Goal: Task Accomplishment & Management: Manage account settings

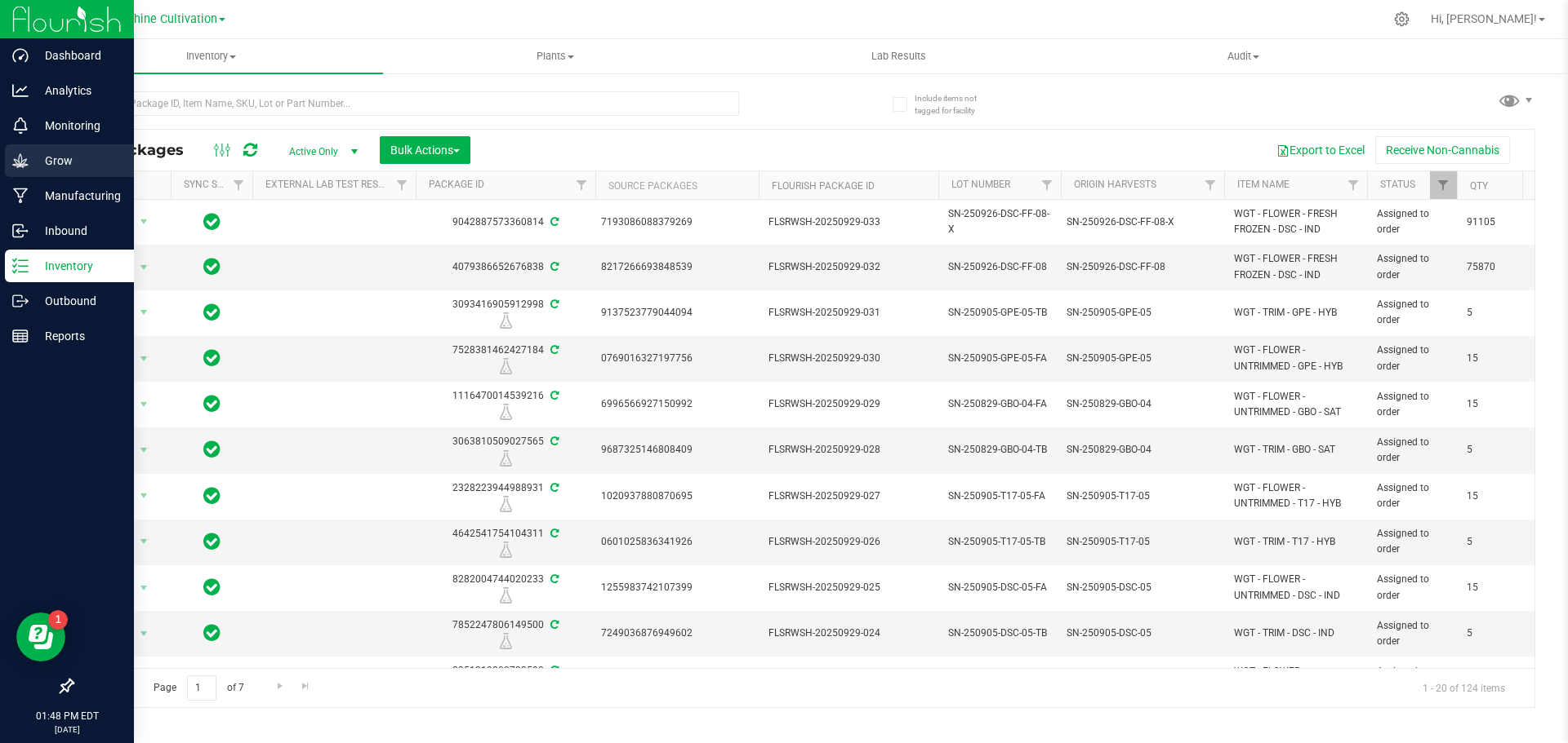
click at [30, 175] on div "Grow" at bounding box center [69, 160] width 129 height 33
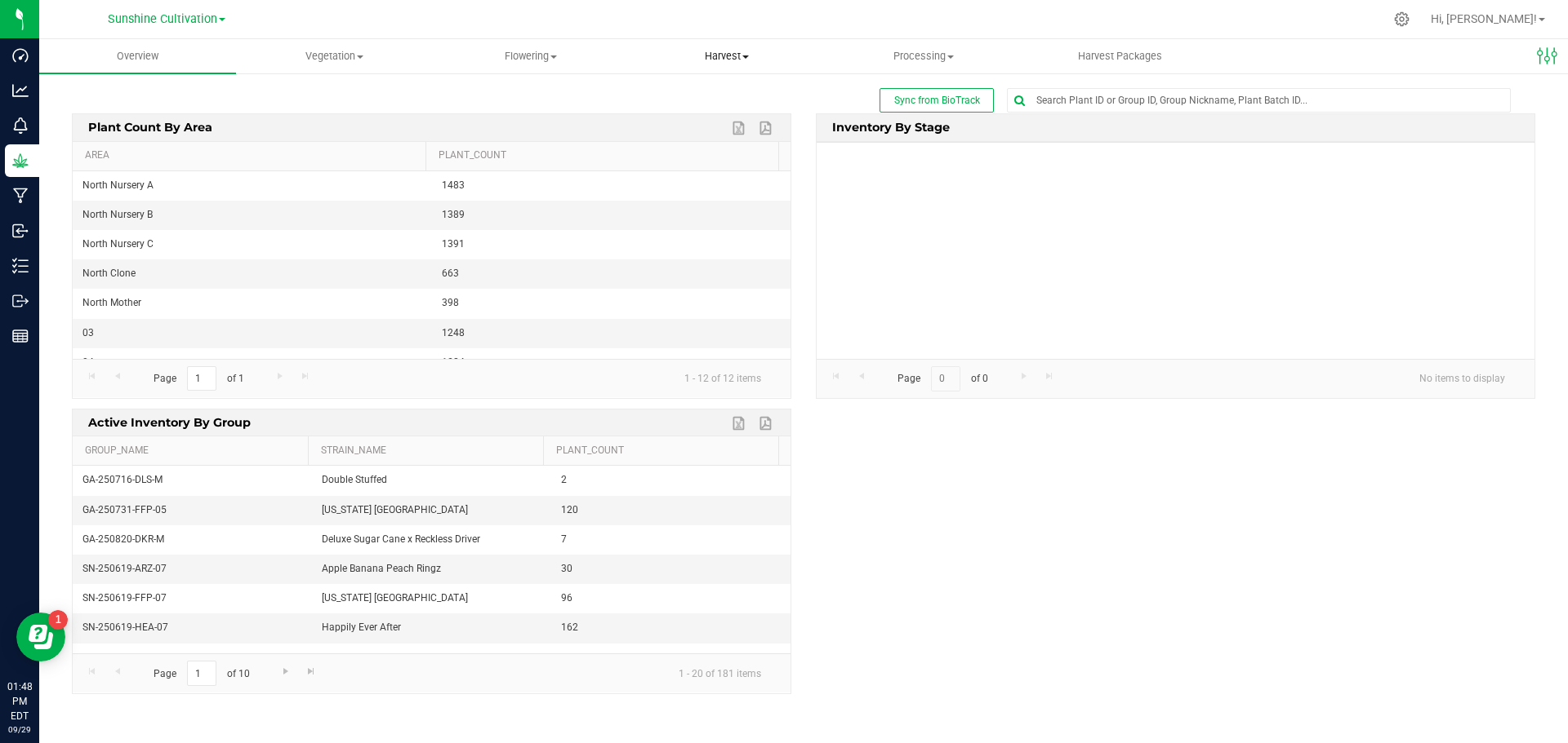
click at [733, 50] on span "Harvest" at bounding box center [727, 57] width 195 height 15
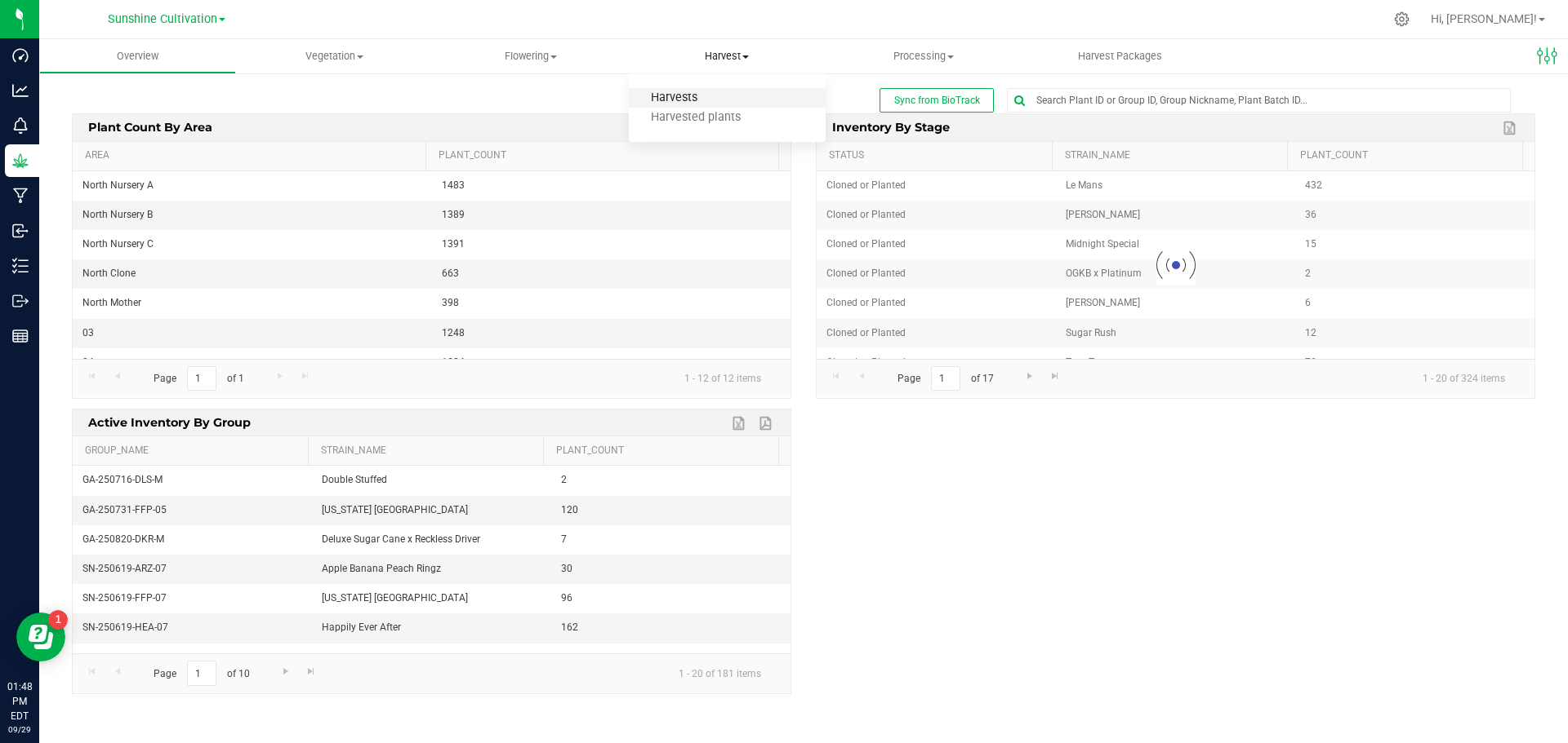
click at [704, 96] on span "Harvests" at bounding box center [674, 98] width 90 height 14
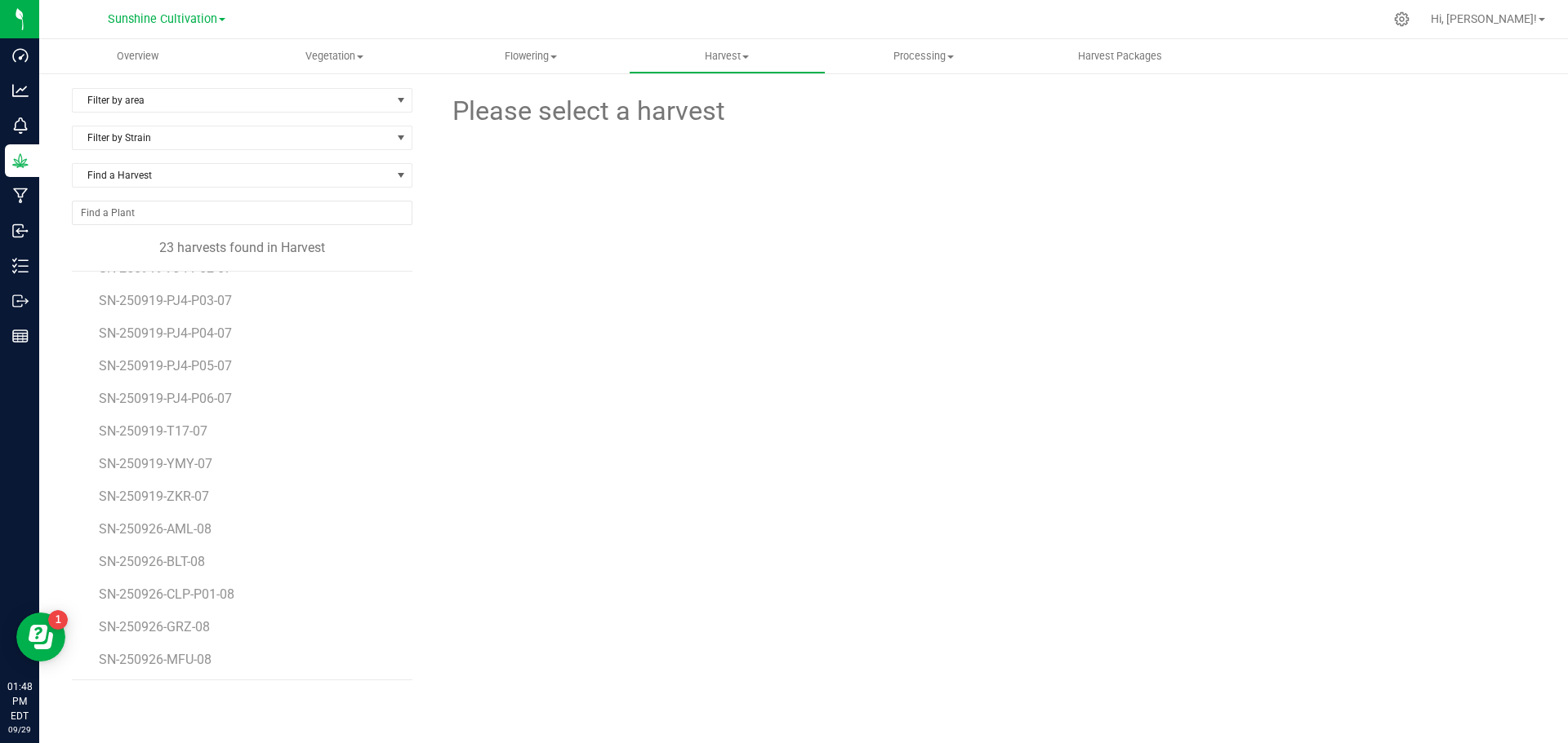
scroll to position [327, 0]
click at [195, 424] on span "SN-250919-T17-07" at bounding box center [156, 425] width 114 height 16
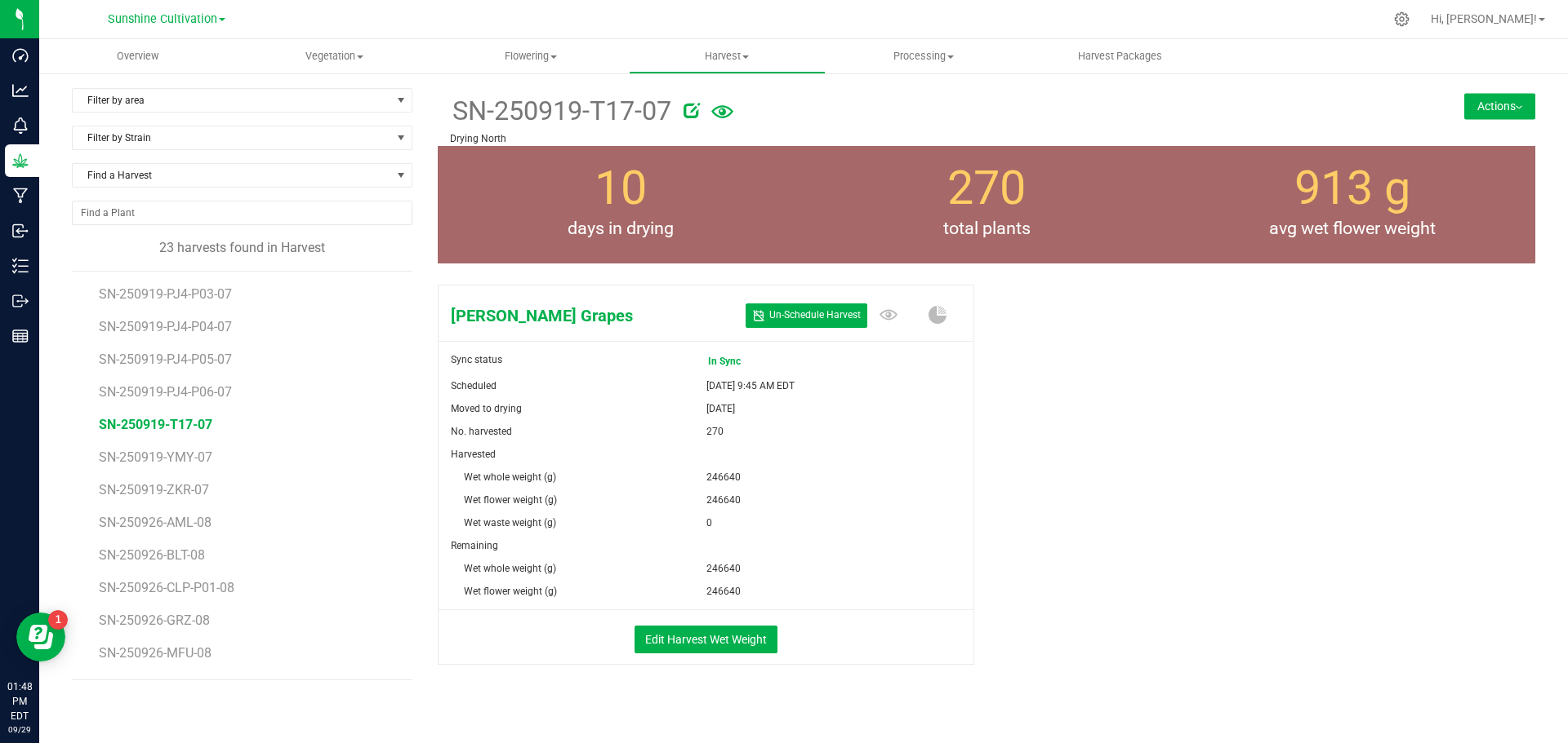
click at [1475, 113] on button "Actions" at bounding box center [1499, 106] width 71 height 26
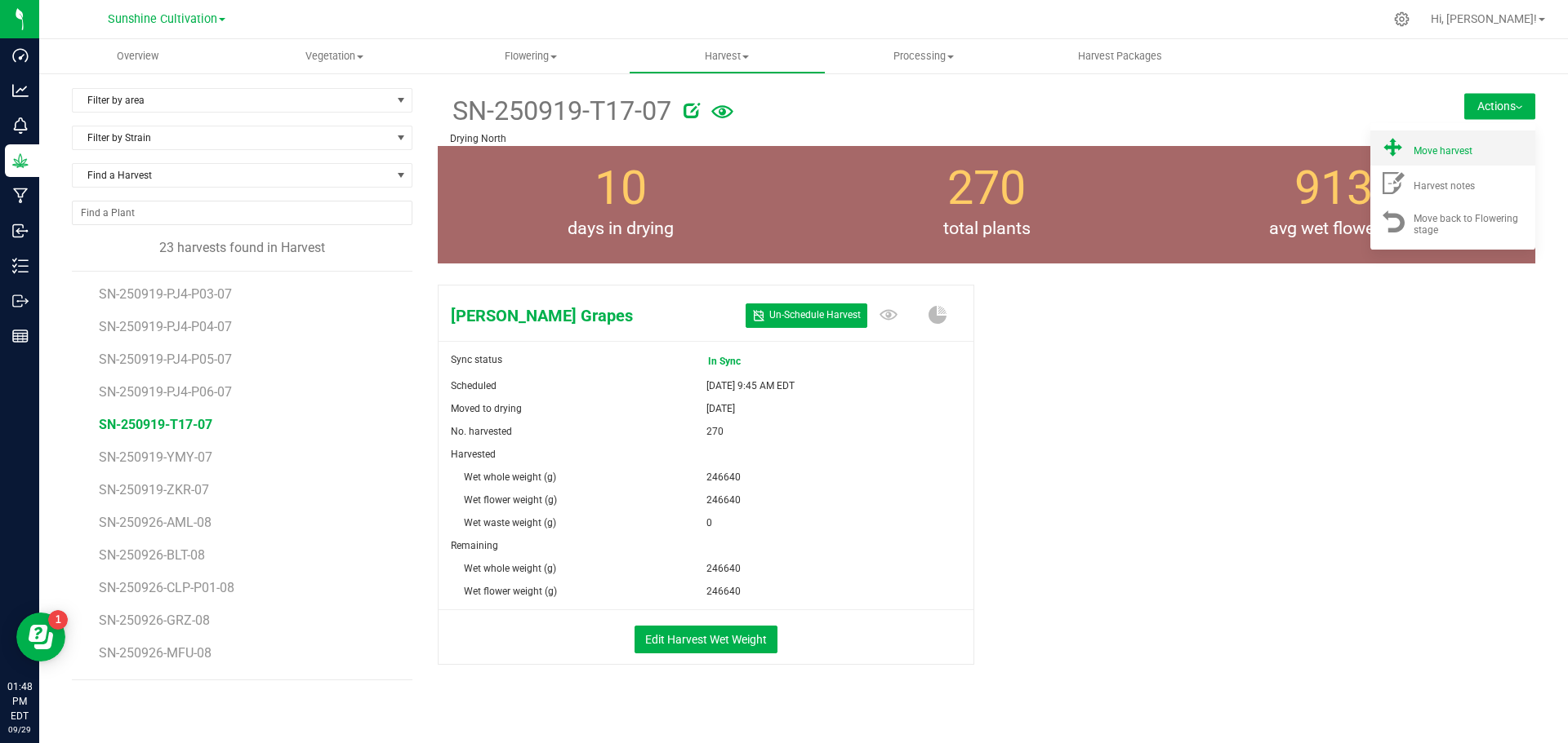
click at [1441, 147] on span "Move harvest" at bounding box center [1442, 151] width 59 height 11
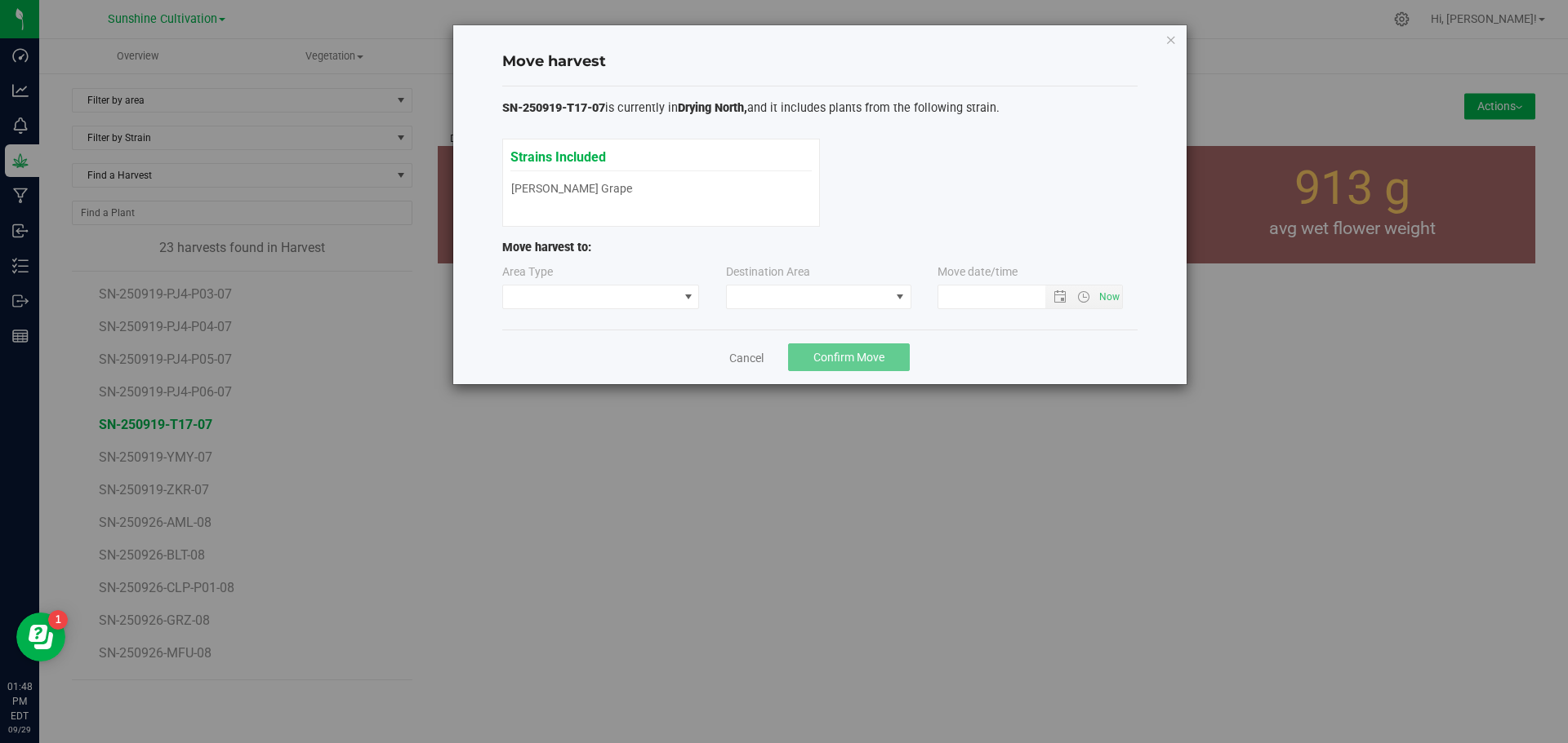
type input "9/29/2025 1:48 PM"
click at [828, 302] on span at bounding box center [808, 297] width 163 height 23
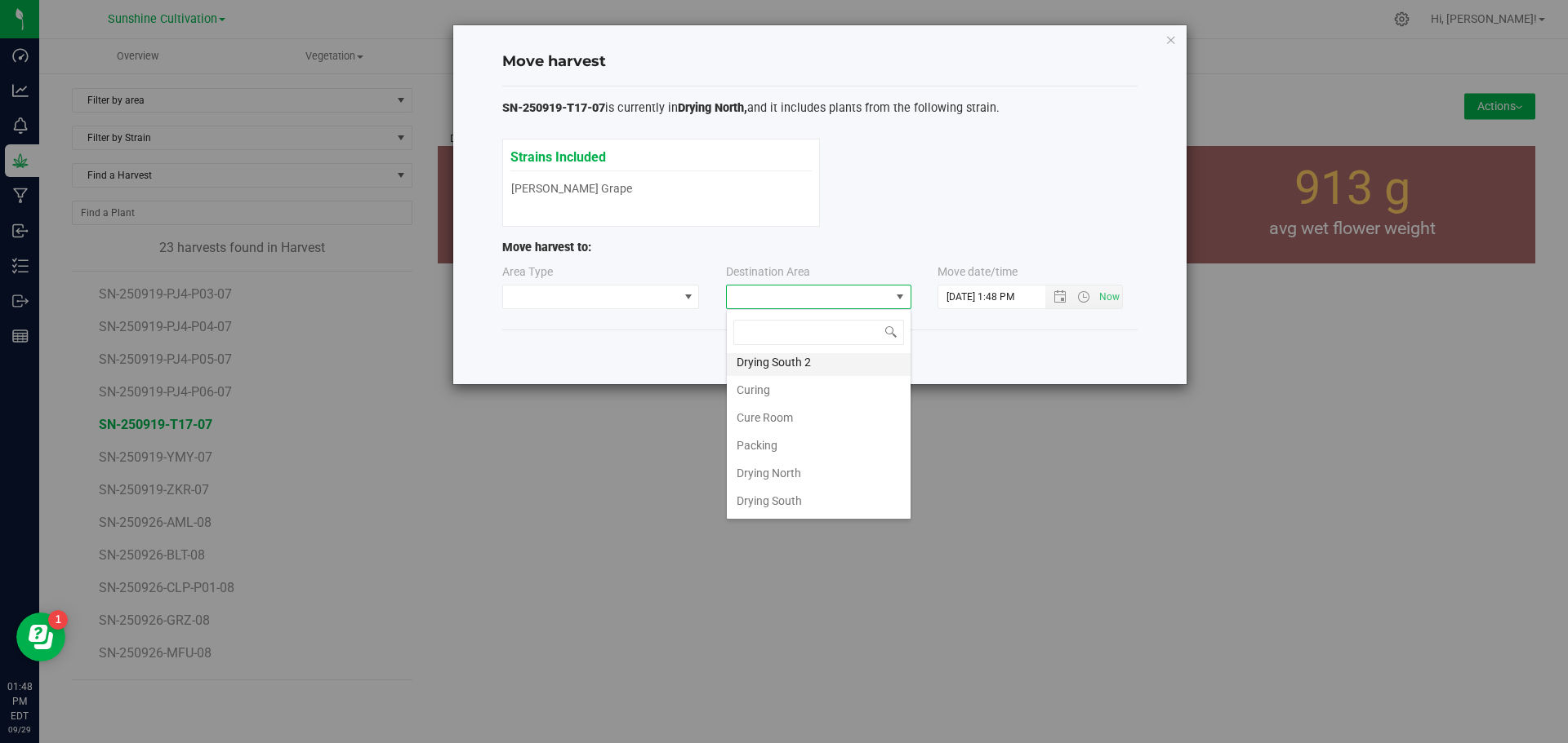
scroll to position [115, 0]
click at [794, 479] on li "Flower Storage" at bounding box center [818, 475] width 184 height 28
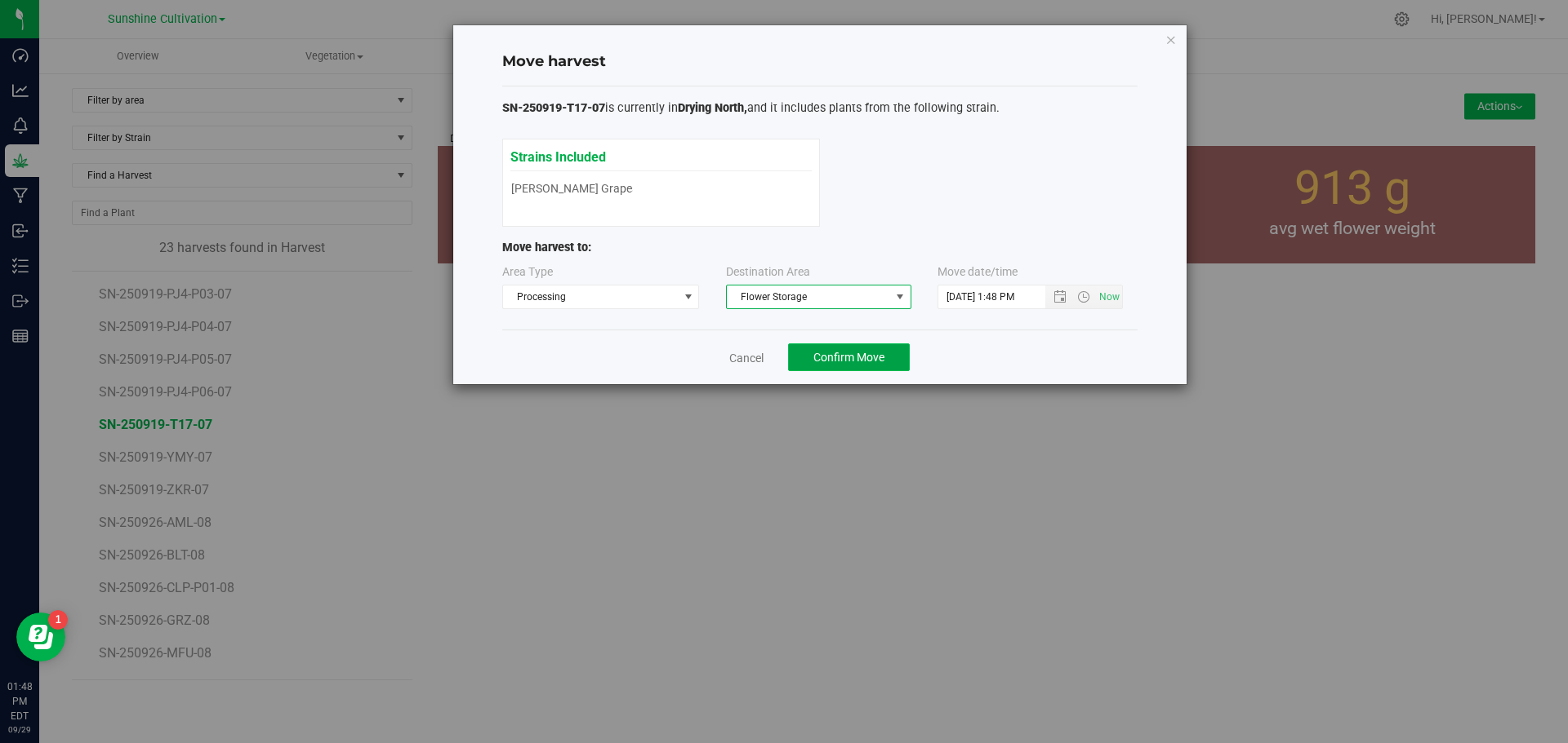
click at [857, 367] on button "Confirm Move" at bounding box center [849, 358] width 122 height 28
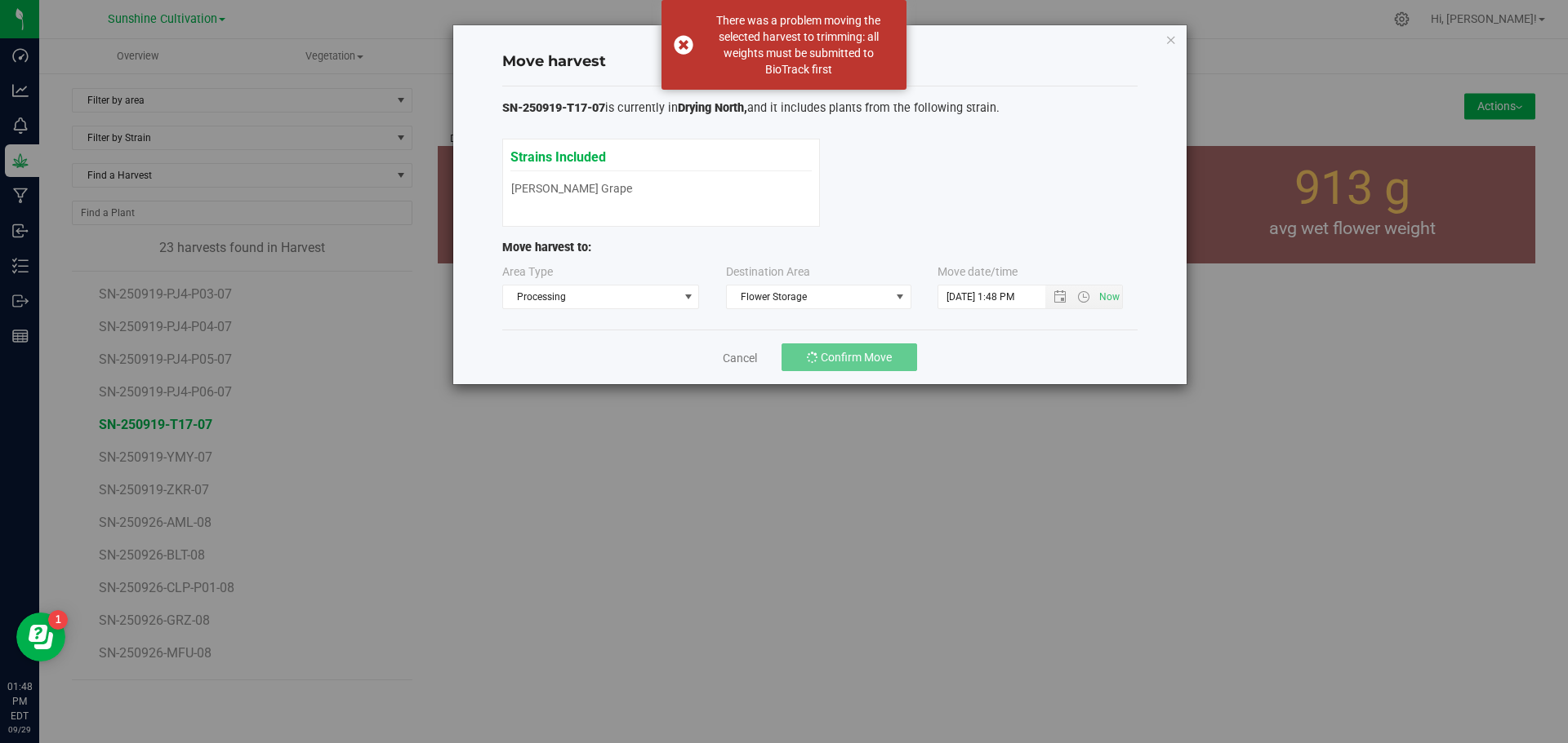
click at [757, 184] on div "Strains Included Gaspar's Grapes Gaspar's Grapes" at bounding box center [661, 174] width 301 height 54
click at [1161, 39] on div "Move harvest SN-250919-T17-07 is currently in Drying North, and it includes pla…" at bounding box center [819, 205] width 733 height 359
click at [1172, 37] on icon "button" at bounding box center [1171, 39] width 11 height 20
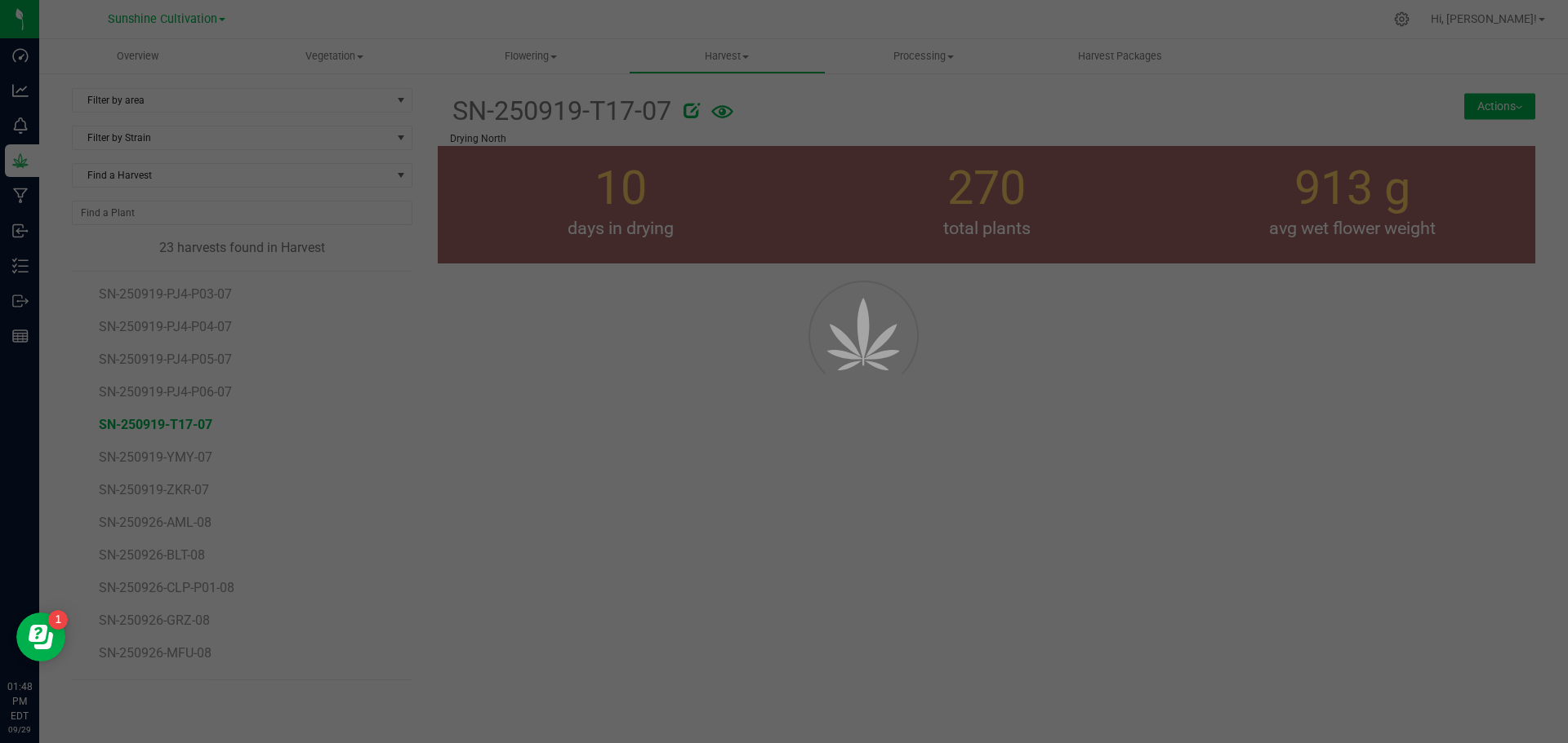
click at [932, 327] on div at bounding box center [784, 372] width 1568 height 743
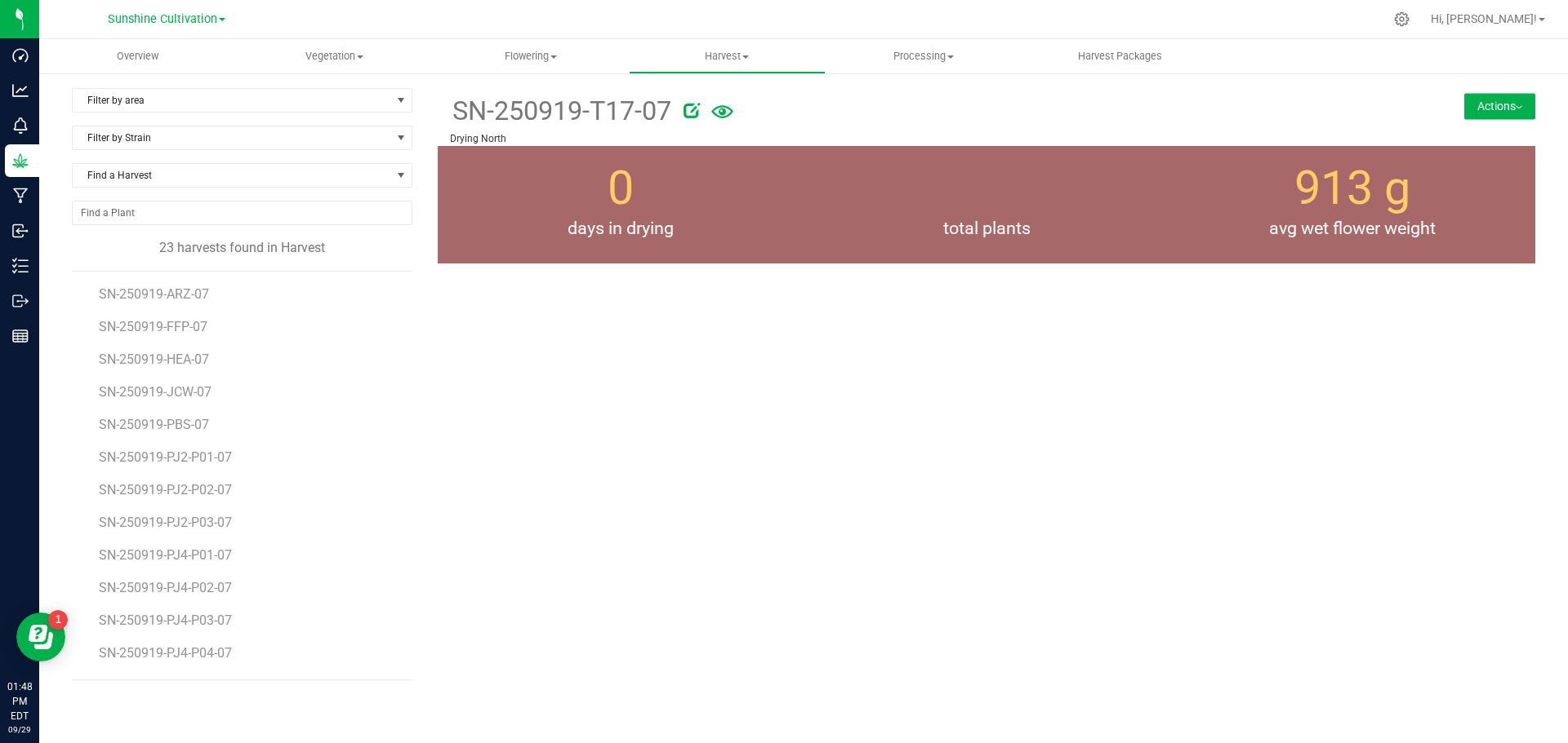
click at [1299, 345] on div "SN-250919-T17-07 Drying North Actions Harvest notes 0" at bounding box center [987, 391] width 1098 height 605
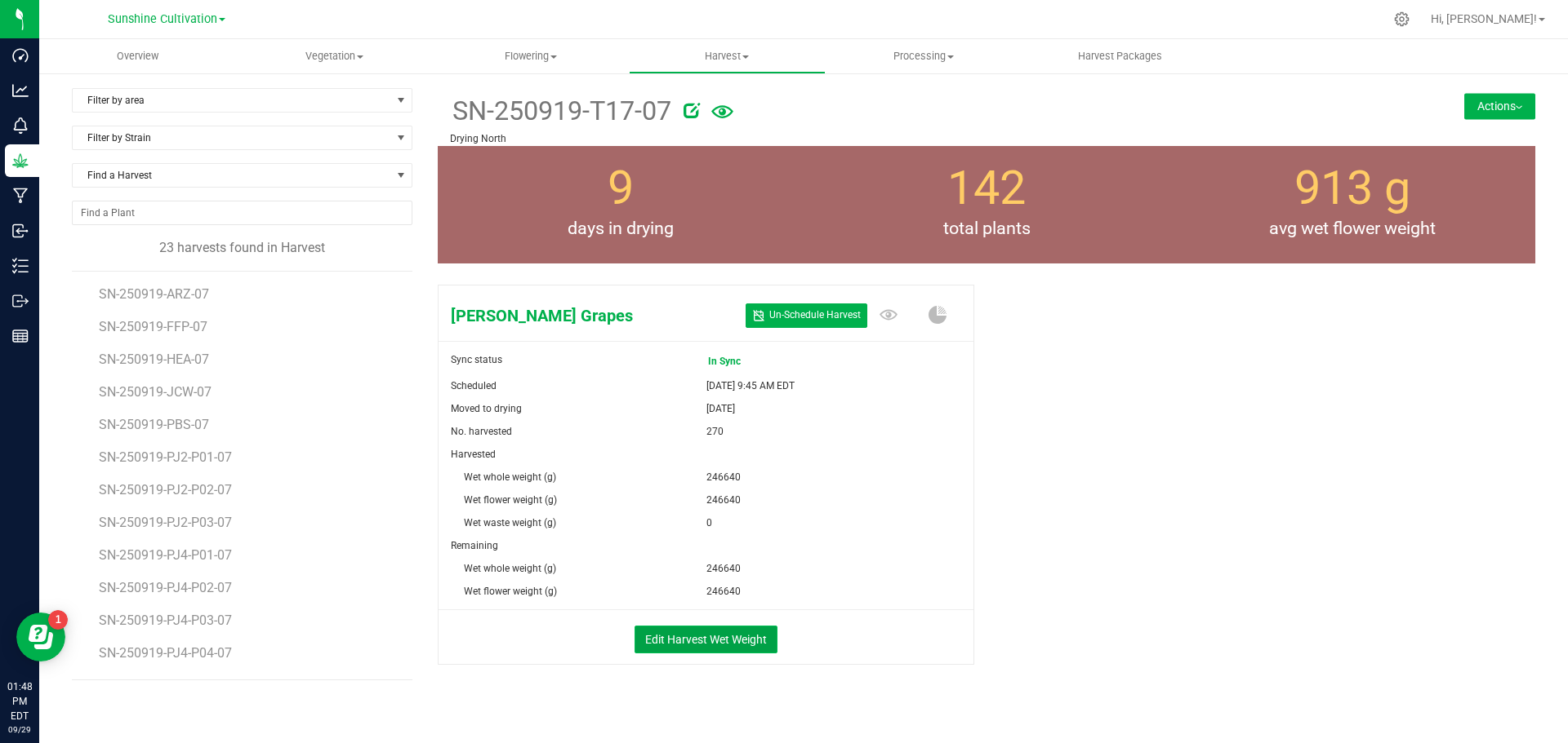
click at [713, 642] on button "Edit Harvest Wet Weight" at bounding box center [705, 640] width 143 height 28
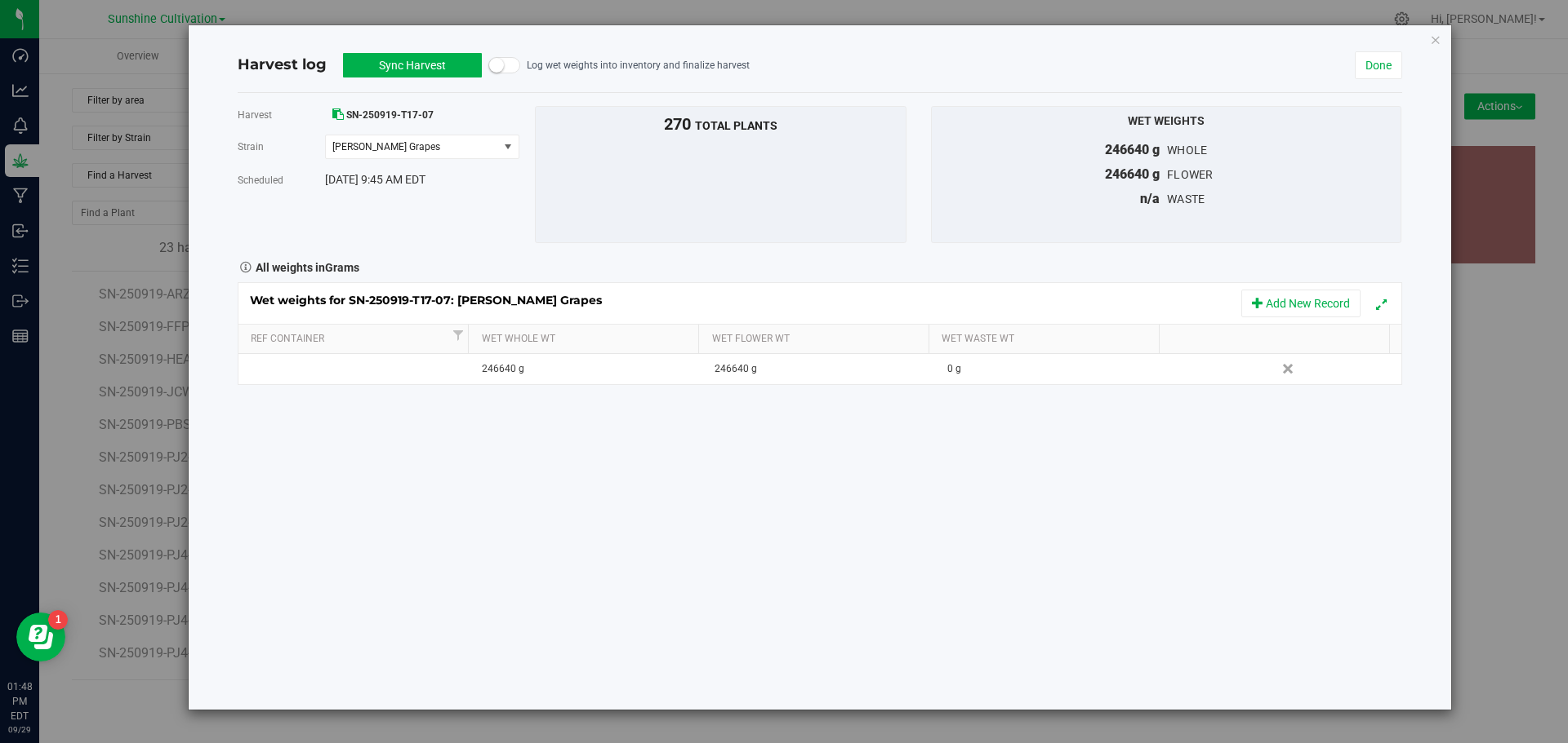
click at [400, 61] on button "Sync Harvest" at bounding box center [412, 65] width 139 height 24
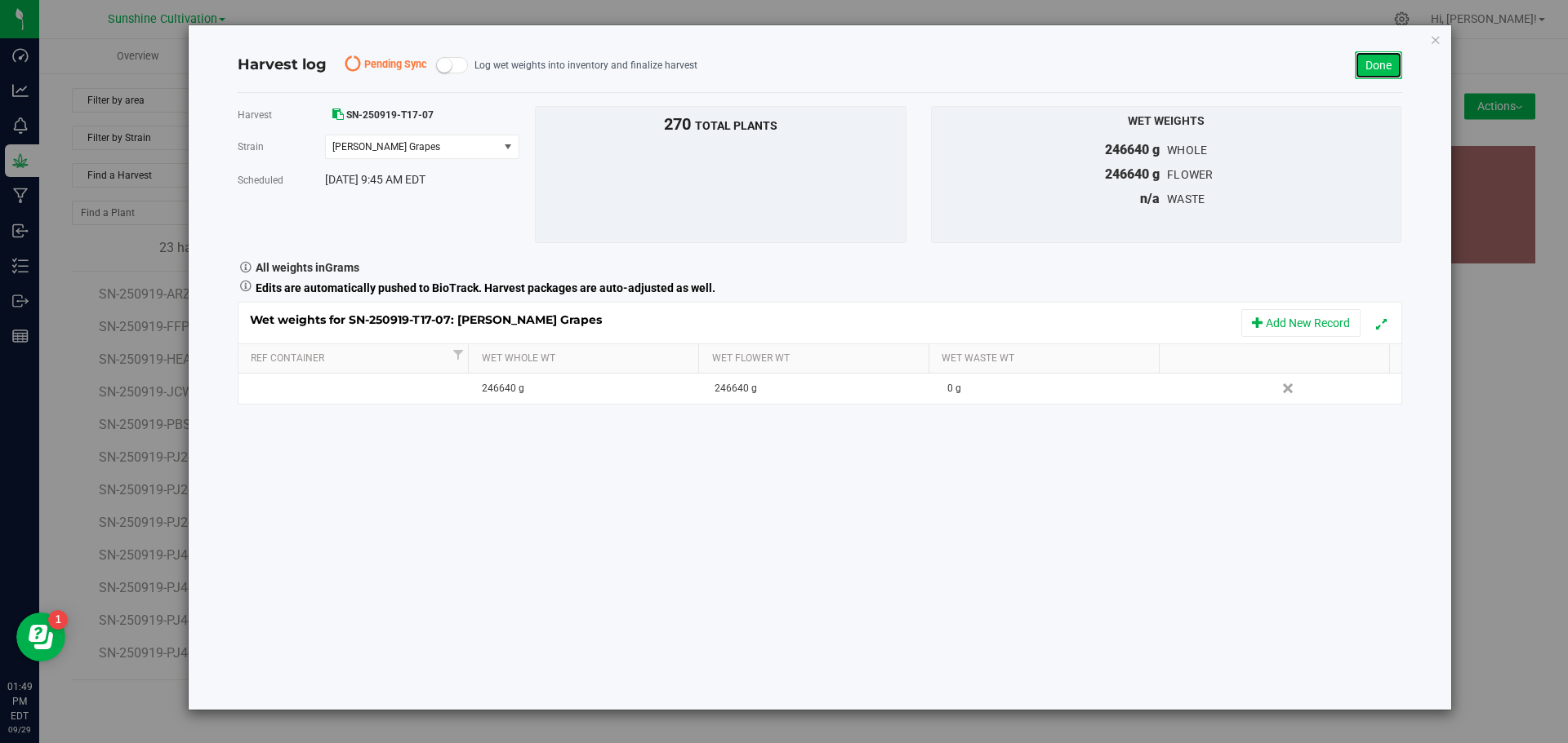
click at [1371, 66] on link "Done" at bounding box center [1378, 65] width 48 height 28
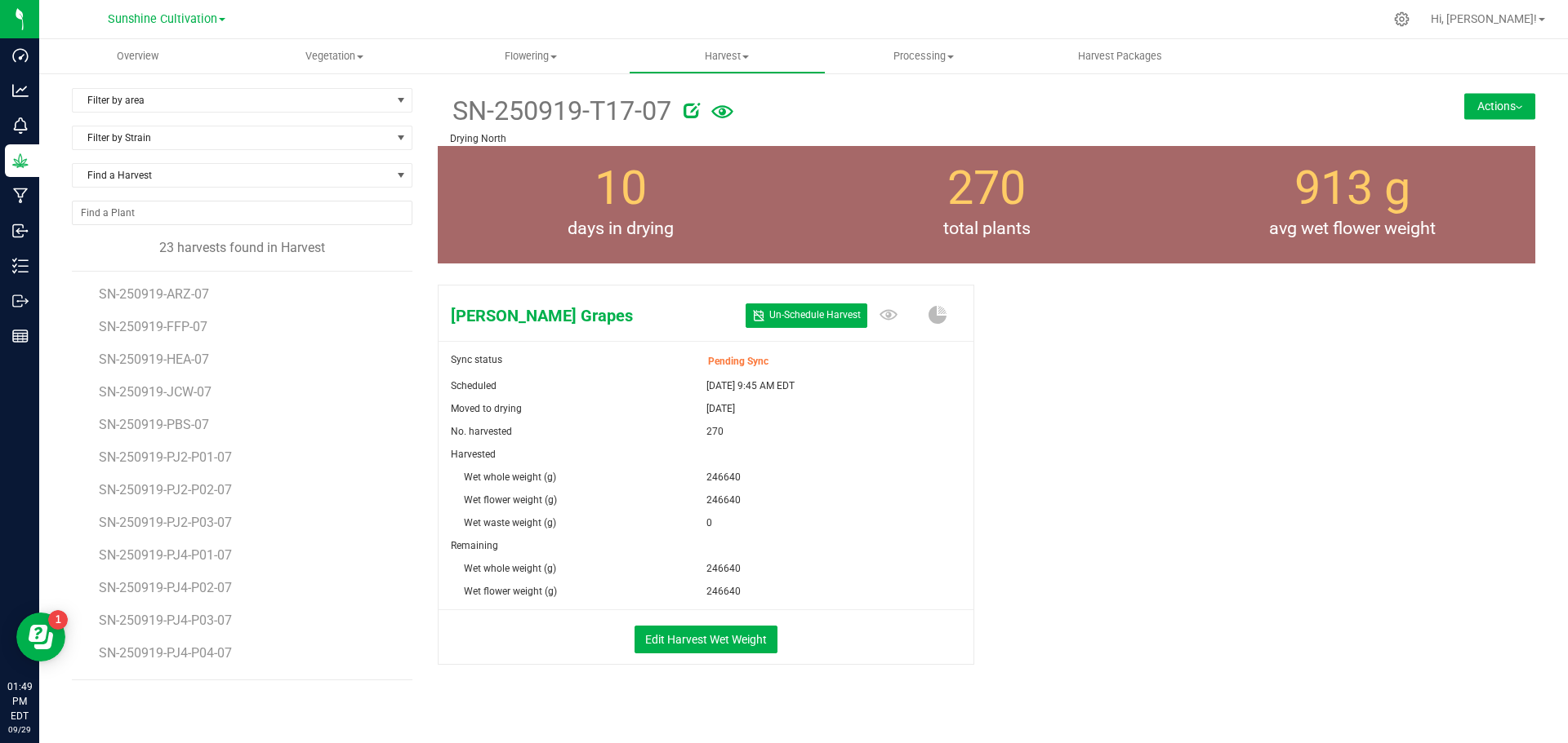
click at [717, 360] on span "Pending Sync" at bounding box center [741, 361] width 65 height 23
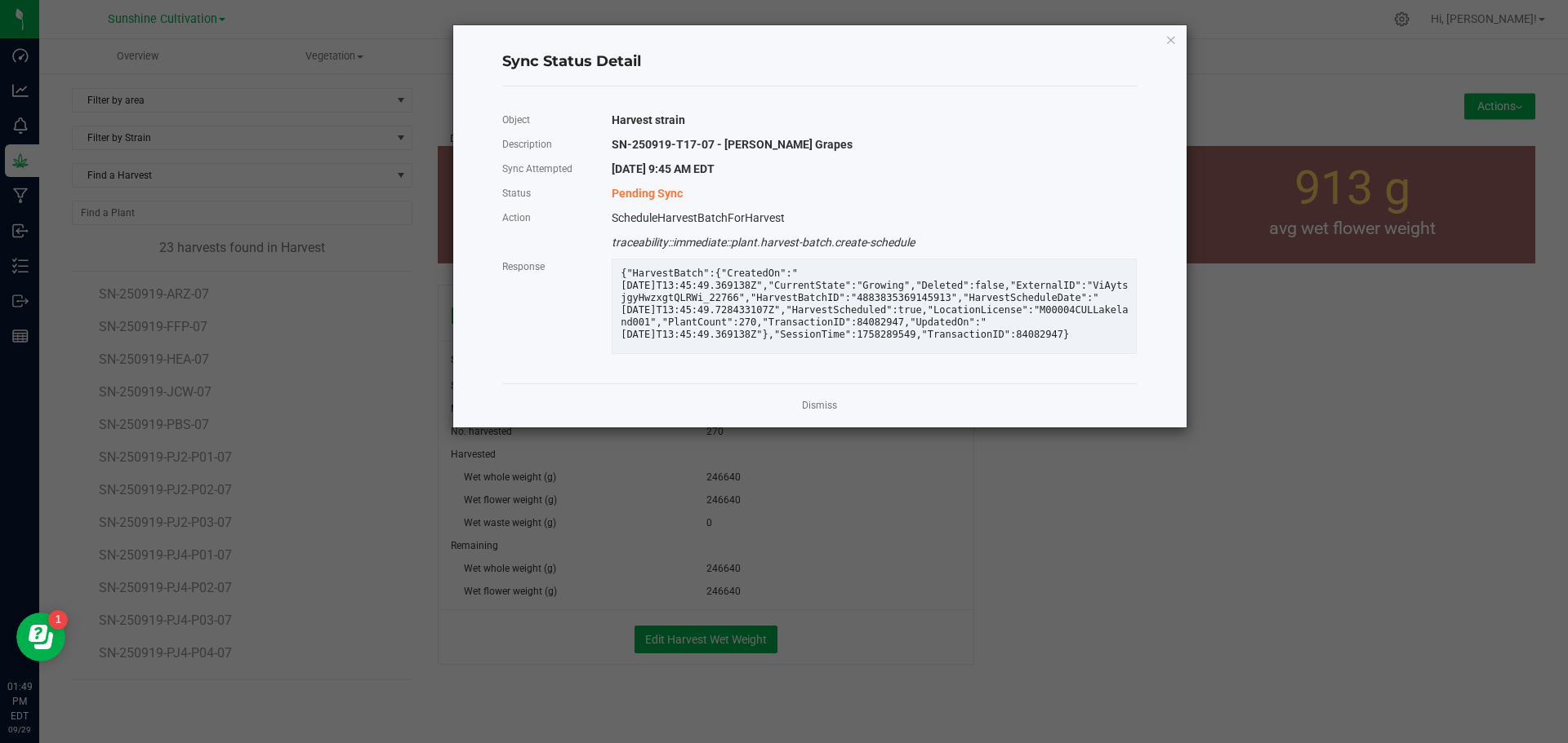
click at [836, 412] on link "Dismiss" at bounding box center [820, 406] width 35 height 14
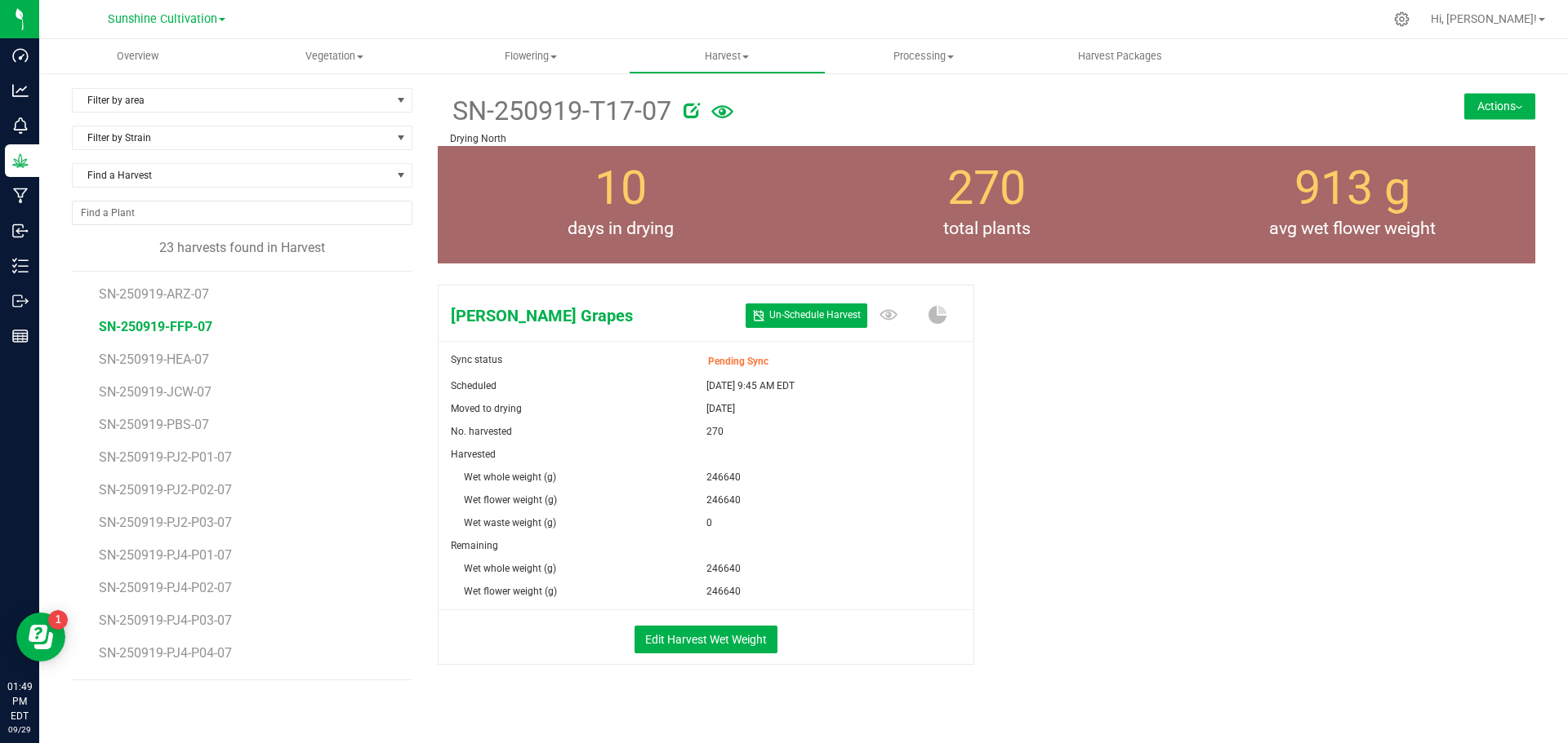
click at [204, 325] on span "SN-250919-FFP-07" at bounding box center [156, 327] width 114 height 16
click at [131, 351] on li "SN-250919-HEA-07" at bounding box center [249, 353] width 301 height 33
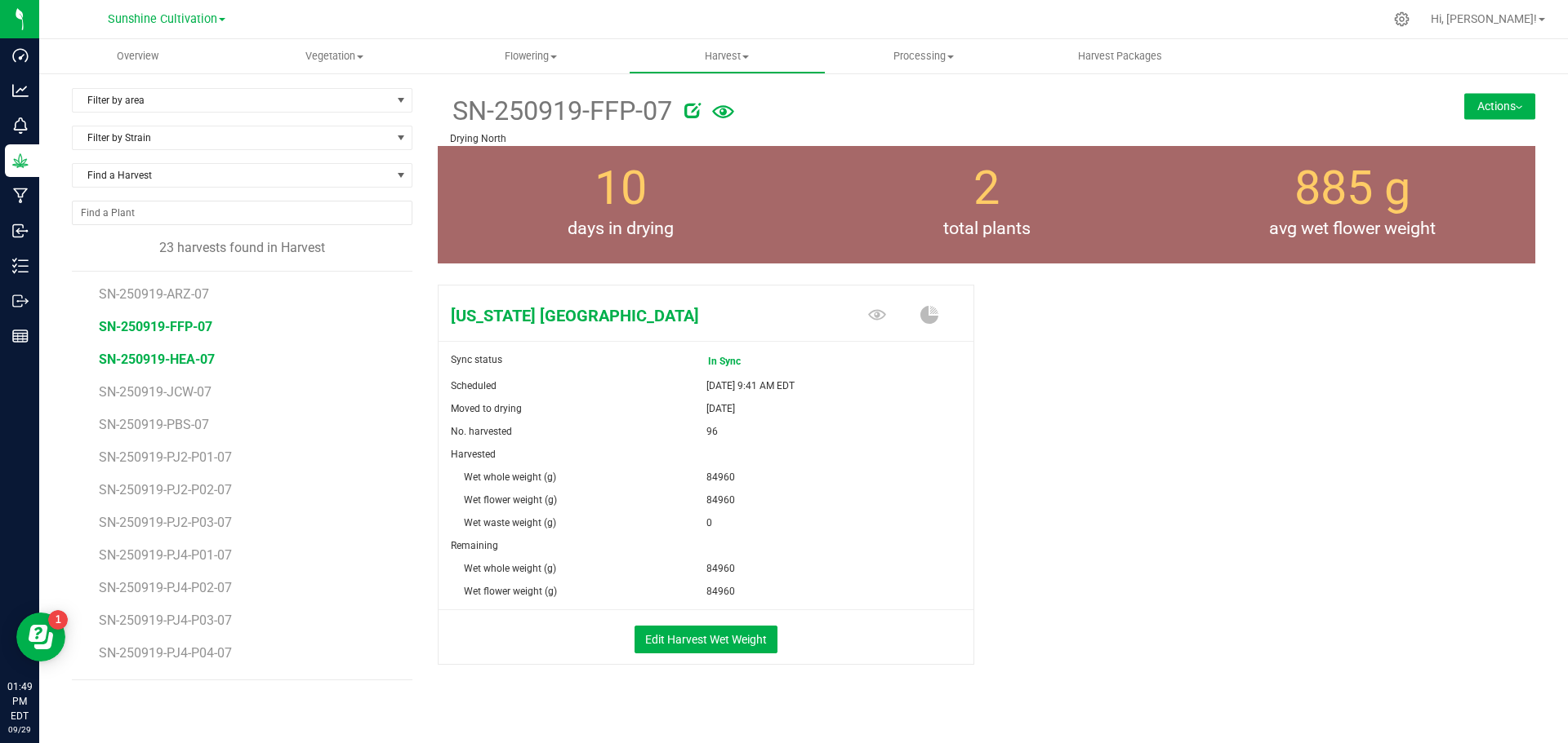
click at [133, 353] on span "SN-250919-HEA-07" at bounding box center [157, 359] width 116 height 16
click at [165, 296] on span "SN-250919-ARZ-07" at bounding box center [157, 294] width 116 height 16
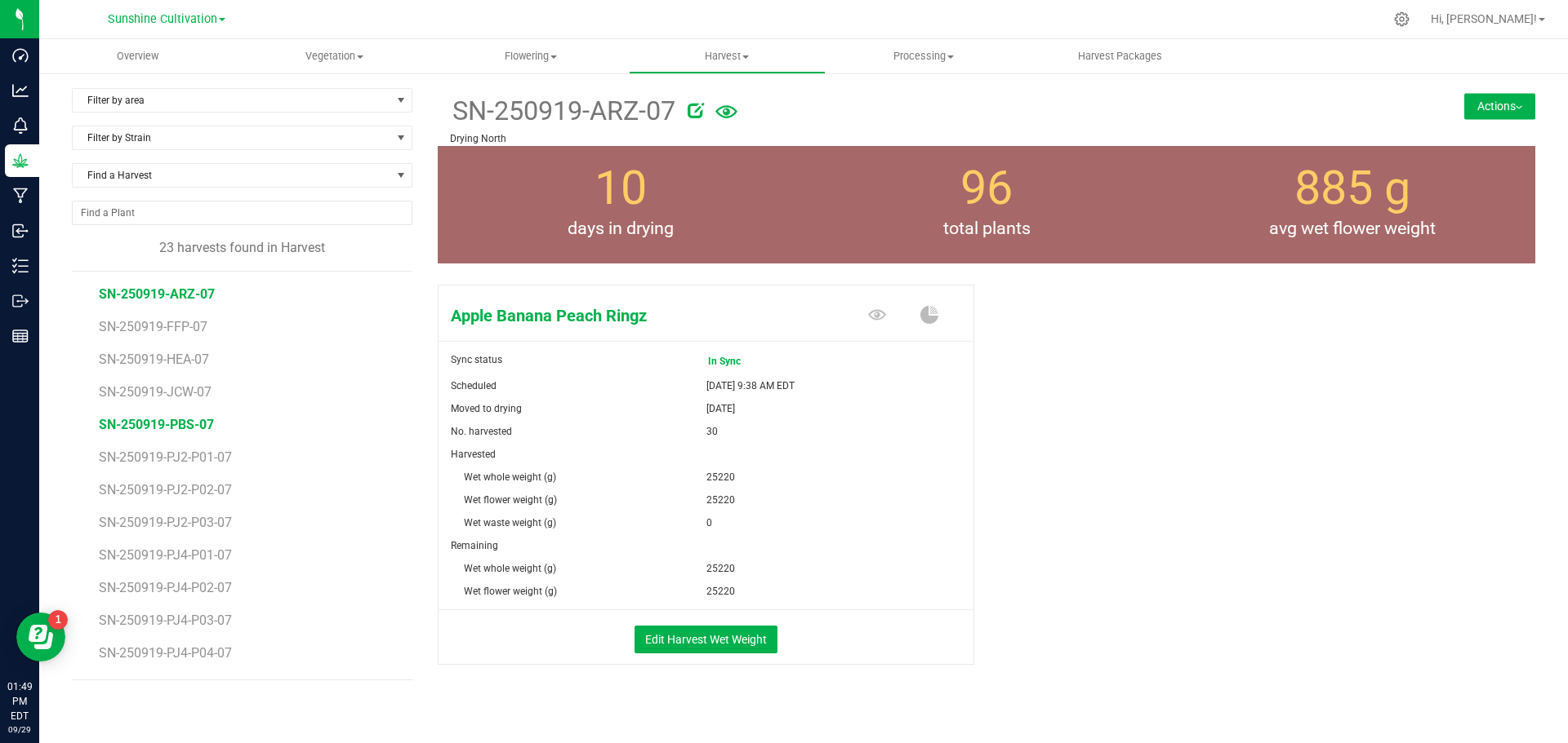
click at [168, 419] on span "SN-250919-PBS-07" at bounding box center [157, 425] width 116 height 16
click at [162, 399] on span "SN-250919-T17-07" at bounding box center [156, 395] width 114 height 16
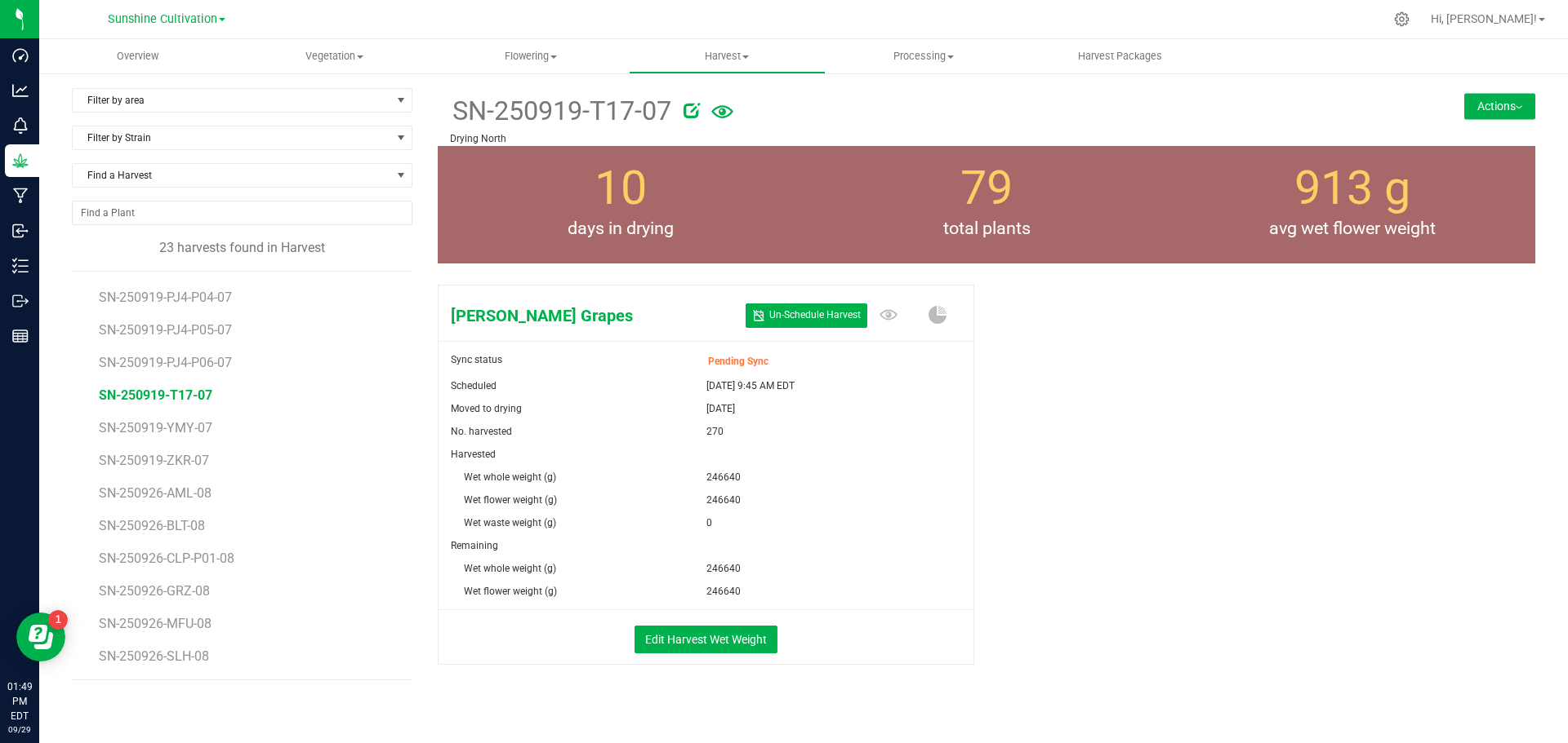
click at [1483, 109] on button "Actions" at bounding box center [1499, 106] width 71 height 26
click at [1385, 164] on li "Move harvest" at bounding box center [1452, 148] width 165 height 35
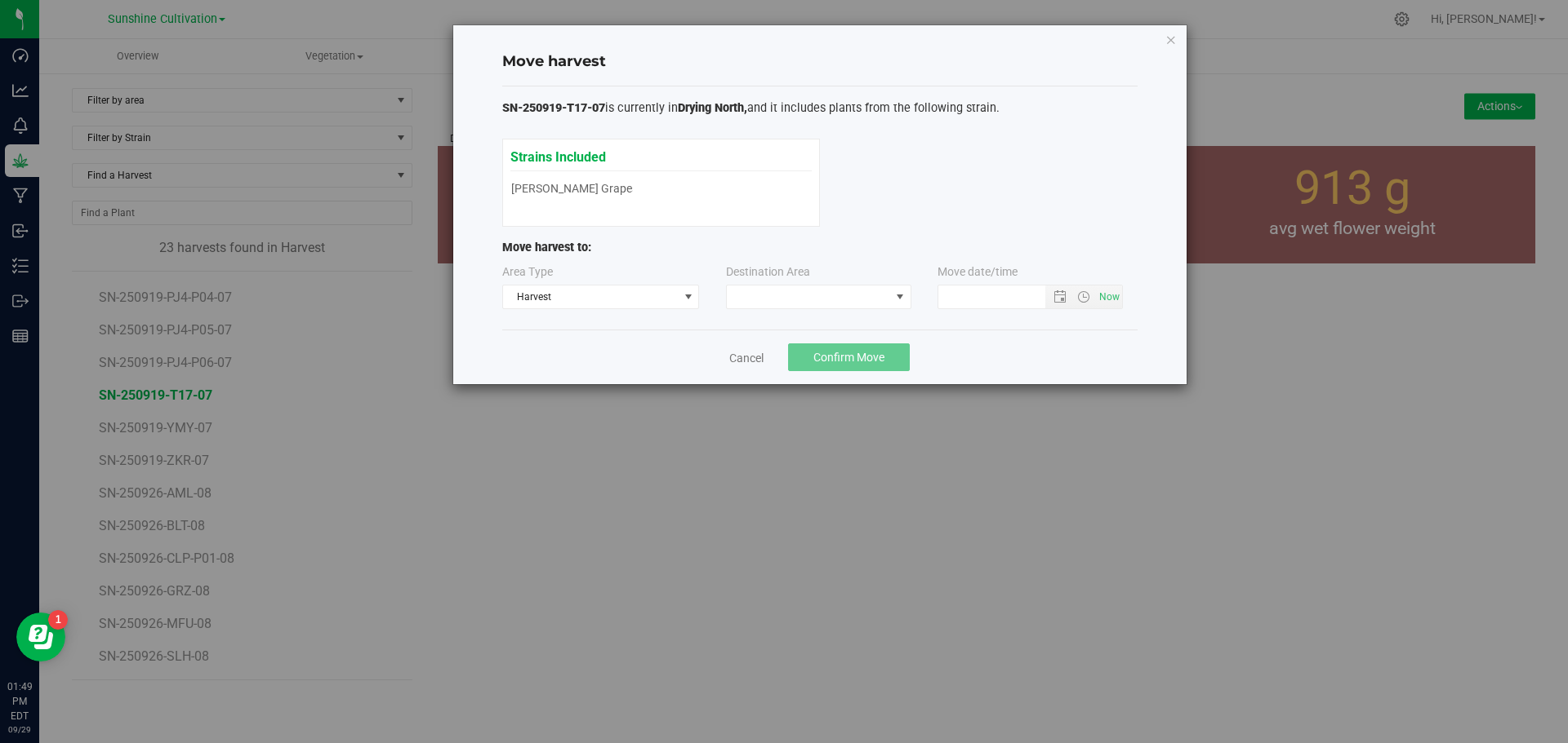
type input "9/29/2025 1:49 PM"
click at [797, 287] on span at bounding box center [808, 297] width 163 height 23
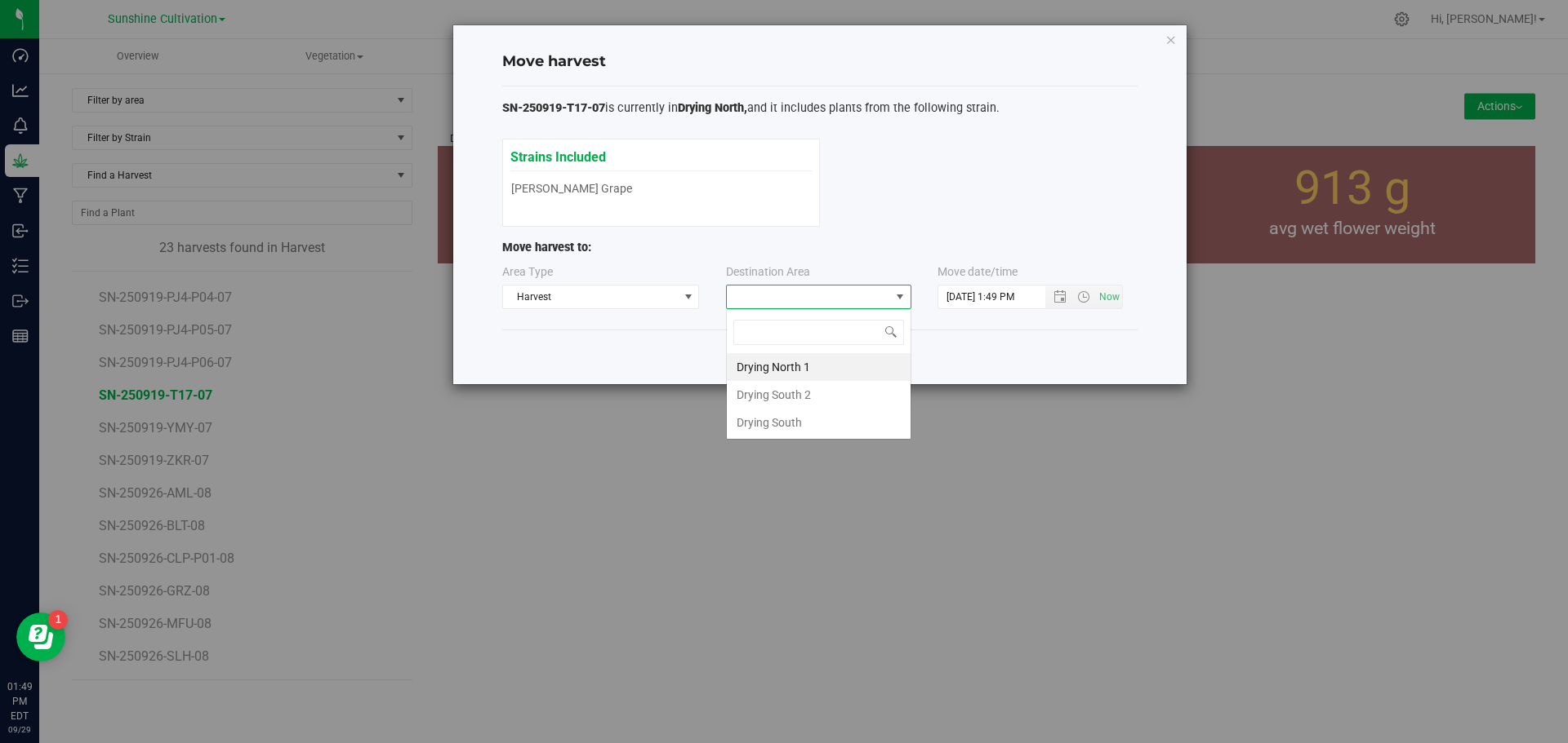
scroll to position [24, 185]
click at [514, 330] on div "SN-250919-T17-07 is currently in Drying North, and it includes plants from the …" at bounding box center [820, 209] width 635 height 244
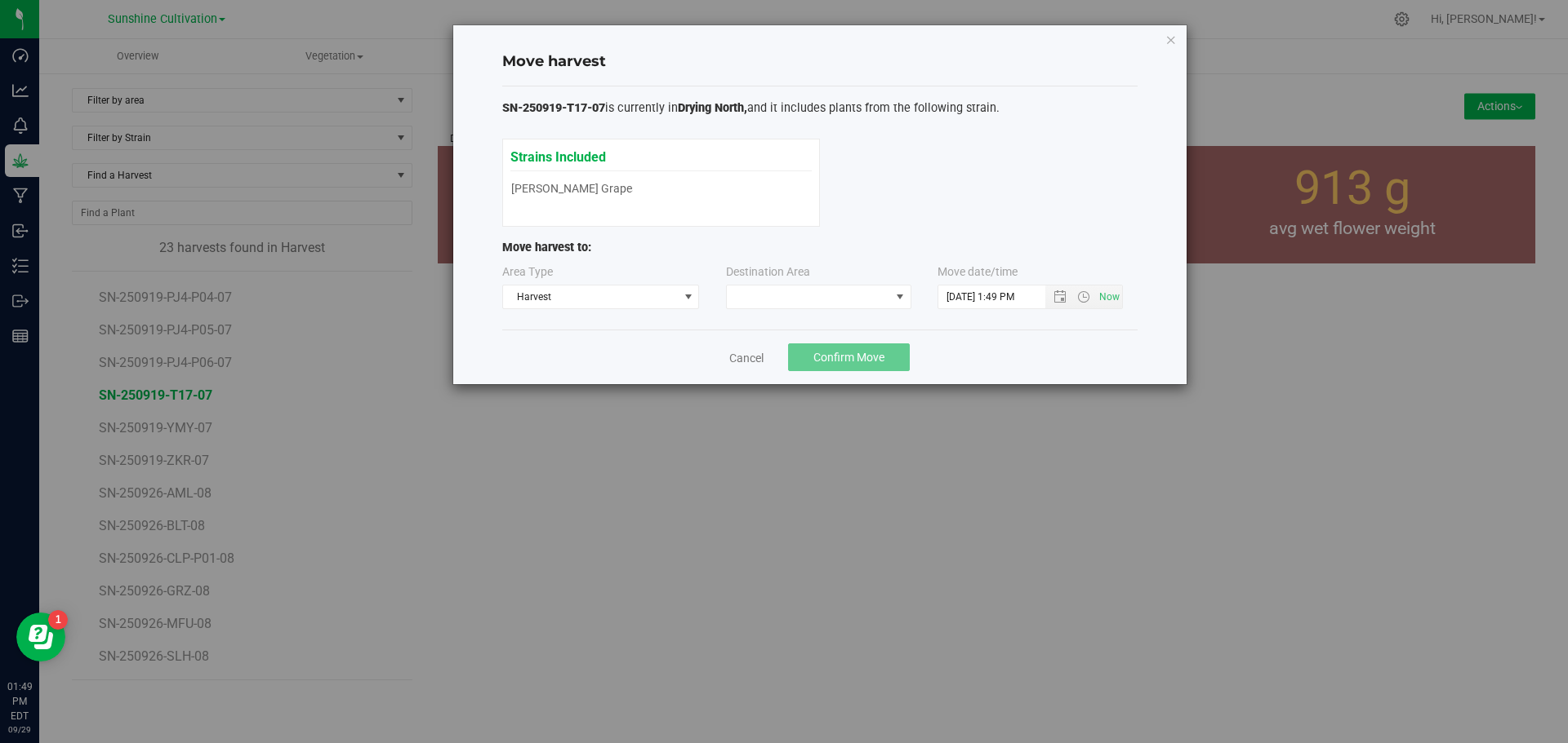
click at [806, 272] on label "Destination Area" at bounding box center [768, 272] width 84 height 17
click at [744, 200] on div "Strains Included Gaspar's Grapes Gaspar's Grapes" at bounding box center [661, 174] width 301 height 54
drag, startPoint x: 1177, startPoint y: 33, endPoint x: 1173, endPoint y: 41, distance: 8.9
click at [1176, 34] on div "Move harvest SN-250919-T17-07 is currently in Drying North, and it includes pla…" at bounding box center [819, 205] width 733 height 359
click at [1173, 41] on icon "button" at bounding box center [1171, 39] width 11 height 20
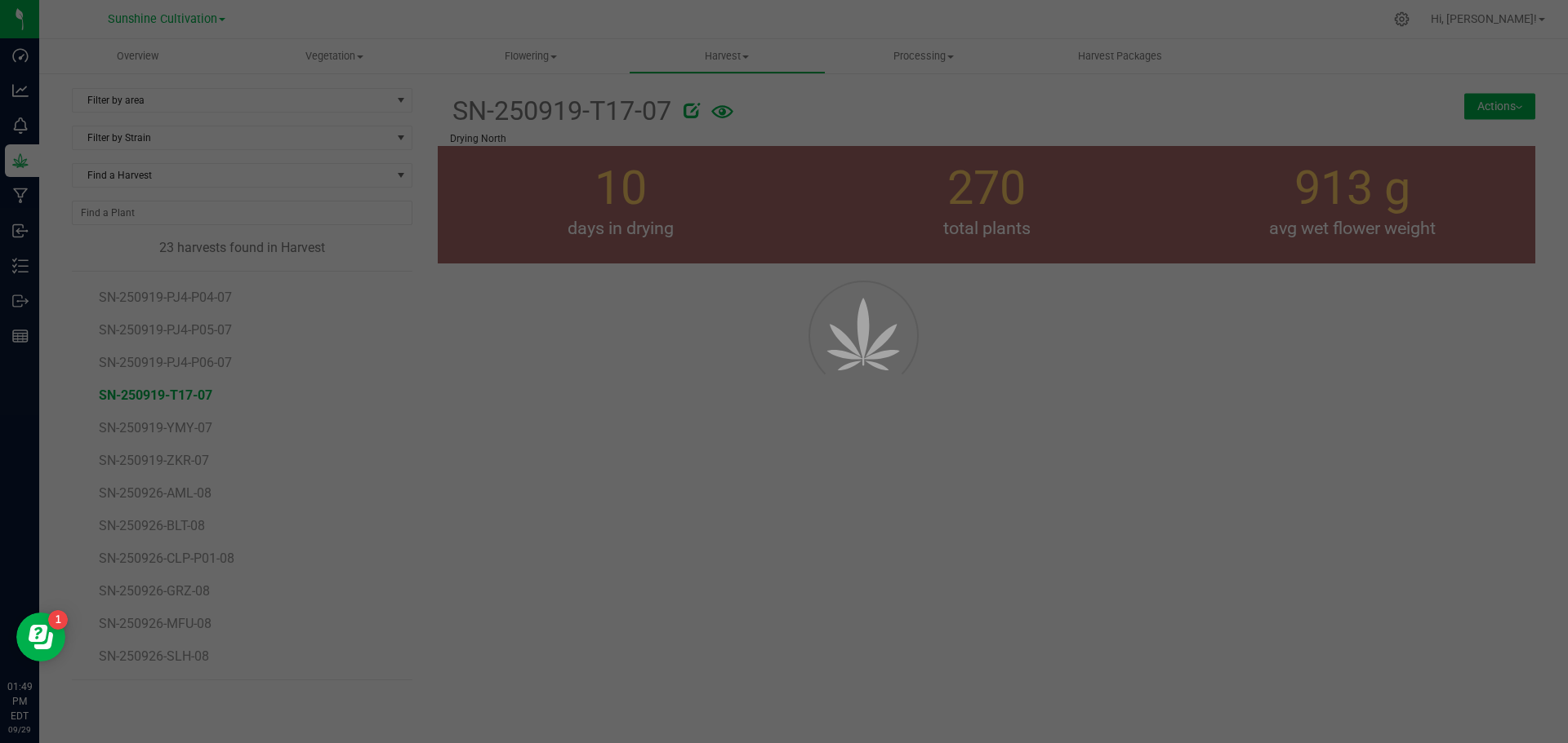
click at [857, 485] on div at bounding box center [784, 372] width 1568 height 743
click at [711, 446] on div at bounding box center [784, 372] width 1568 height 743
click at [893, 401] on div at bounding box center [784, 372] width 1568 height 743
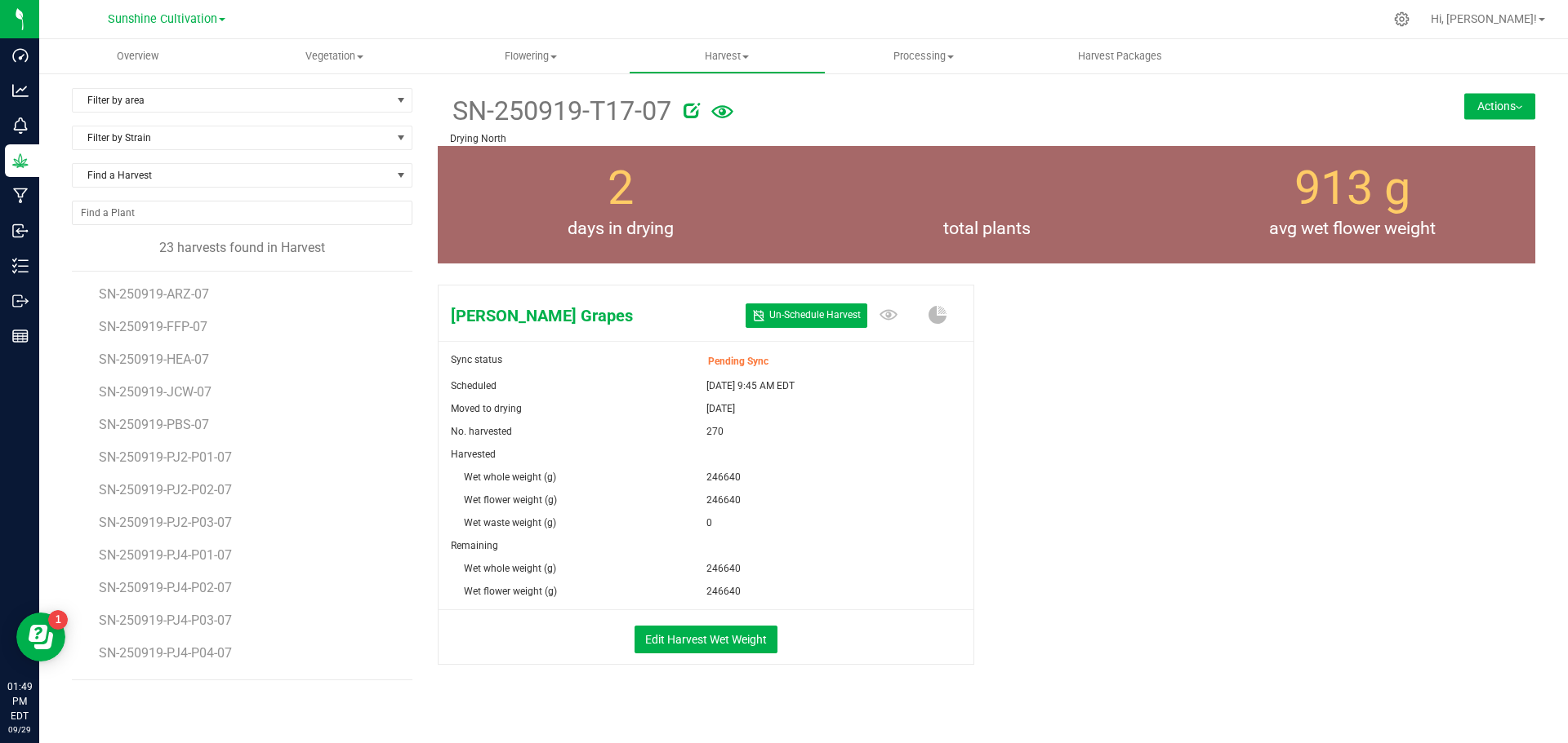
scroll to position [16, 0]
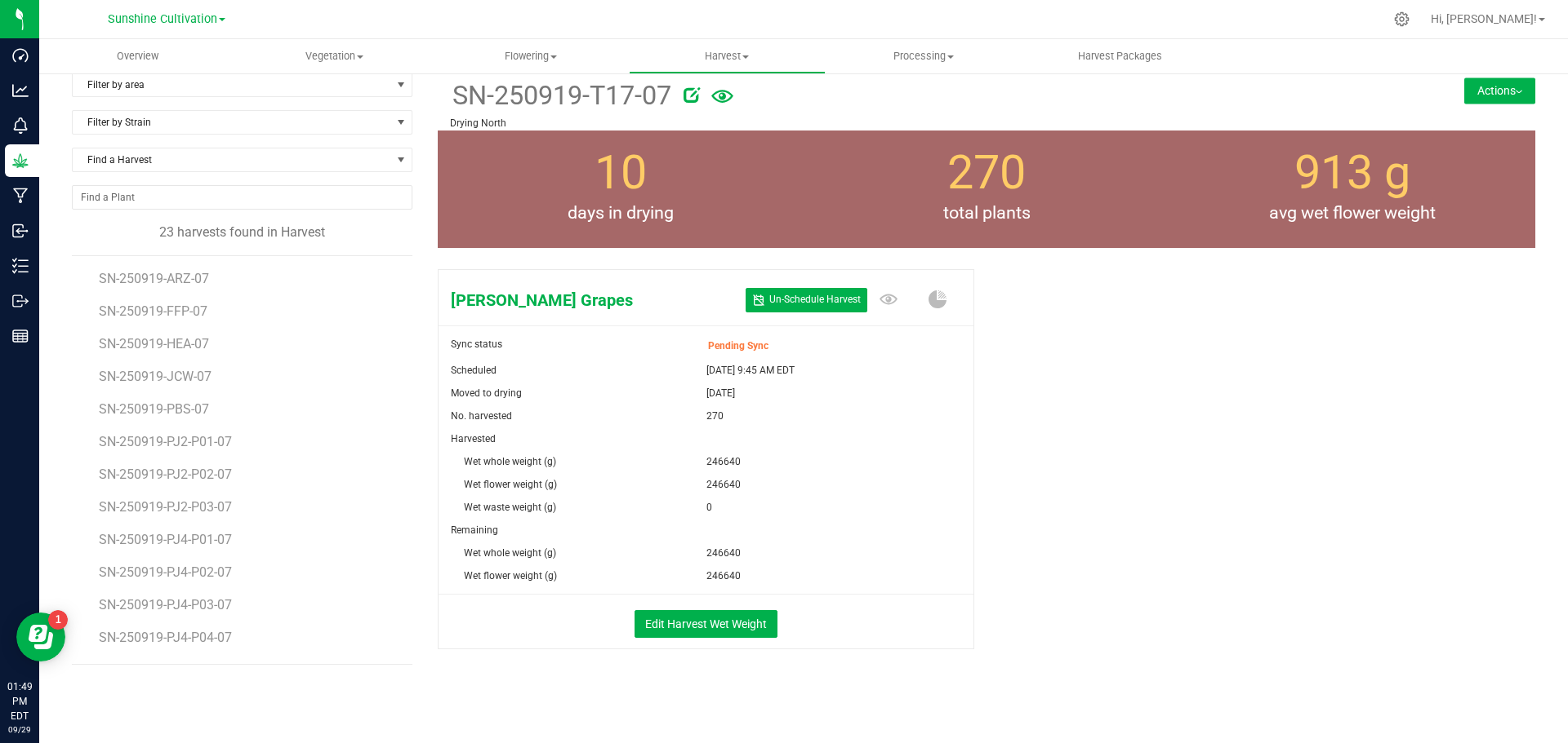
click at [1464, 88] on button "Actions" at bounding box center [1499, 90] width 71 height 26
click at [1413, 138] on span "Move harvest" at bounding box center [1442, 135] width 59 height 11
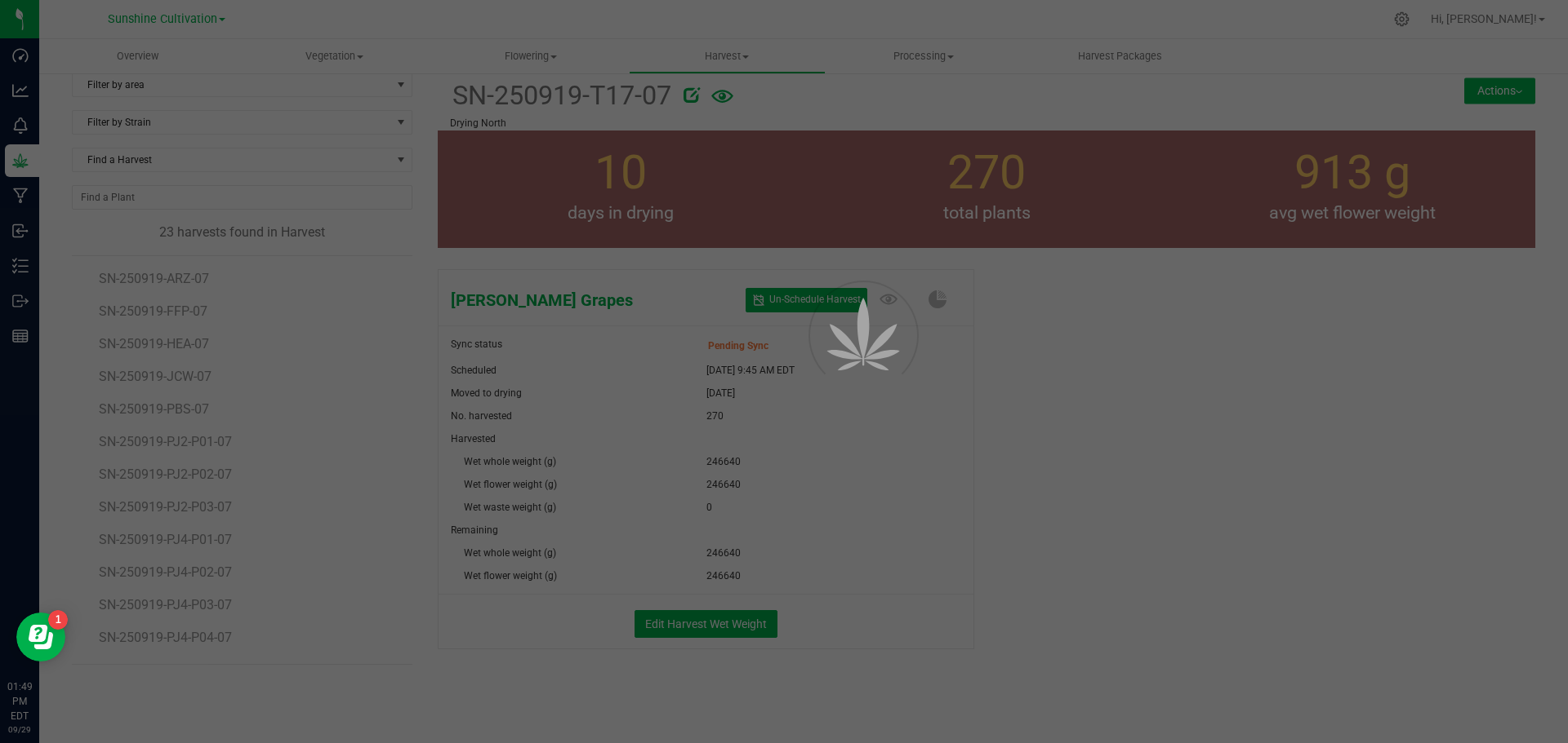
scroll to position [4, 0]
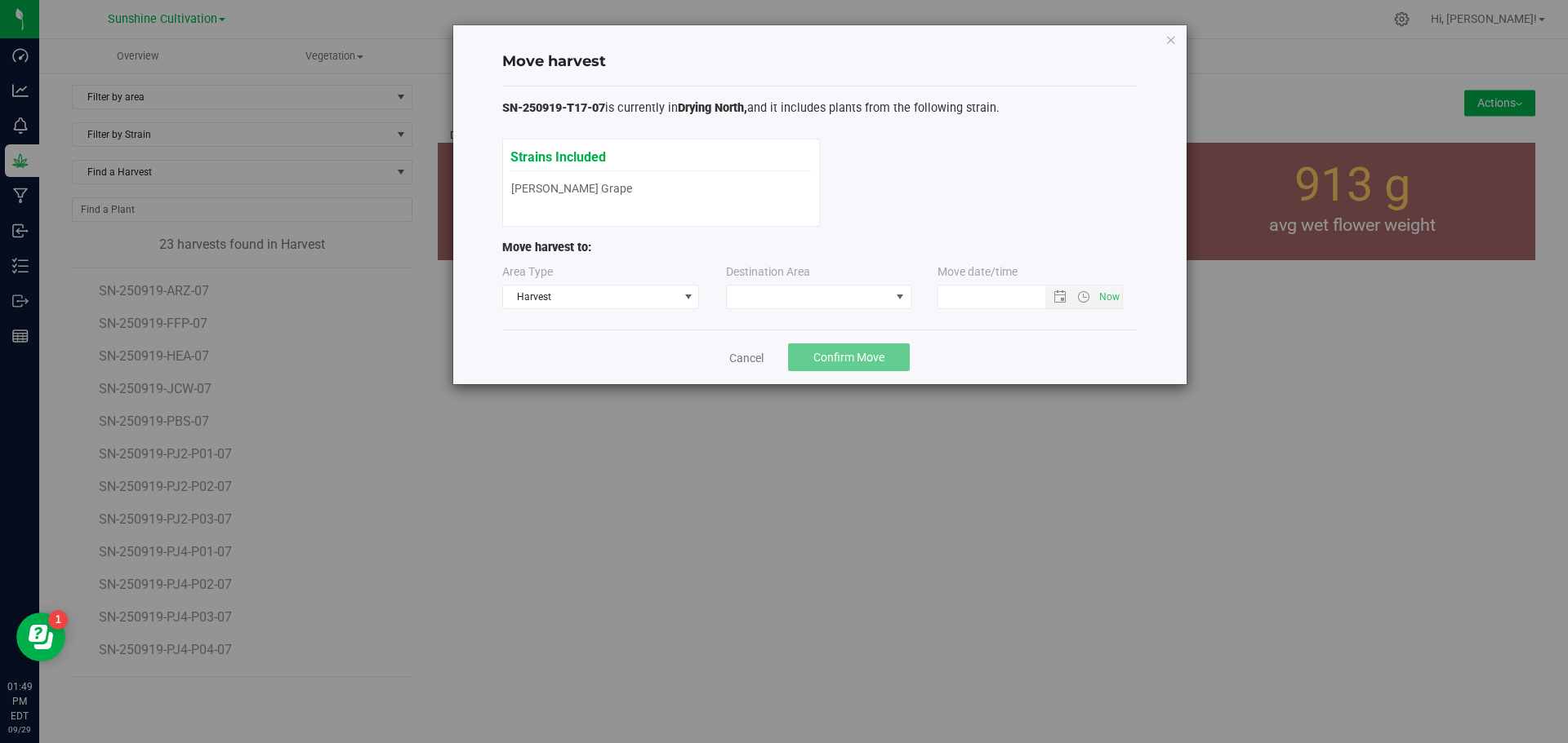
type input "9/29/2025 1:49 PM"
click at [820, 300] on span at bounding box center [808, 297] width 163 height 23
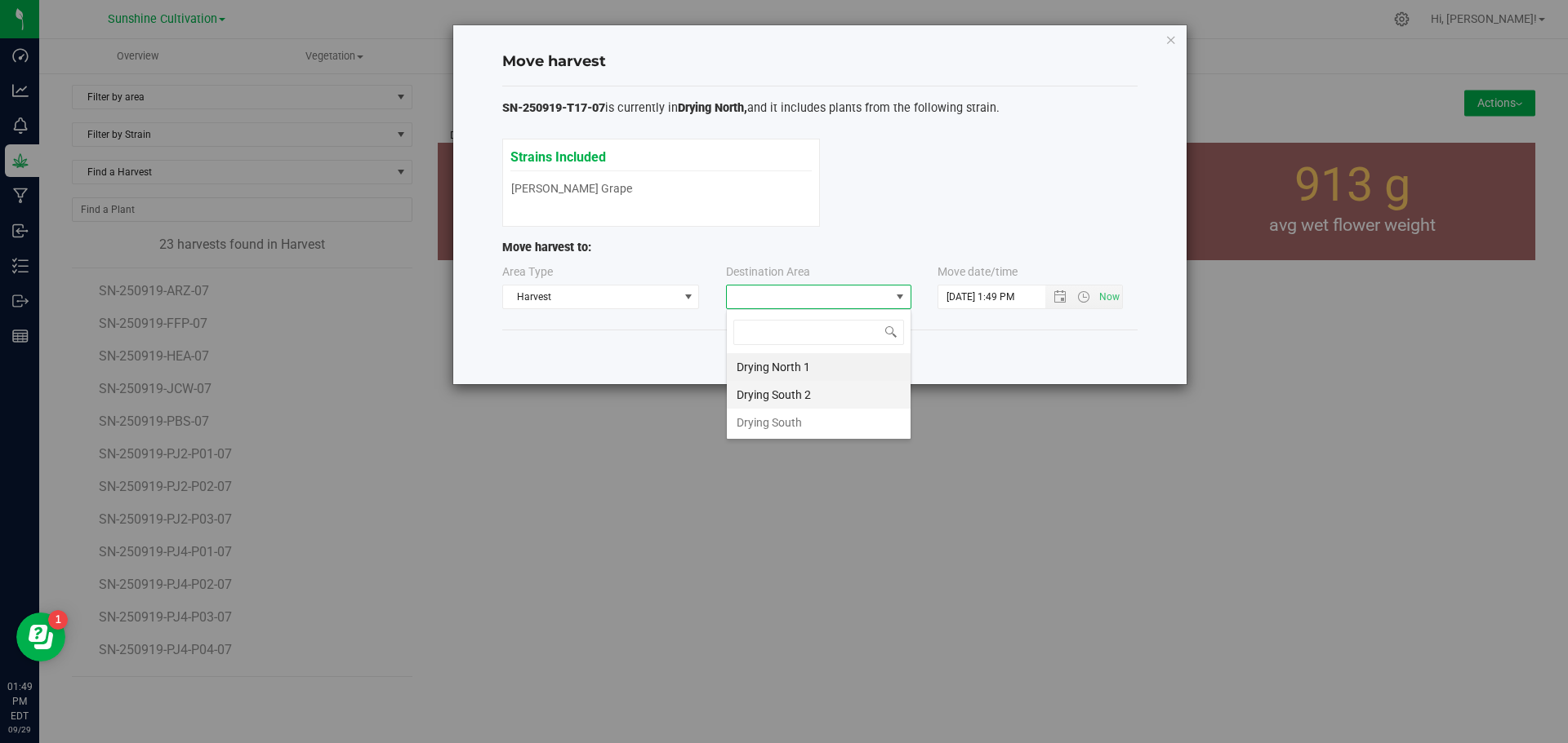
scroll to position [24, 185]
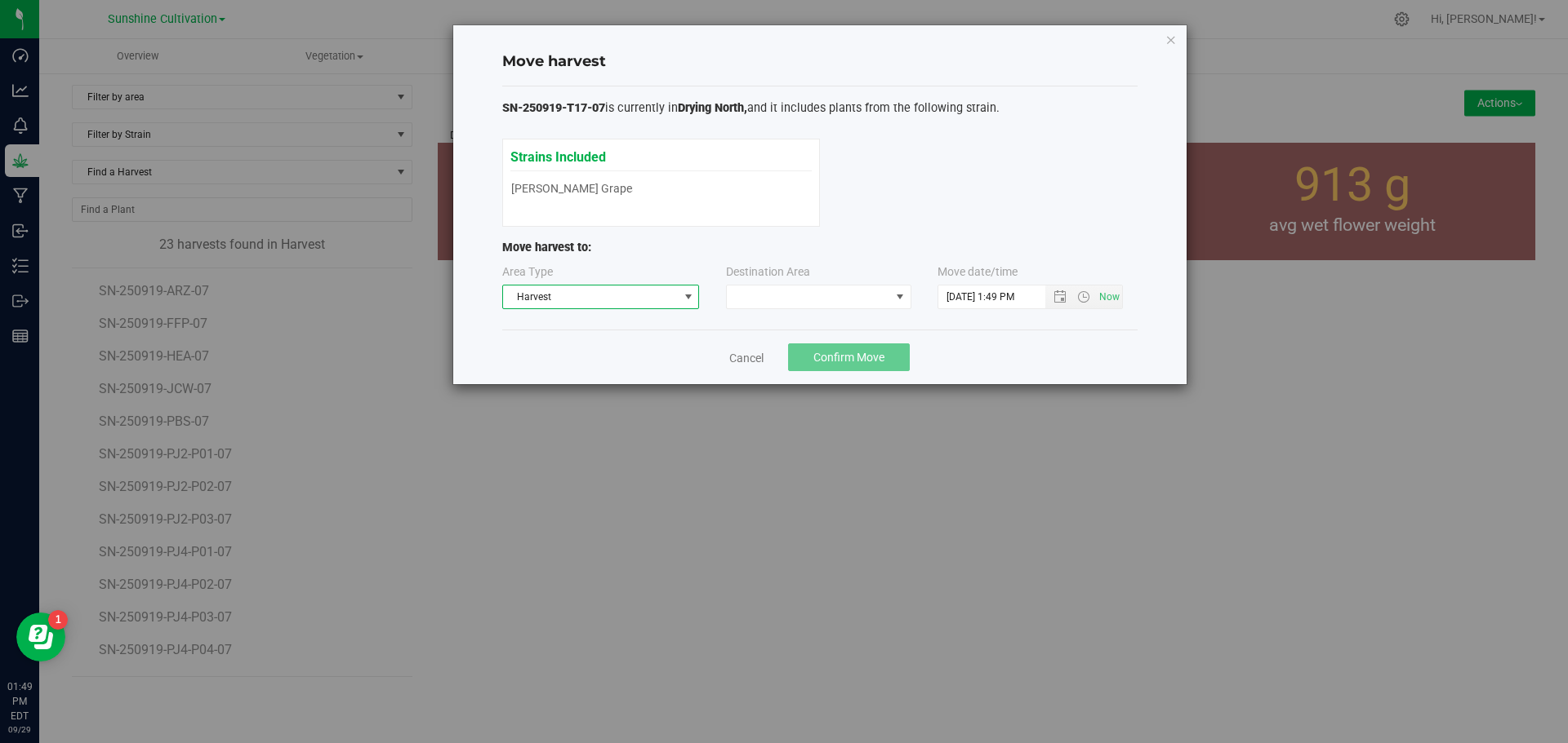
click at [505, 301] on span "Harvest" at bounding box center [591, 297] width 175 height 23
click at [628, 263] on div "Move harvest to:" at bounding box center [820, 251] width 635 height 25
click at [592, 211] on div "Strains Included Gaspar's Grapes Gaspar's Grapes" at bounding box center [661, 182] width 318 height 88
click at [599, 114] on span "SN-250919-T17-07" at bounding box center [553, 108] width 102 height 14
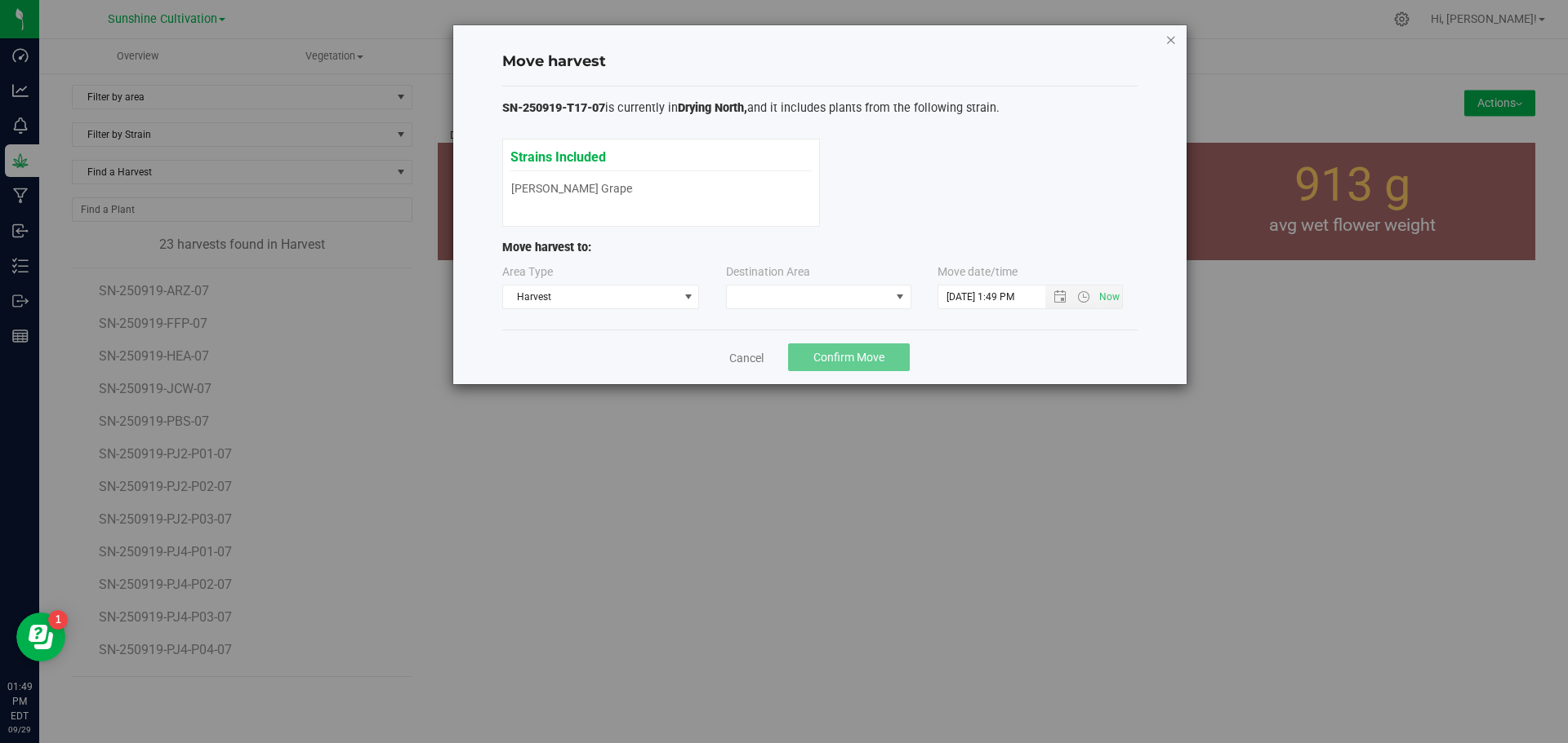
click at [1171, 30] on icon "button" at bounding box center [1171, 39] width 11 height 20
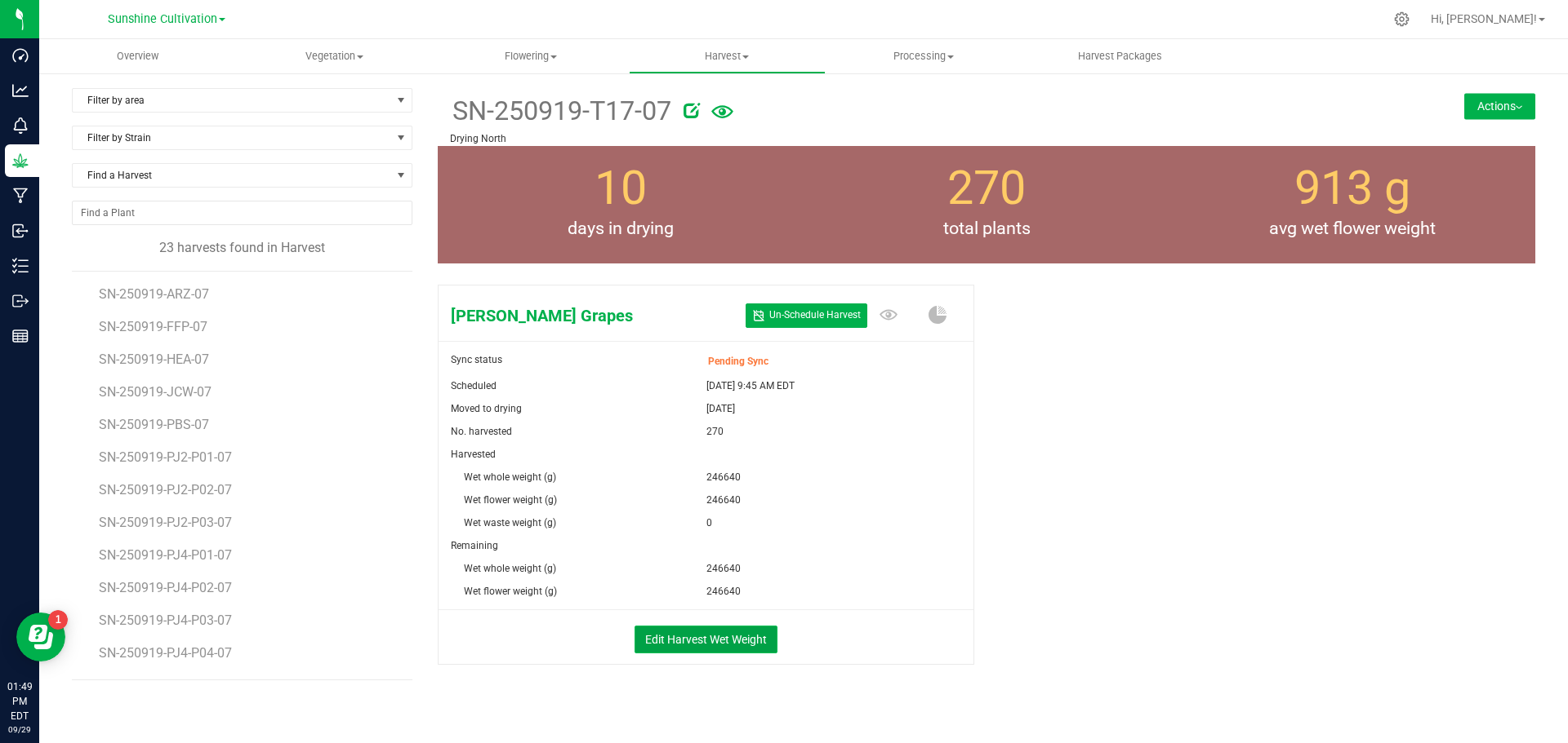
click at [719, 643] on button "Edit Harvest Wet Weight" at bounding box center [705, 640] width 143 height 28
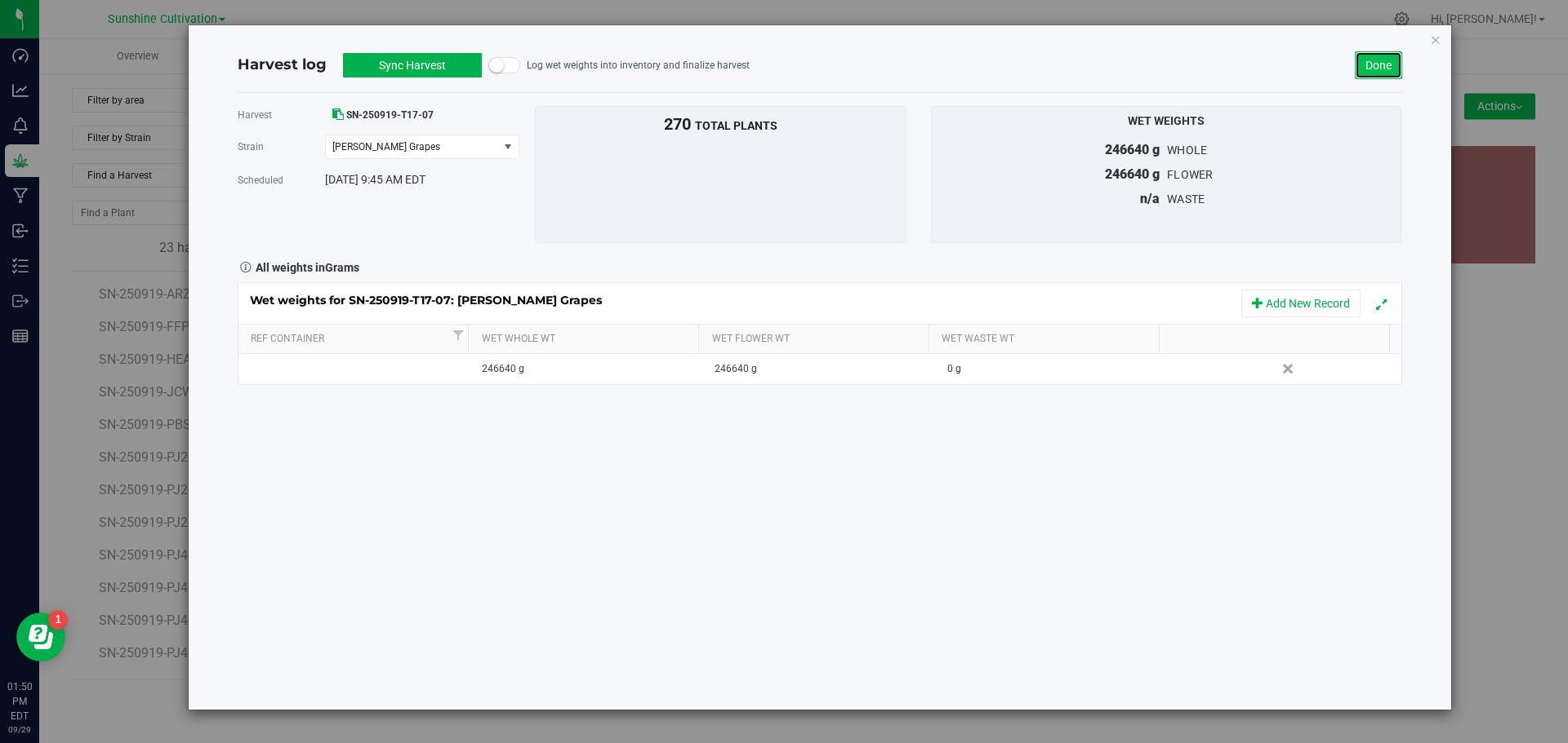
click at [1397, 54] on link "Done" at bounding box center [1378, 65] width 48 height 28
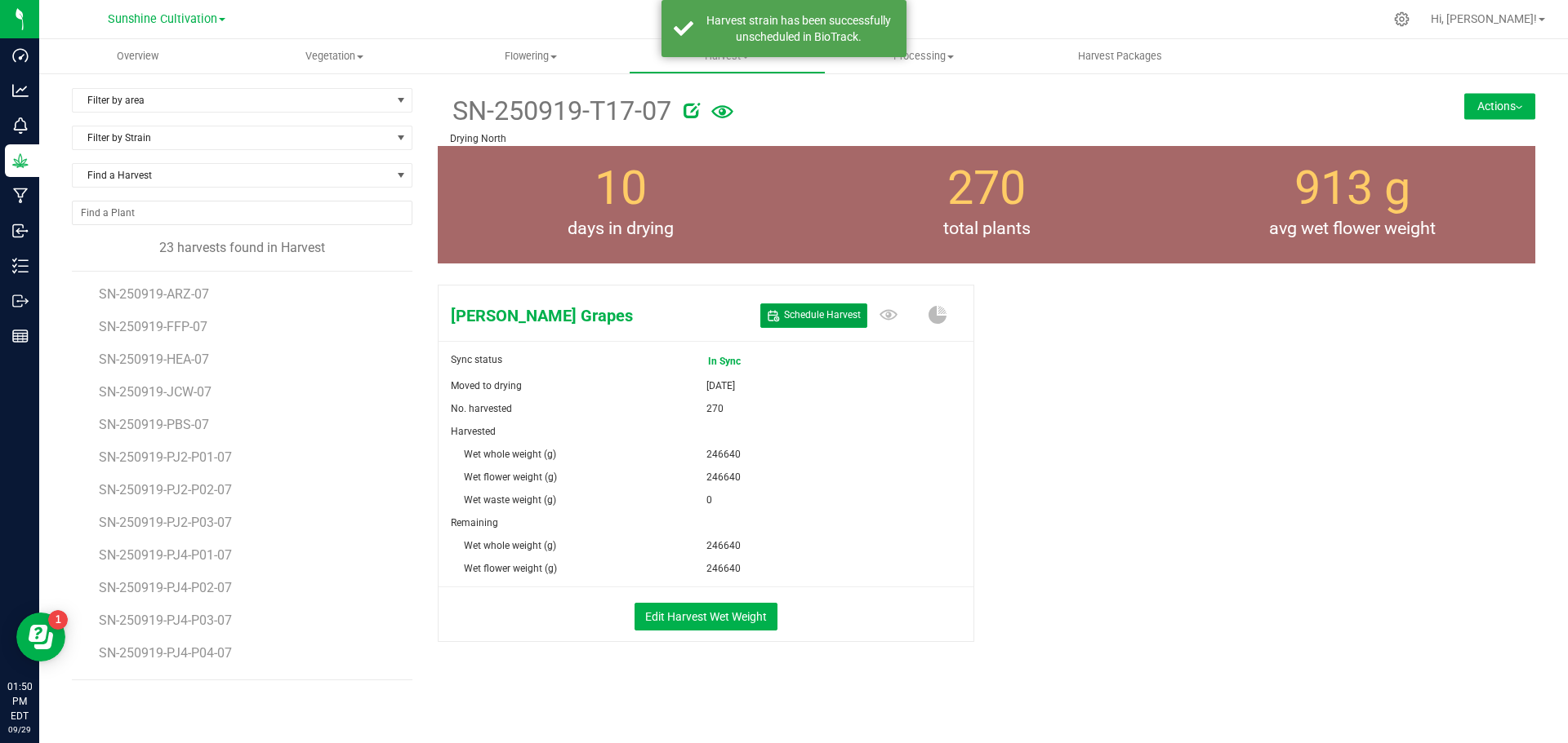
click at [814, 317] on span "Schedule Harvest" at bounding box center [822, 315] width 76 height 14
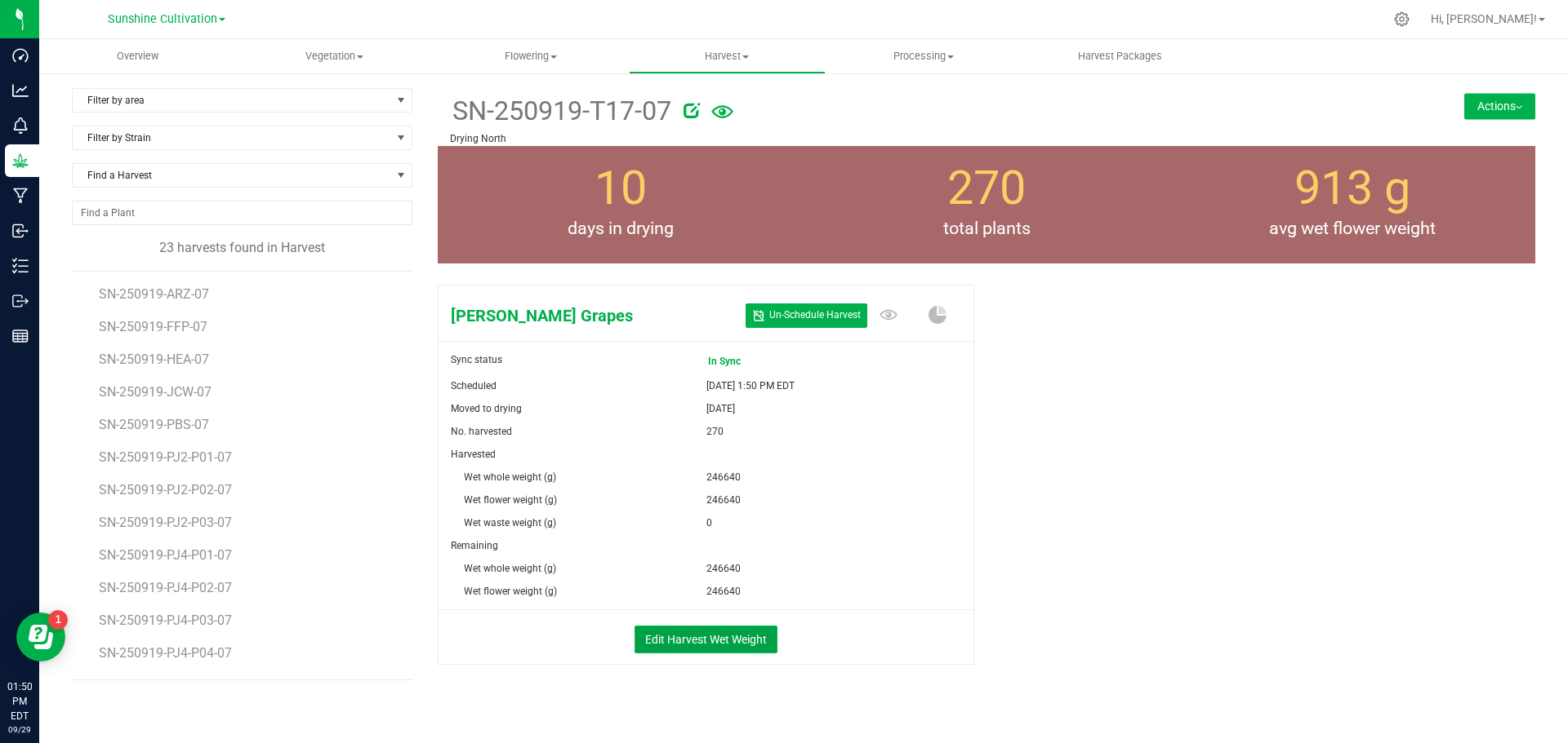
click at [732, 639] on button "Edit Harvest Wet Weight" at bounding box center [705, 640] width 143 height 28
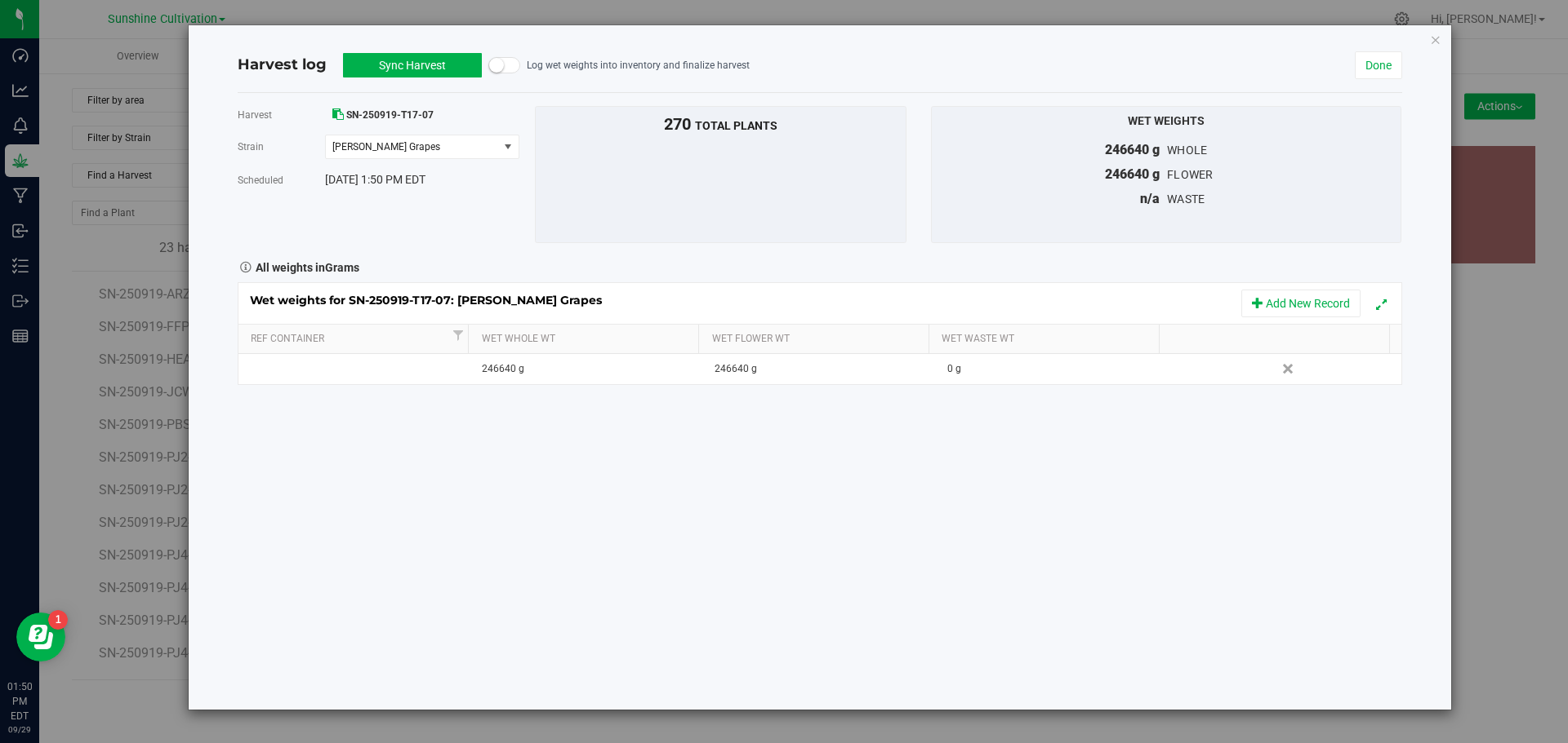
click at [434, 67] on button "Sync Harvest" at bounding box center [412, 65] width 139 height 24
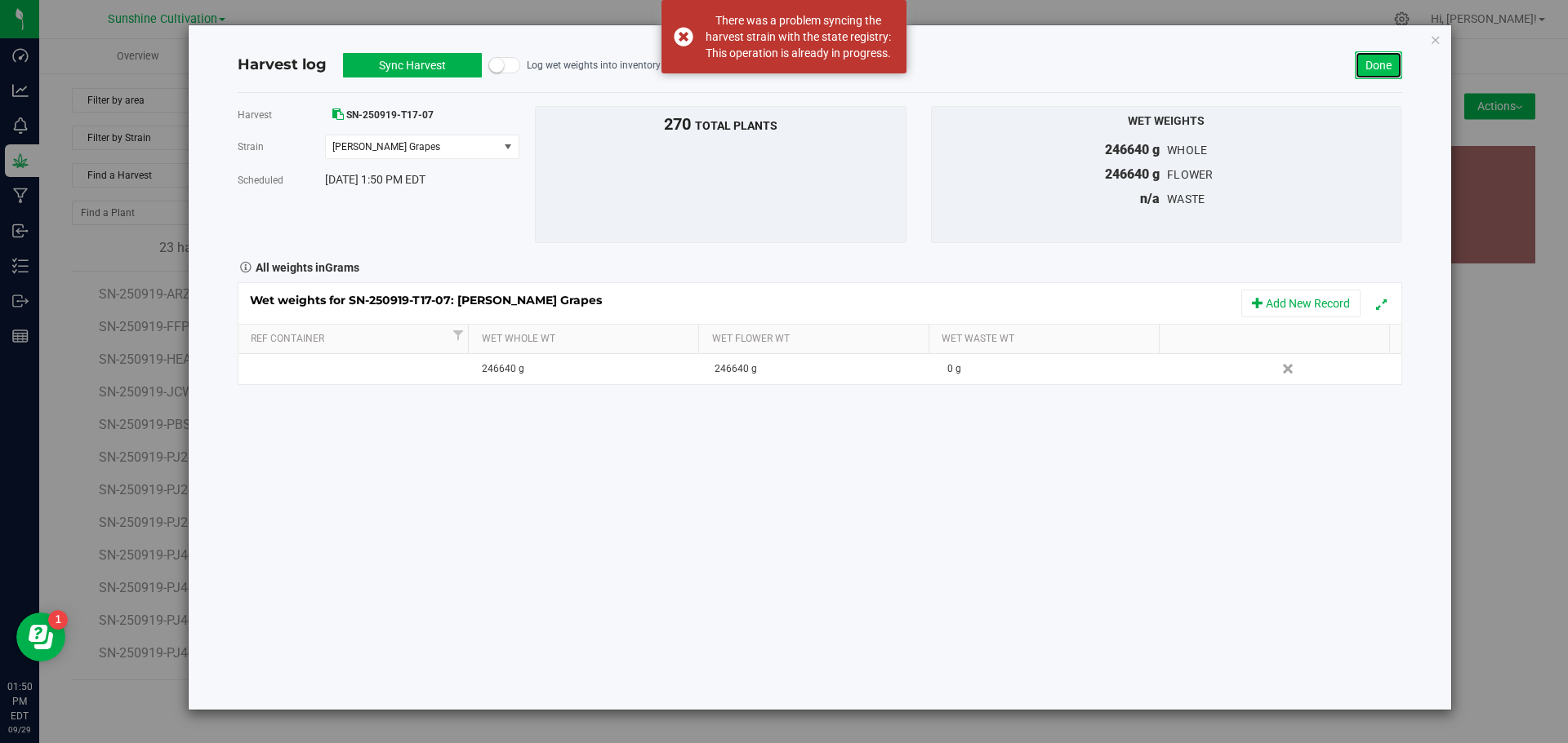
click at [1387, 62] on link "Done" at bounding box center [1378, 65] width 48 height 28
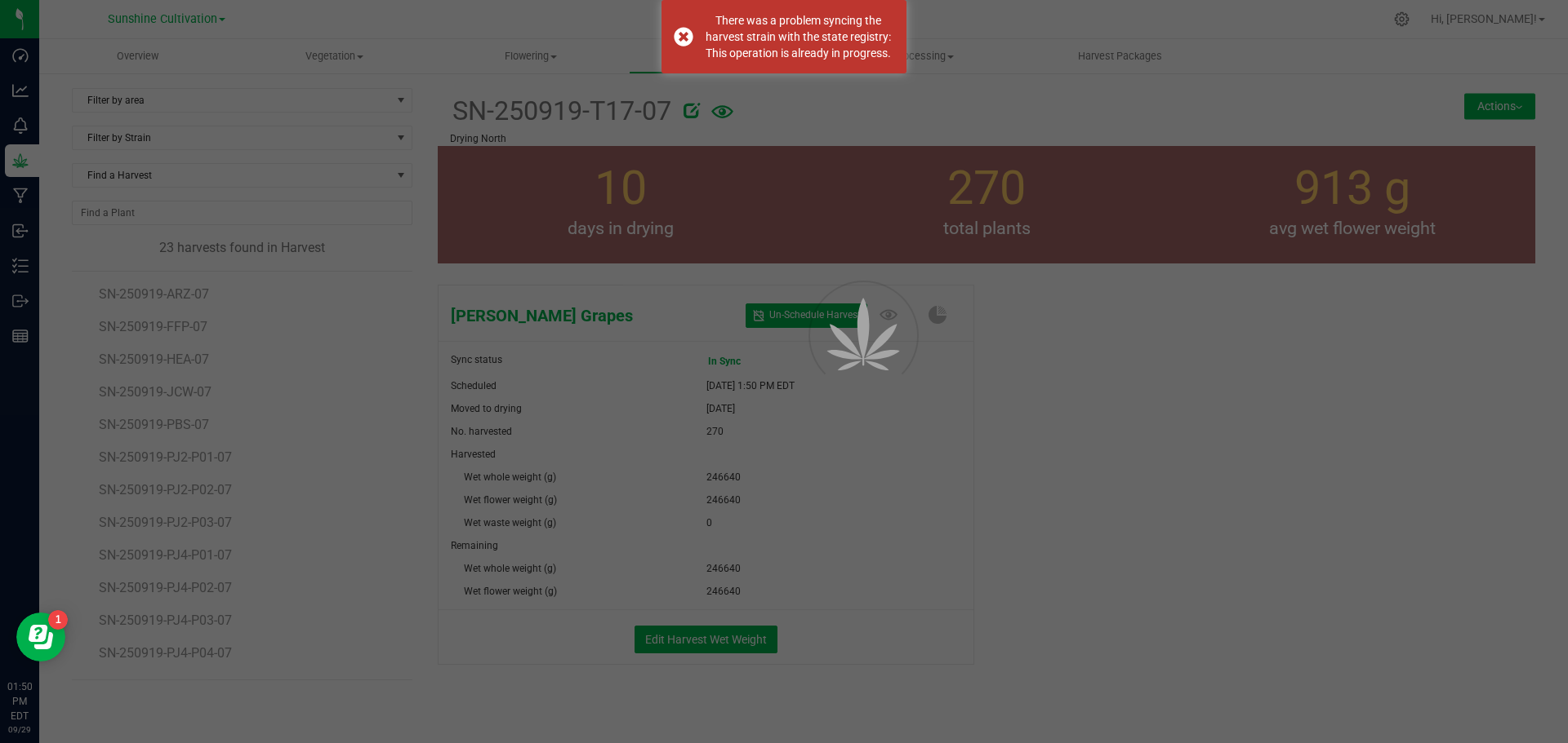
click at [895, 528] on div at bounding box center [784, 372] width 1568 height 743
click at [1191, 457] on div at bounding box center [784, 372] width 1568 height 743
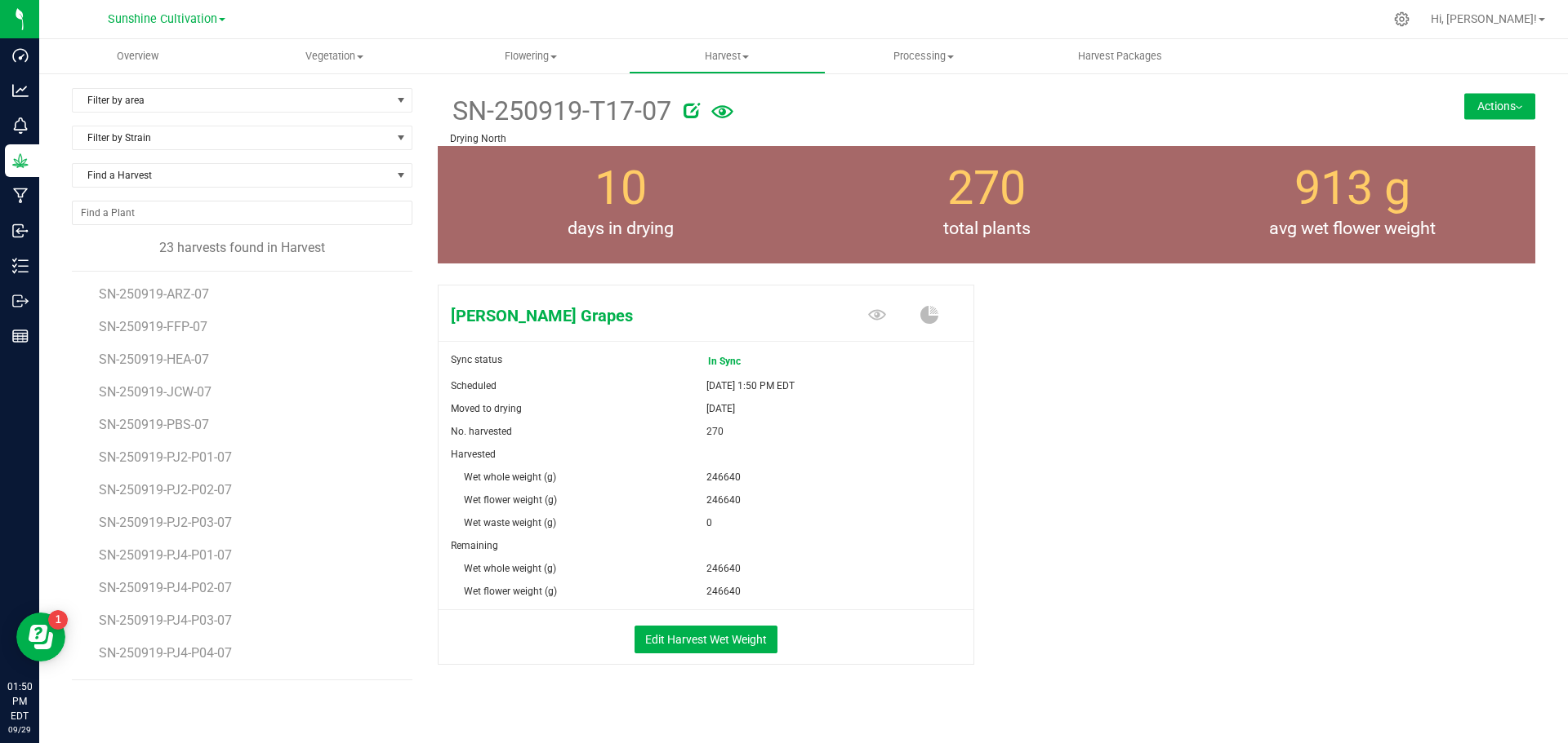
click at [1485, 92] on div "SN-250919-T17-07 Drying North Actions Move harvest Harvest notes" at bounding box center [987, 117] width 1098 height 58
click at [1484, 99] on button "Actions" at bounding box center [1499, 106] width 71 height 26
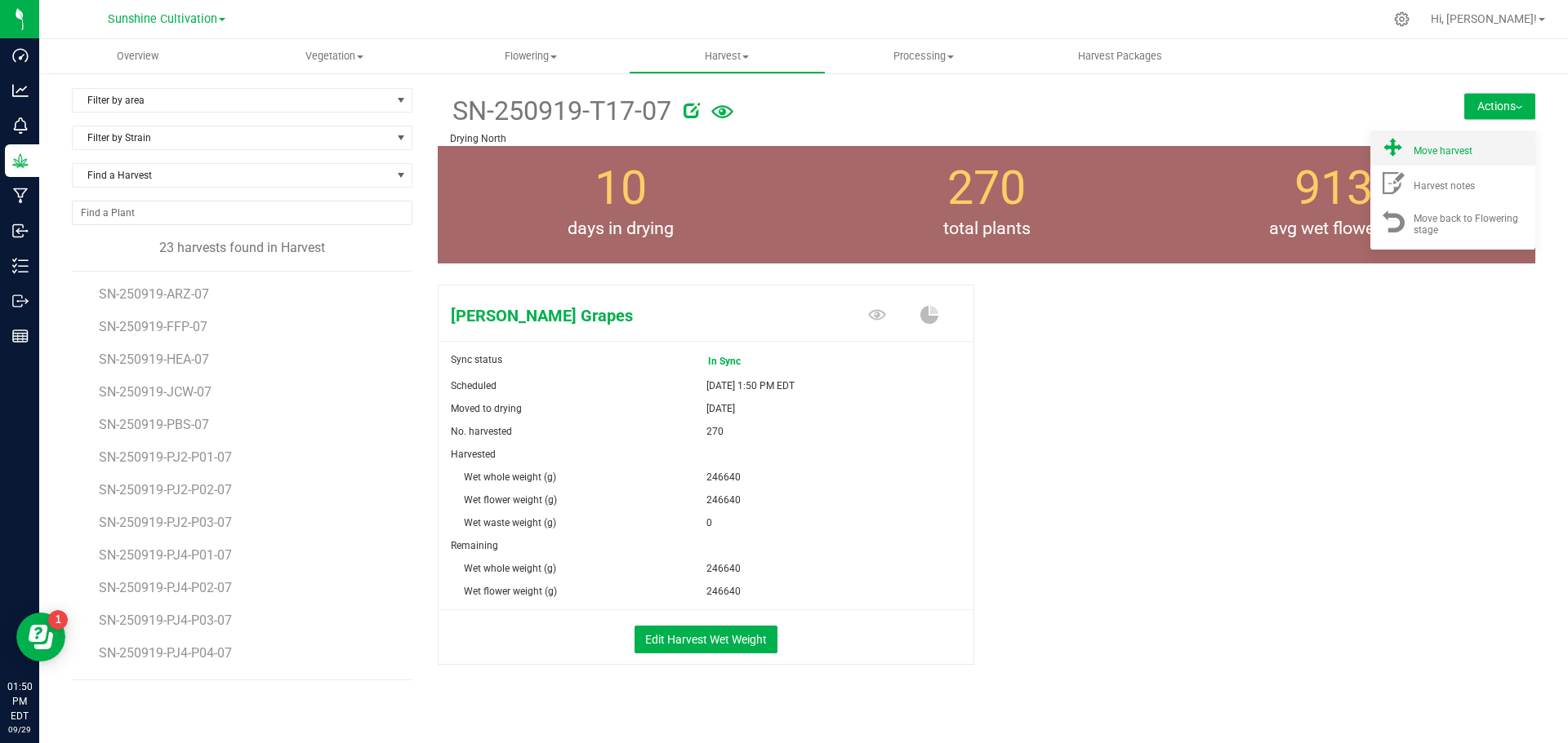
click at [1447, 154] on span "Move harvest" at bounding box center [1442, 151] width 59 height 11
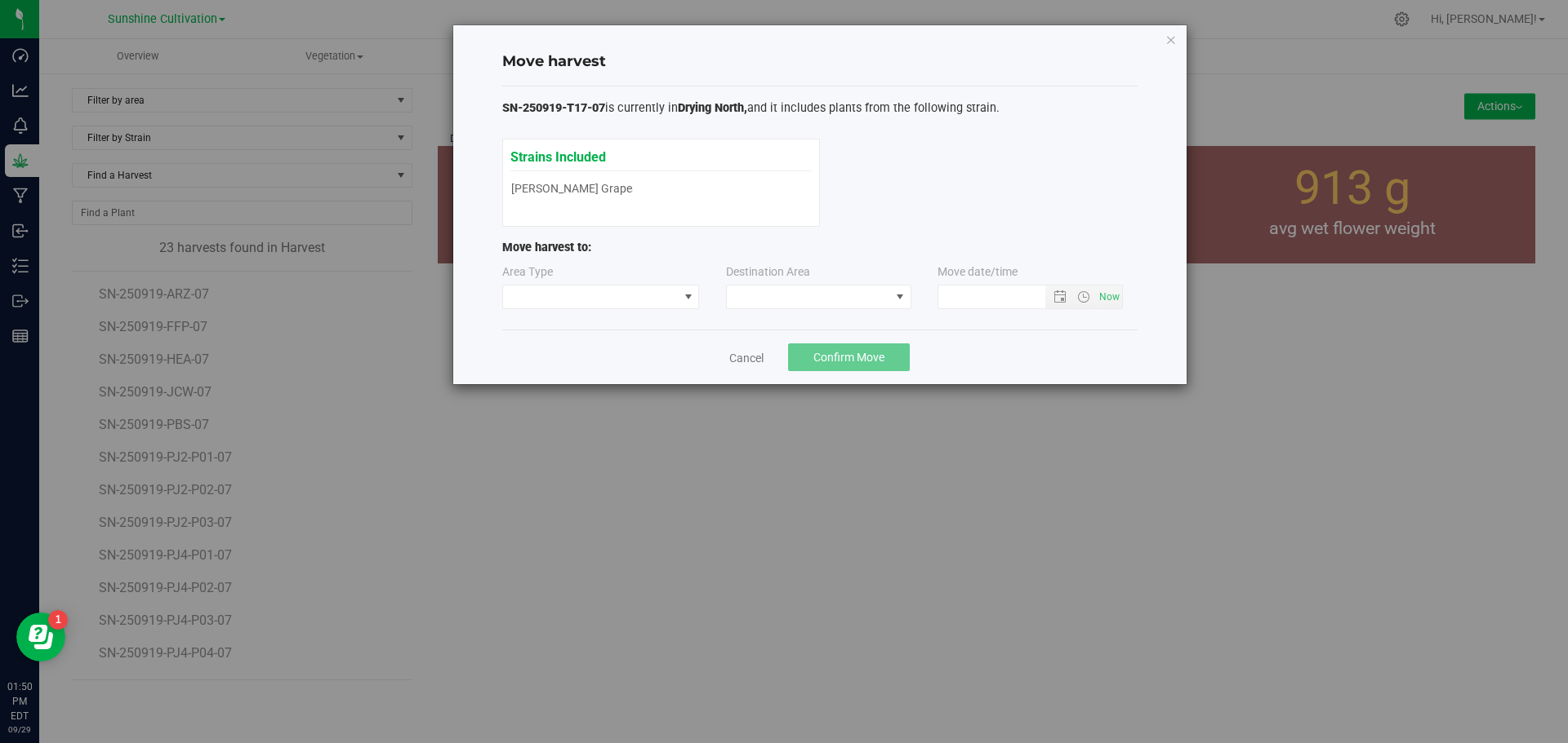
type input "9/29/2025 1:50 PM"
click at [804, 289] on span at bounding box center [808, 297] width 163 height 23
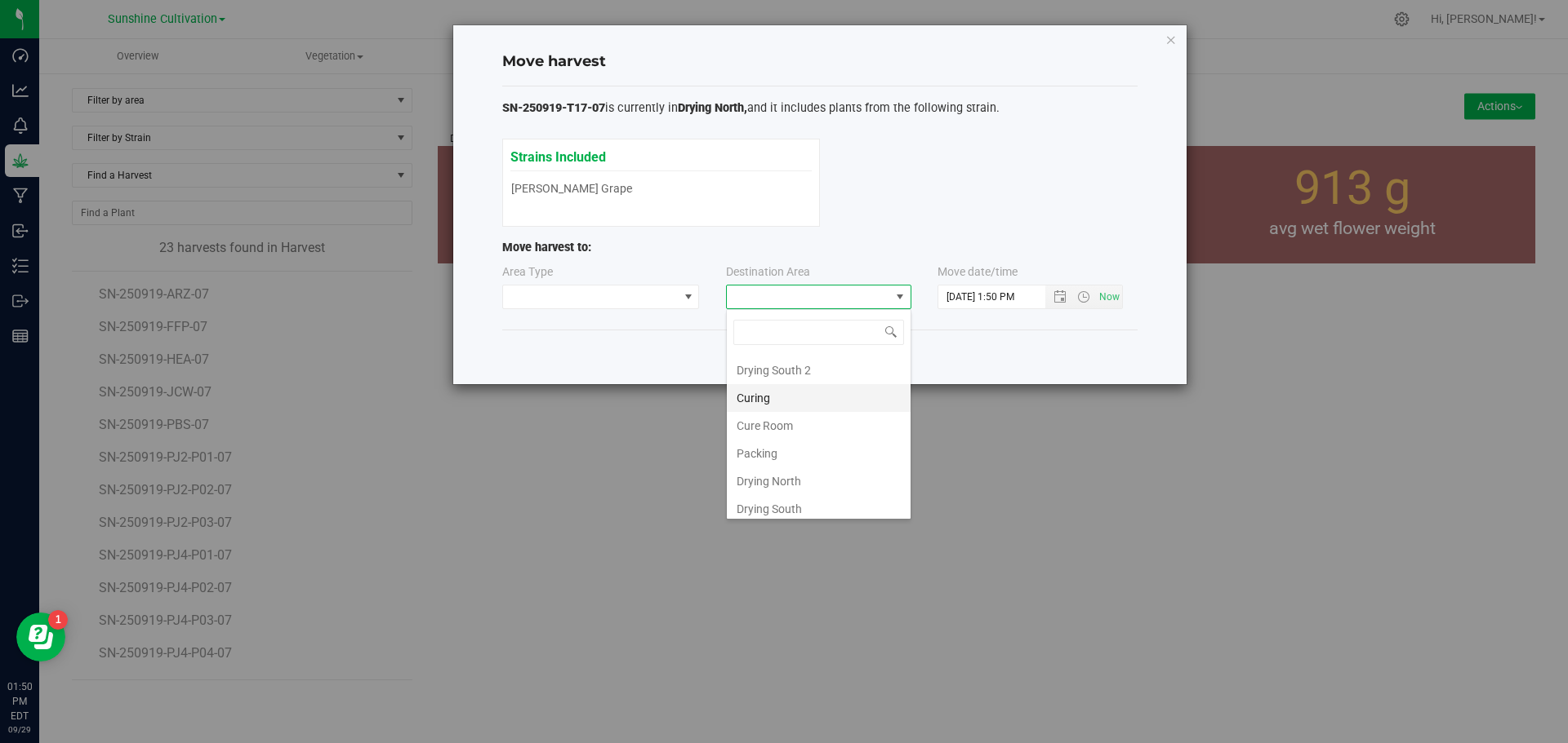
scroll to position [115, 0]
click at [797, 469] on li "Flower Storage" at bounding box center [818, 475] width 184 height 28
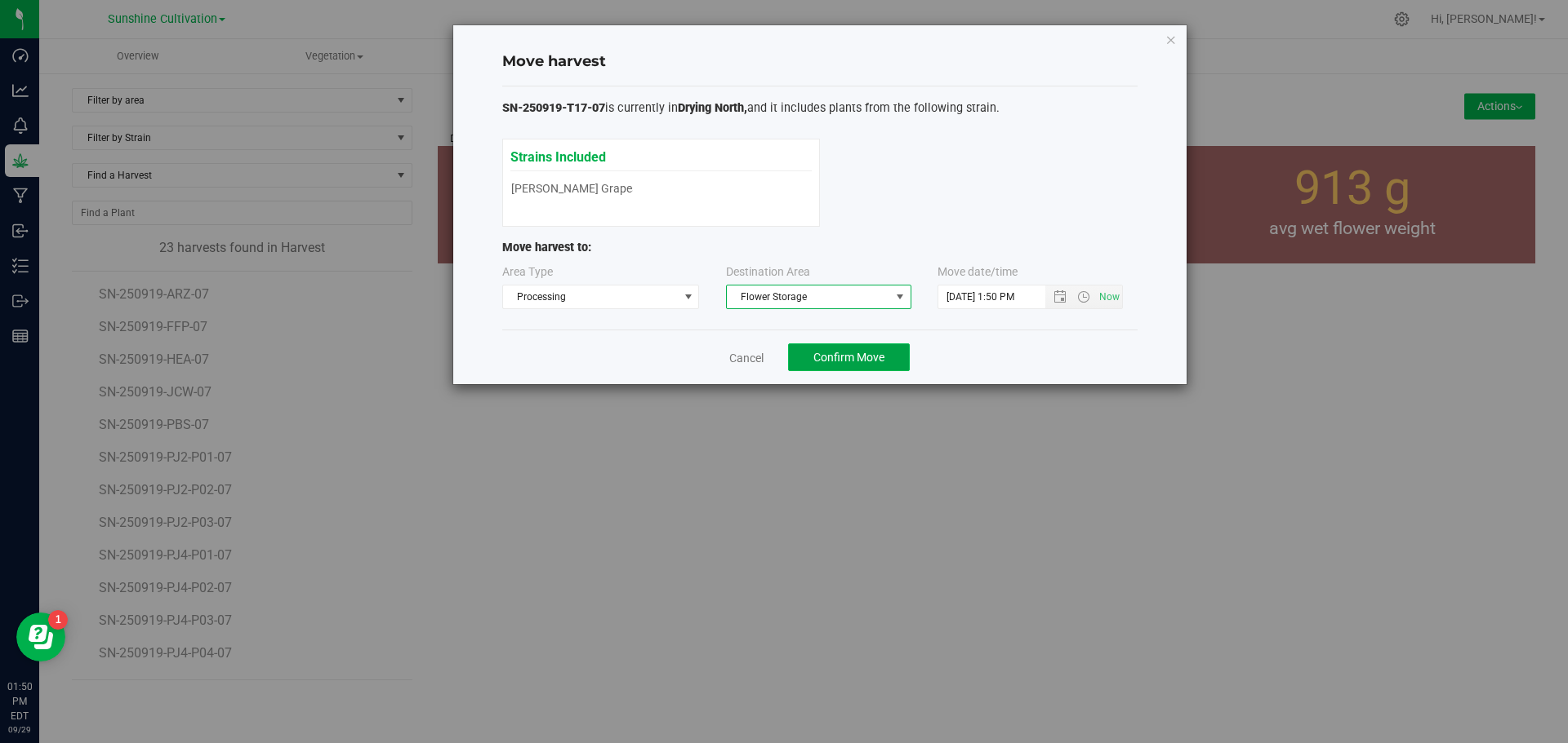
click at [840, 362] on span "Confirm Move" at bounding box center [849, 358] width 71 height 13
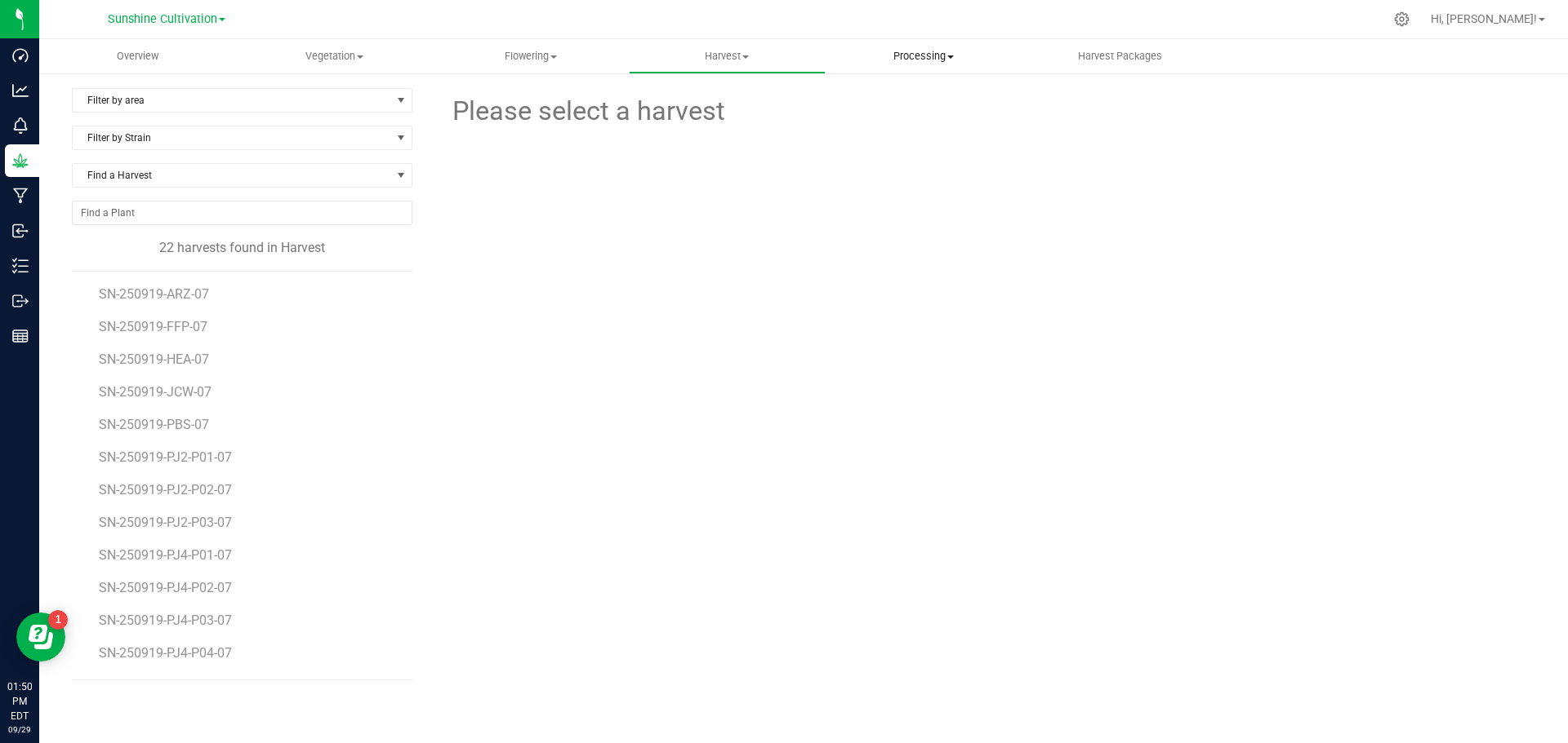
click at [871, 47] on uib-tab-heading "Processing Processing harvests Processing plants Completed harvests" at bounding box center [923, 56] width 195 height 33
click at [879, 91] on span "Processing harvests" at bounding box center [901, 98] width 151 height 14
click at [176, 587] on span "SN-250919-T17-07" at bounding box center [156, 588] width 114 height 16
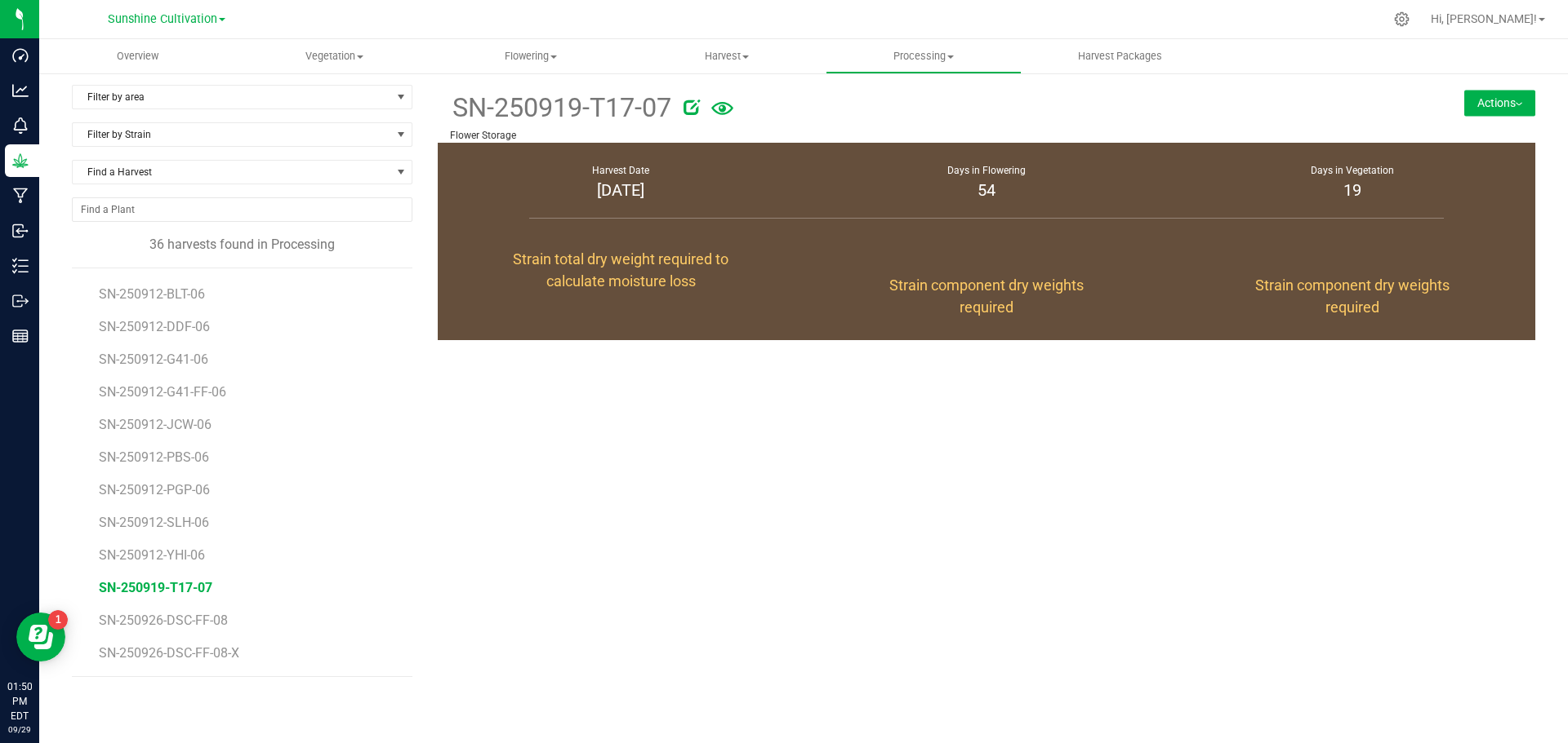
click at [559, 263] on span "Strain total dry weight required to calculate moisture loss" at bounding box center [620, 270] width 215 height 39
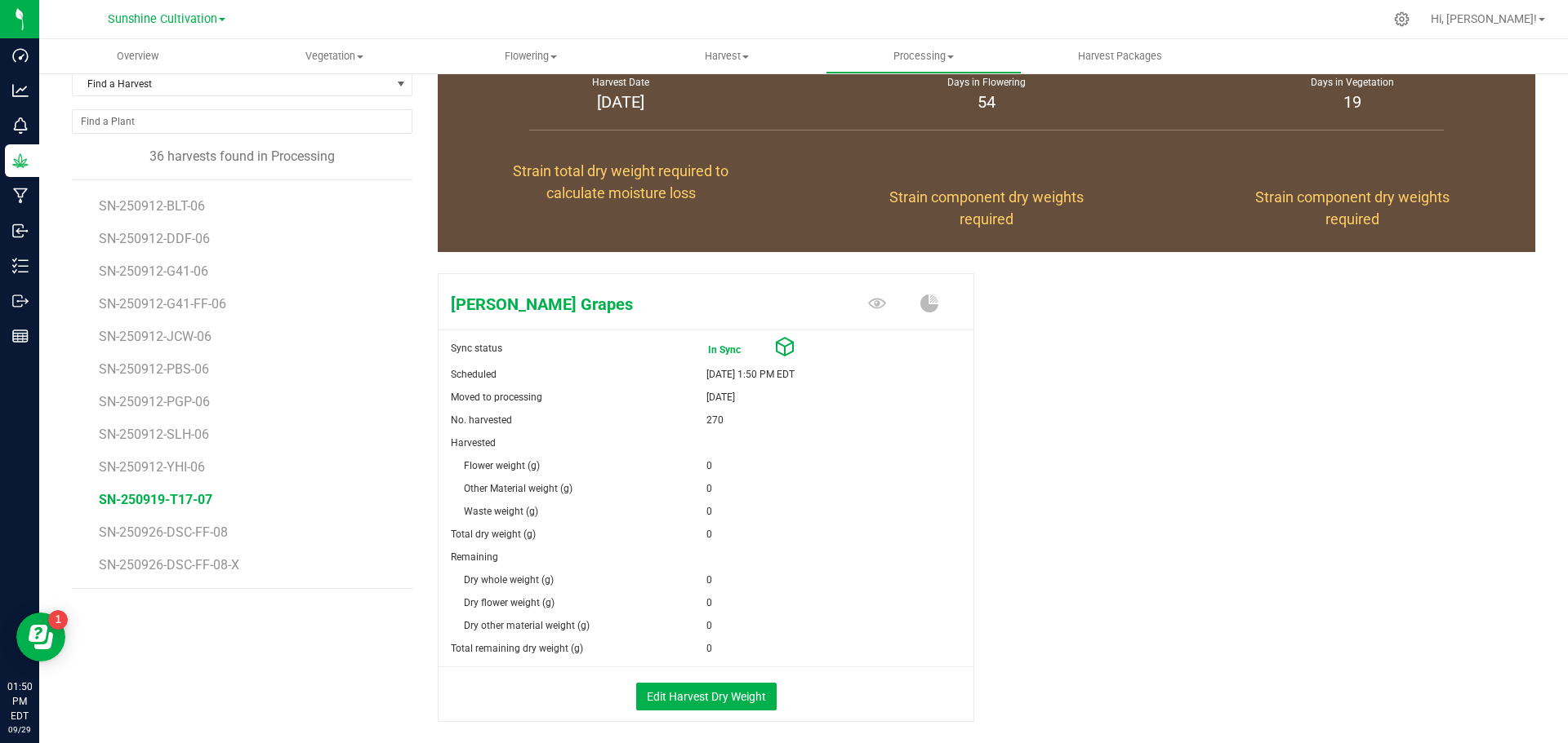
scroll to position [164, 0]
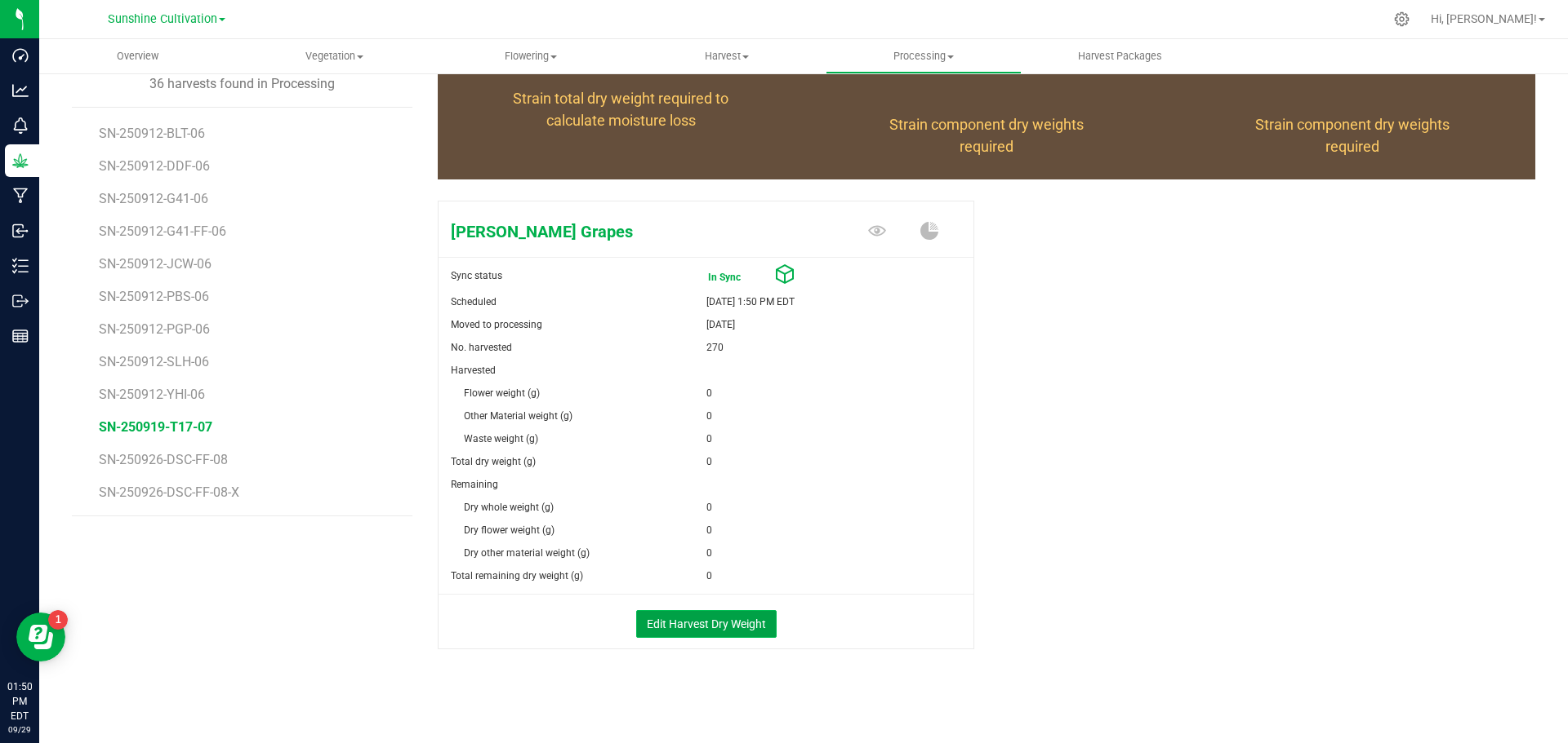
click at [695, 630] on button "Edit Harvest Dry Weight" at bounding box center [706, 625] width 141 height 28
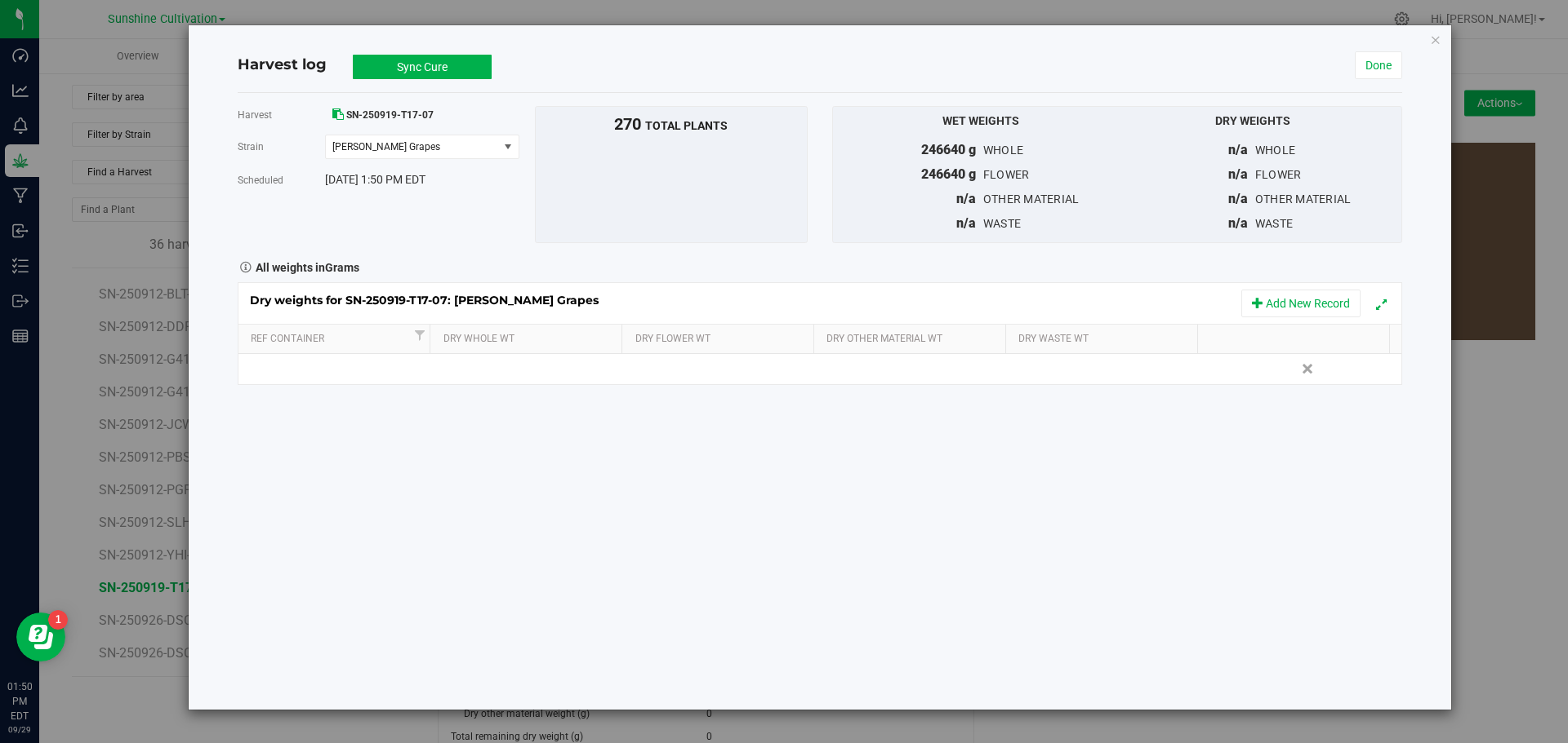
scroll to position [164, 0]
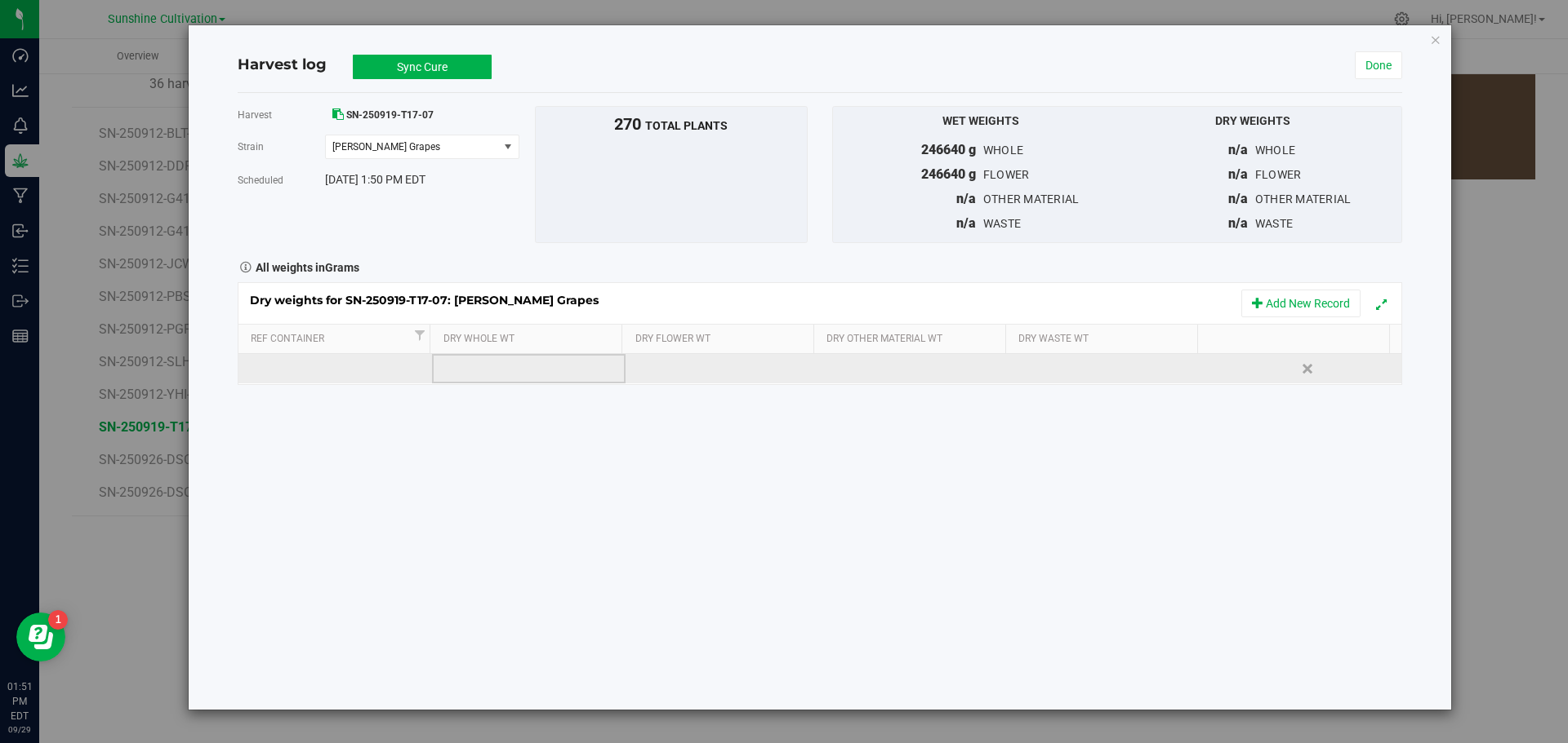
click at [599, 360] on td at bounding box center [529, 369] width 194 height 30
type input "49815"
click at [698, 369] on div "Dry weights for SN-250919-T17-07: Gaspar's Grapes Add New Record Ref Container …" at bounding box center [820, 333] width 1165 height 102
click at [698, 369] on div at bounding box center [820, 333] width 1163 height 101
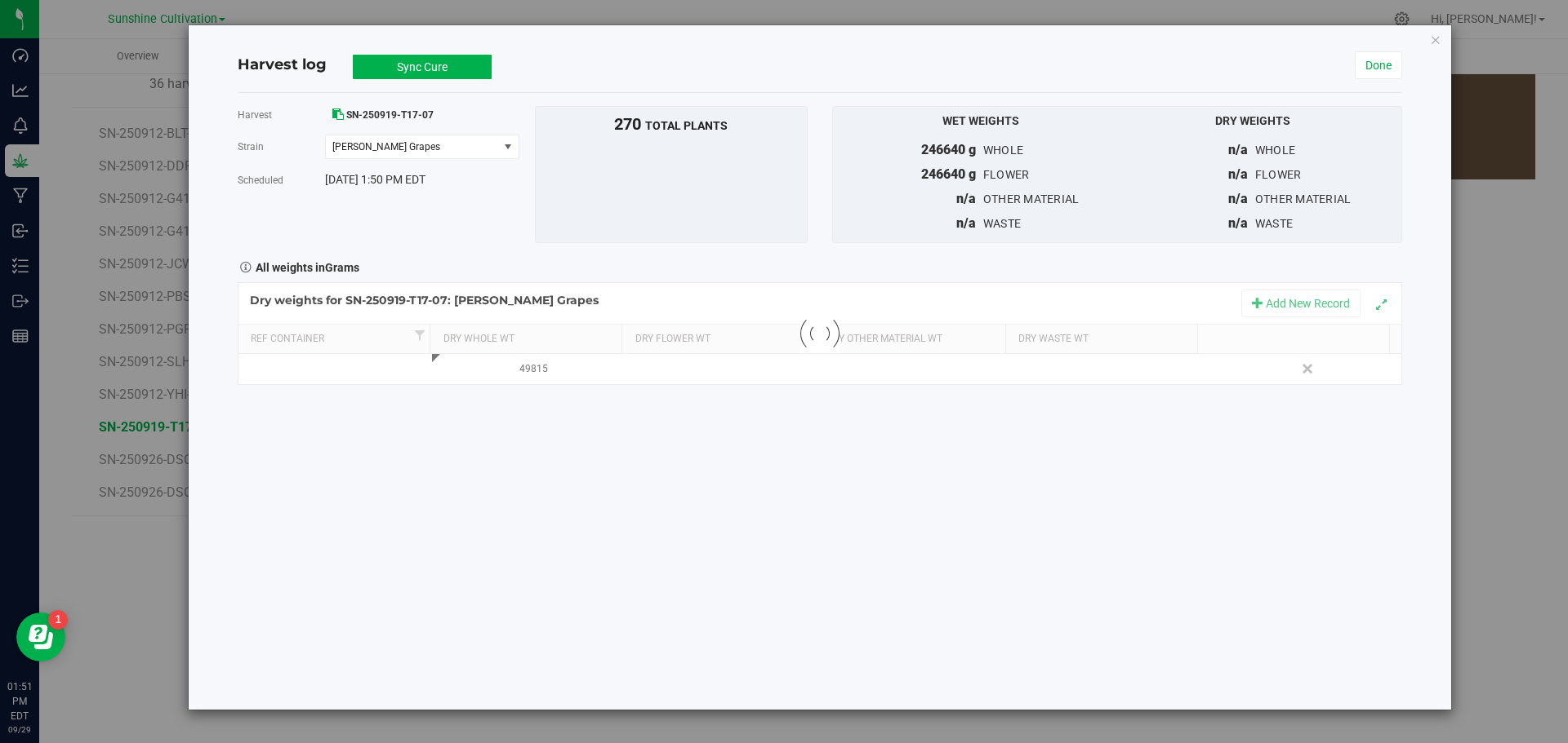
click at [661, 367] on div at bounding box center [820, 333] width 1163 height 101
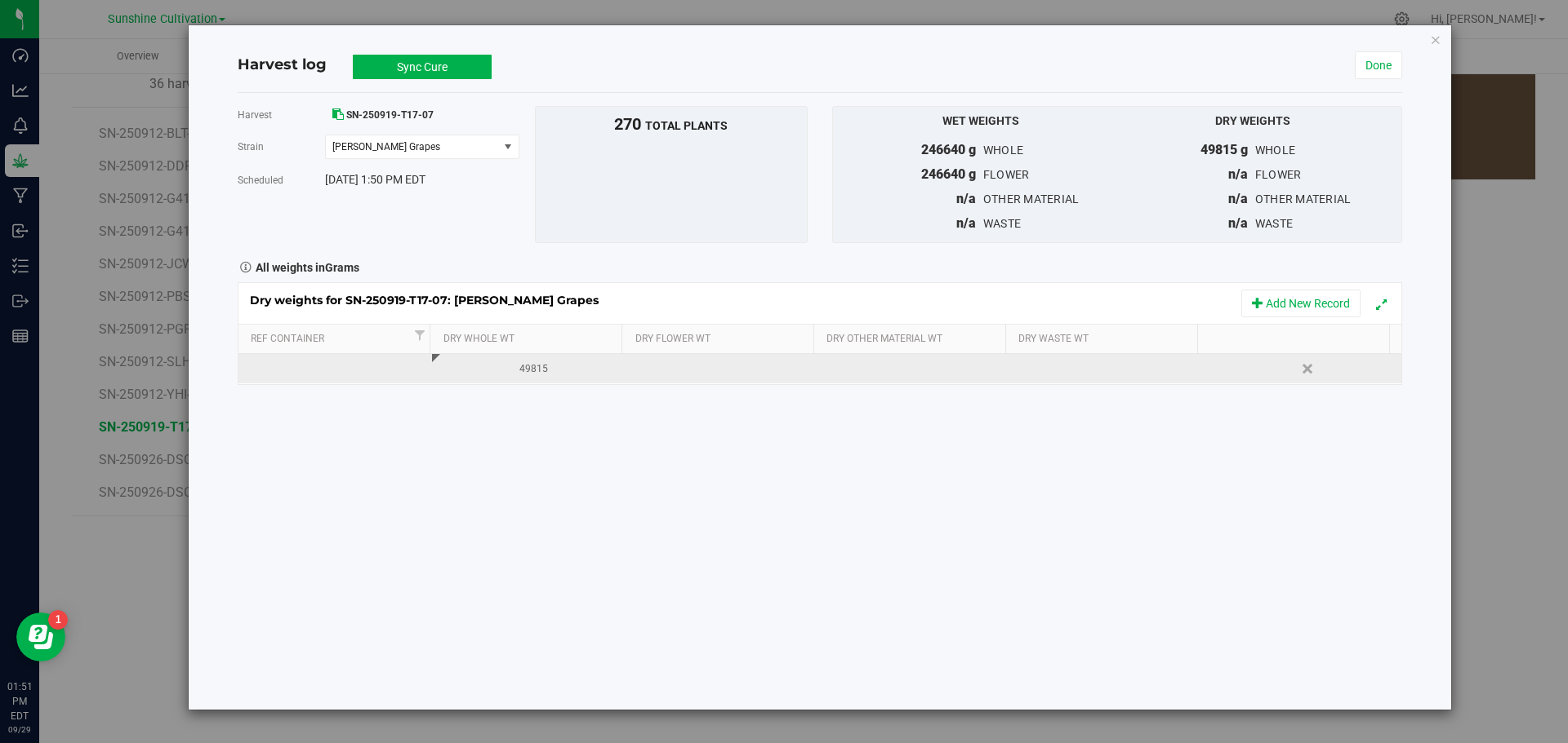
click at [700, 373] on td at bounding box center [722, 369] width 194 height 30
click at [700, 373] on input "text" at bounding box center [727, 369] width 175 height 23
type input "49815"
click at [1067, 365] on div at bounding box center [1115, 369] width 182 height 24
type input "18800"
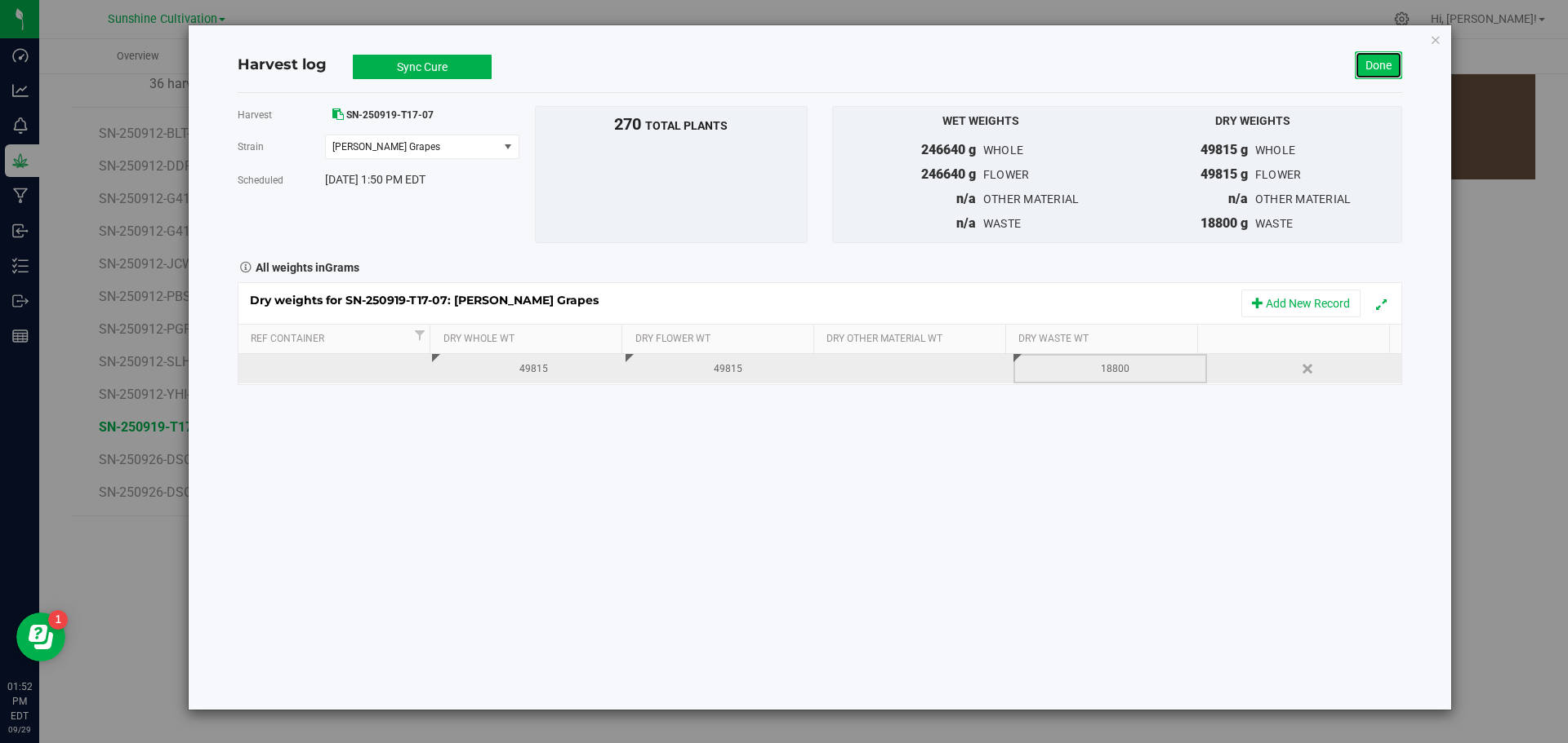
click at [1372, 71] on link "Done" at bounding box center [1378, 65] width 48 height 28
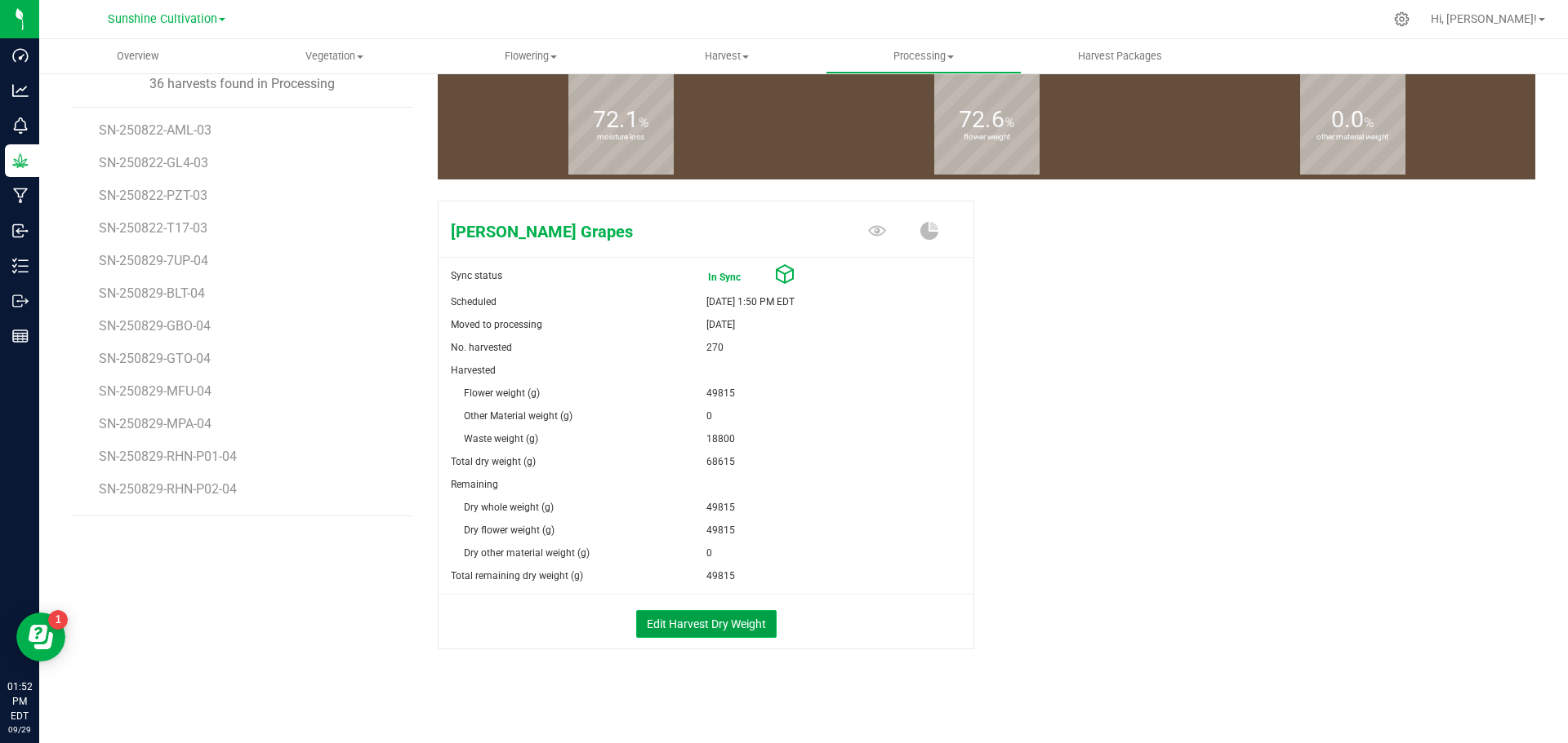
click at [726, 622] on button "Edit Harvest Dry Weight" at bounding box center [706, 625] width 141 height 28
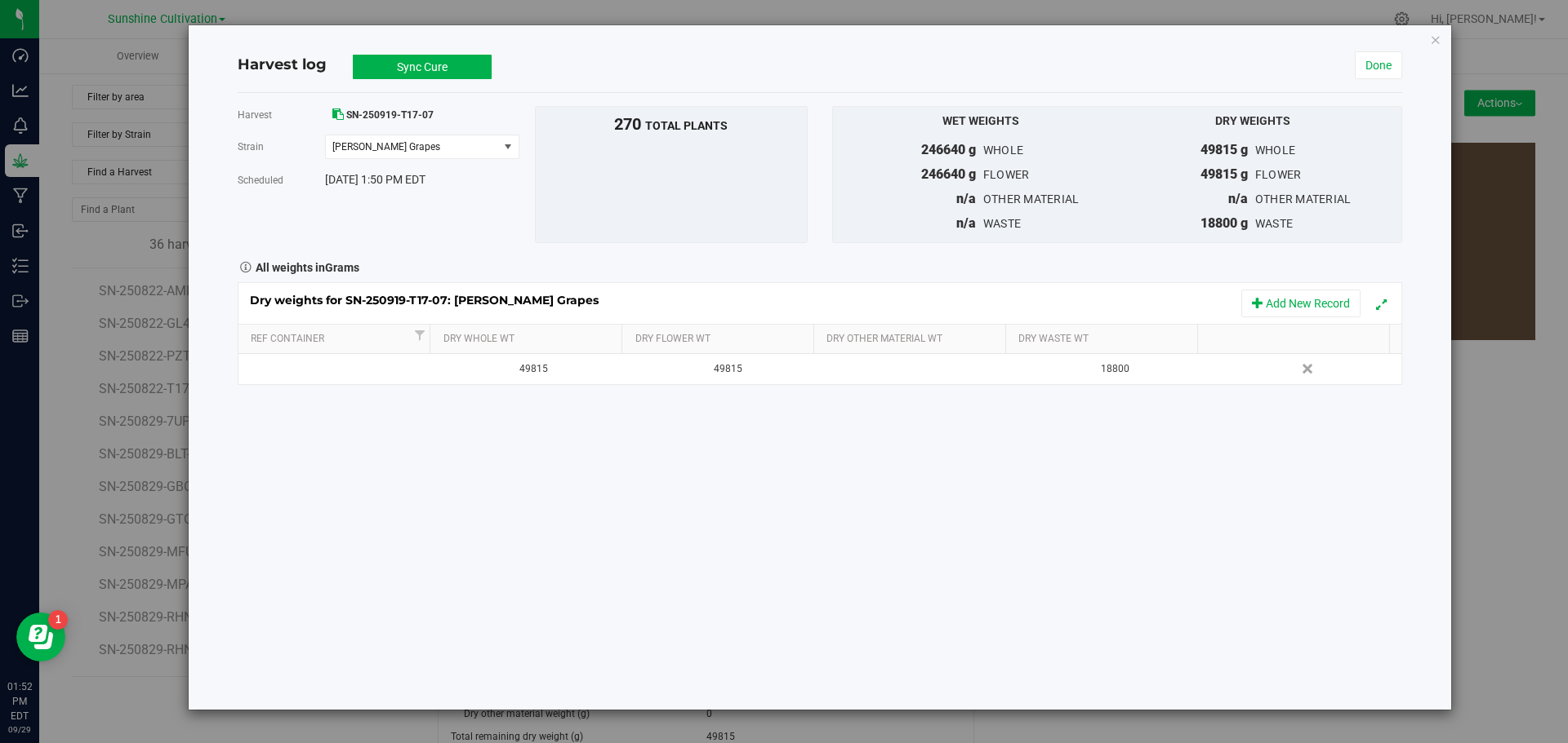
scroll to position [164, 0]
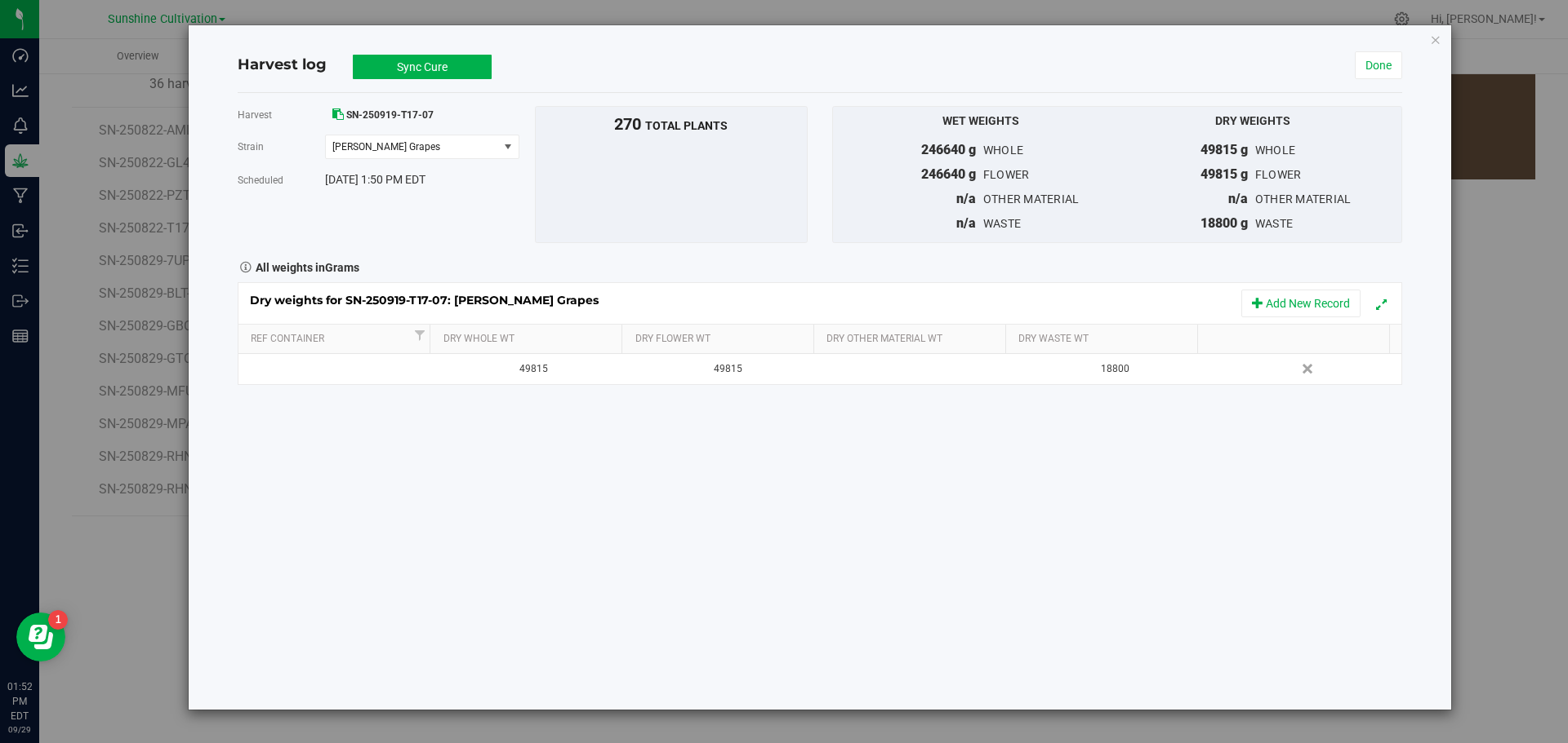
click at [454, 59] on button "Sync Cure" at bounding box center [422, 67] width 139 height 24
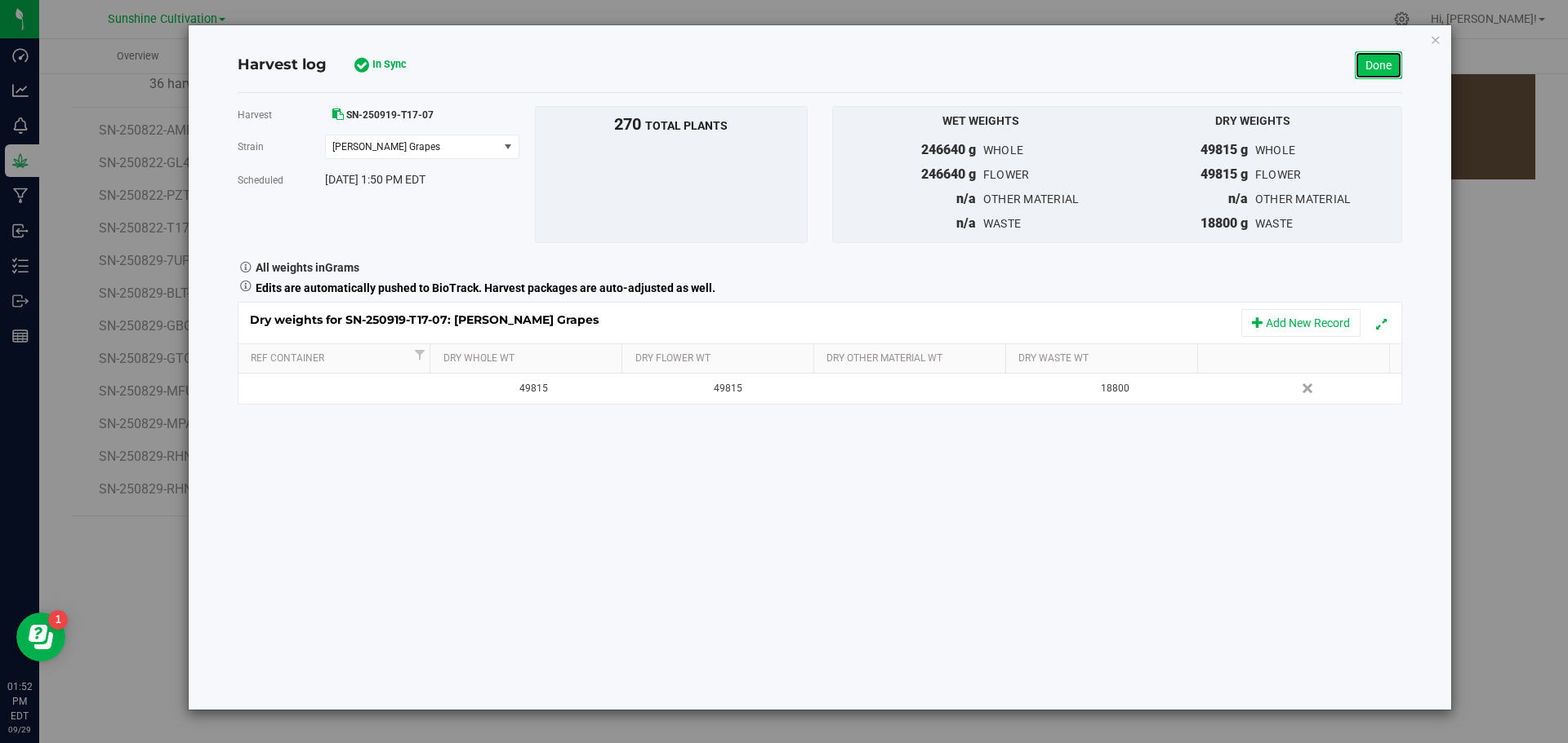
click at [1368, 73] on link "Done" at bounding box center [1378, 65] width 48 height 28
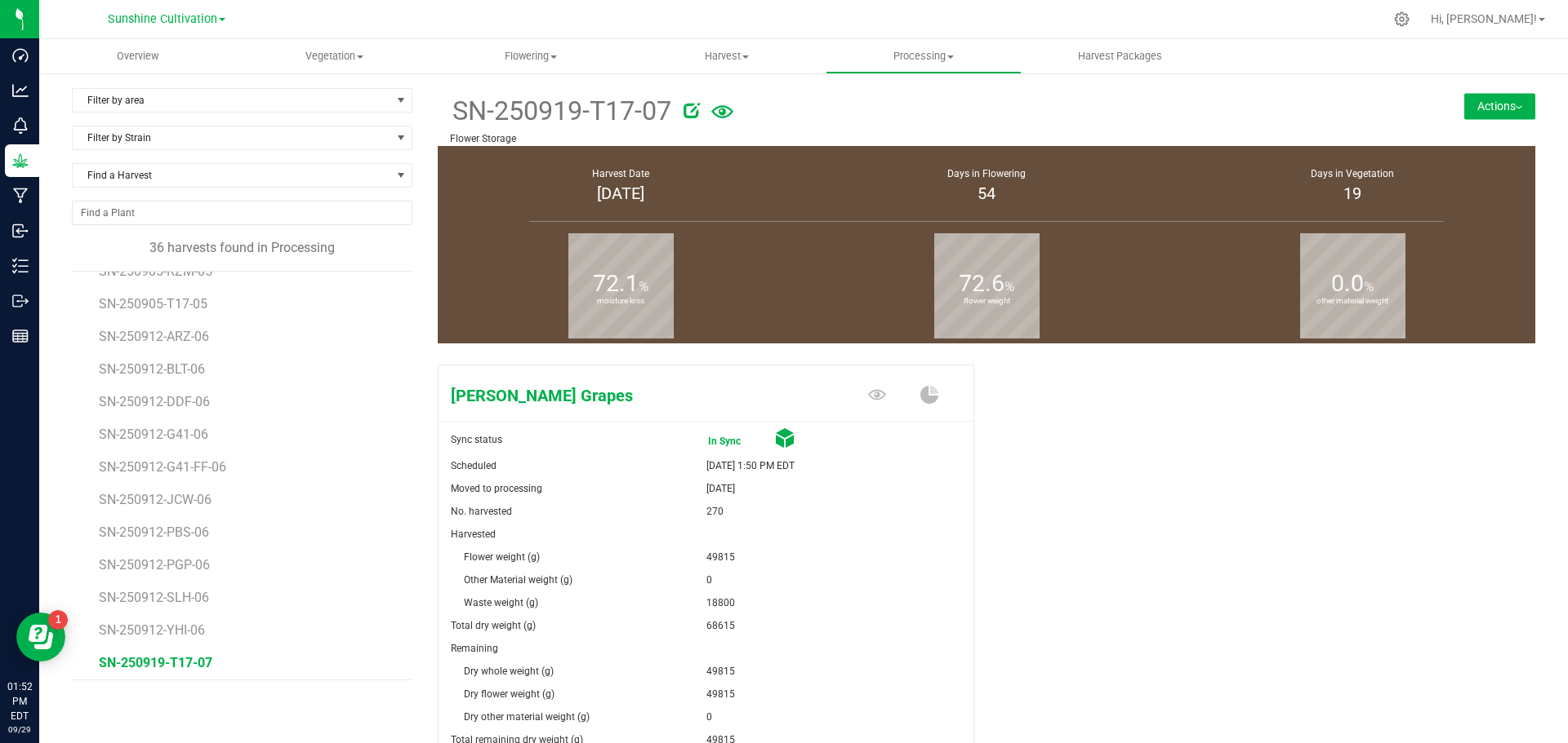
scroll to position [780, 0]
click at [732, 57] on span "Harvest" at bounding box center [727, 57] width 195 height 15
click at [702, 102] on span "Harvests" at bounding box center [674, 98] width 90 height 14
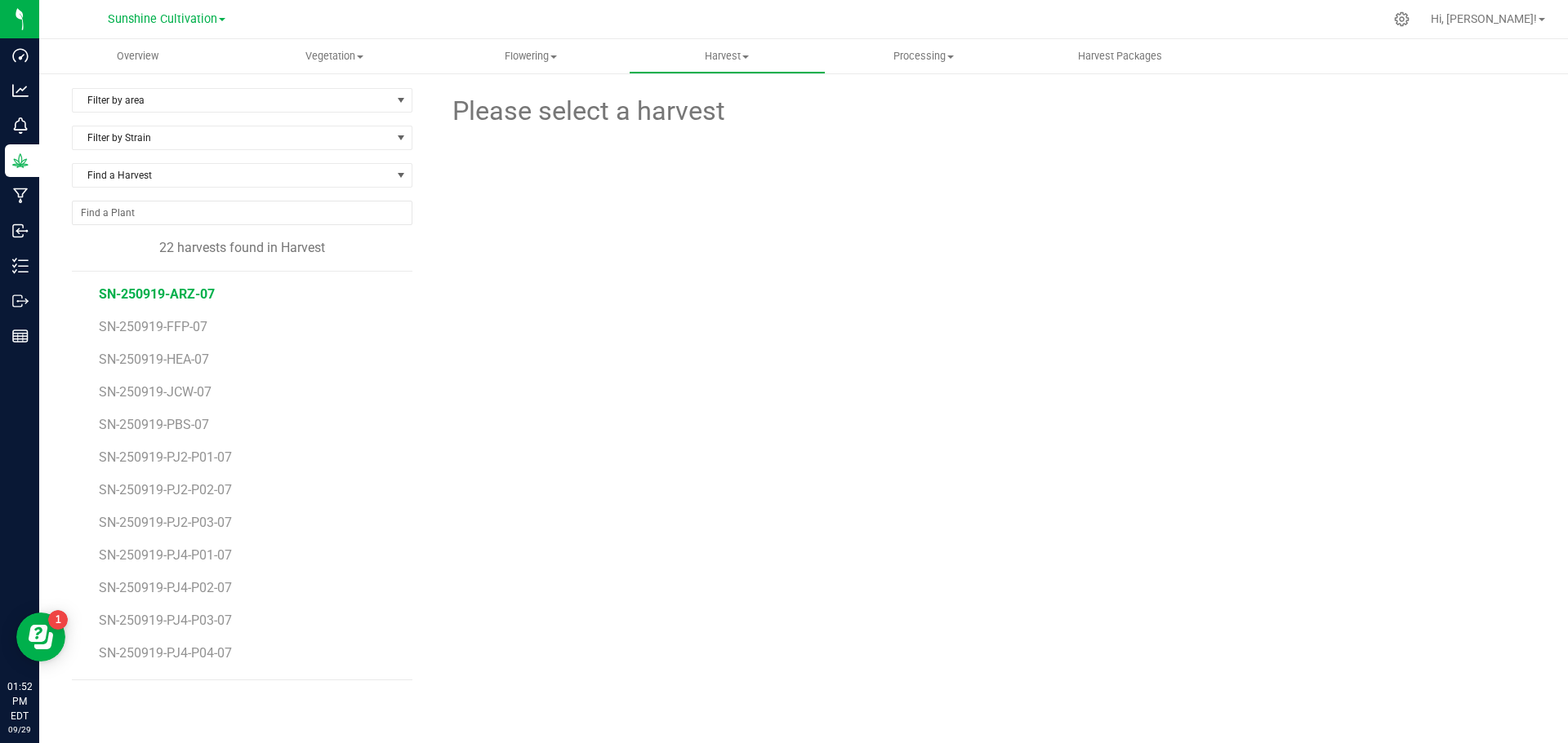
click at [195, 290] on span "SN-250919-ARZ-07" at bounding box center [157, 294] width 116 height 16
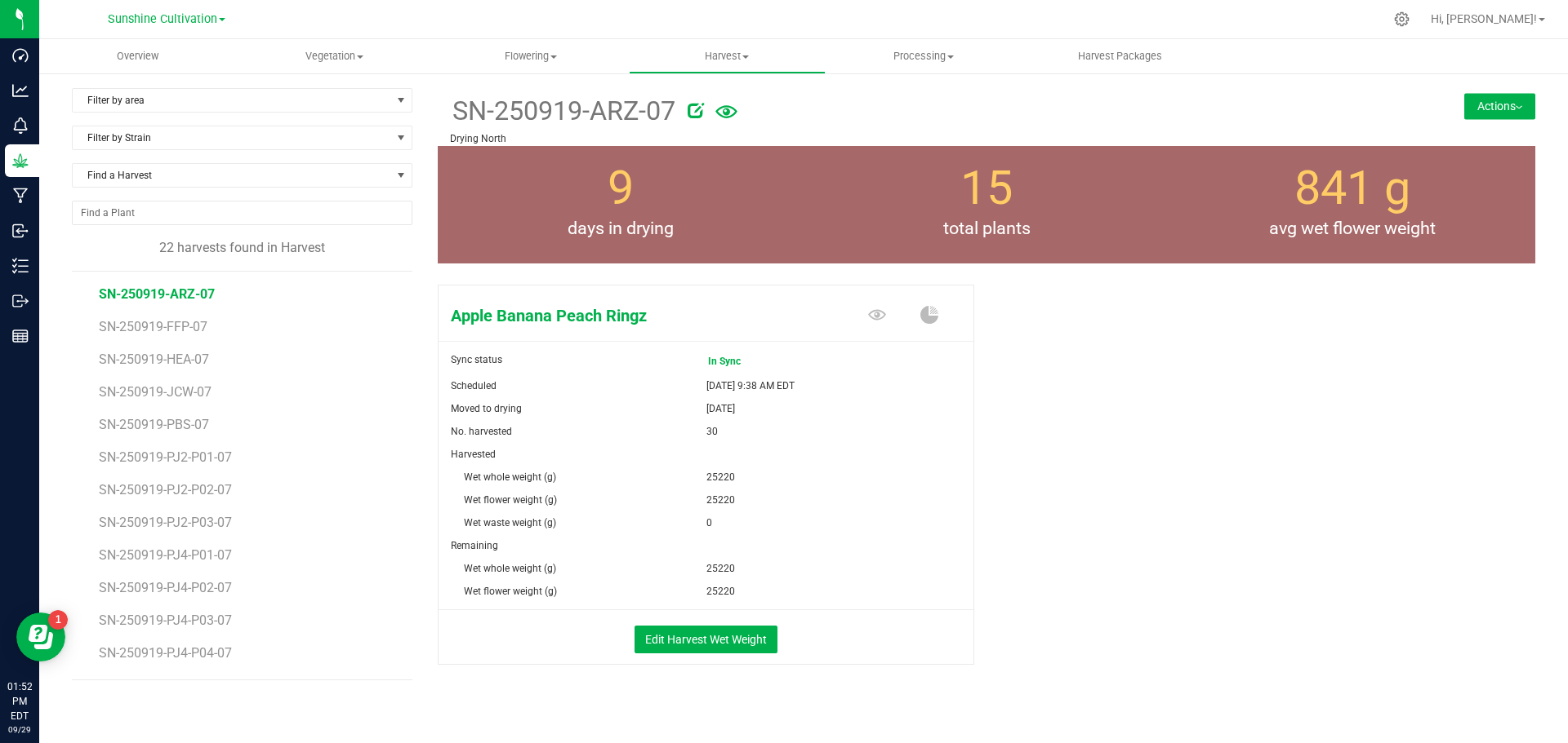
click at [1464, 111] on button "Actions" at bounding box center [1499, 106] width 71 height 26
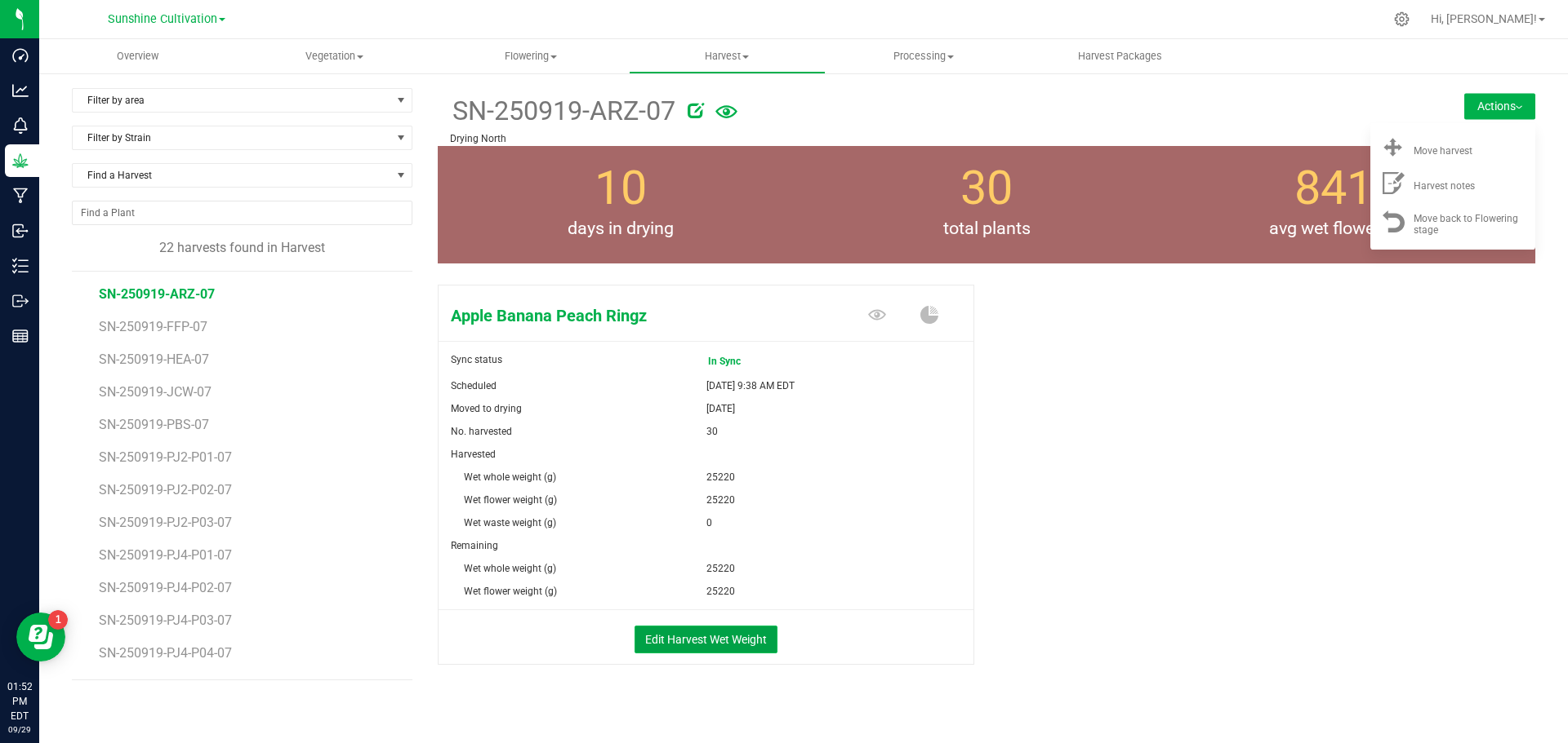
click at [699, 637] on button "Edit Harvest Wet Weight" at bounding box center [705, 640] width 143 height 28
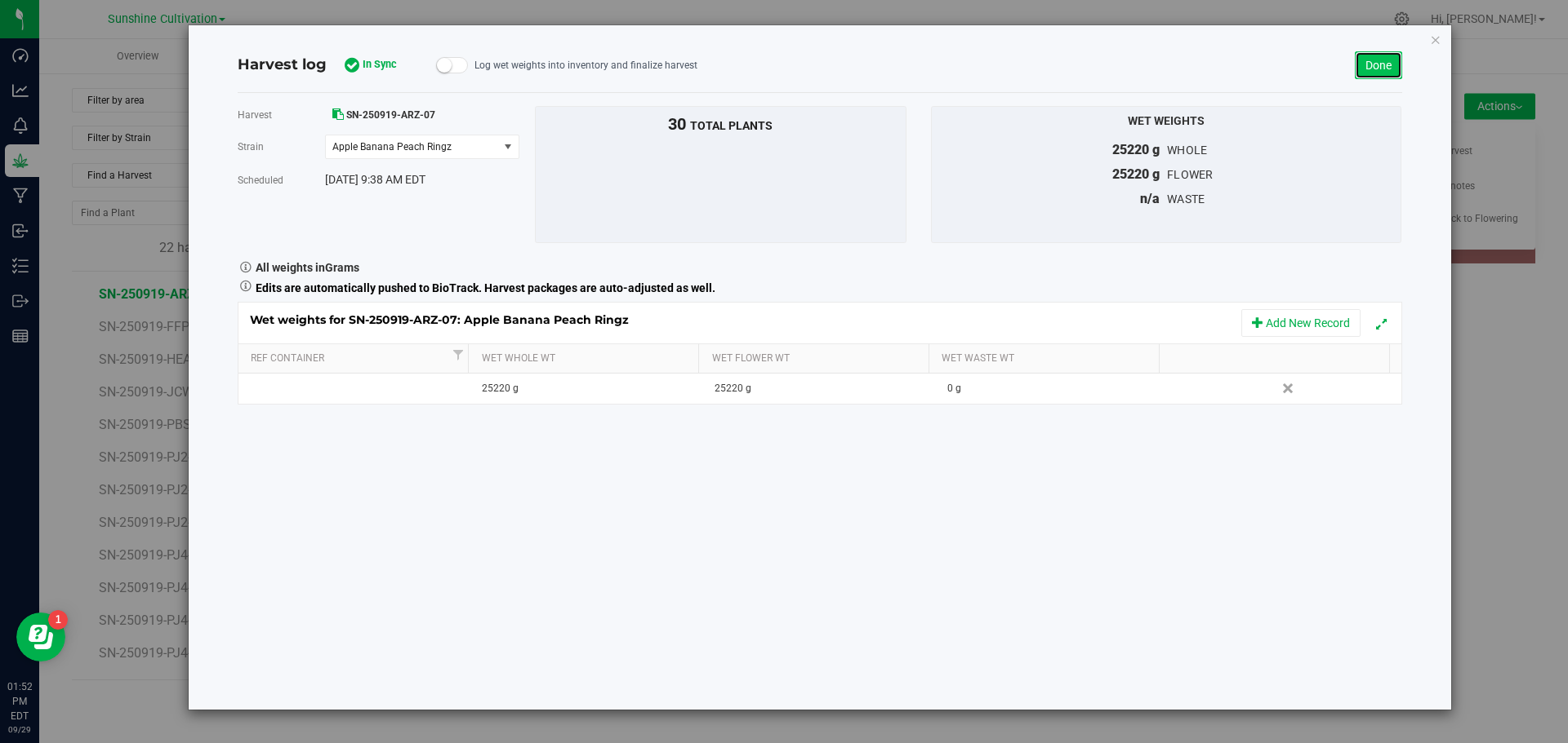
click at [1355, 58] on link "Done" at bounding box center [1378, 65] width 48 height 28
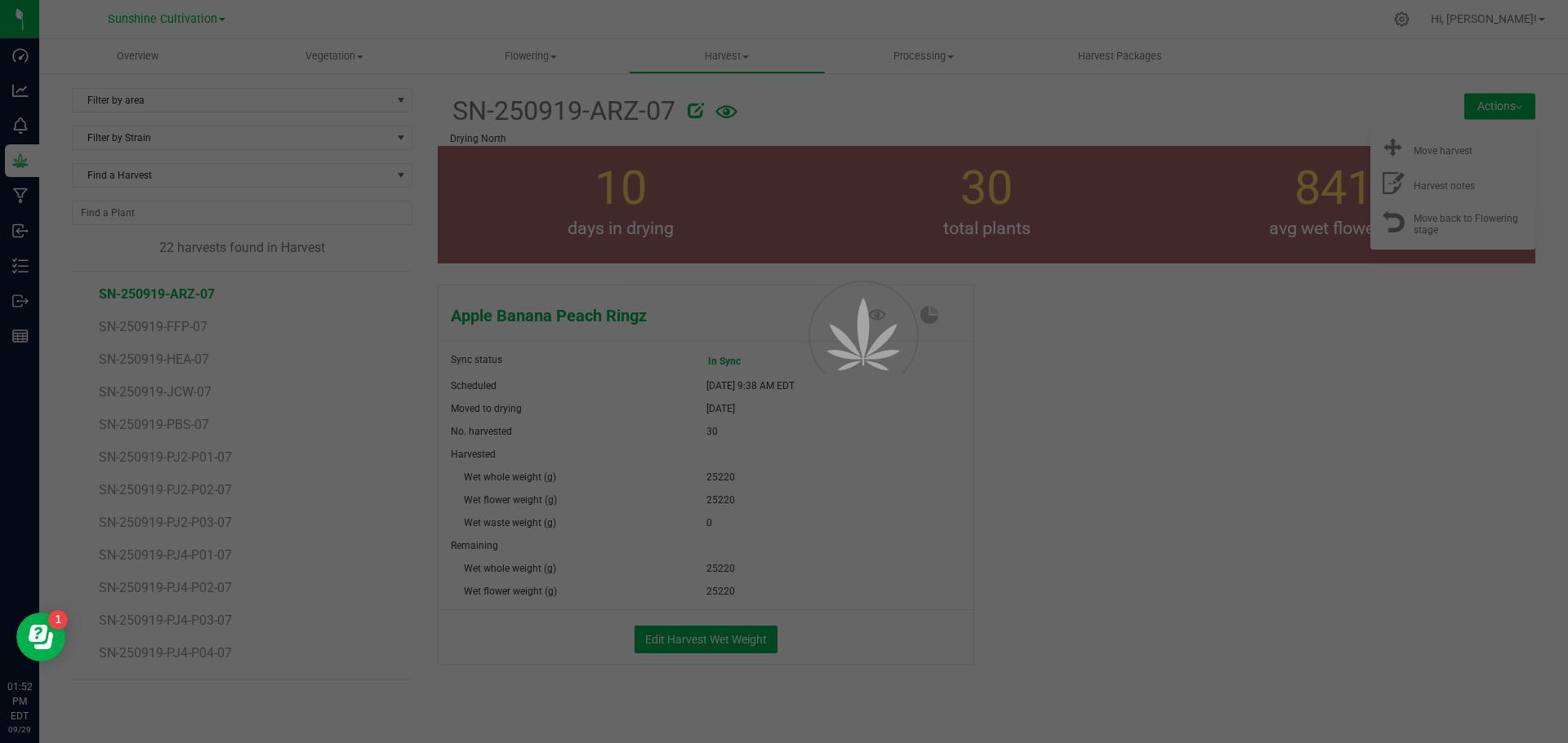
click at [1425, 151] on div at bounding box center [784, 372] width 1568 height 743
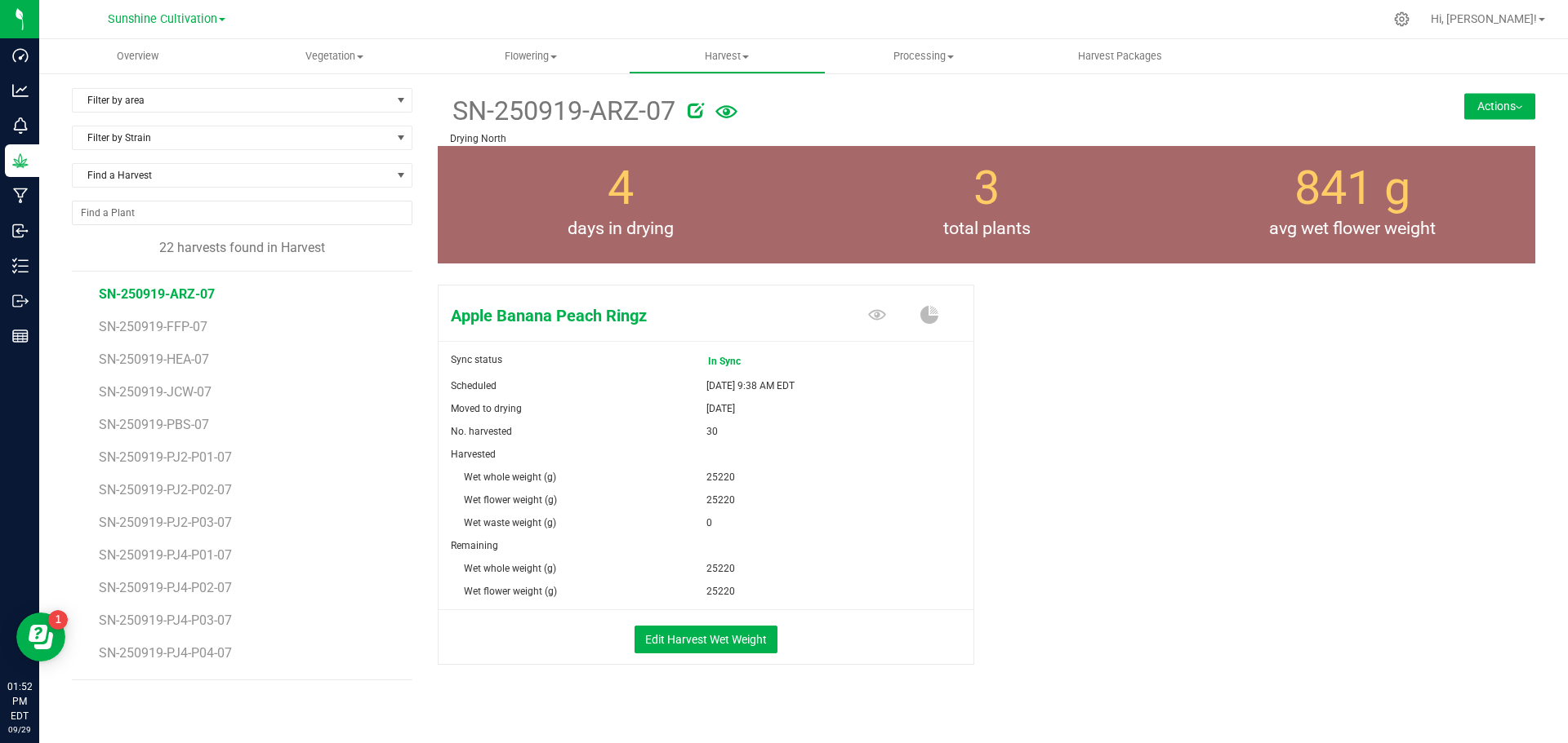
click at [1464, 89] on div "SN-250919-ARZ-07 Drying North Actions Move harvest Harvest notes" at bounding box center [987, 117] width 1098 height 58
click at [1472, 108] on button "Actions" at bounding box center [1499, 106] width 71 height 26
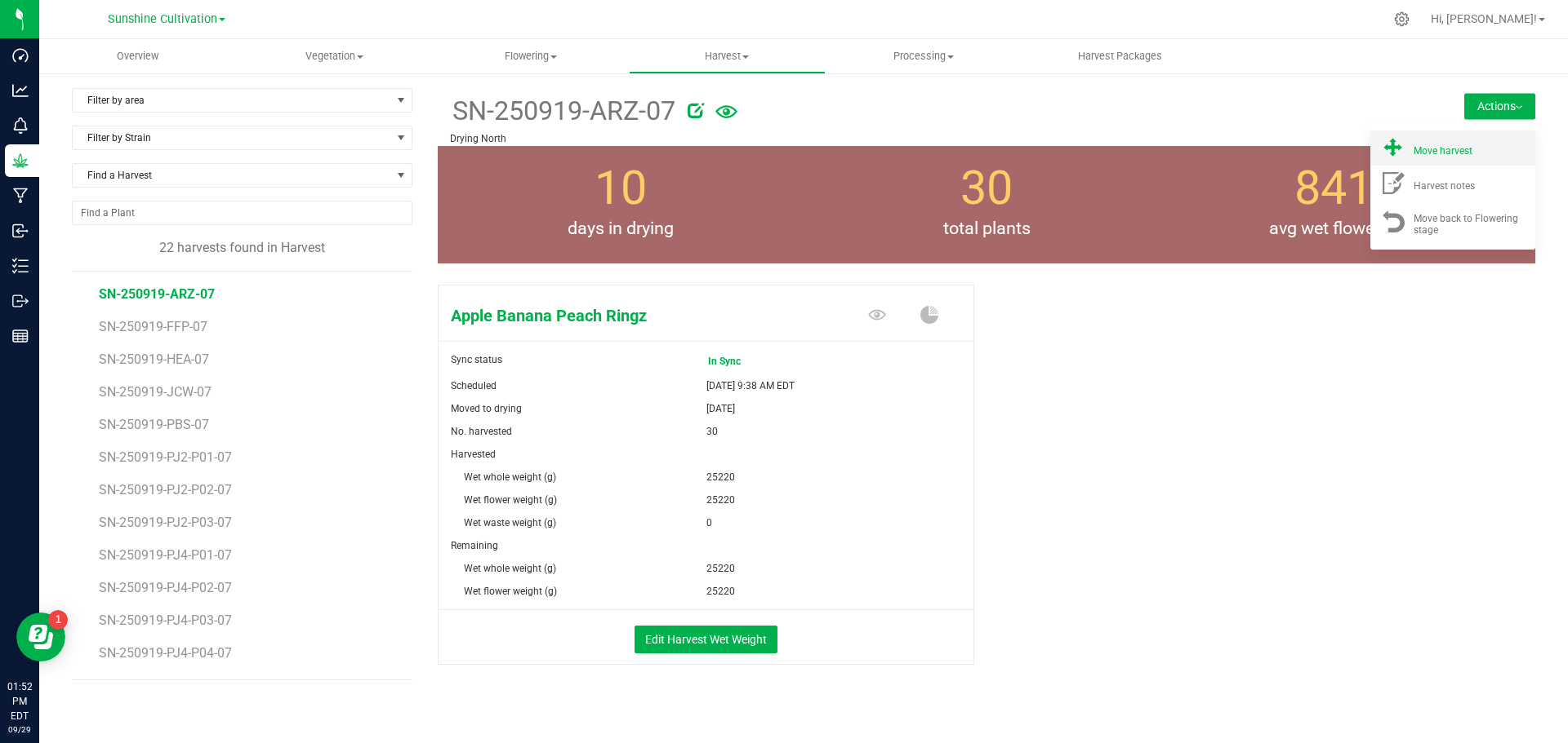
click at [1413, 146] on span "Move harvest" at bounding box center [1442, 151] width 59 height 11
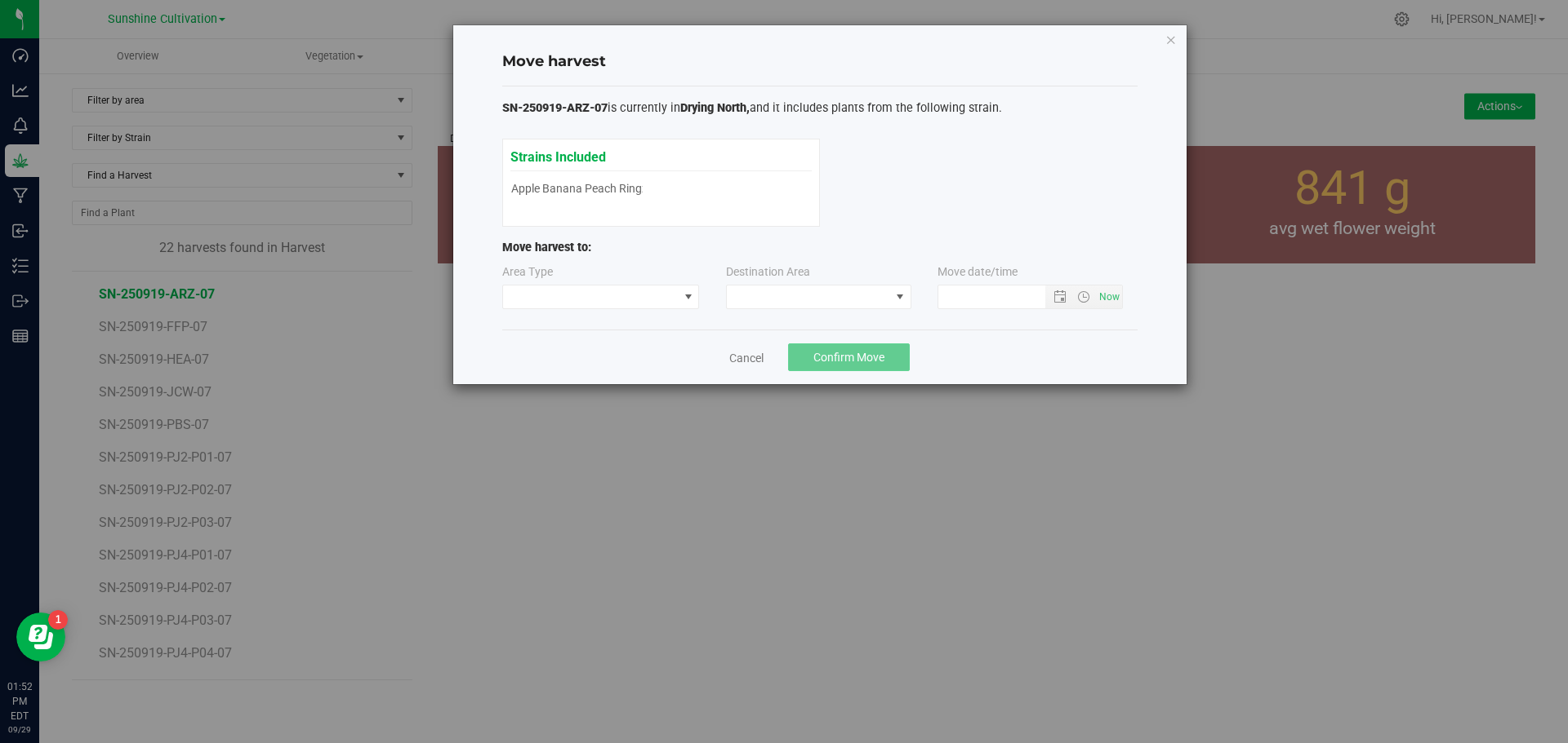
type input "9/29/2025 1:52 PM"
click at [817, 289] on span at bounding box center [808, 297] width 163 height 23
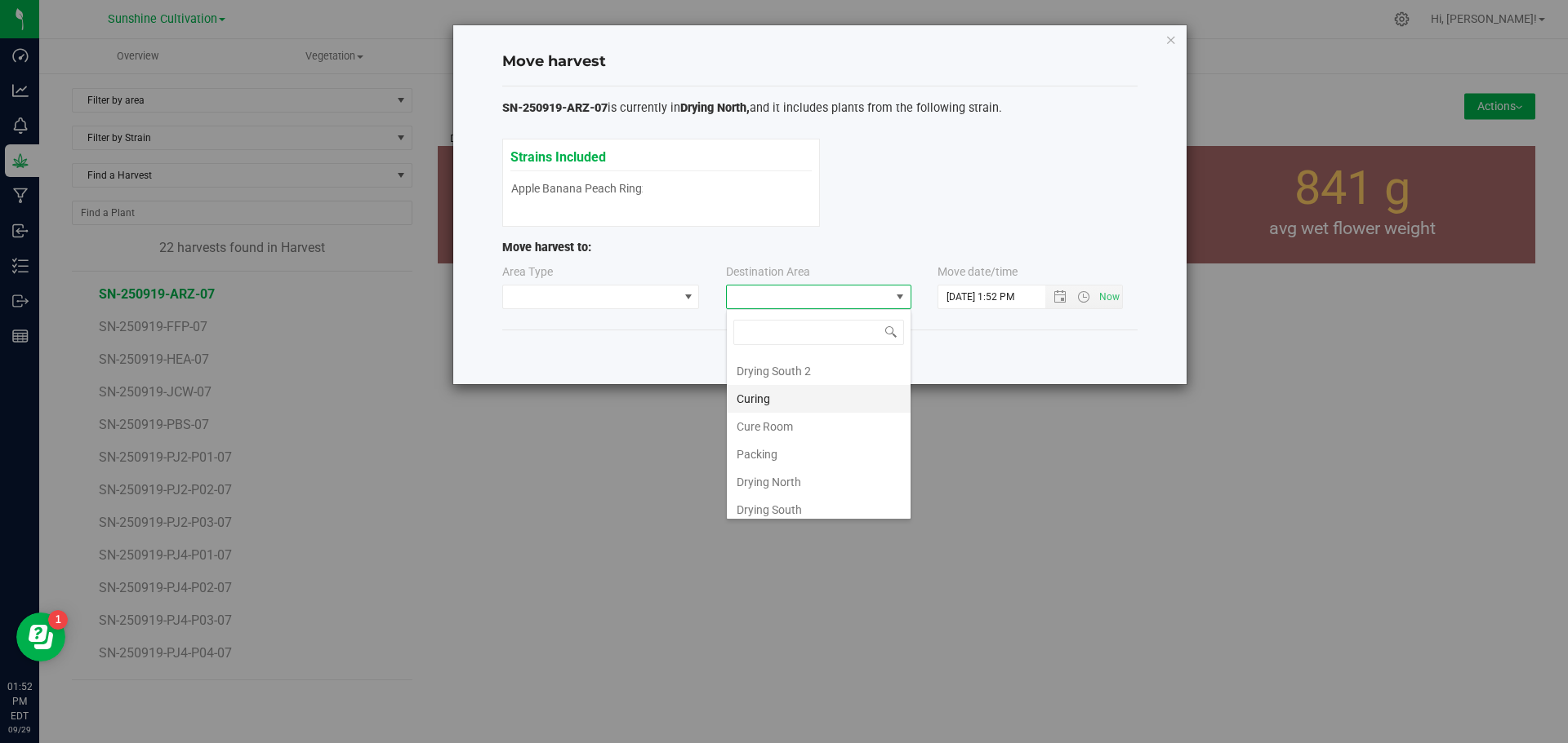
scroll to position [115, 0]
click at [790, 480] on li "Flower Storage" at bounding box center [818, 475] width 184 height 28
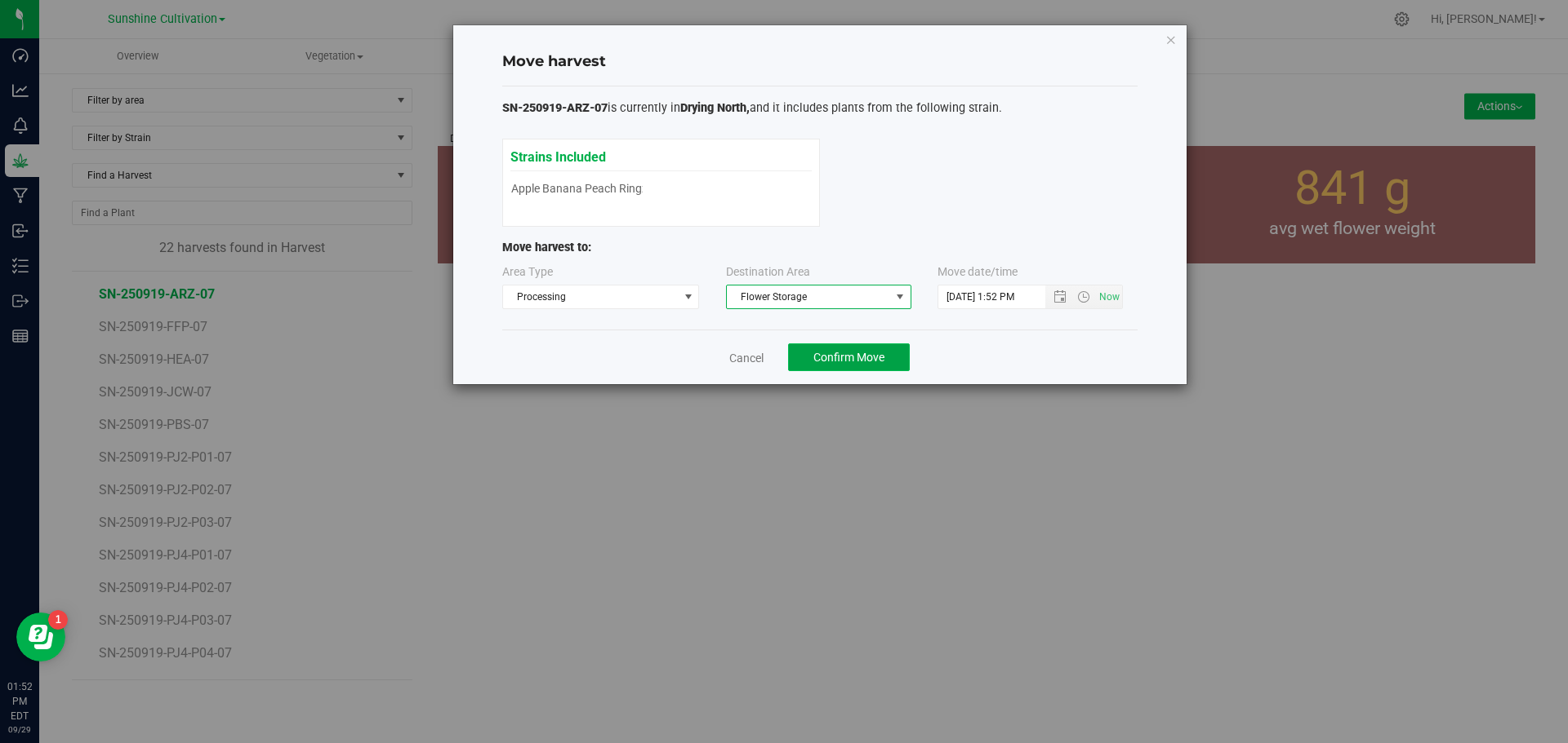
click at [836, 358] on span "Confirm Move" at bounding box center [849, 358] width 71 height 13
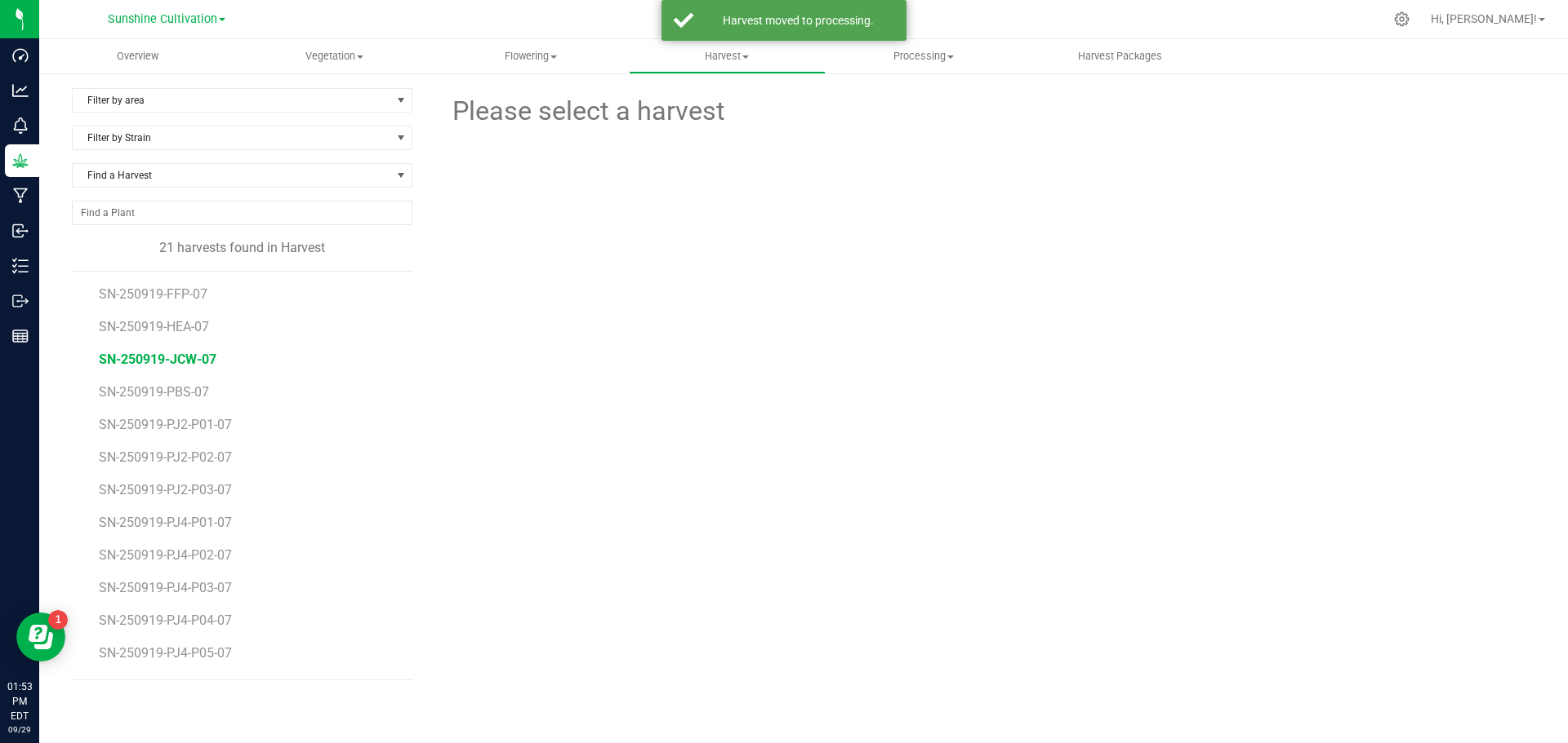
click at [147, 364] on span "SN-250919-JCW-07" at bounding box center [157, 359] width 117 height 16
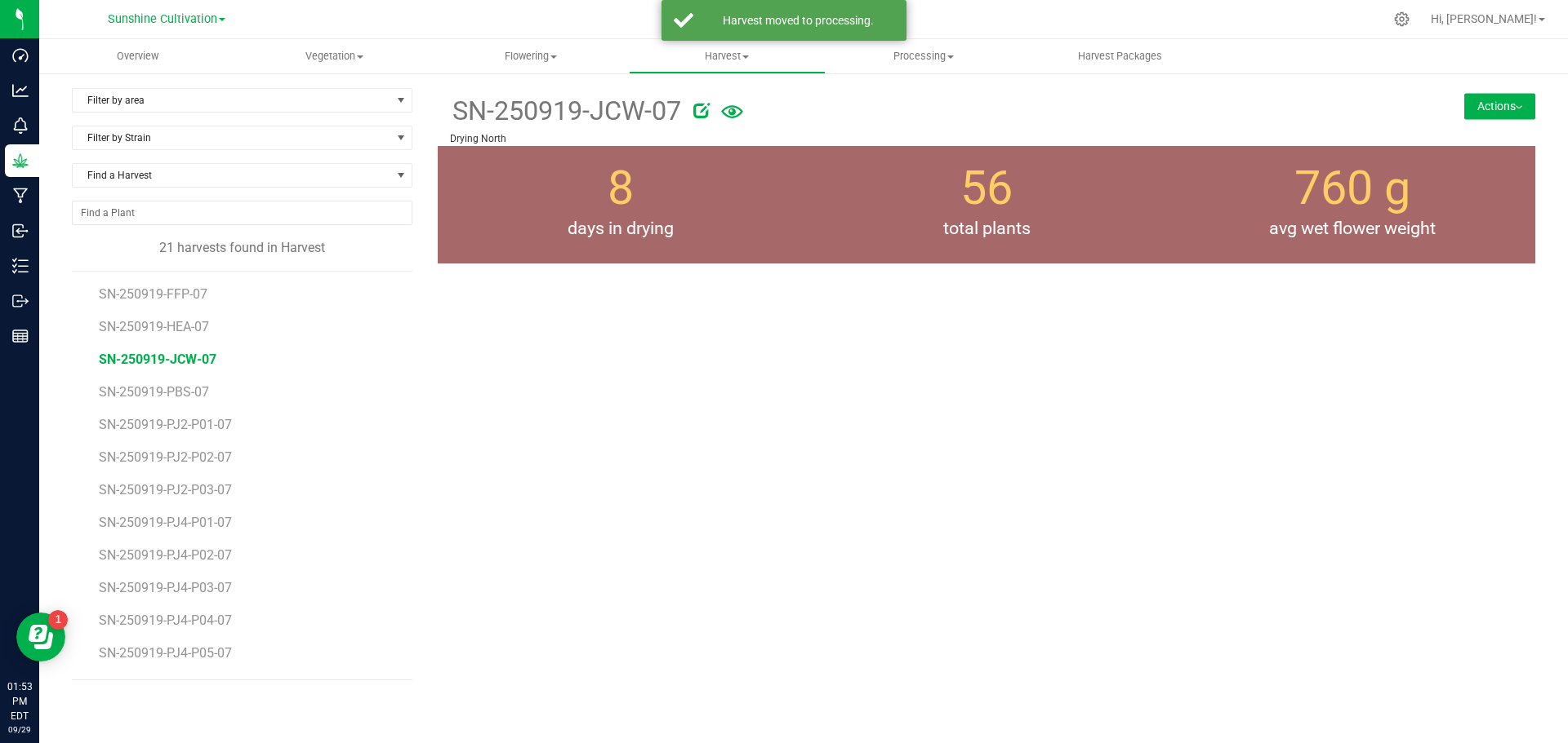
click at [1495, 115] on button "Actions" at bounding box center [1499, 106] width 71 height 26
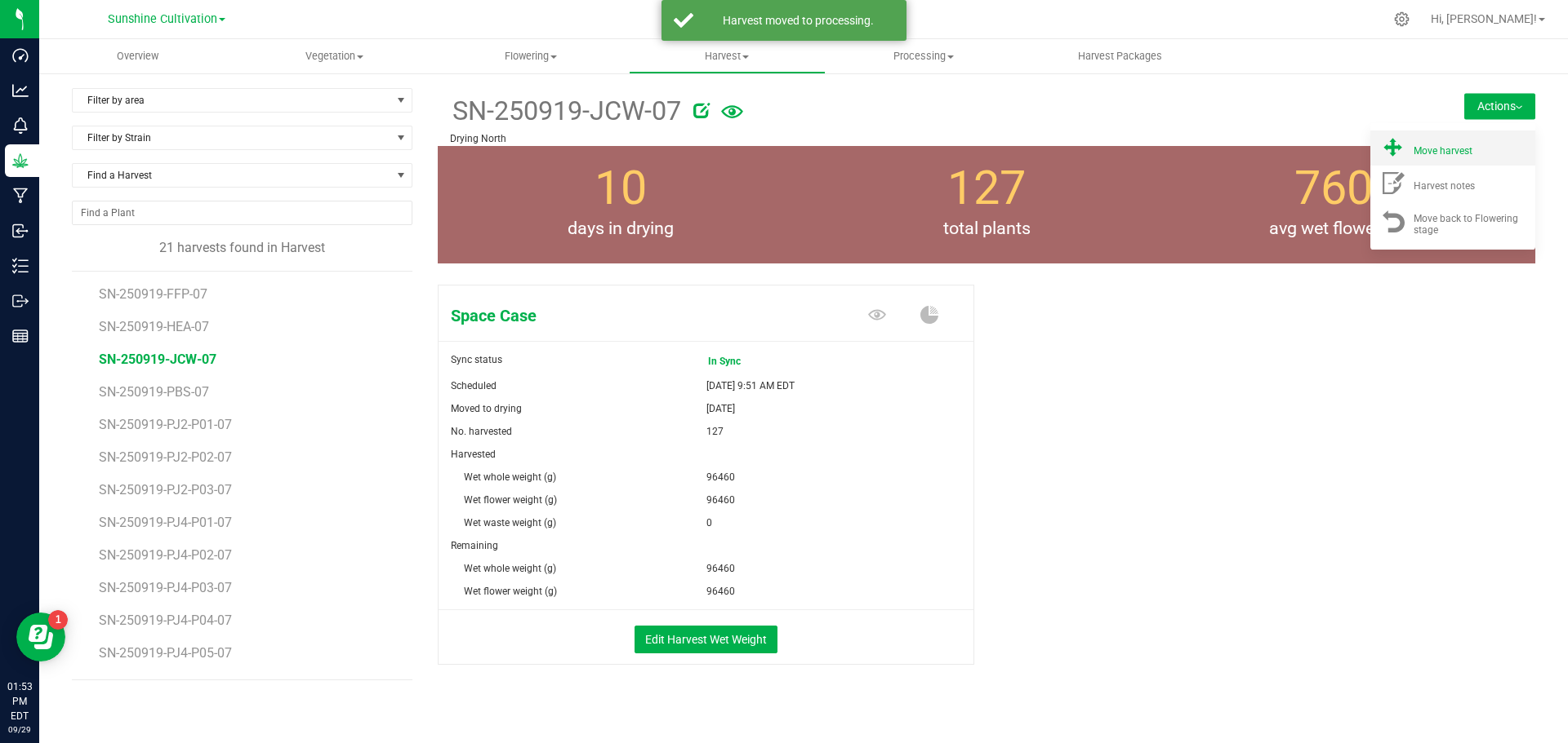
click at [1446, 149] on span "Move harvest" at bounding box center [1442, 151] width 59 height 11
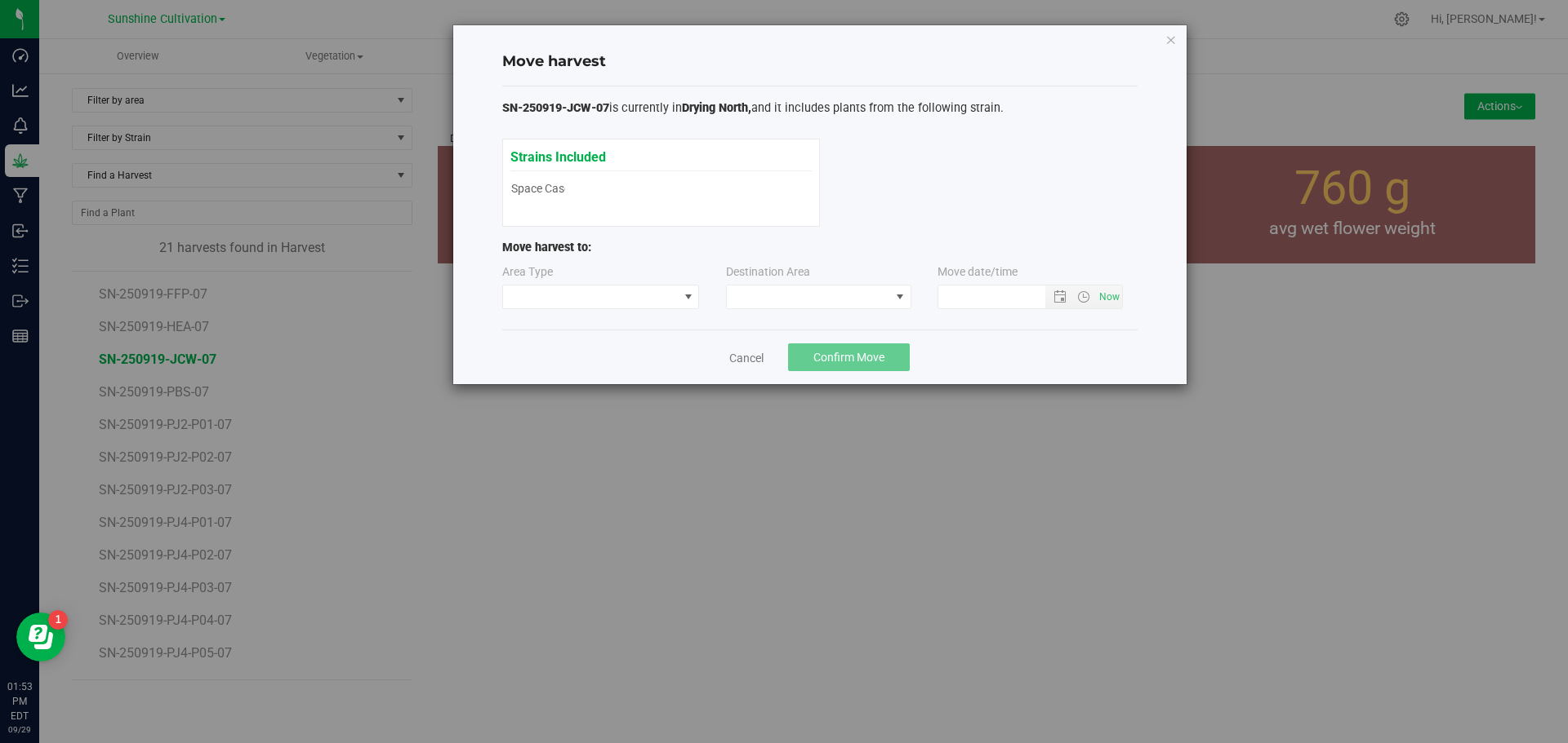
type input "9/29/2025 1:53 PM"
click at [822, 301] on span at bounding box center [808, 297] width 163 height 23
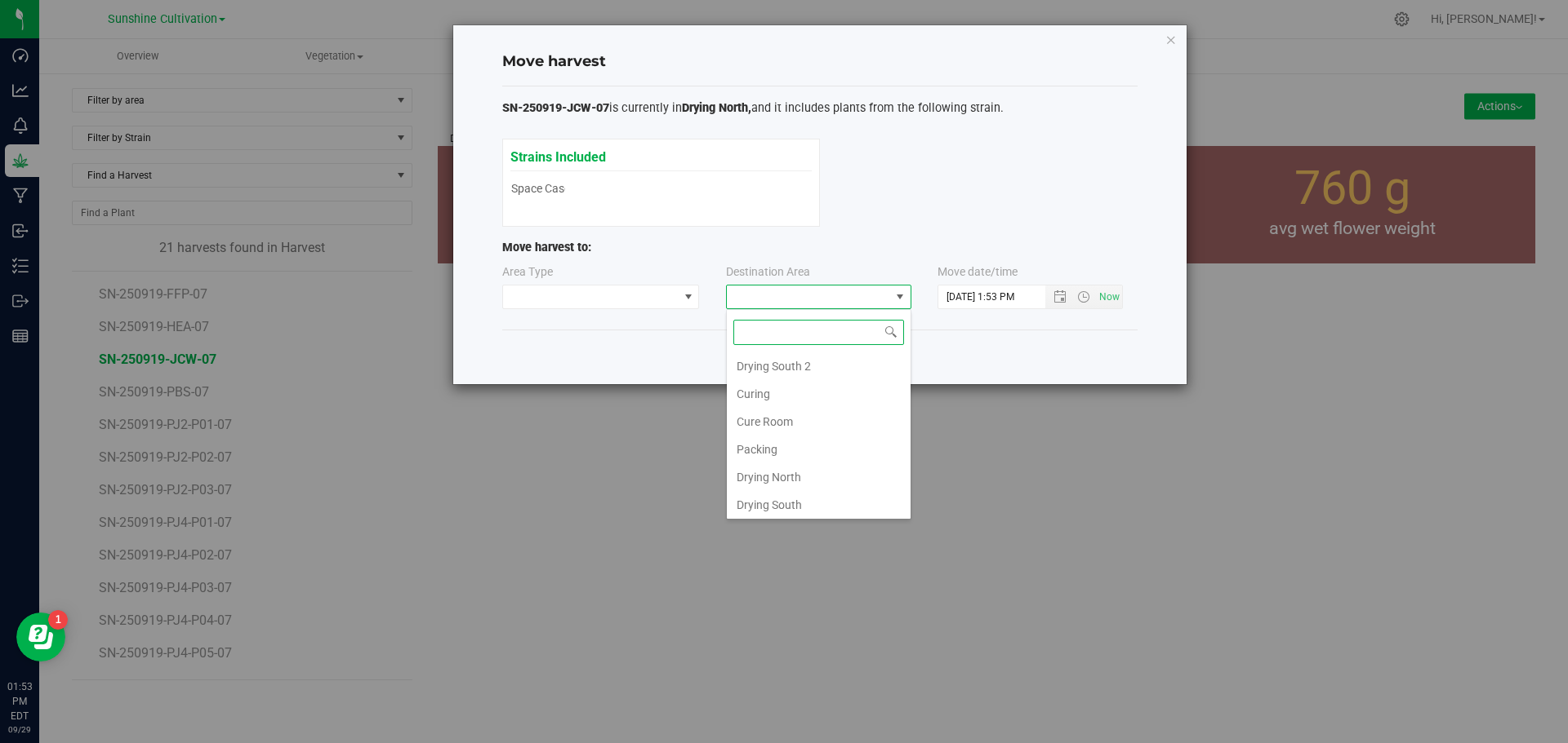
scroll to position [115, 0]
click at [769, 478] on li "Flower Storage" at bounding box center [818, 475] width 184 height 28
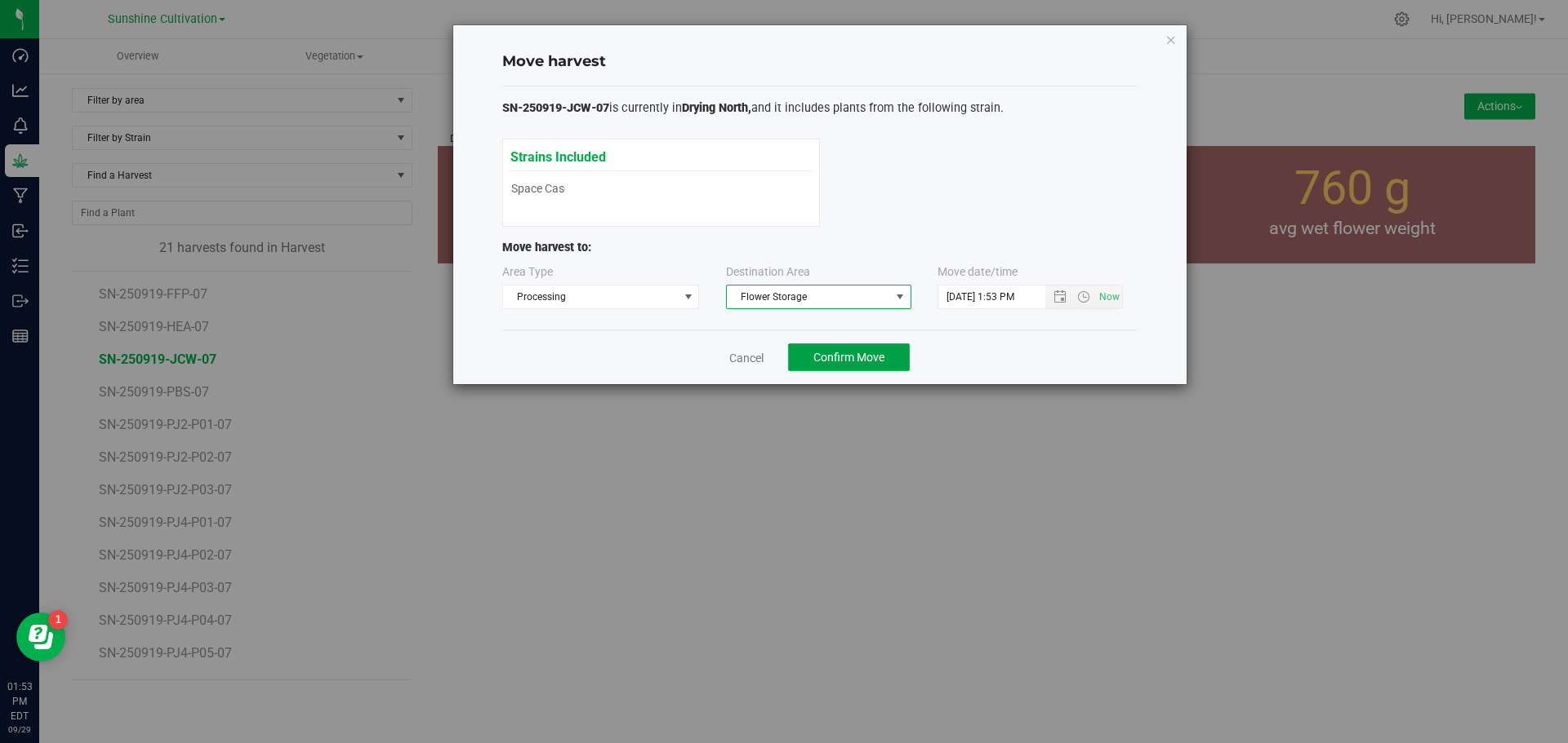
click at [842, 358] on span "Confirm Move" at bounding box center [849, 358] width 71 height 13
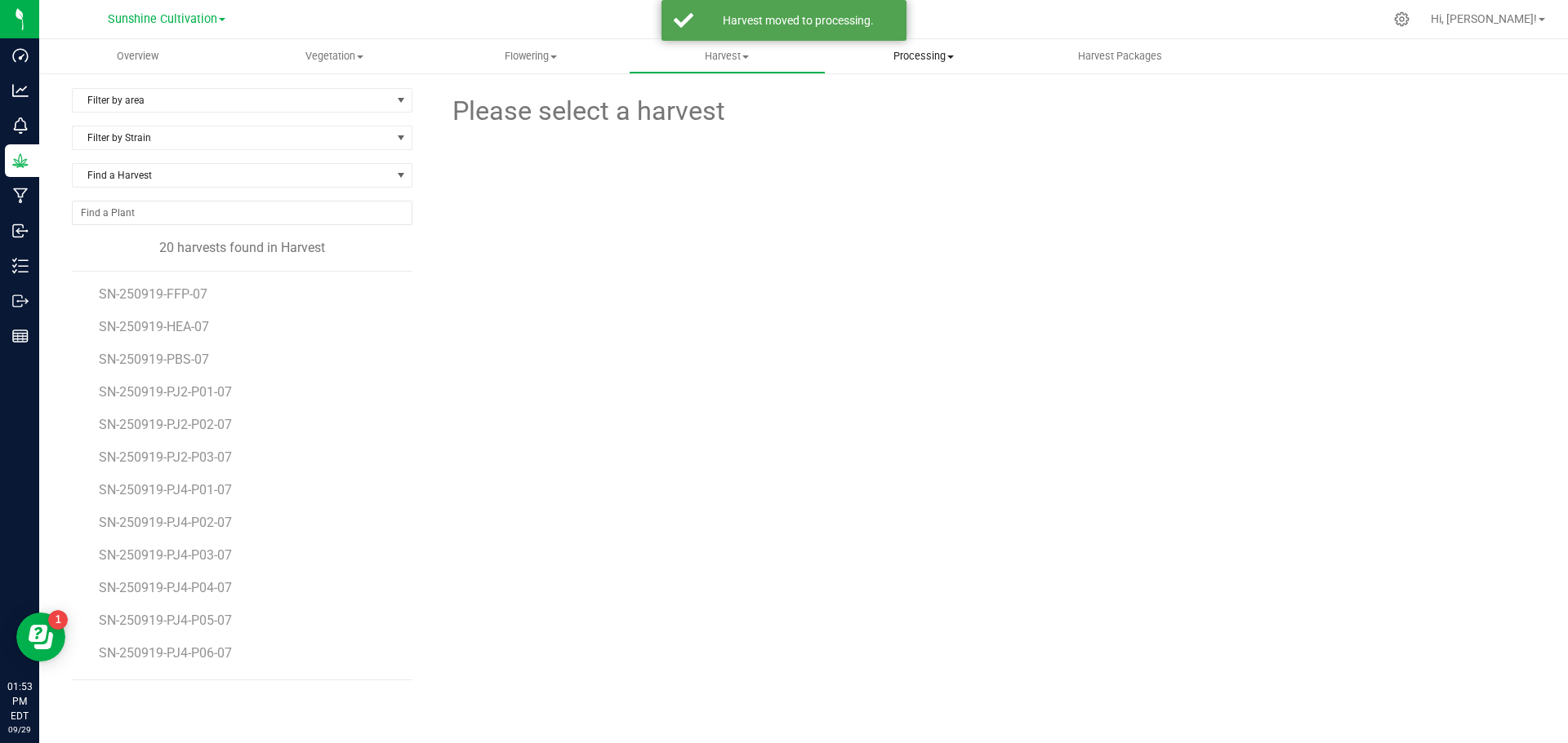
click at [935, 51] on span "Processing" at bounding box center [923, 57] width 195 height 15
click at [907, 92] on span "Processing harvests" at bounding box center [901, 98] width 151 height 14
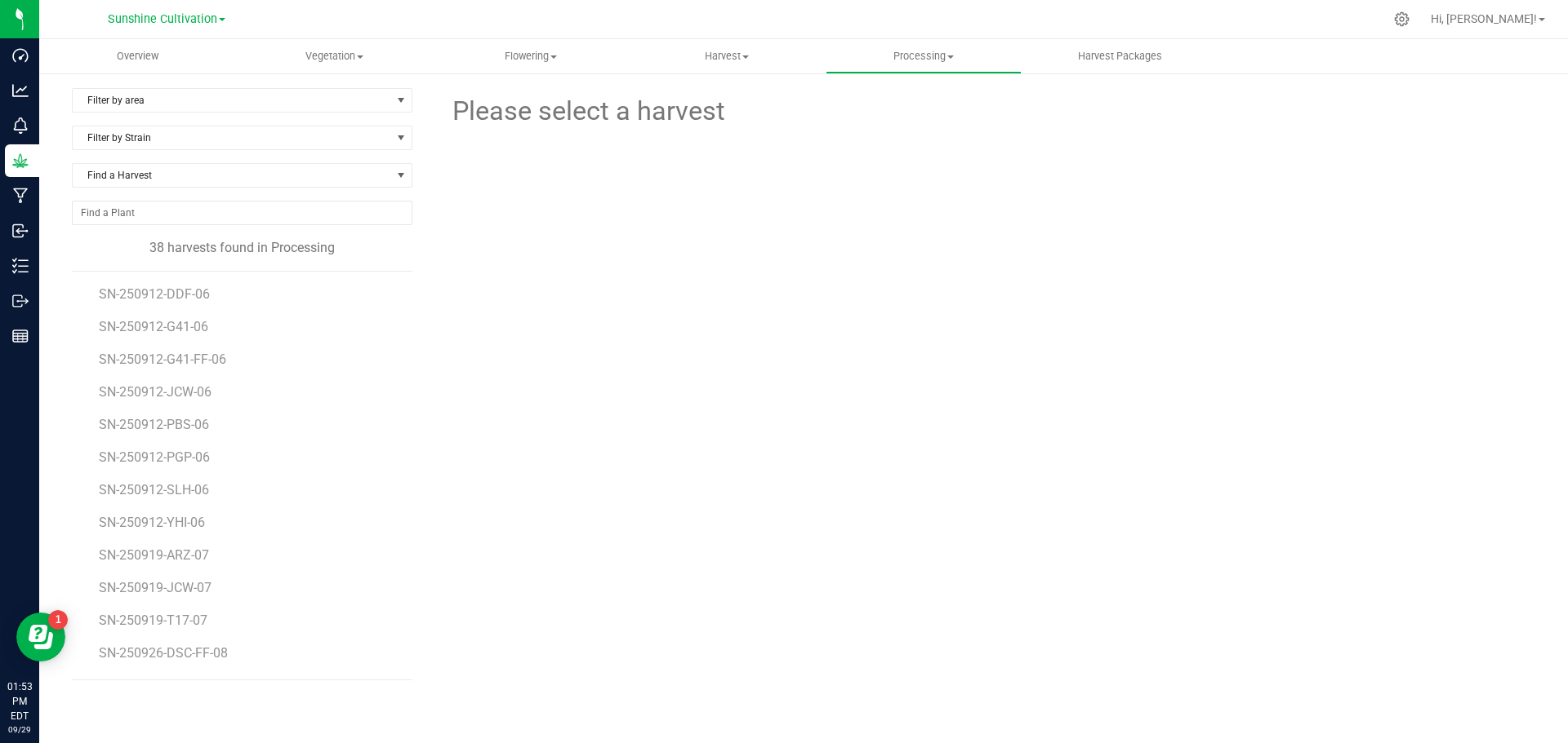
scroll to position [845, 0]
click at [195, 509] on li "SN-250919-ARZ-07" at bounding box center [249, 520] width 301 height 33
click at [193, 520] on span "SN-250919-ARZ-07" at bounding box center [157, 526] width 116 height 16
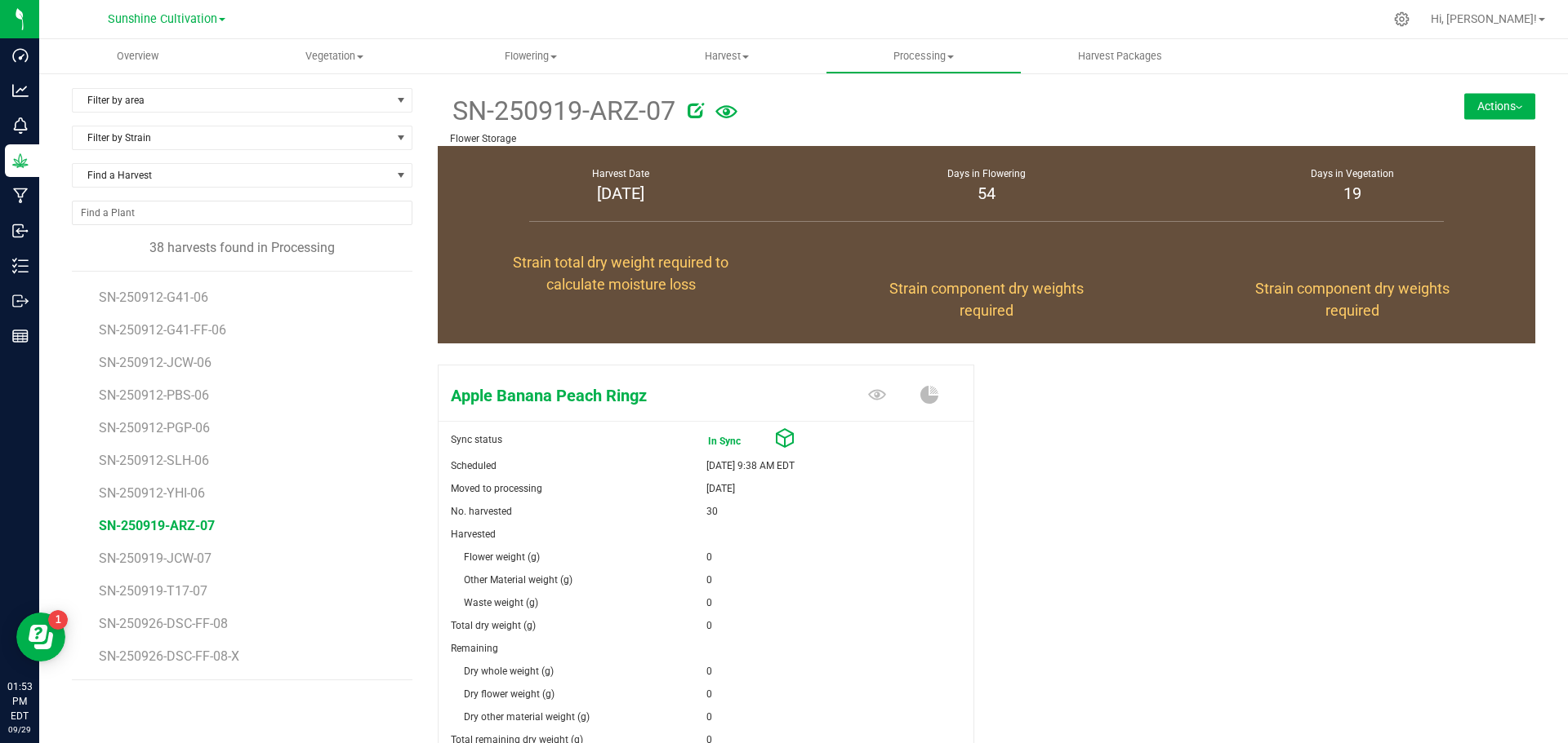
click at [1489, 110] on button "Actions" at bounding box center [1499, 106] width 71 height 26
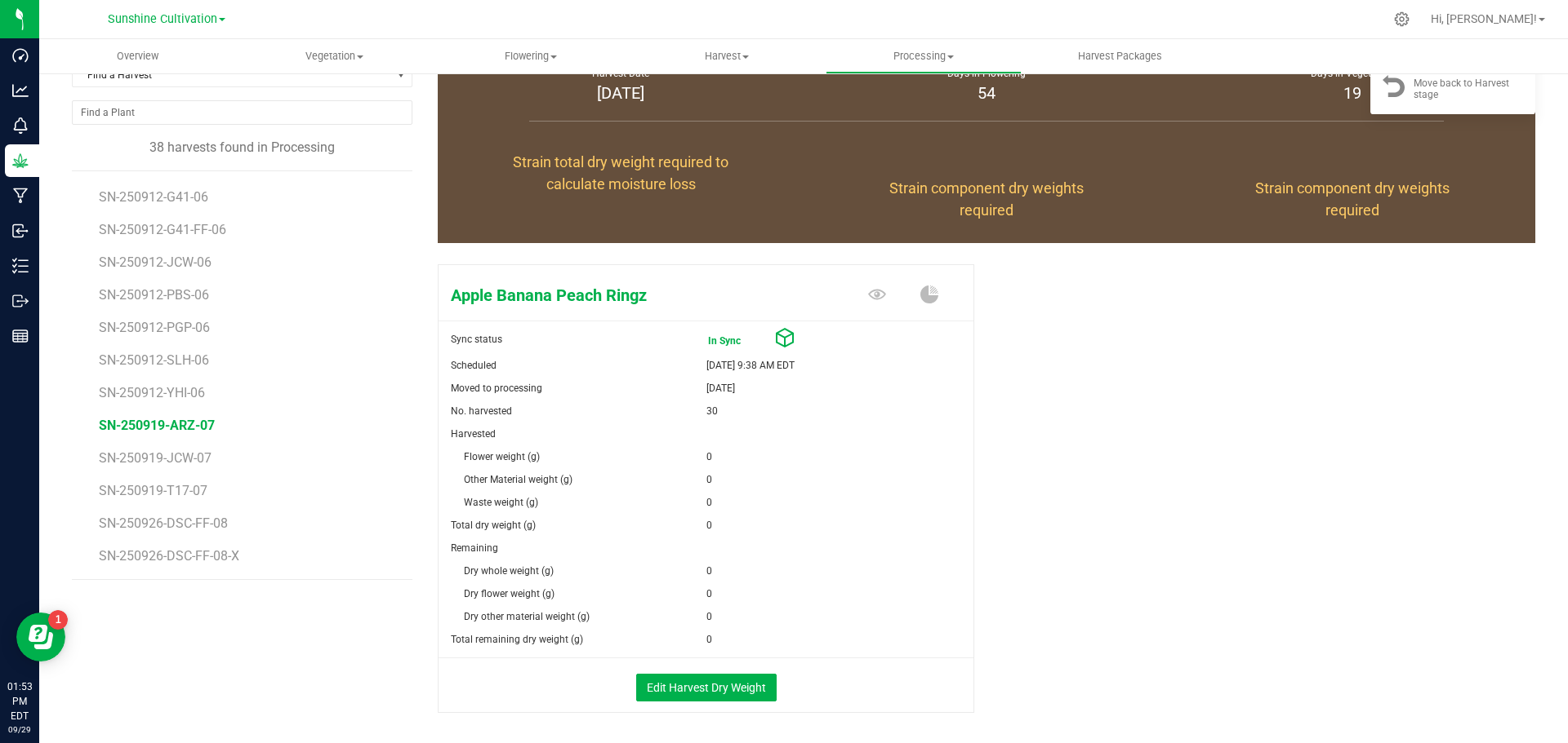
scroll to position [164, 0]
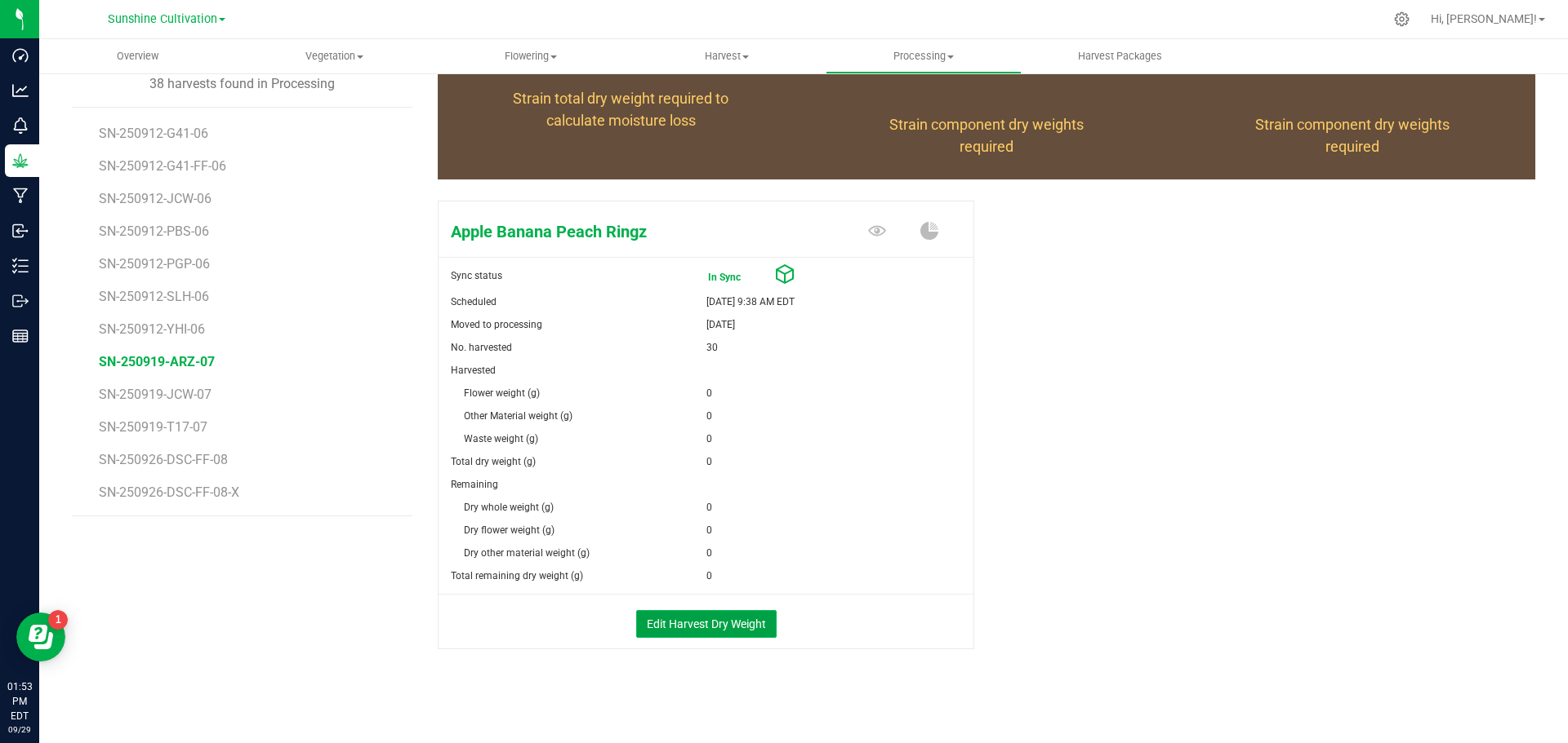
click at [685, 619] on button "Edit Harvest Dry Weight" at bounding box center [706, 625] width 141 height 28
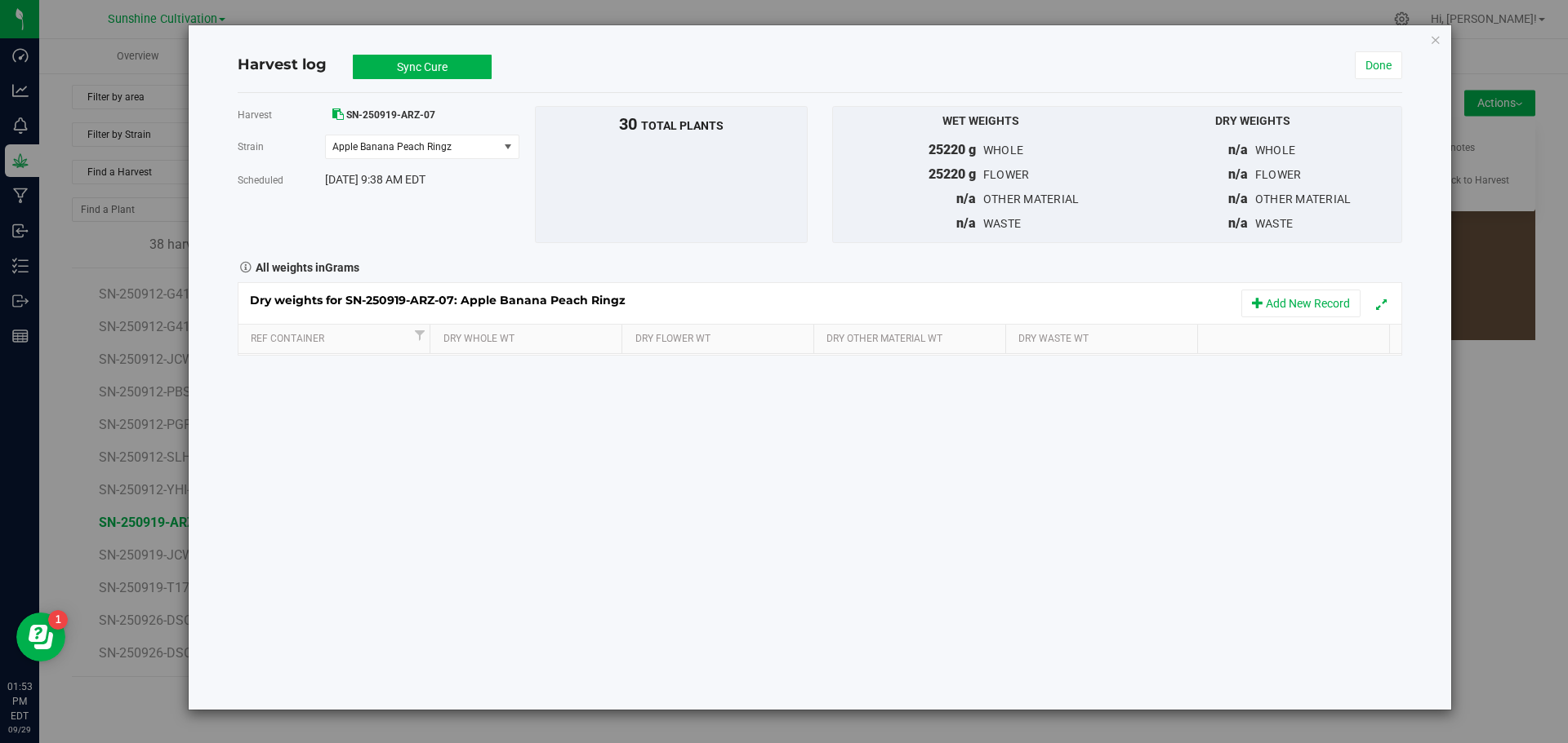
scroll to position [164, 0]
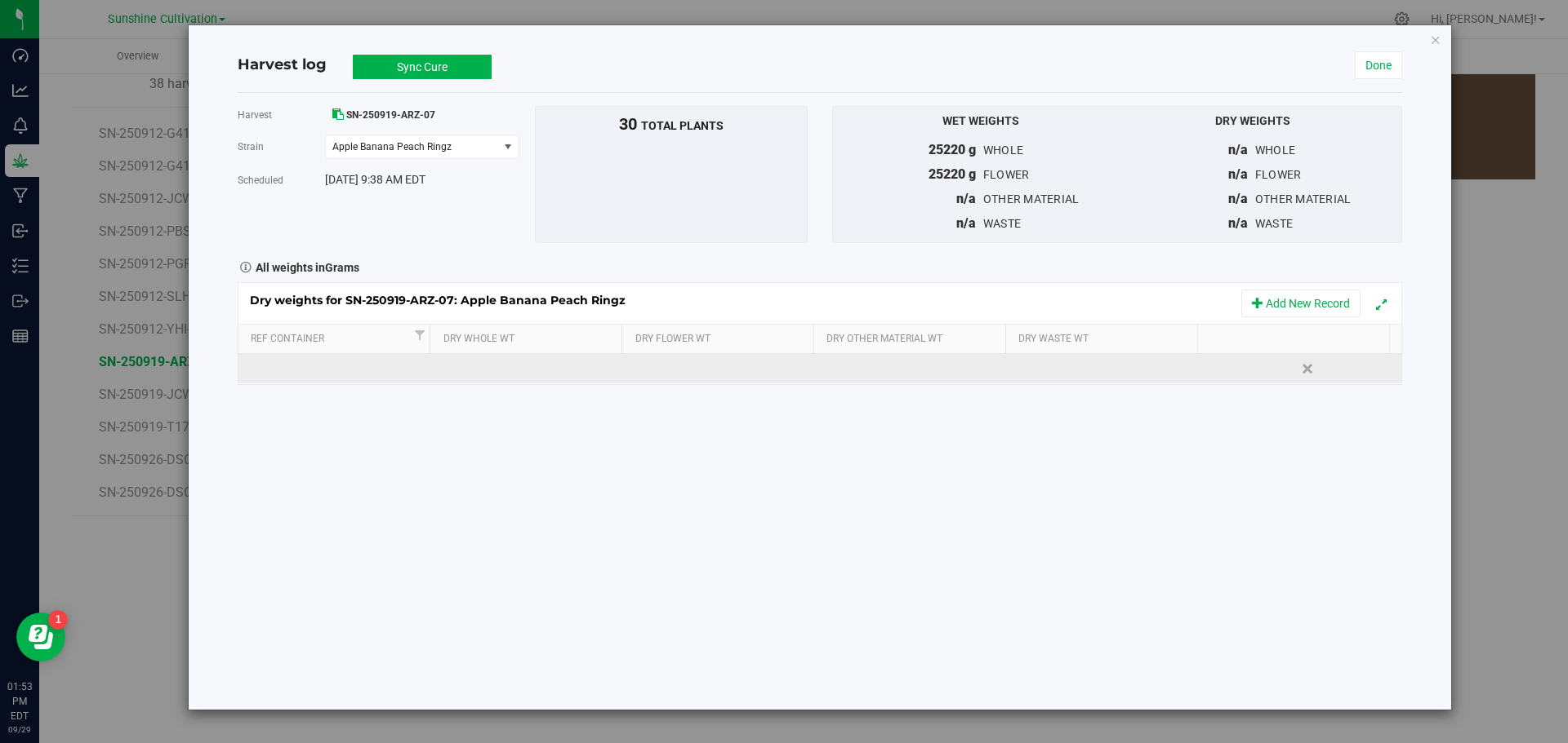
click at [529, 369] on td at bounding box center [529, 369] width 194 height 30
click at [529, 369] on input "text" at bounding box center [533, 369] width 175 height 23
type input "5690"
click at [698, 376] on td at bounding box center [722, 369] width 194 height 30
click at [698, 375] on input "text" at bounding box center [727, 369] width 175 height 23
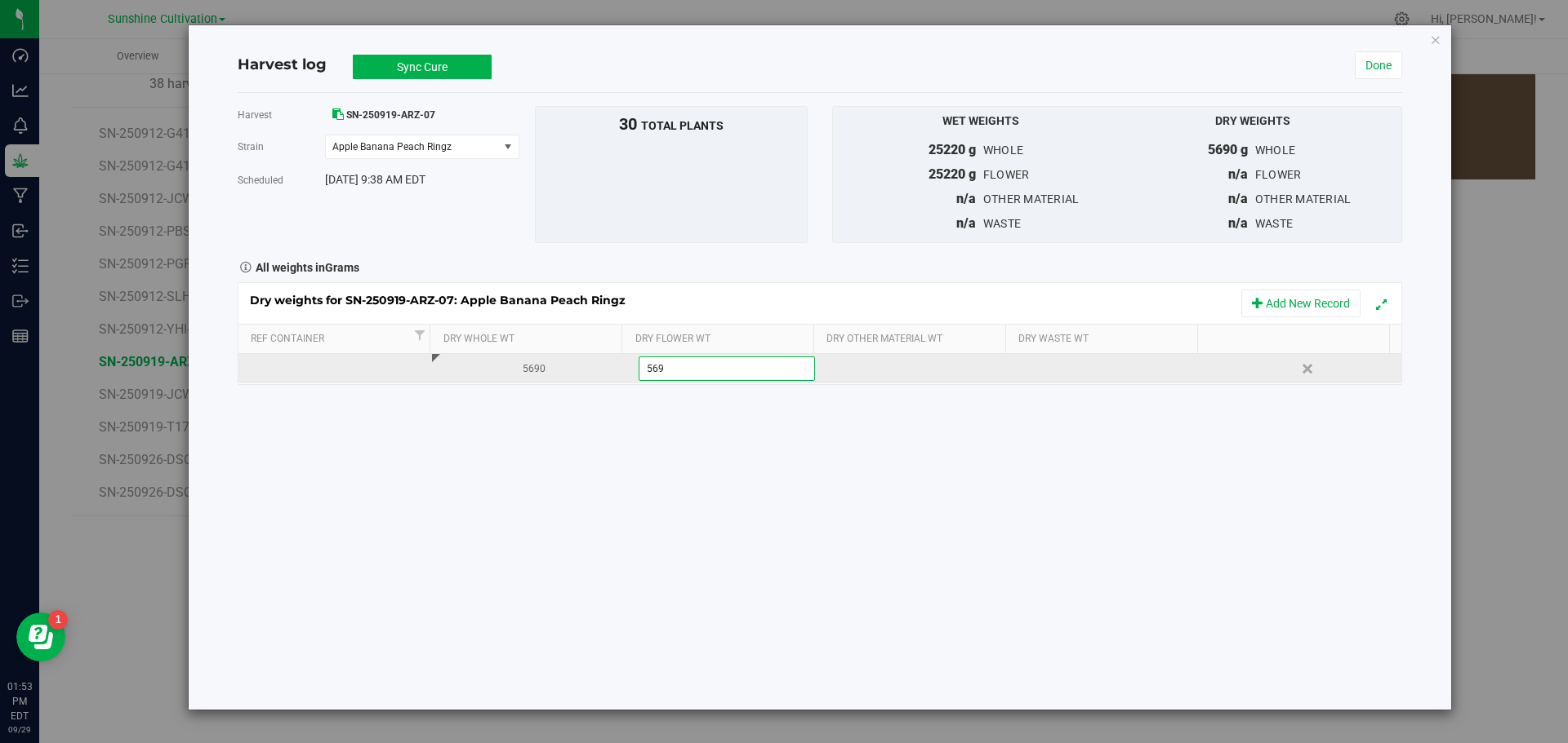
type input "5690"
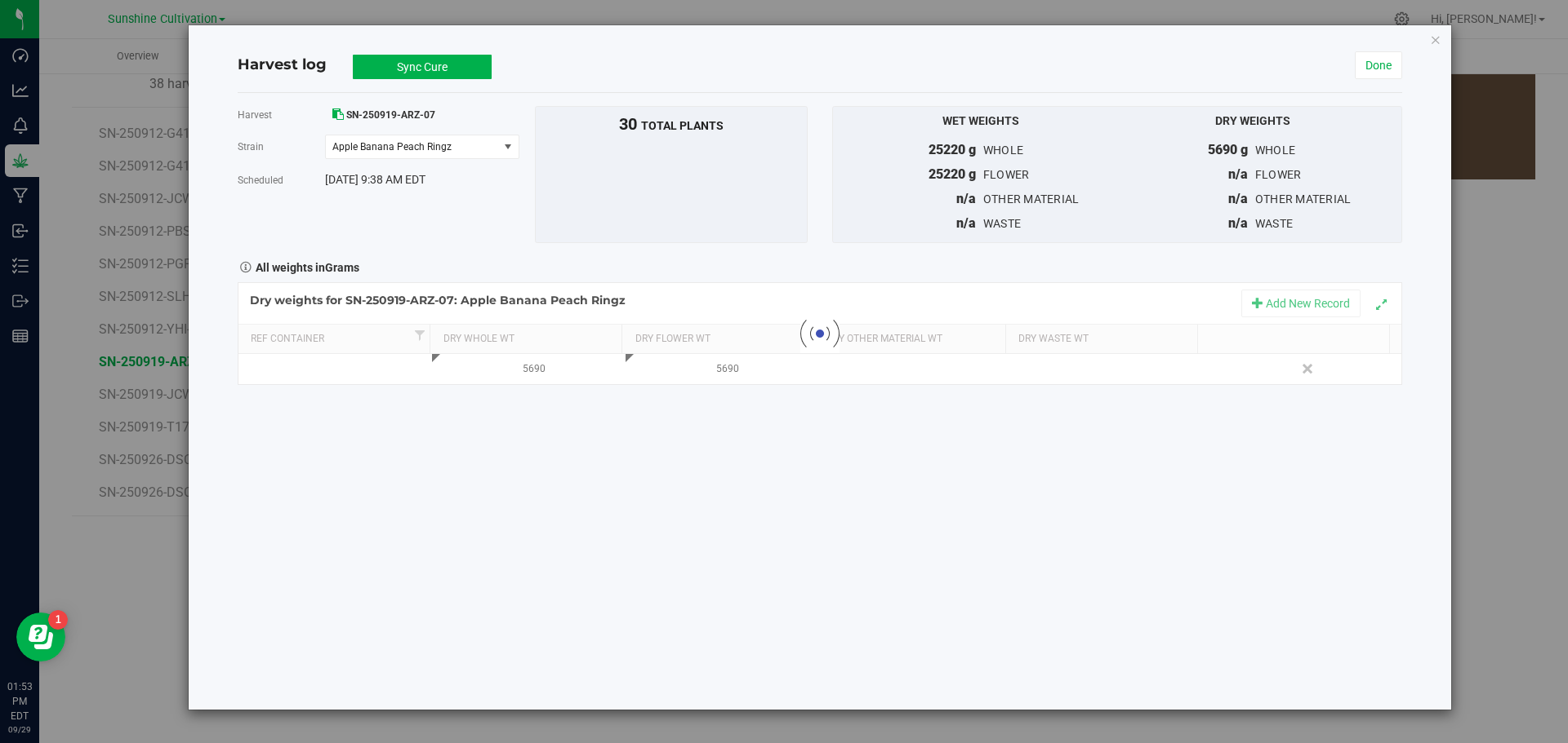
click at [1070, 373] on div at bounding box center [820, 333] width 1163 height 101
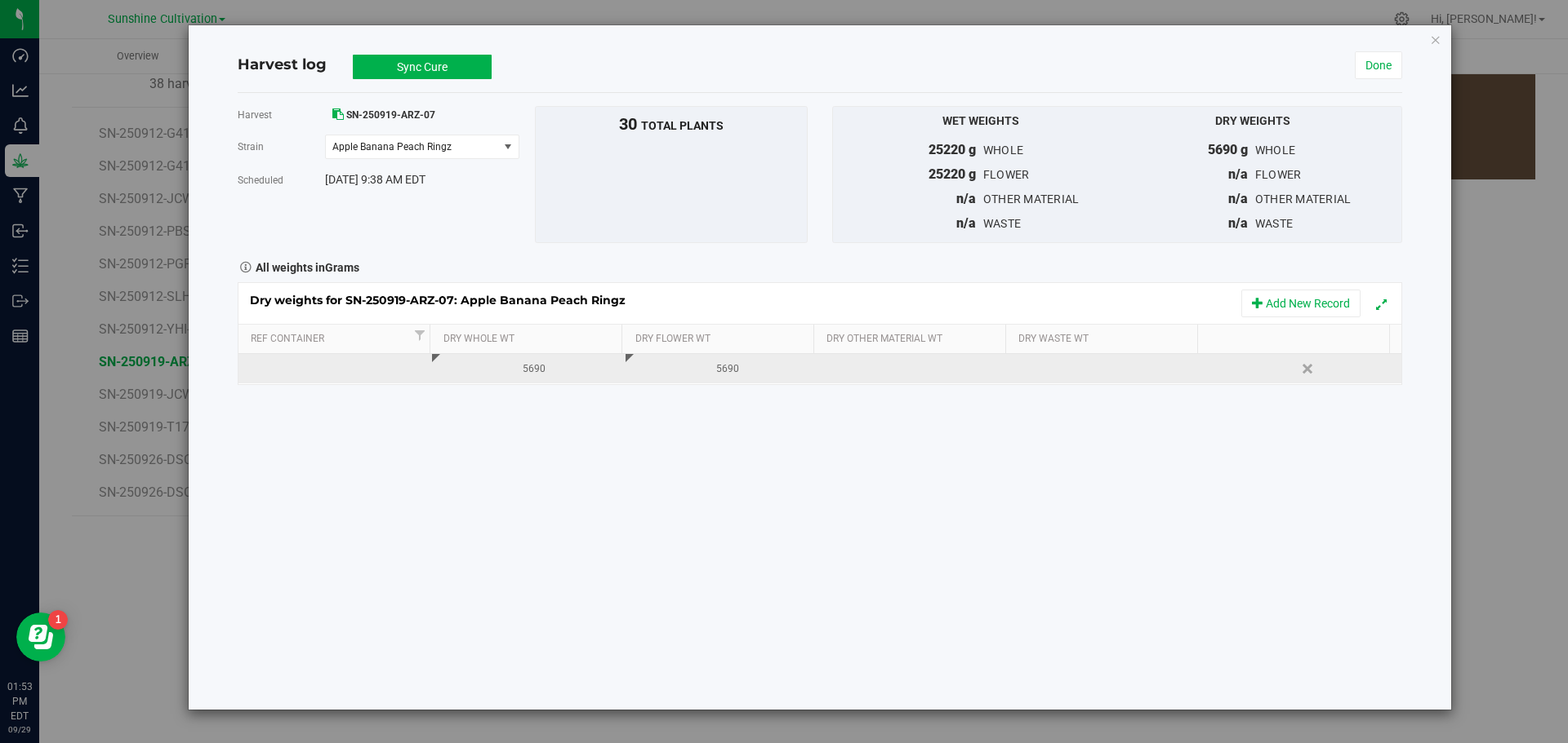
click at [1054, 367] on div at bounding box center [1115, 369] width 182 height 24
click at [1054, 367] on input "text" at bounding box center [1114, 369] width 175 height 23
type input "1350"
click at [417, 68] on button "Sync Cure" at bounding box center [422, 67] width 139 height 24
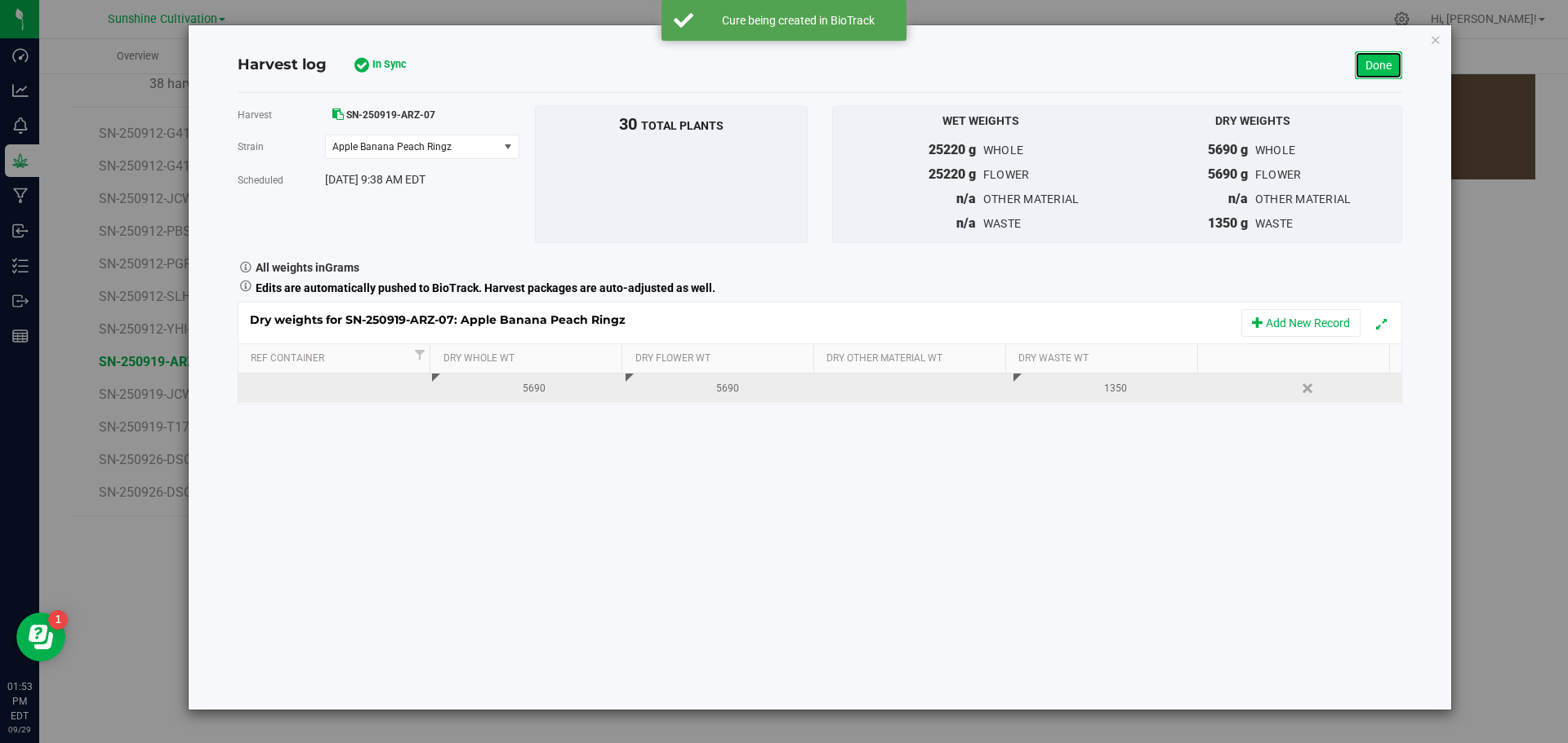
click at [1359, 66] on link "Done" at bounding box center [1378, 65] width 48 height 28
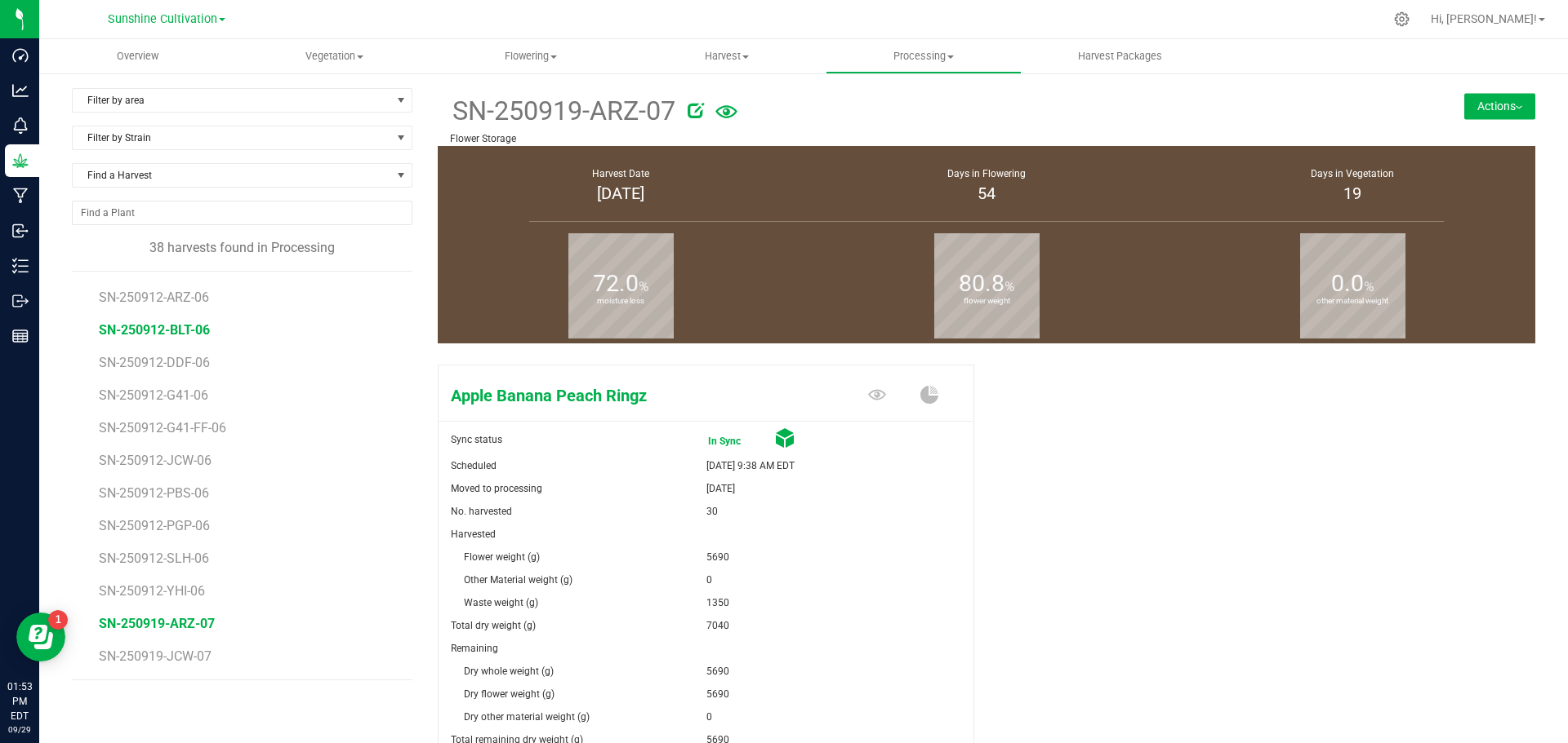
scroll to position [845, 0]
click at [184, 561] on span "SN-250919-JCW-07" at bounding box center [157, 559] width 117 height 16
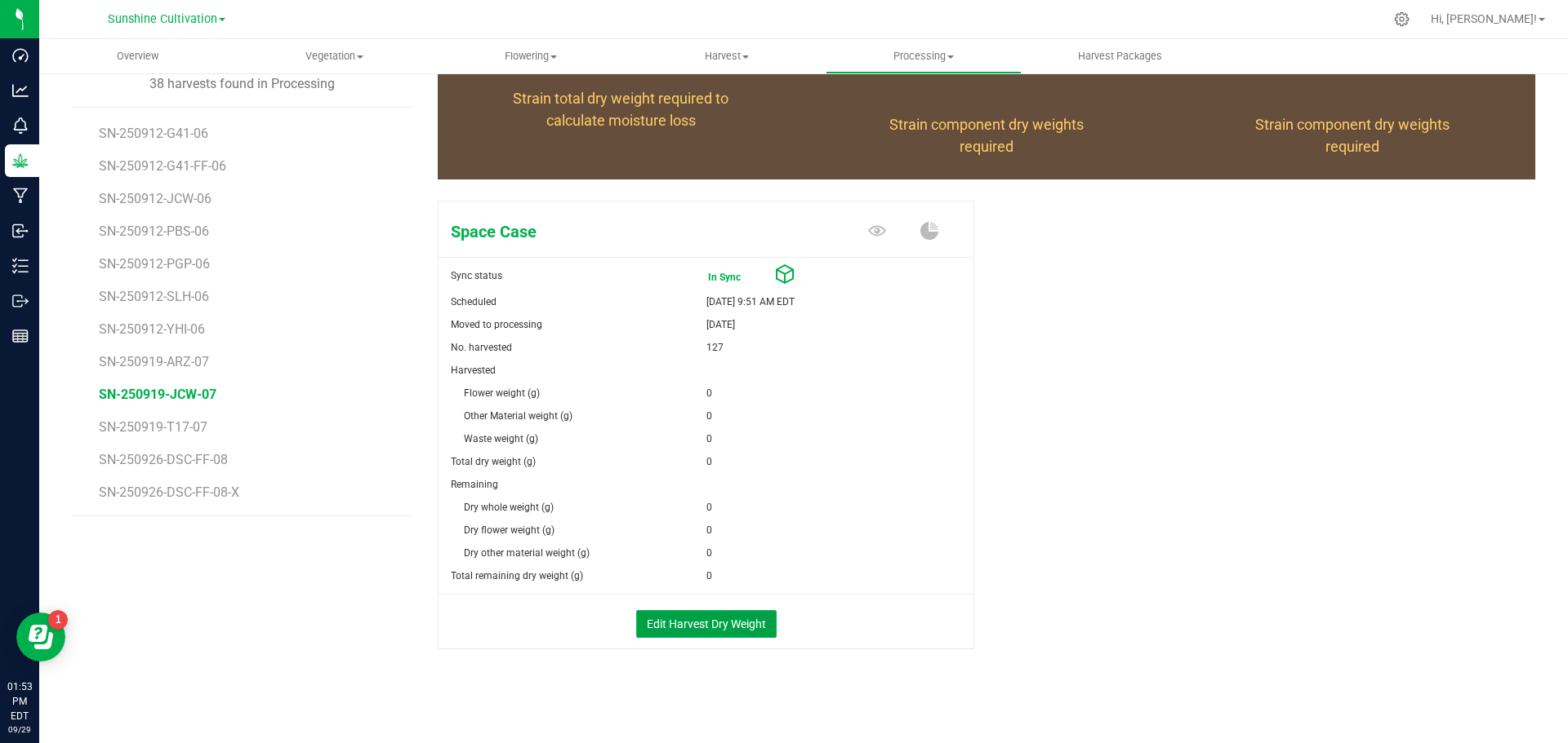
click at [700, 617] on button "Edit Harvest Dry Weight" at bounding box center [706, 625] width 141 height 28
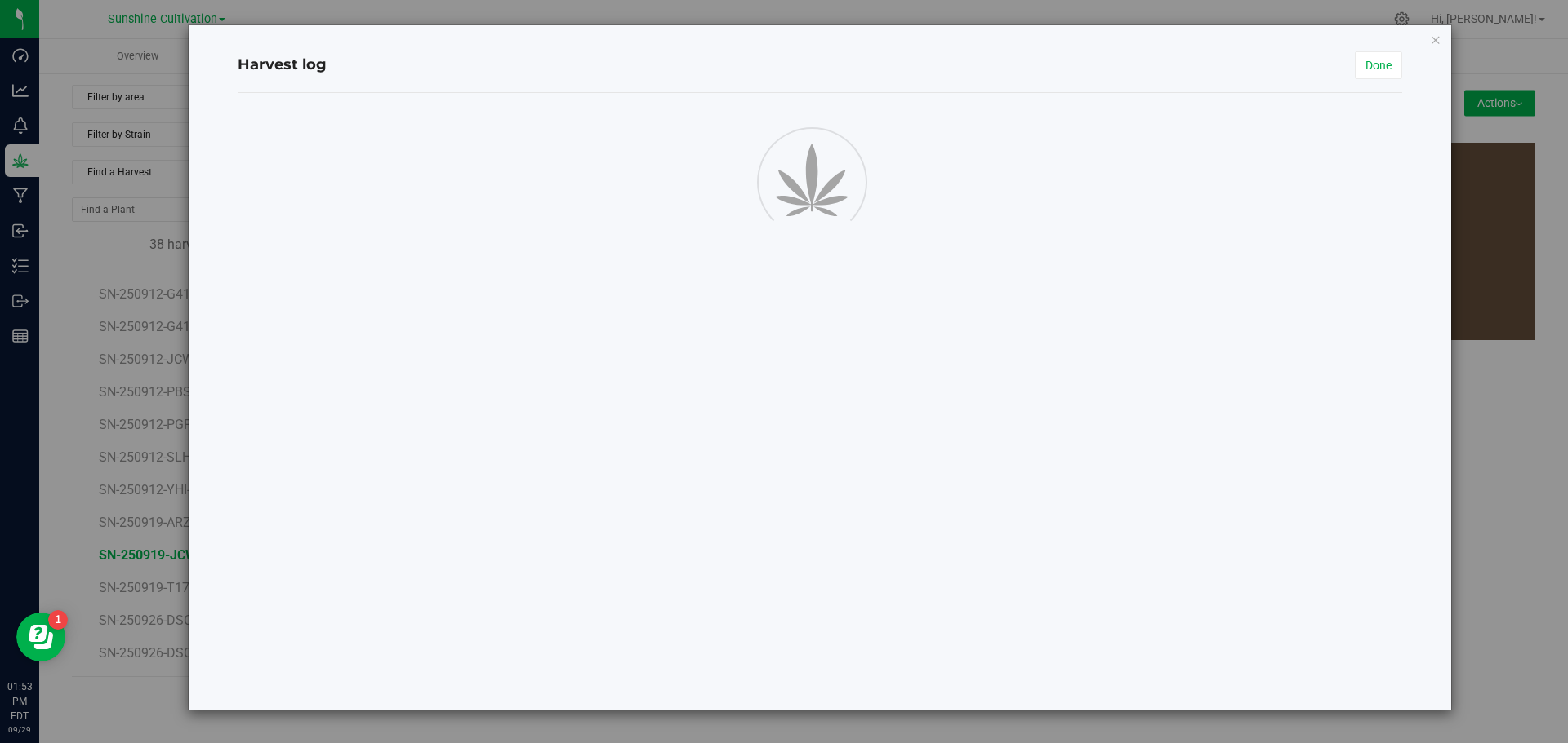
scroll to position [4, 0]
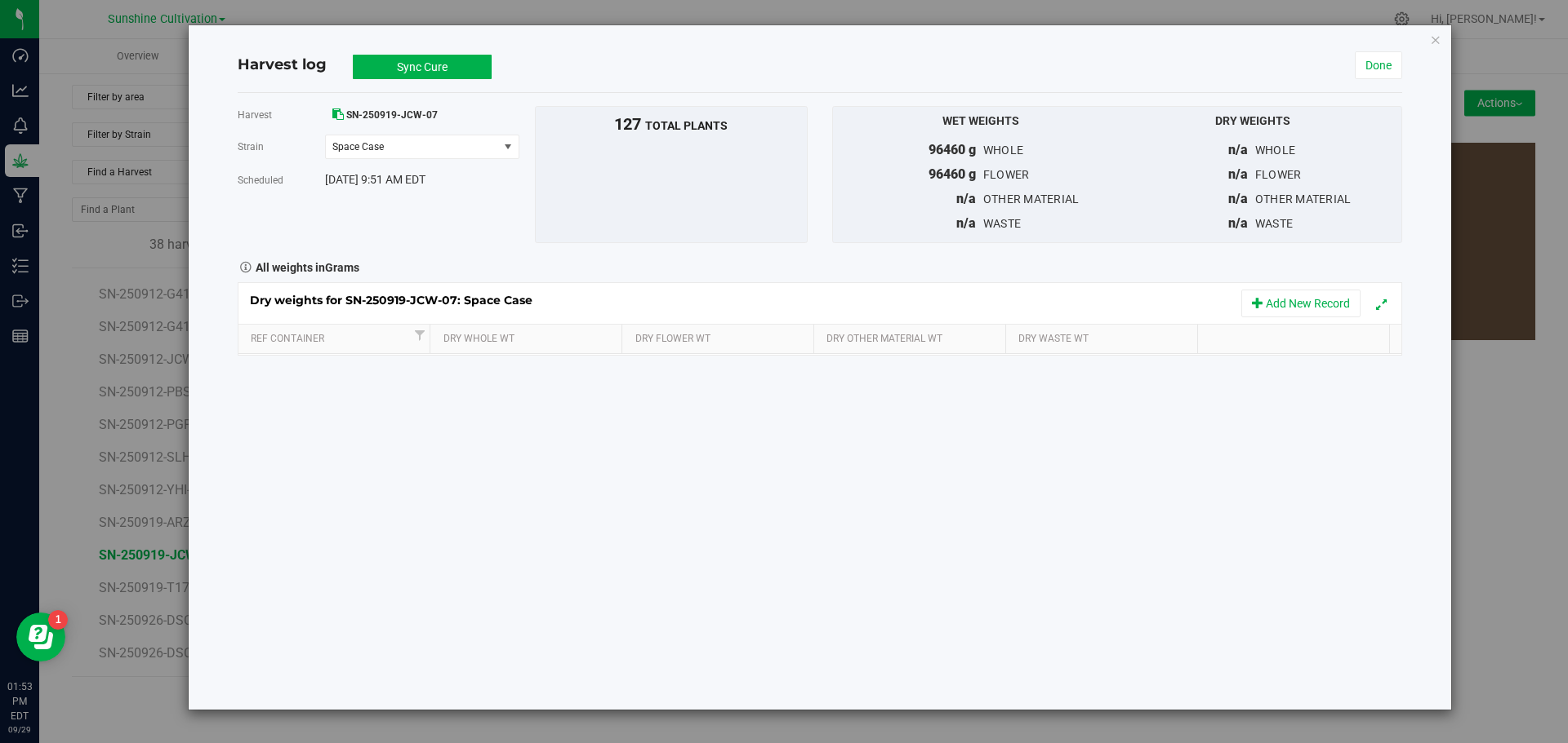
click at [472, 381] on div "Harvest SN-250919-JCW-07 Strain Space Case Select strain Space Case Scheduled S…" at bounding box center [820, 401] width 1165 height 617
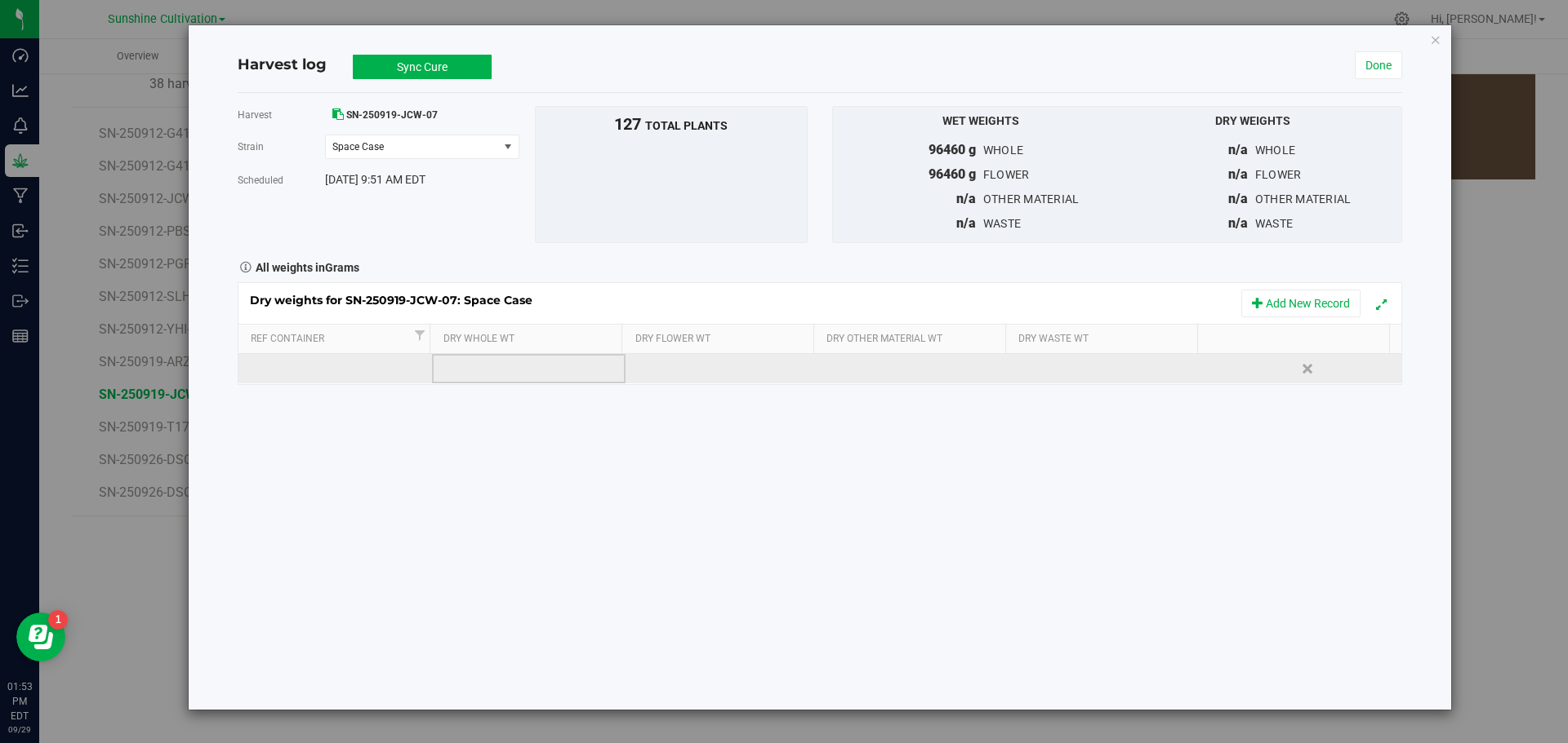
click at [476, 356] on td at bounding box center [529, 369] width 194 height 30
click at [472, 365] on input "text" at bounding box center [533, 369] width 175 height 23
type input "20265"
click at [723, 358] on td at bounding box center [722, 369] width 194 height 30
click at [723, 358] on input "text" at bounding box center [727, 369] width 175 height 23
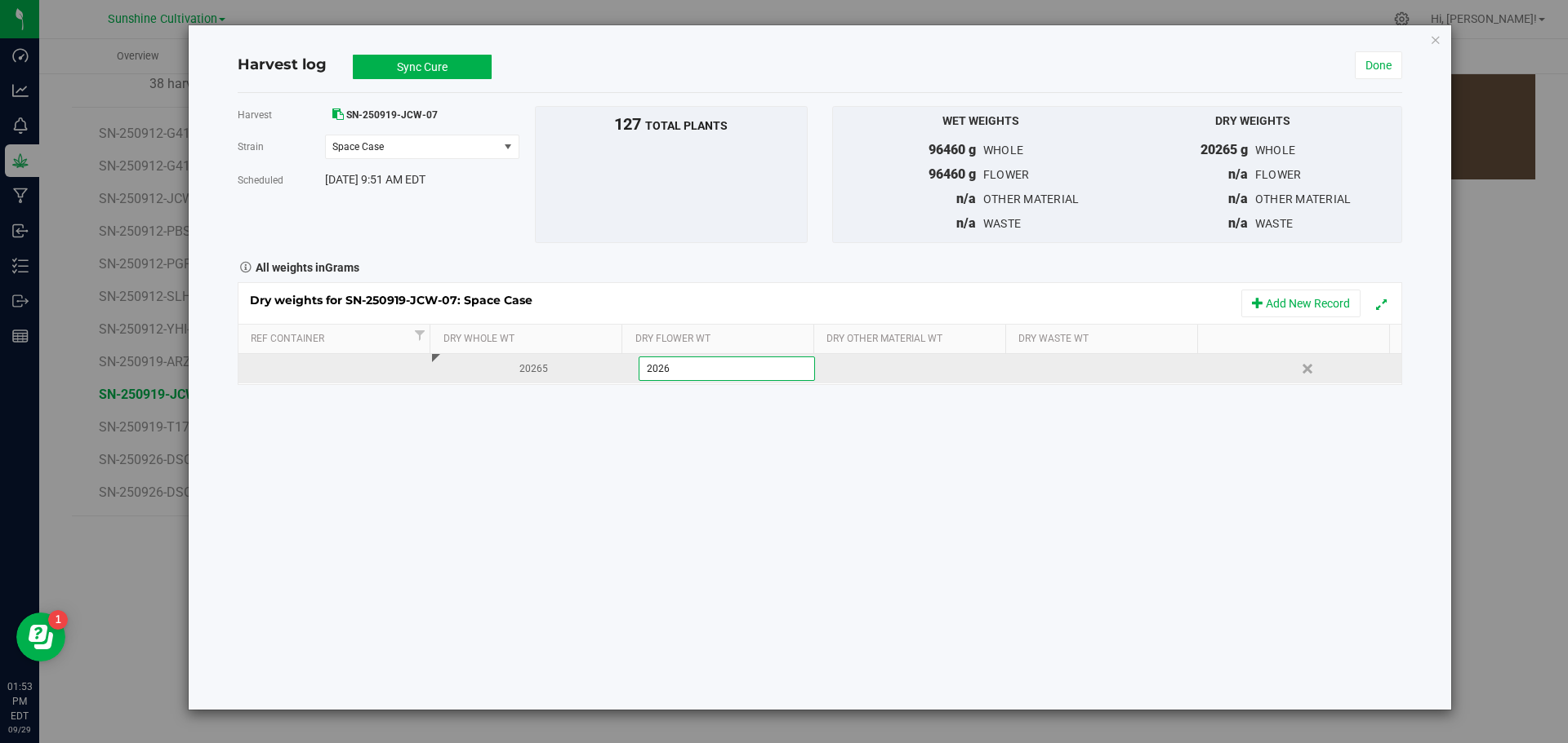
type input "20265"
click at [1025, 368] on div at bounding box center [1115, 369] width 182 height 24
click at [1027, 368] on input "text" at bounding box center [1114, 369] width 175 height 23
click at [1047, 372] on div at bounding box center [1115, 369] width 182 height 24
type input "4550"
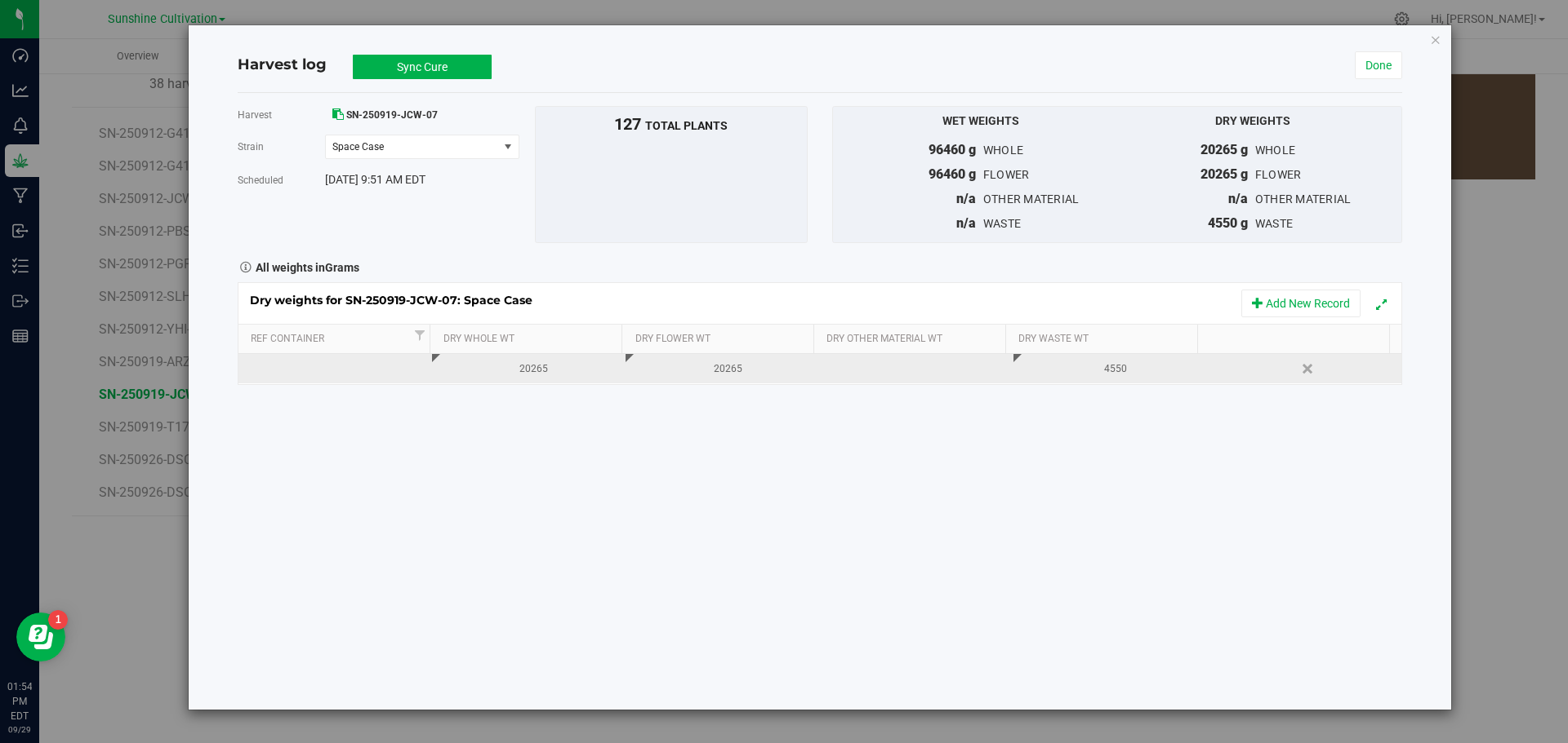
click at [401, 57] on button "Sync Cure" at bounding box center [422, 67] width 139 height 24
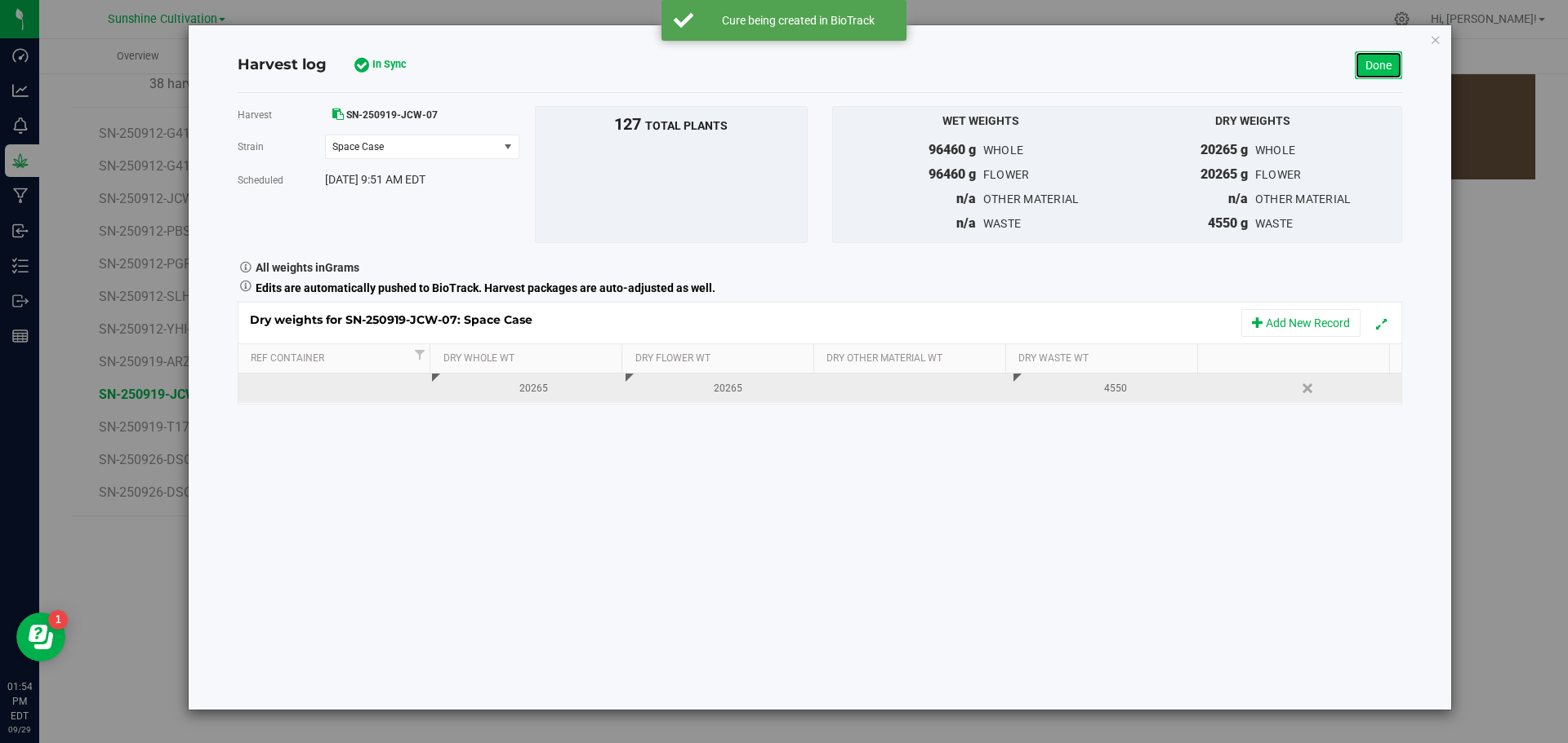
click at [1378, 69] on link "Done" at bounding box center [1378, 65] width 48 height 28
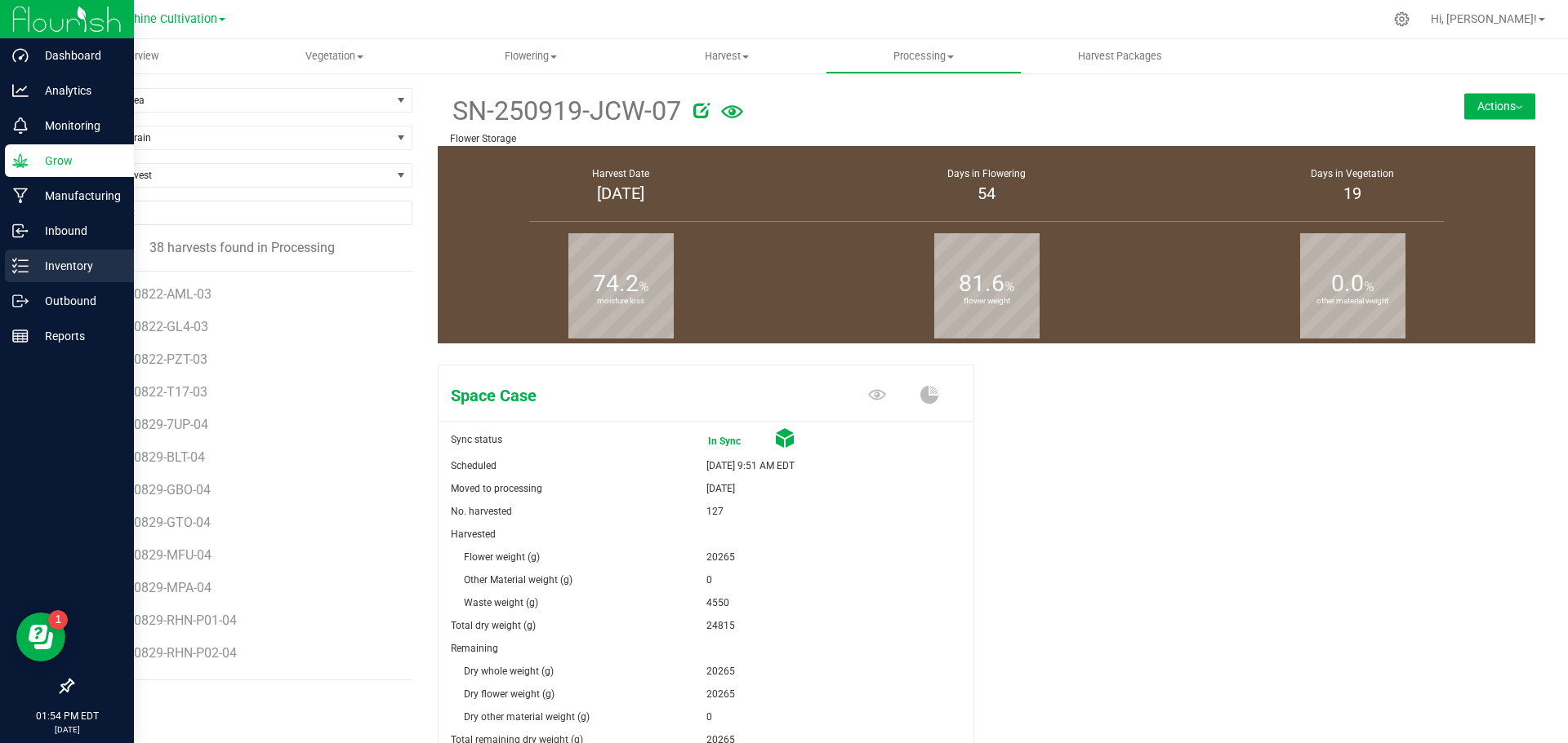
click at [45, 275] on p "Inventory" at bounding box center [77, 265] width 98 height 20
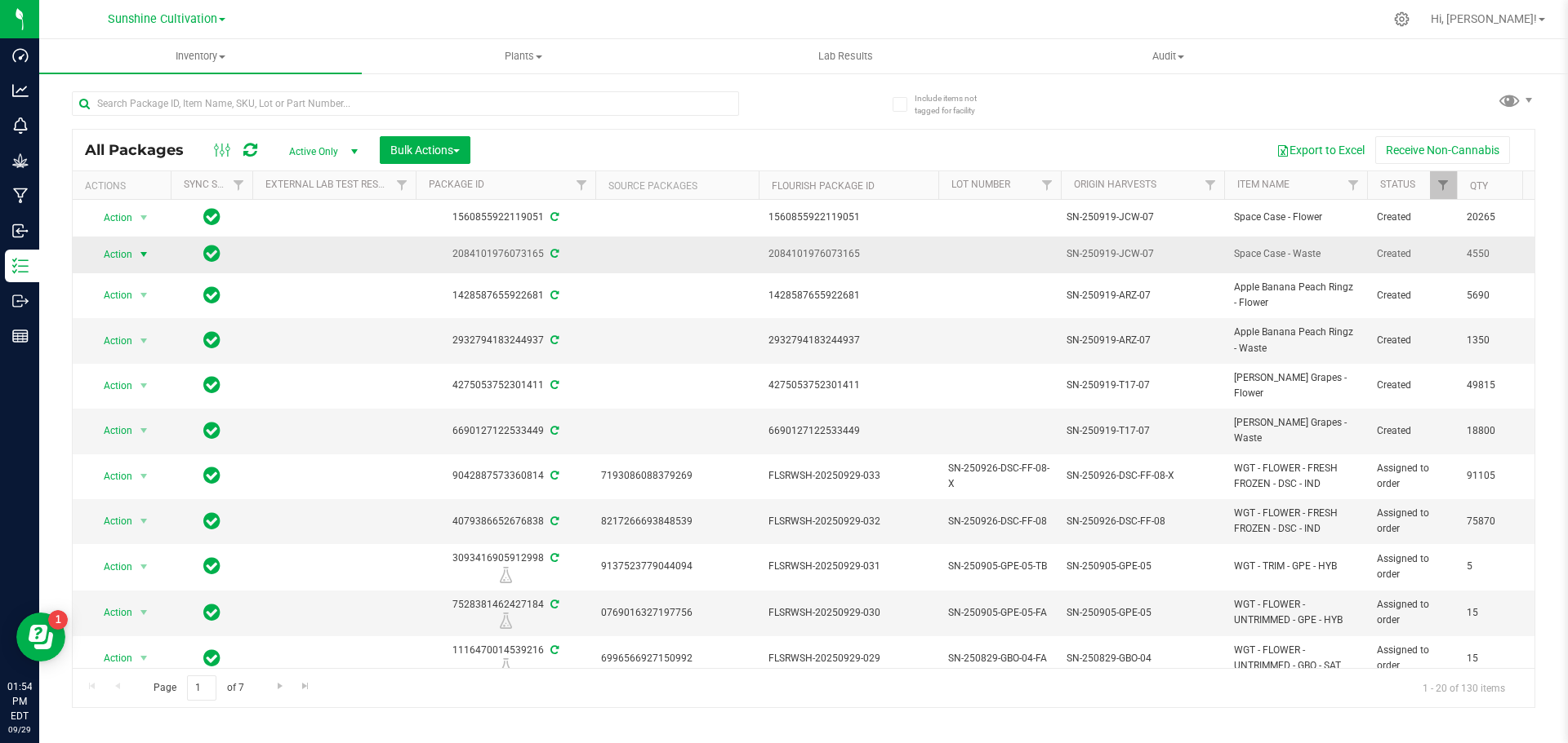
click at [116, 259] on span "Action" at bounding box center [111, 254] width 44 height 23
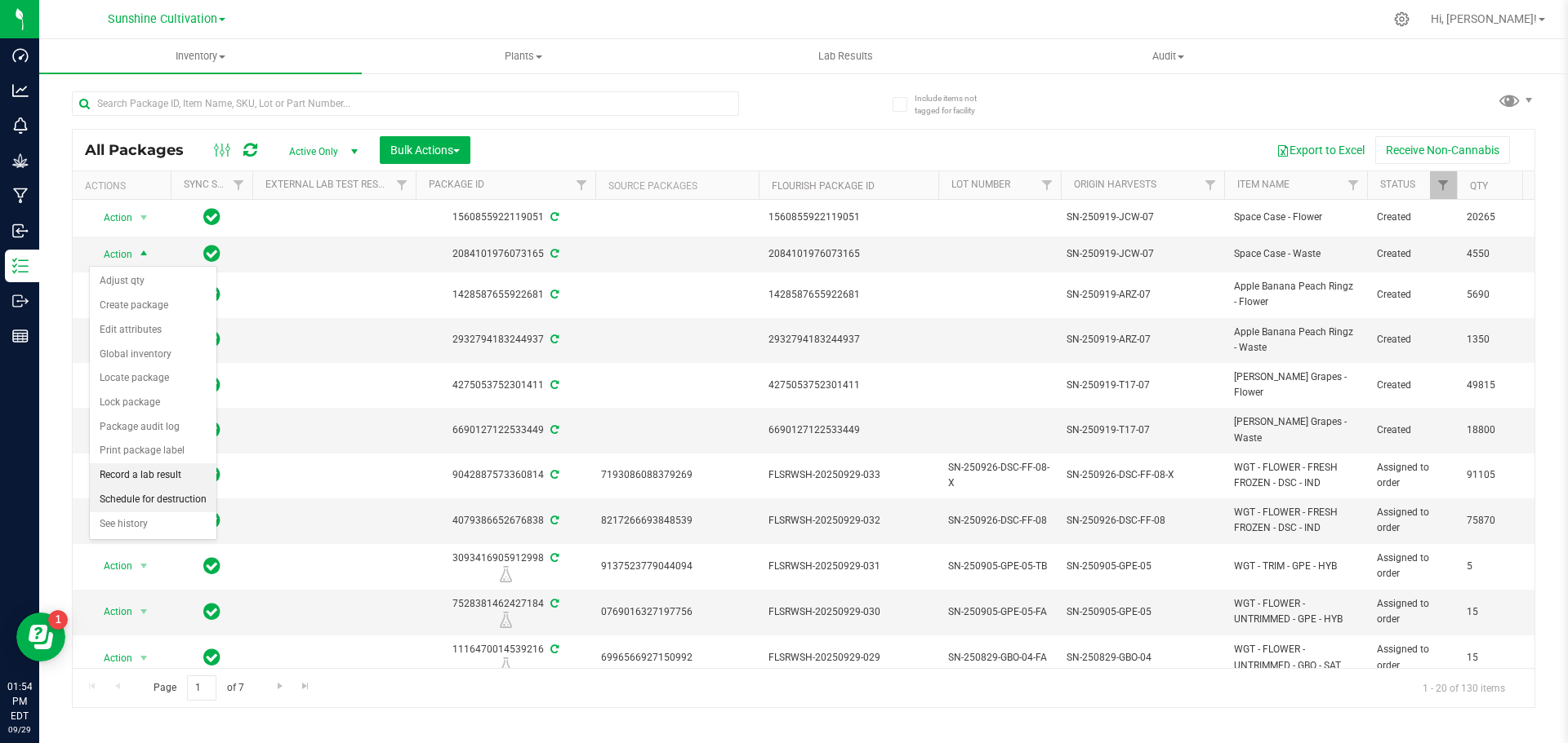
click at [162, 487] on ul "Adjust qty Create package Edit attributes Global inventory Locate package Lock …" at bounding box center [153, 402] width 127 height 267
click at [159, 499] on li "Schedule for destruction" at bounding box center [153, 500] width 127 height 24
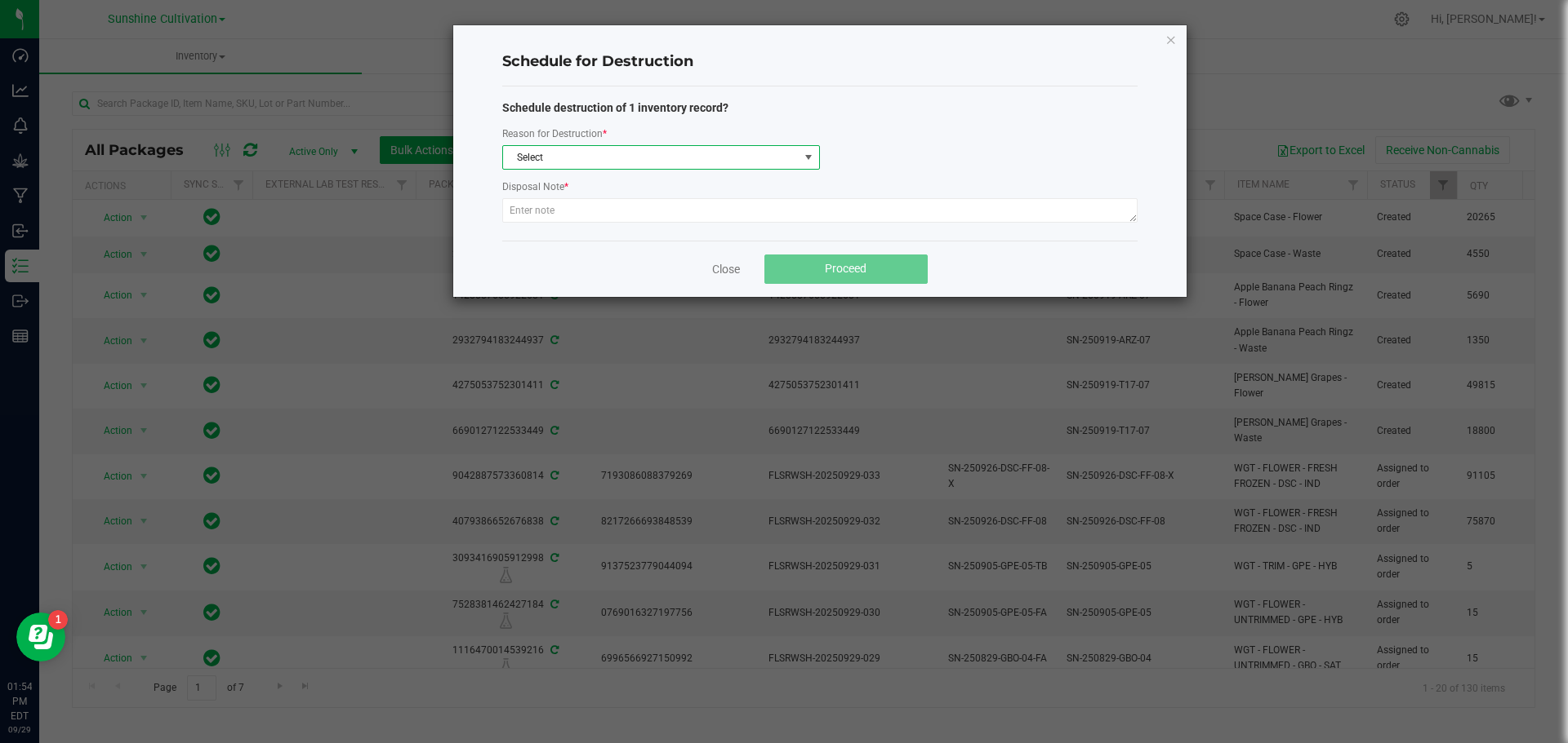
click at [589, 150] on span "Select" at bounding box center [650, 157] width 295 height 23
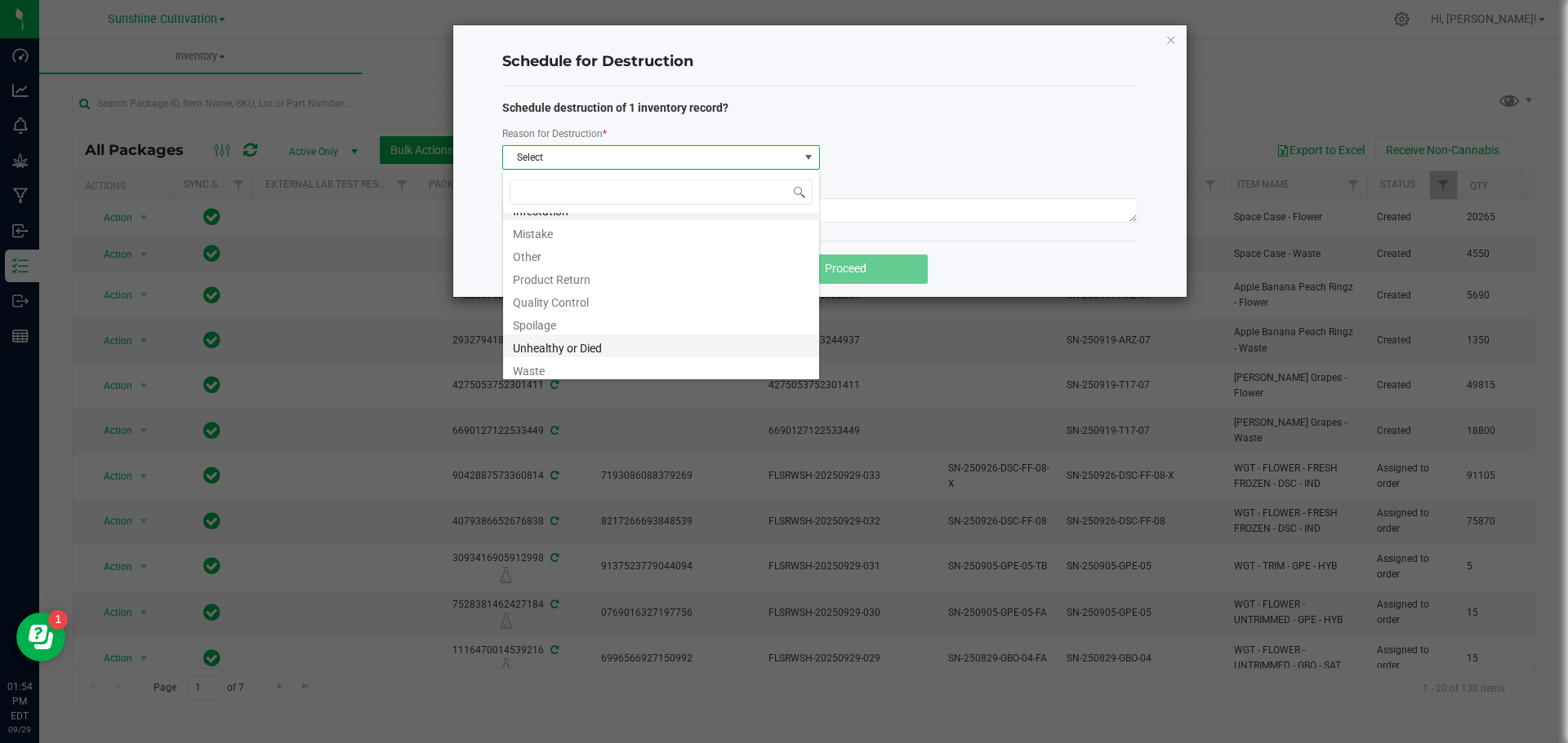
scroll to position [20, 0]
drag, startPoint x: 549, startPoint y: 371, endPoint x: 520, endPoint y: 236, distance: 138.1
click at [549, 370] on li "Waste" at bounding box center [661, 364] width 316 height 23
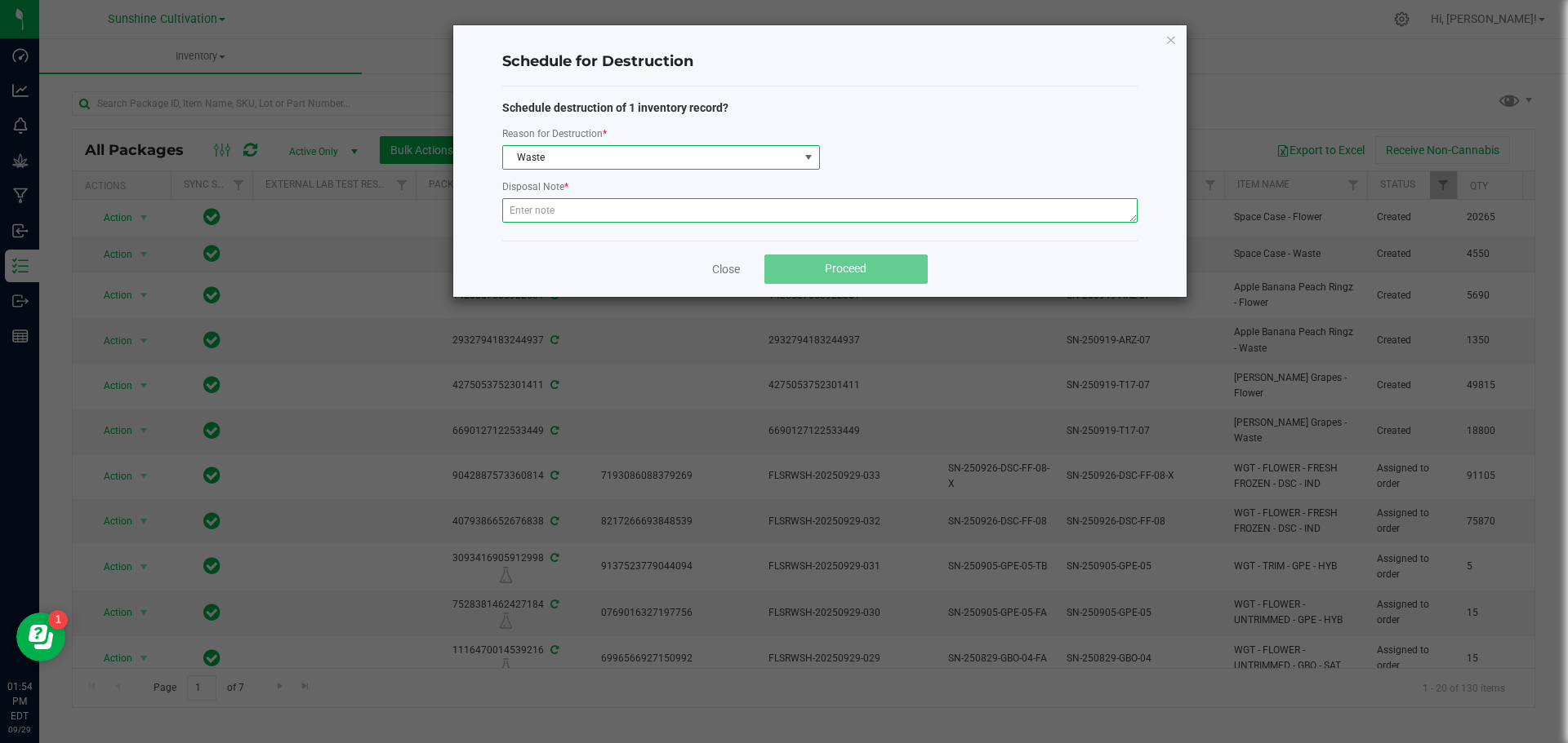
click at [526, 213] on textarea at bounding box center [820, 210] width 635 height 24
type textarea "WASTE"
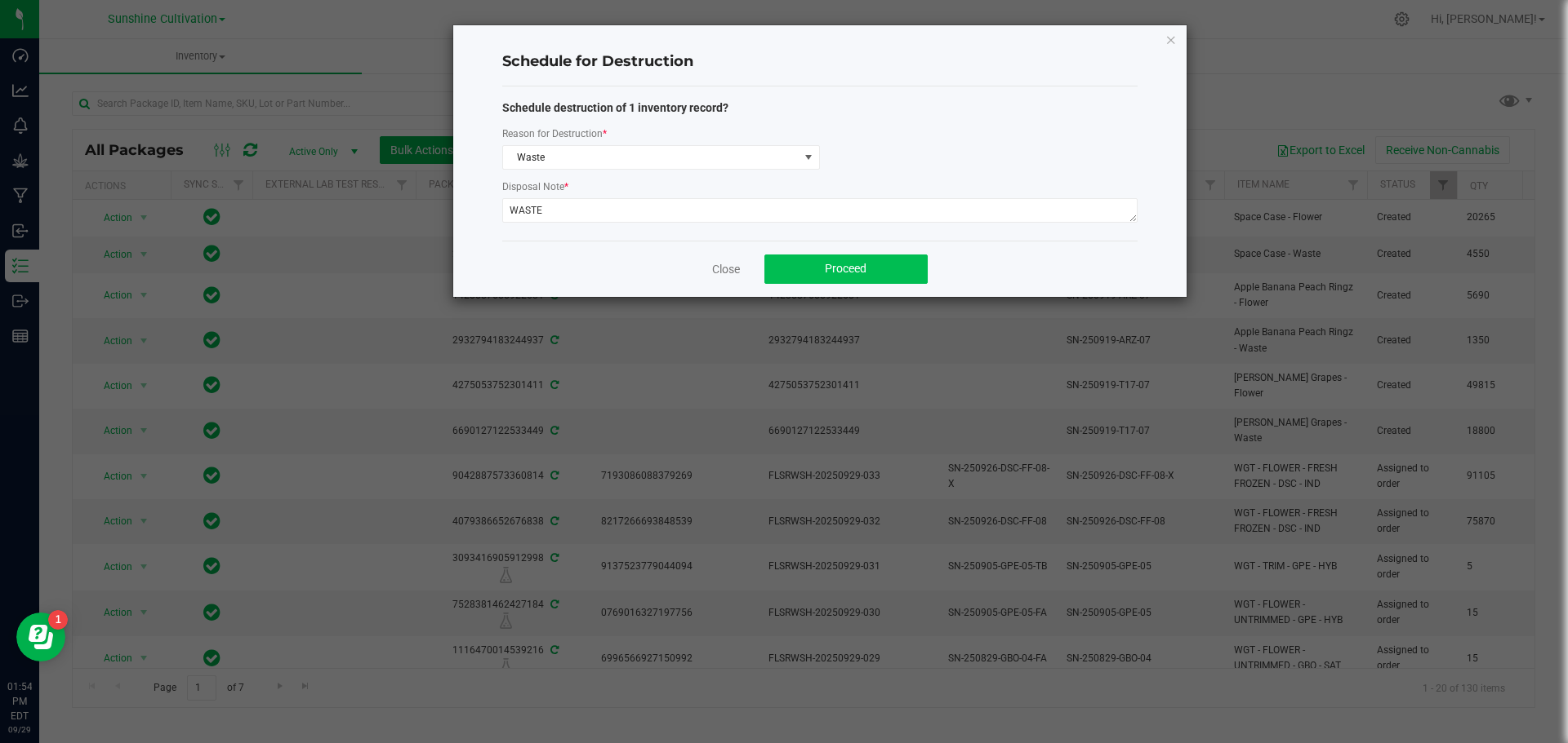
drag, startPoint x: 864, startPoint y: 252, endPoint x: 865, endPoint y: 261, distance: 9.1
click at [864, 258] on div "Close Proceed" at bounding box center [820, 269] width 635 height 56
click at [865, 261] on button "Proceed" at bounding box center [845, 269] width 163 height 30
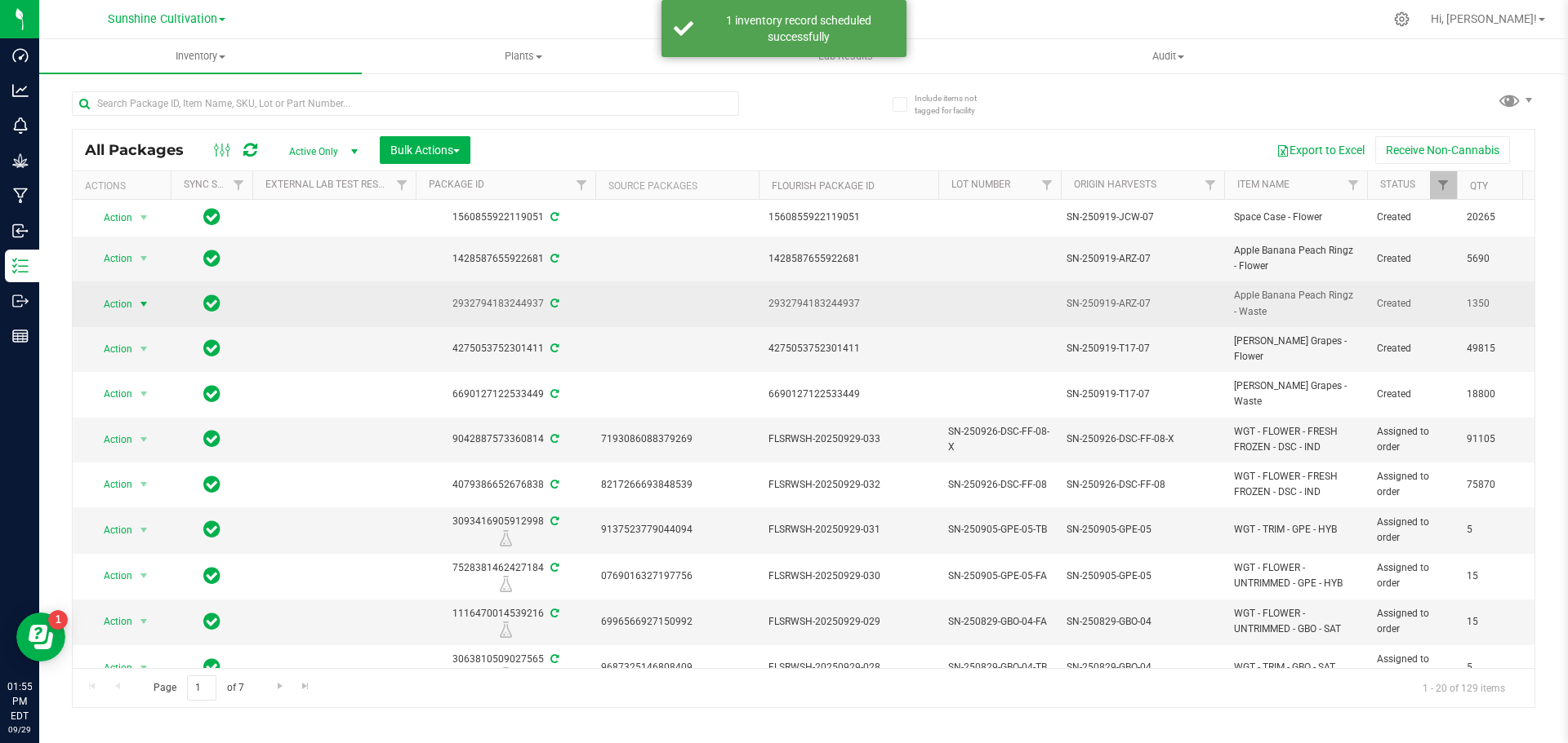
click at [107, 304] on span "Action" at bounding box center [111, 304] width 44 height 23
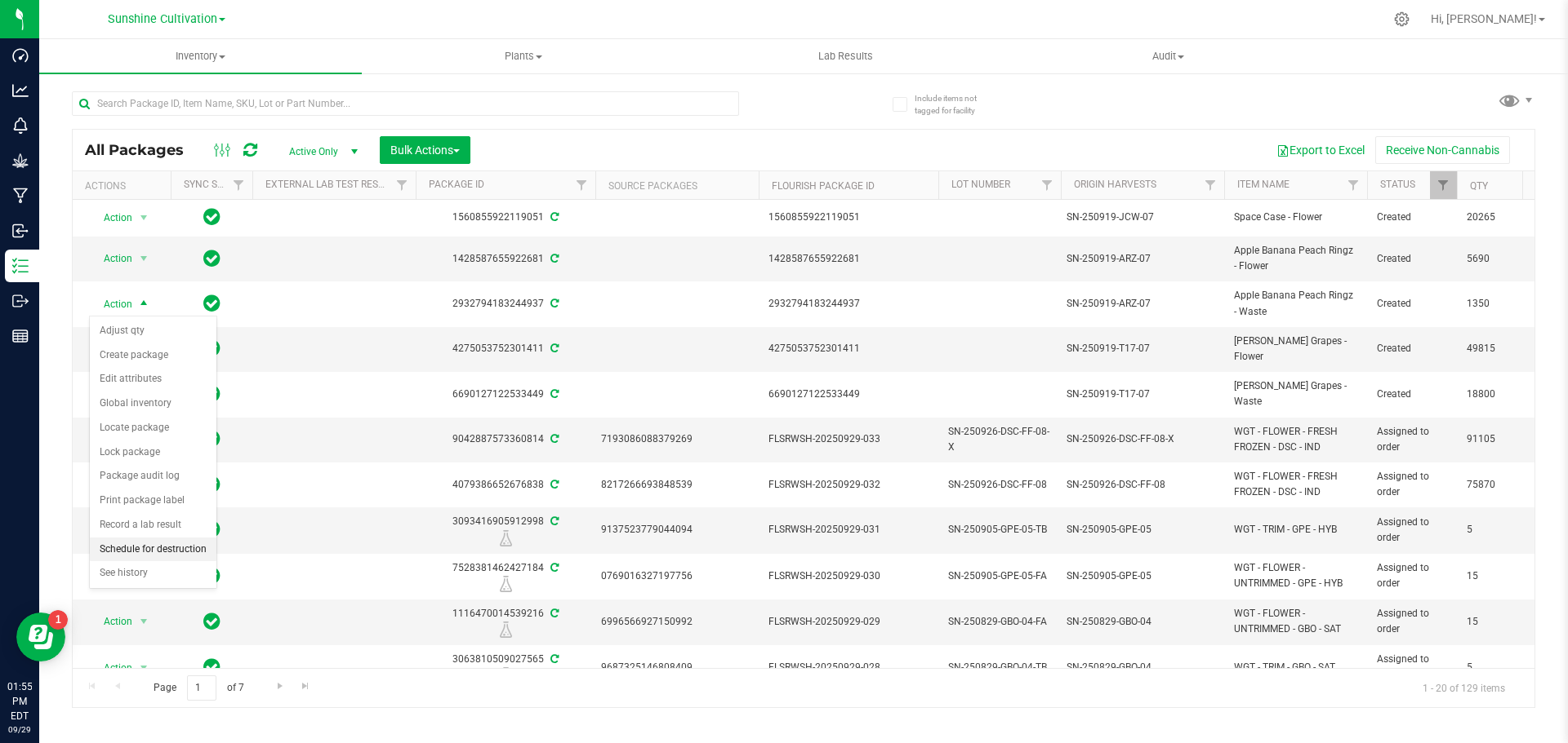
click at [169, 557] on li "Schedule for destruction" at bounding box center [153, 550] width 127 height 24
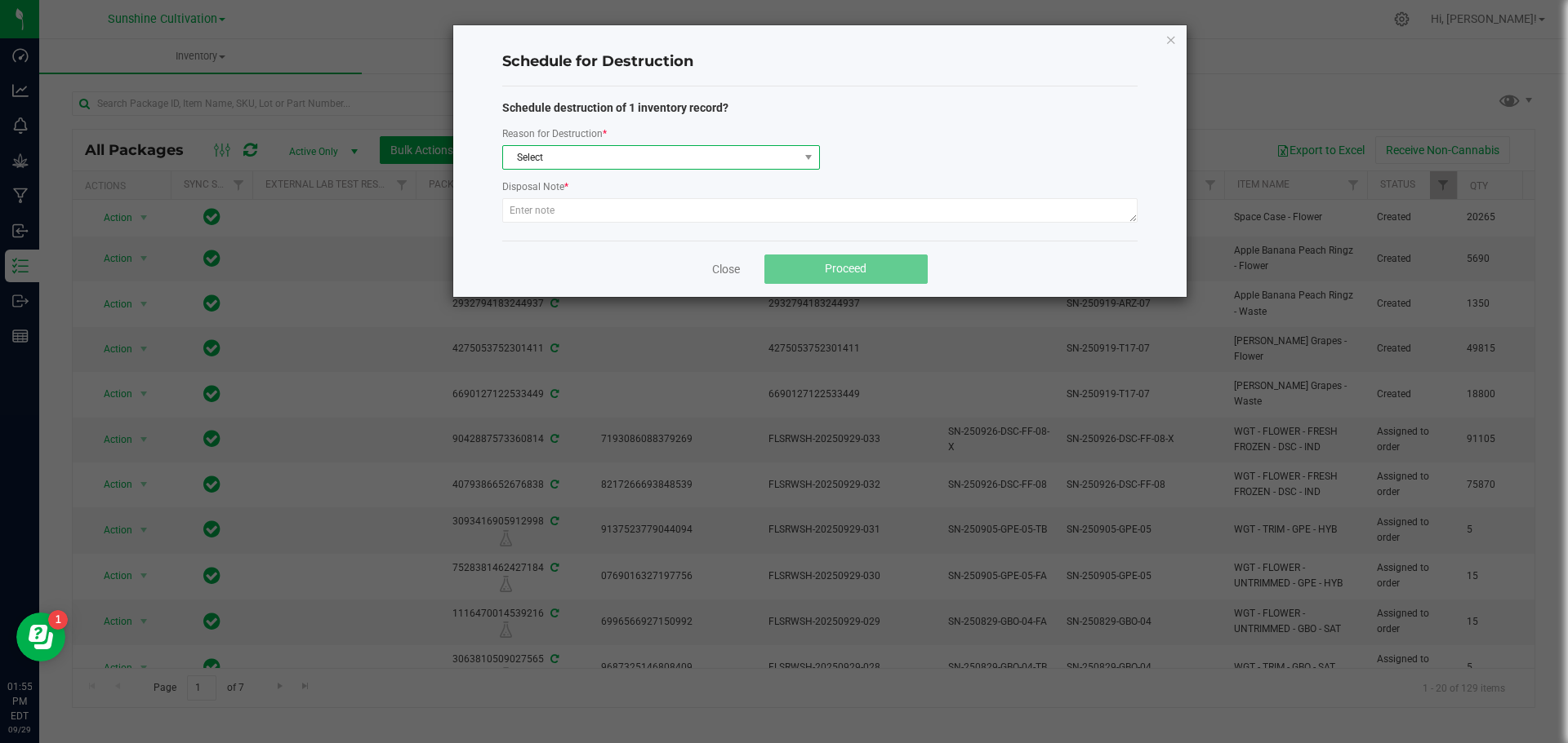
click at [607, 165] on span "Select" at bounding box center [650, 157] width 295 height 23
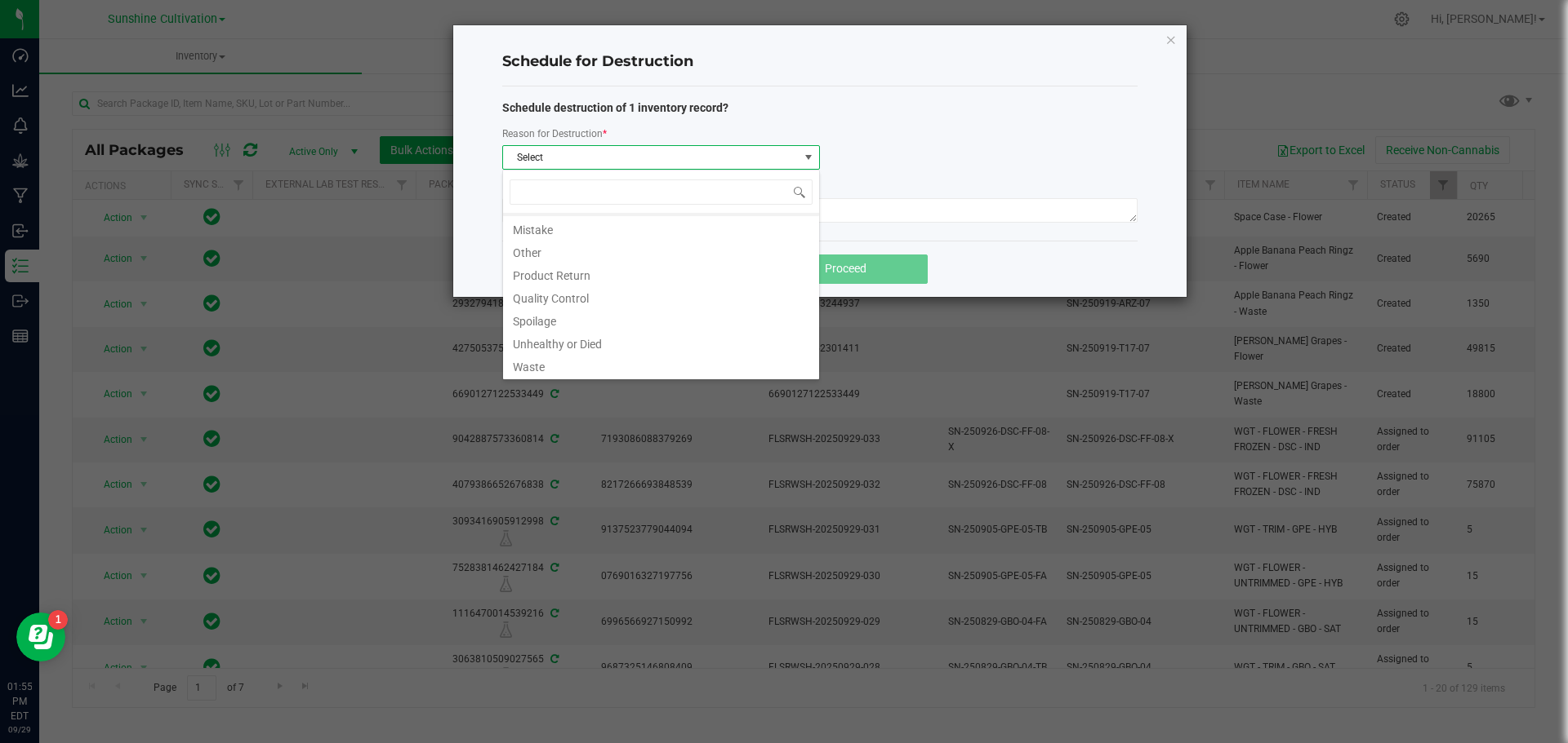
click at [547, 379] on div "Infestation Mistake Other Product Return Quality Control Spoilage Unhealthy or …" at bounding box center [661, 275] width 318 height 210
drag, startPoint x: 546, startPoint y: 371, endPoint x: 525, endPoint y: 321, distance: 54.2
click at [546, 370] on li "Waste" at bounding box center [661, 364] width 316 height 23
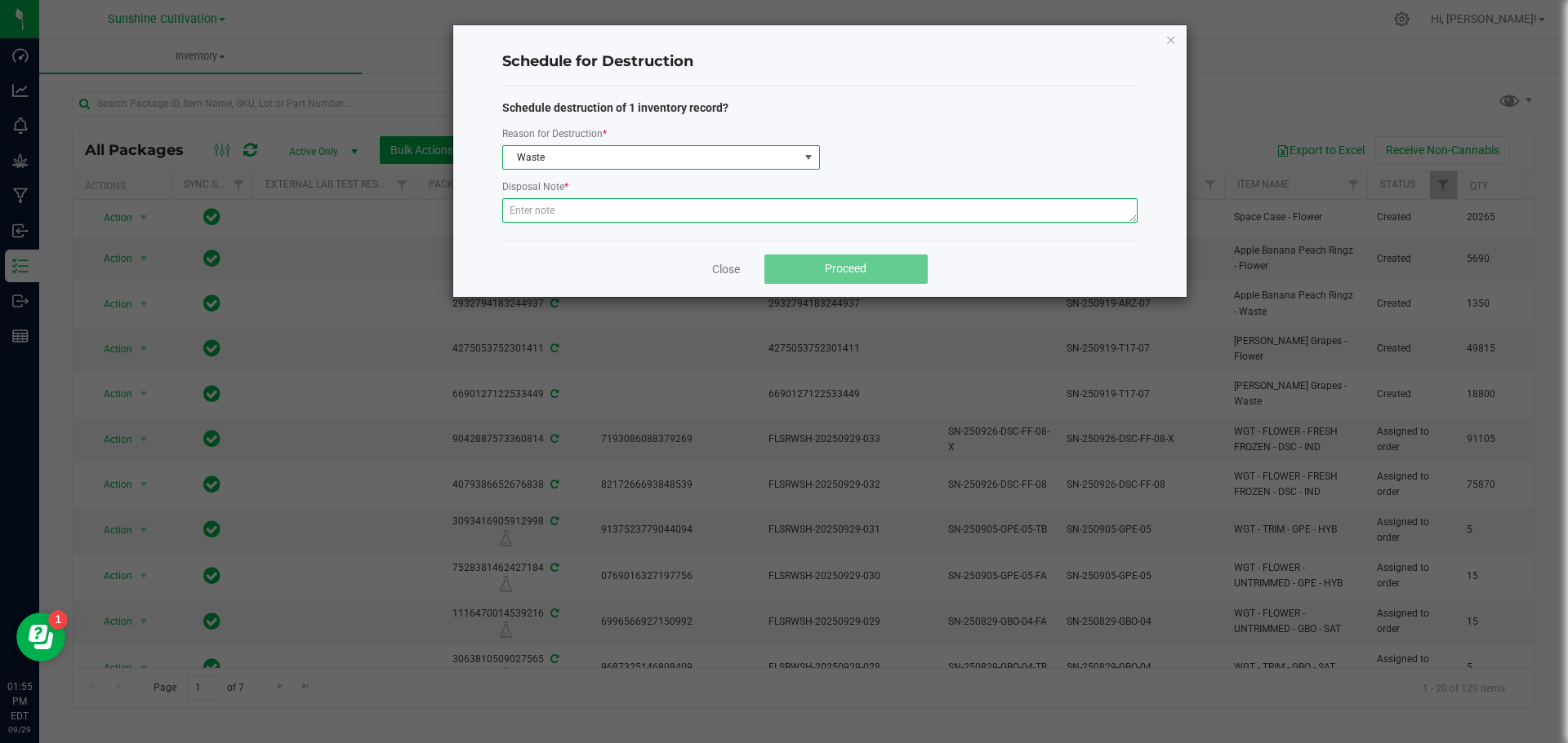
click at [518, 215] on textarea at bounding box center [820, 210] width 635 height 24
type textarea "WASTE"
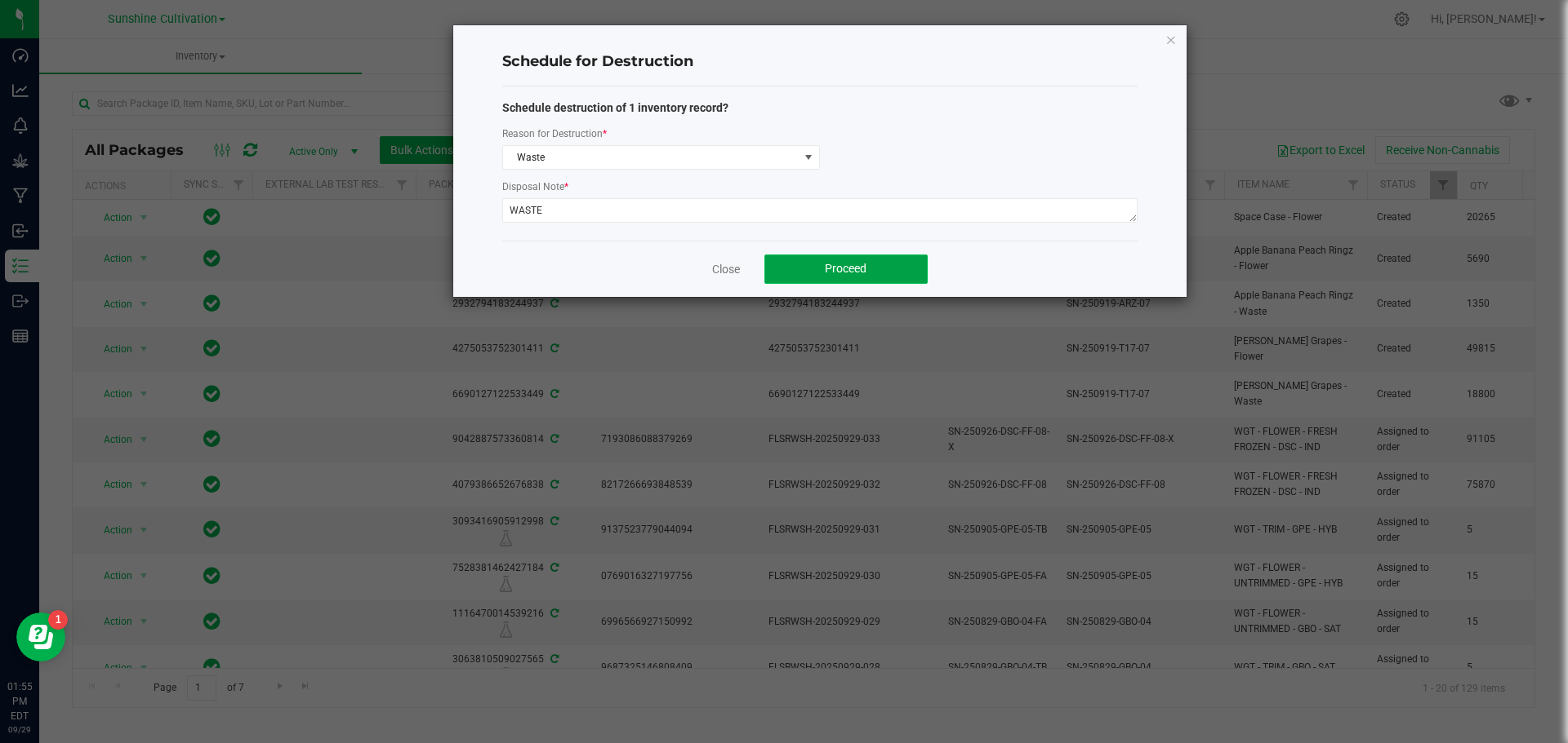
click at [887, 273] on button "Proceed" at bounding box center [845, 269] width 163 height 30
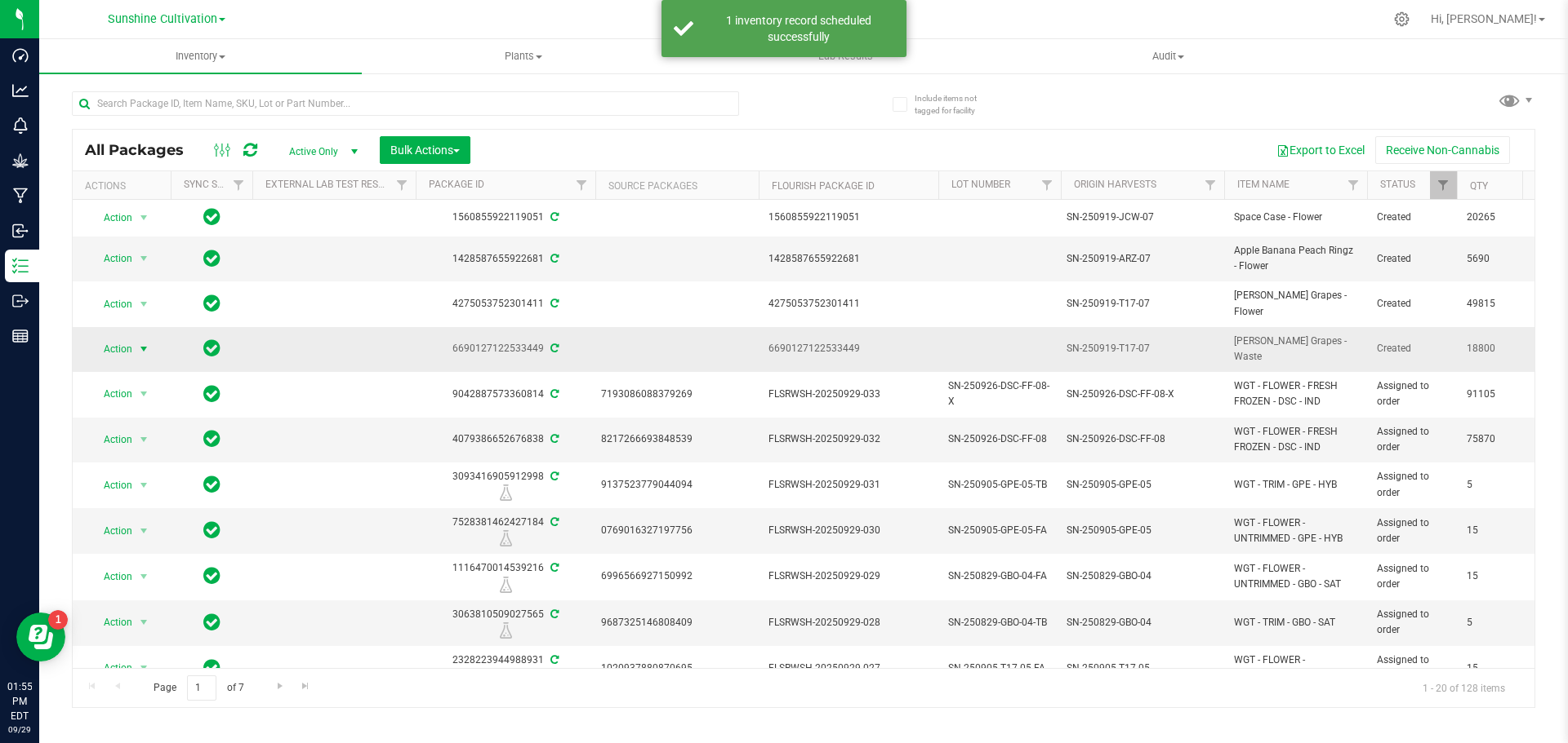
click at [109, 338] on span "Action" at bounding box center [111, 349] width 44 height 23
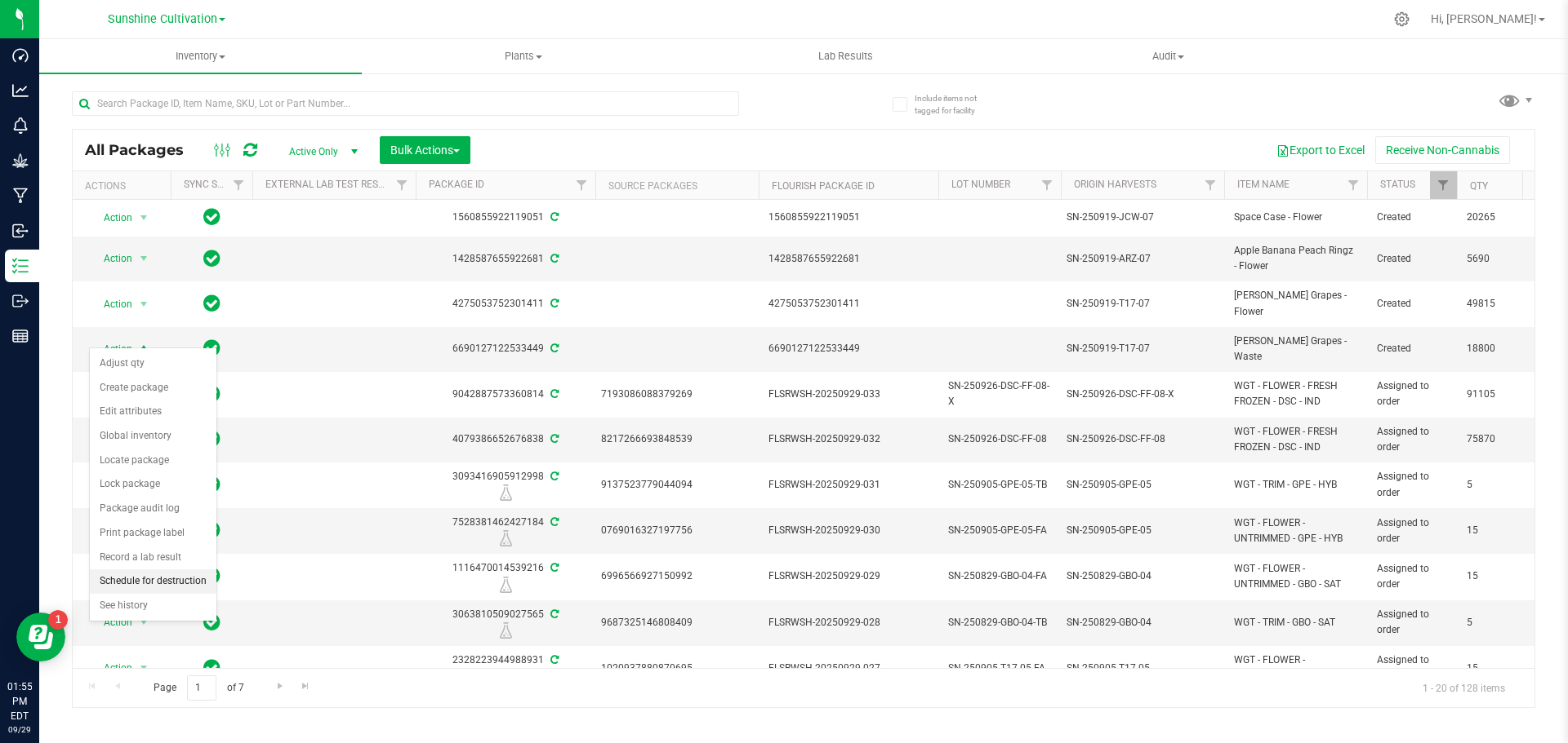
click at [135, 583] on li "Schedule for destruction" at bounding box center [153, 582] width 127 height 24
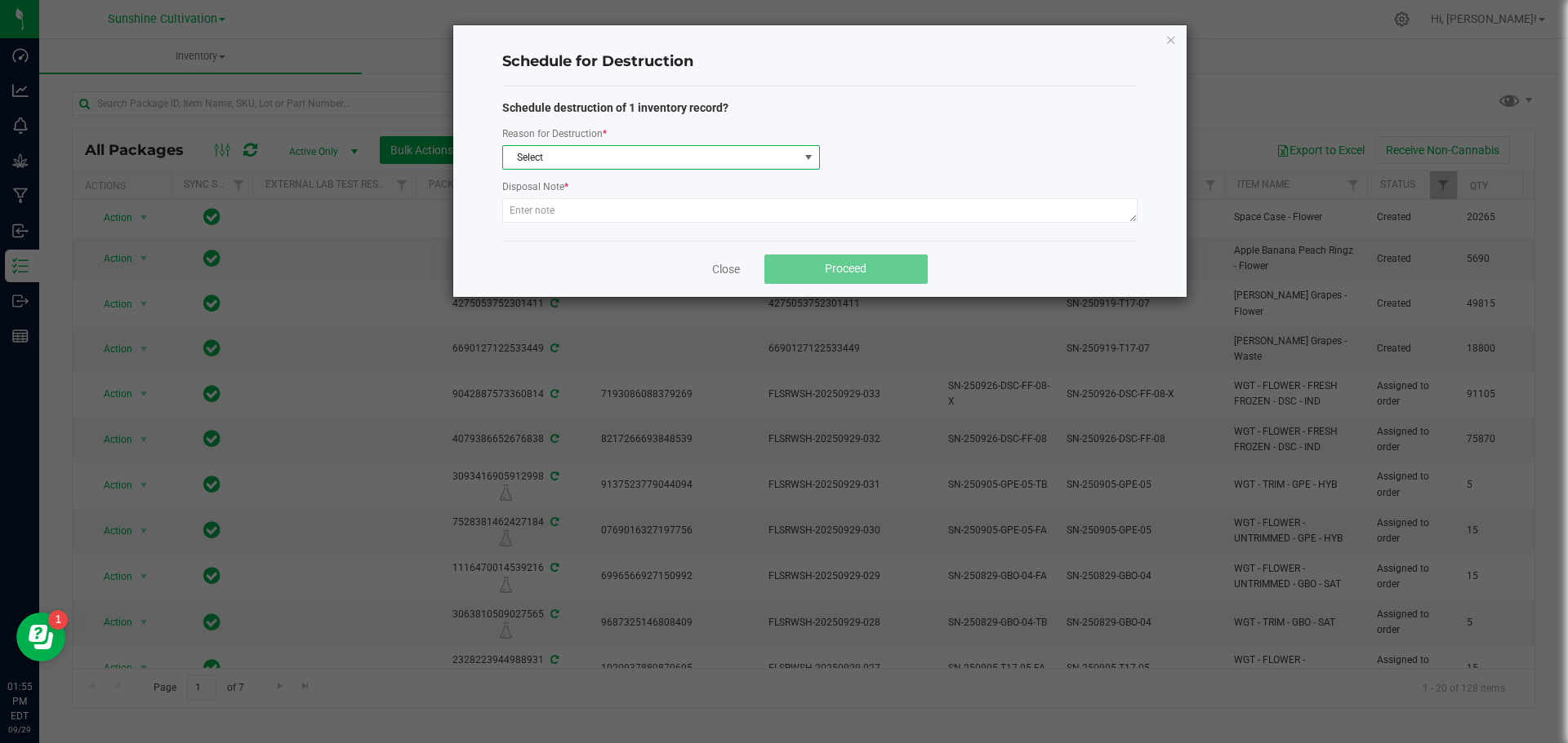
click at [707, 163] on span "Select" at bounding box center [650, 157] width 295 height 23
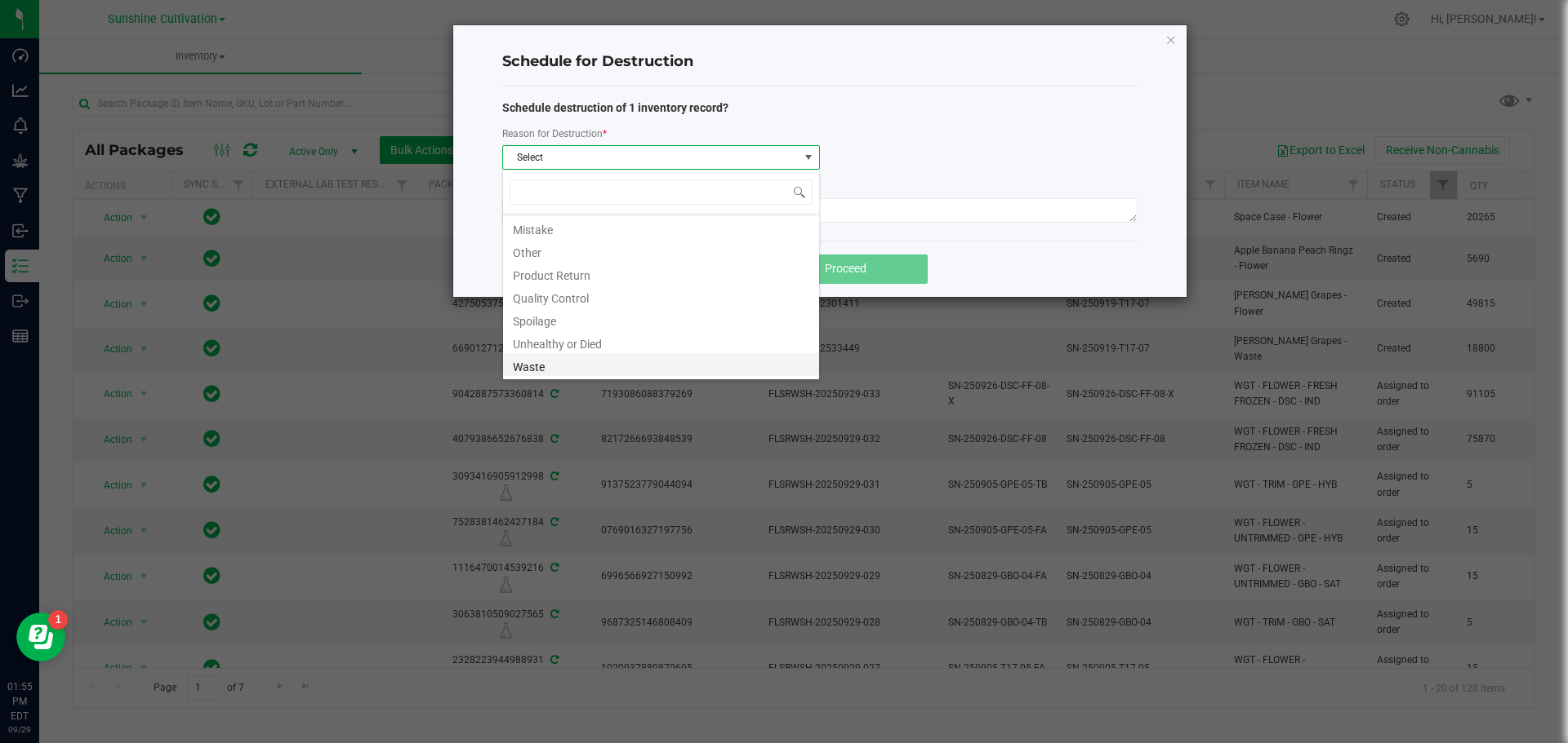
click at [540, 370] on li "Waste" at bounding box center [661, 364] width 316 height 23
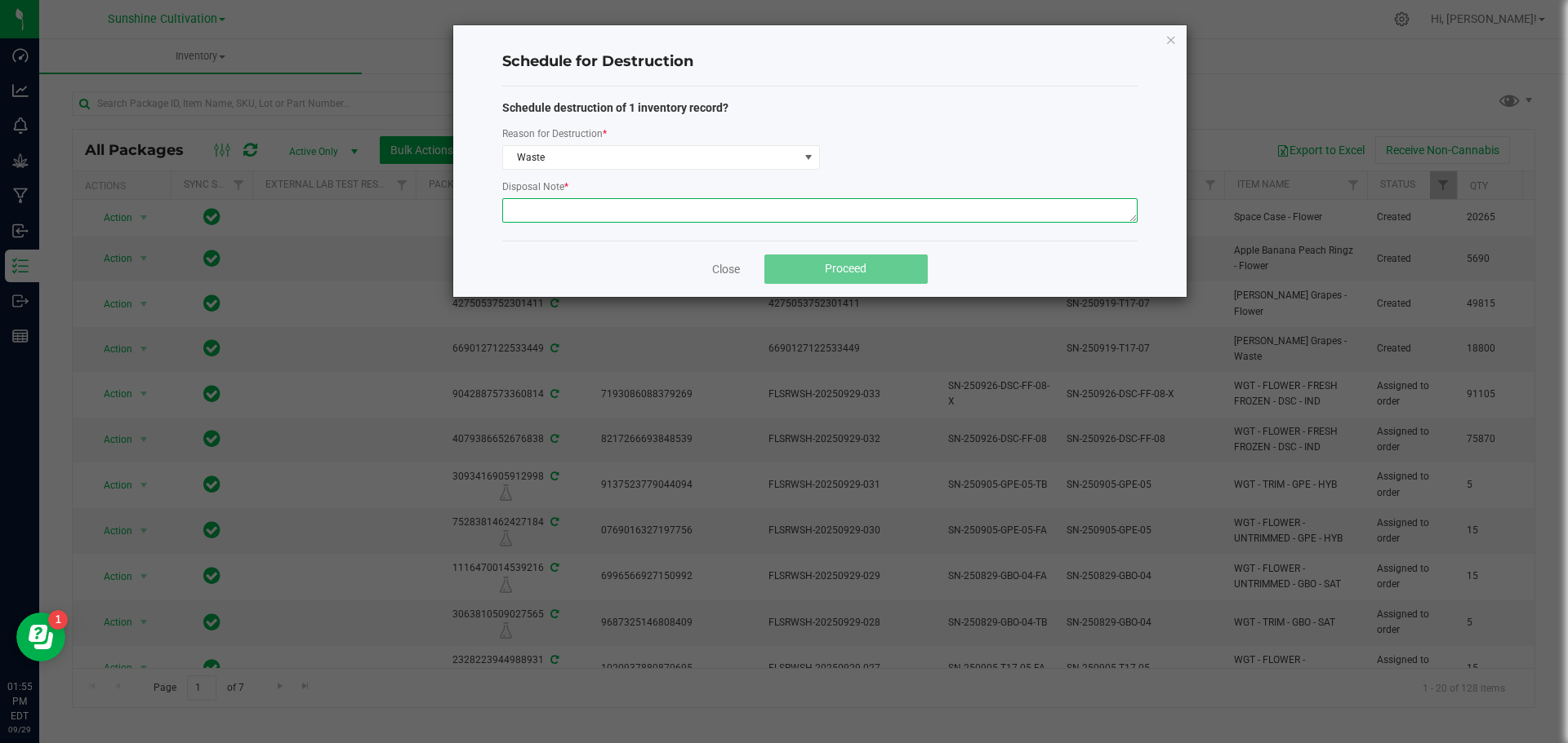
click at [563, 208] on textarea at bounding box center [820, 210] width 635 height 24
type textarea "WASTE"
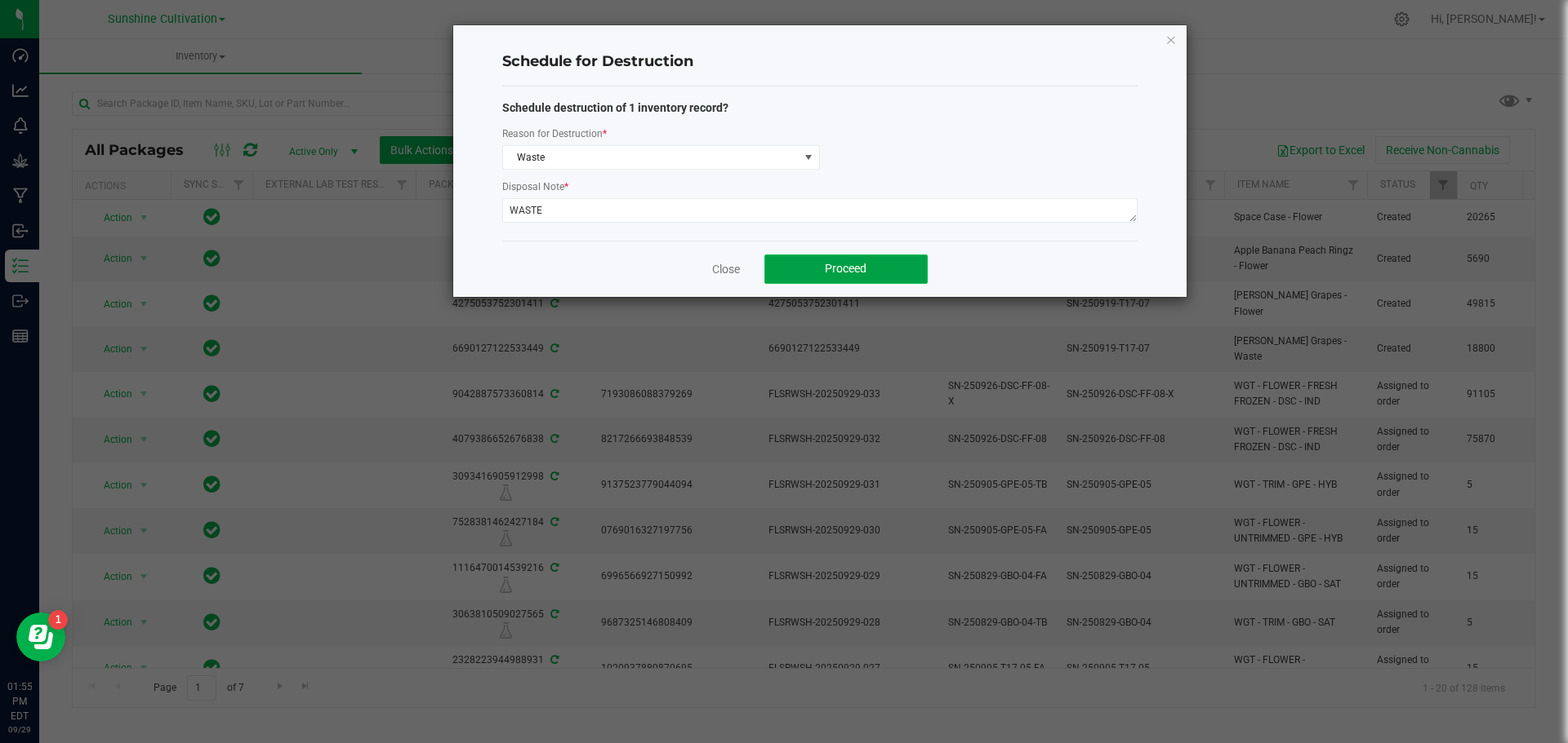
click at [807, 273] on button "Proceed" at bounding box center [845, 269] width 163 height 30
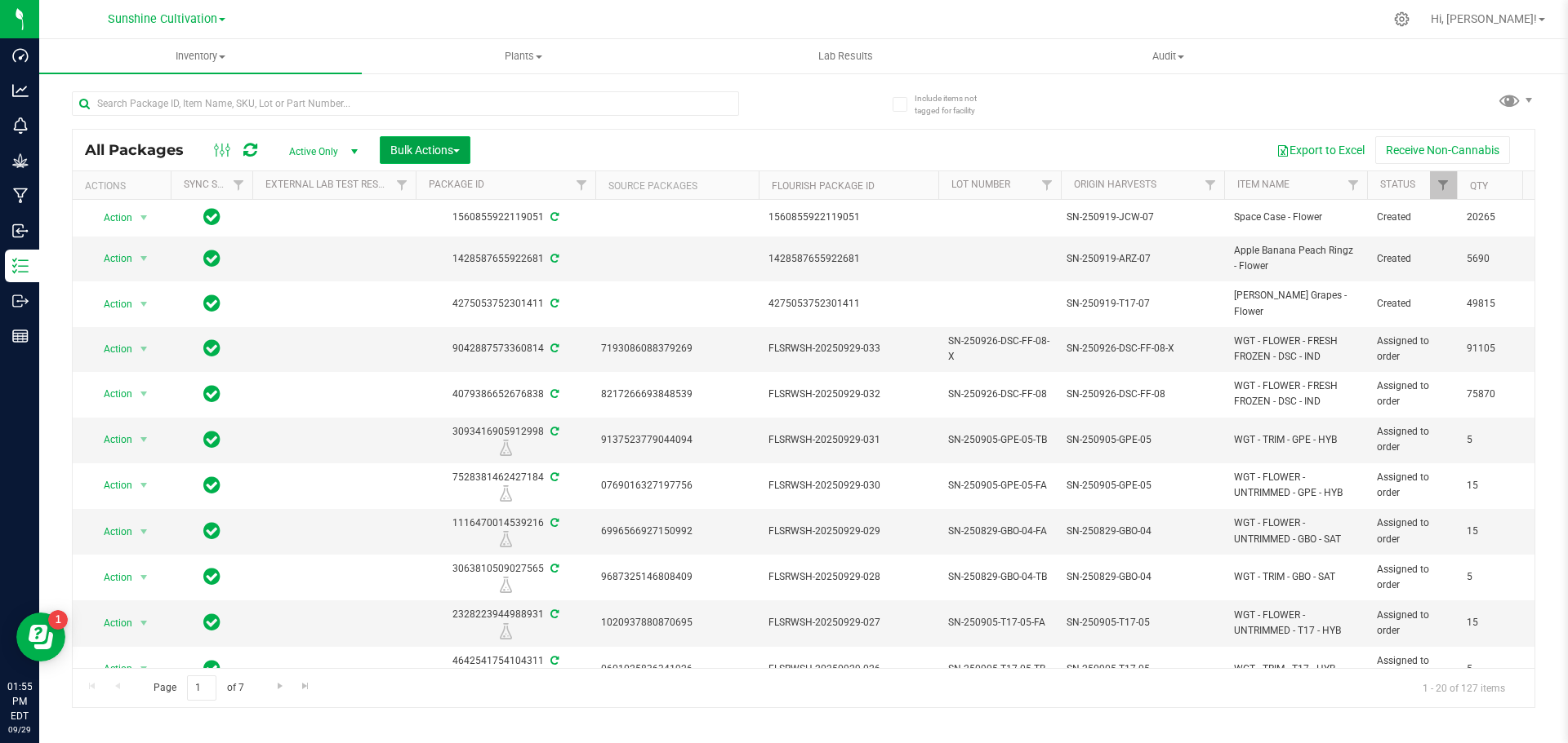
click at [406, 148] on span "Bulk Actions" at bounding box center [425, 150] width 69 height 13
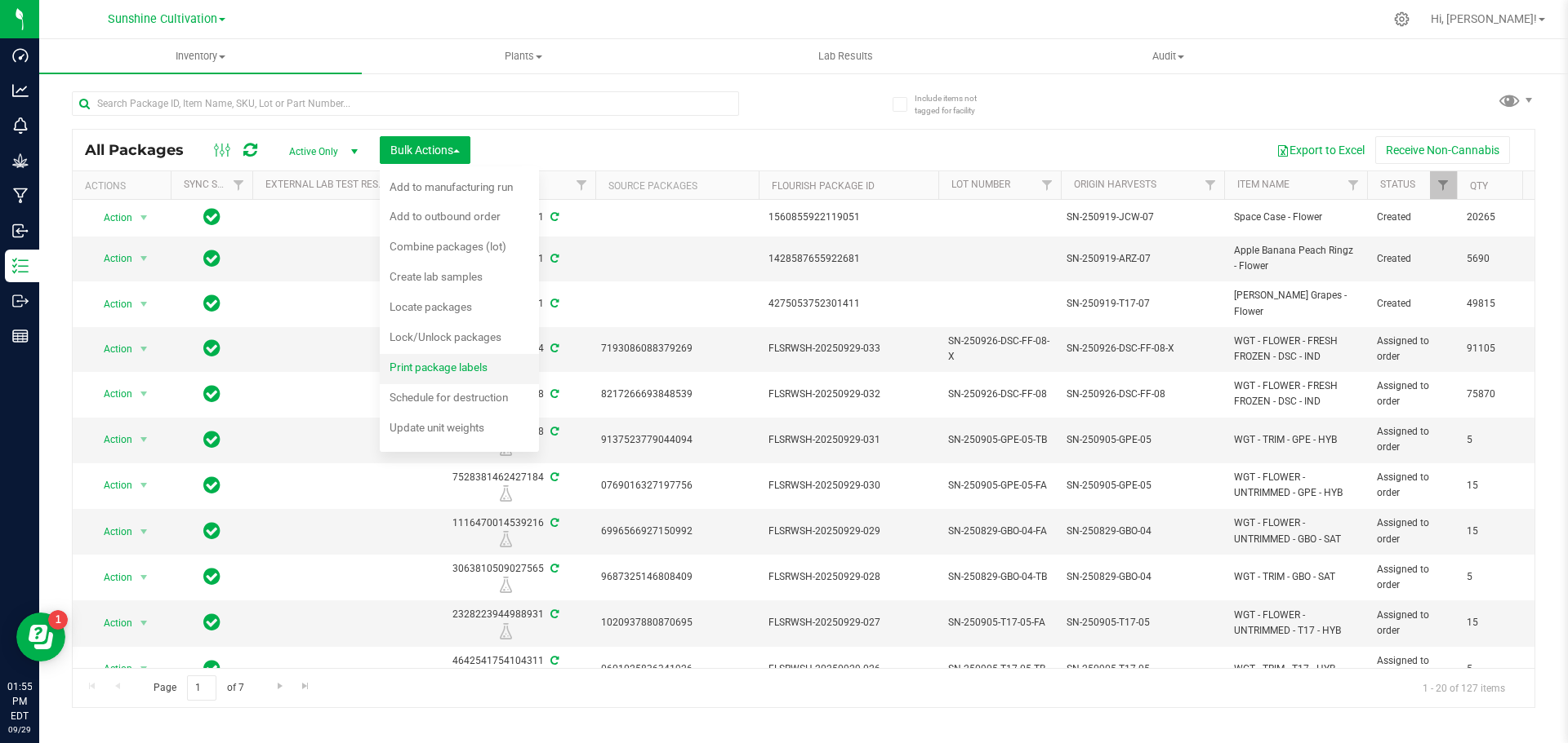
click at [484, 367] on span "Print package labels" at bounding box center [438, 367] width 98 height 13
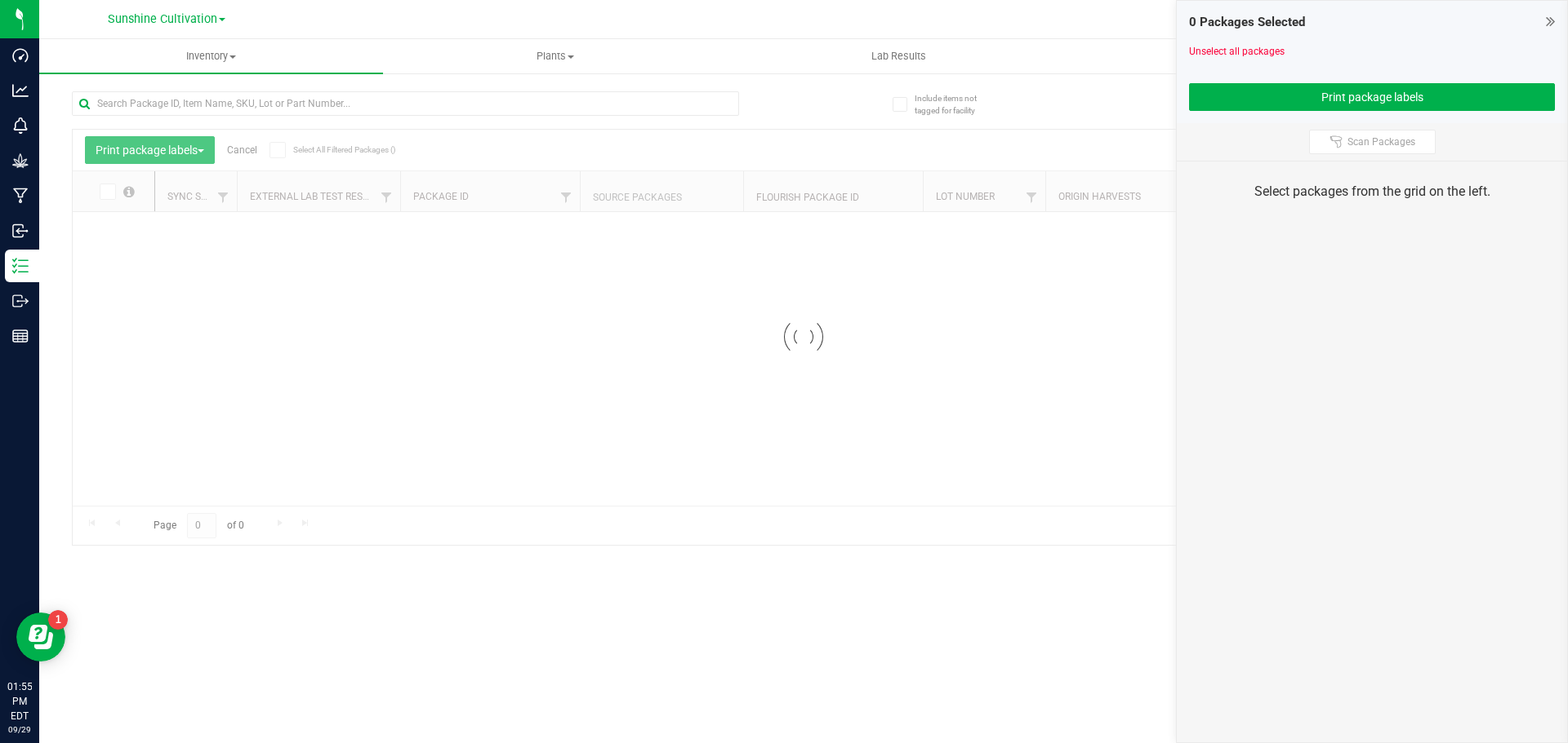
click at [1548, 18] on icon at bounding box center [1550, 21] width 9 height 17
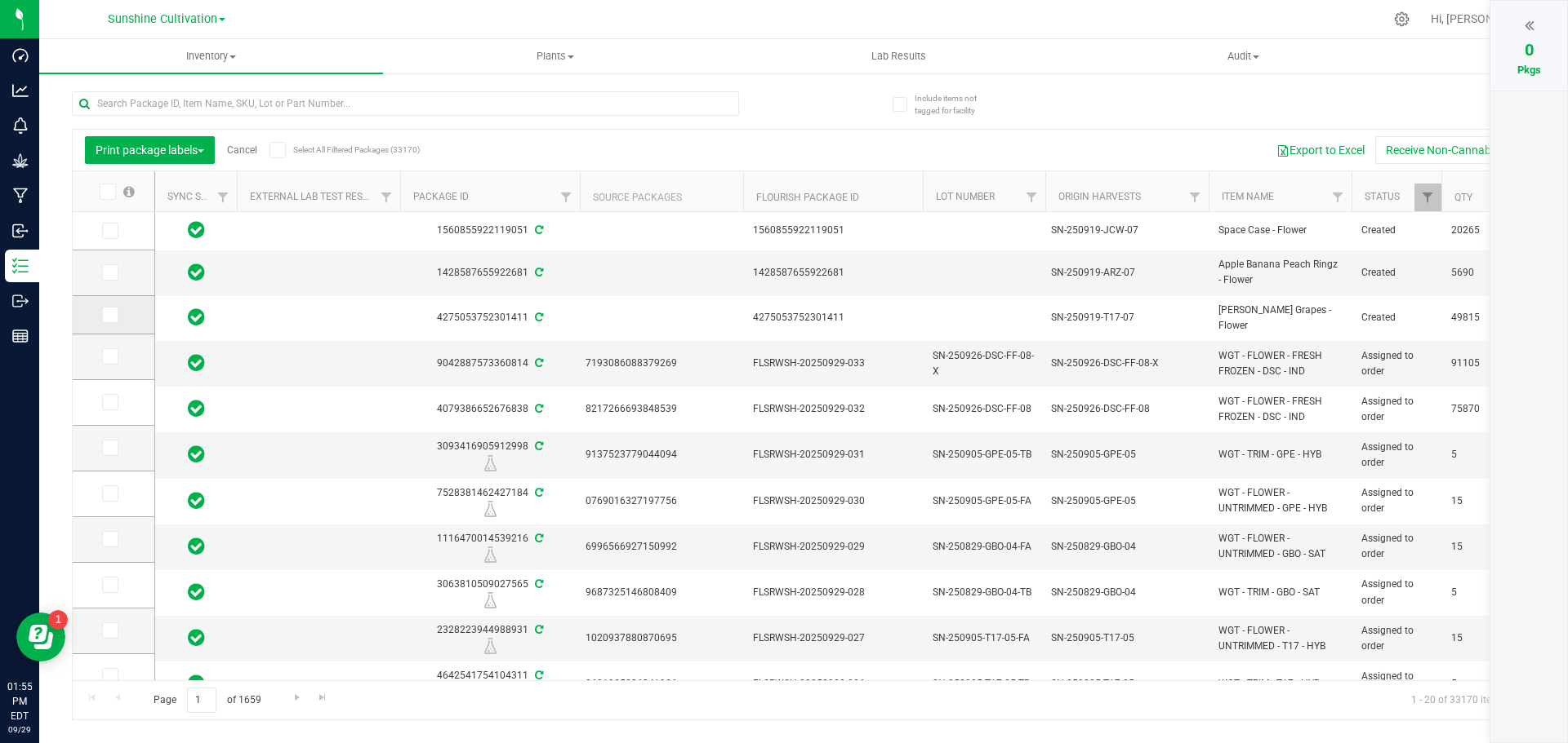
click at [105, 315] on icon at bounding box center [108, 315] width 10 height 0
click at [0, 0] on input "checkbox" at bounding box center [0, 0] width 0 height 0
click at [103, 273] on icon at bounding box center [108, 273] width 10 height 0
click at [0, 0] on input "checkbox" at bounding box center [0, 0] width 0 height 0
click at [108, 231] on icon at bounding box center [108, 231] width 10 height 0
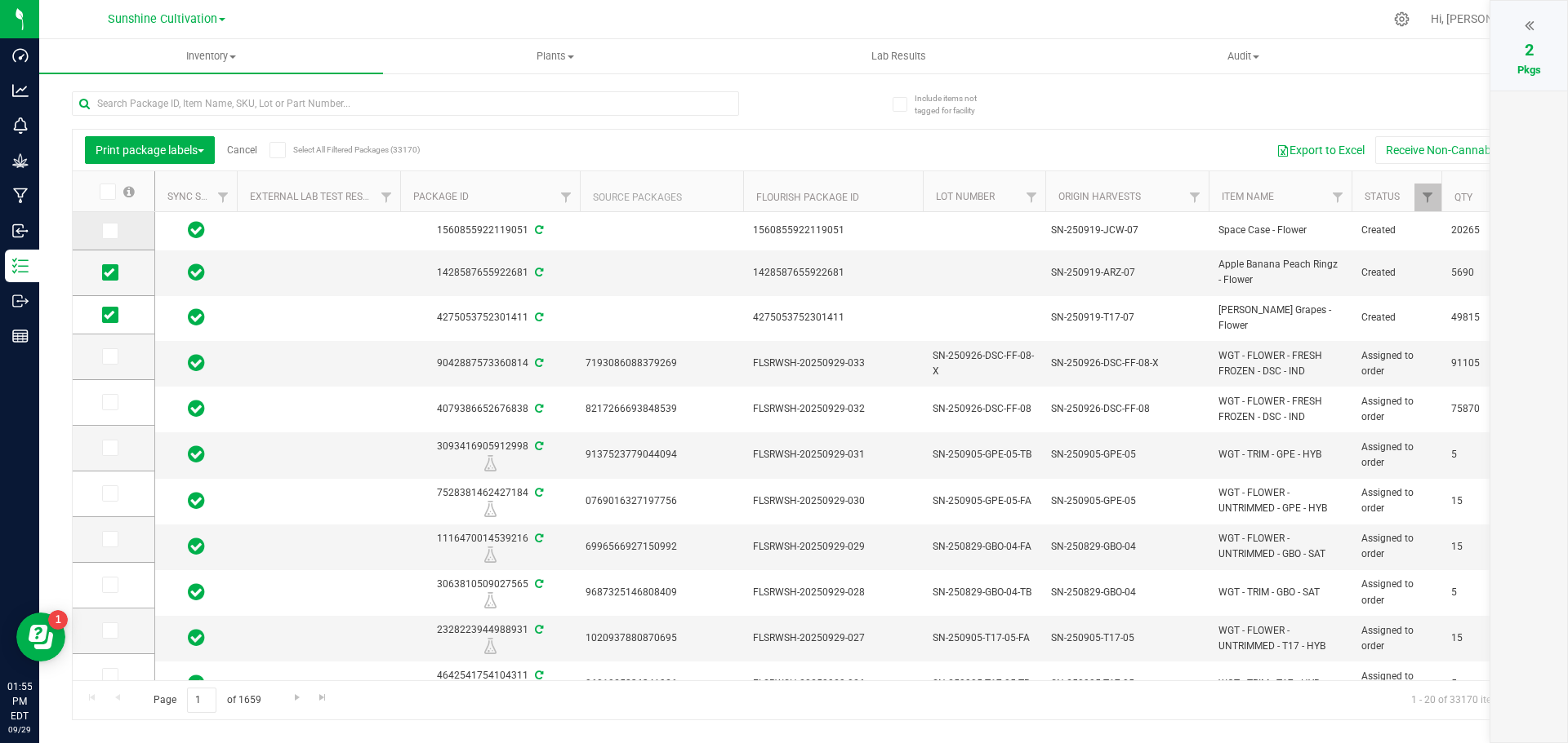
click at [0, 0] on input "checkbox" at bounding box center [0, 0] width 0 height 0
drag, startPoint x: 1530, startPoint y: 40, endPoint x: 1520, endPoint y: 43, distance: 10.4
click at [1530, 40] on span "3" at bounding box center [1529, 49] width 9 height 20
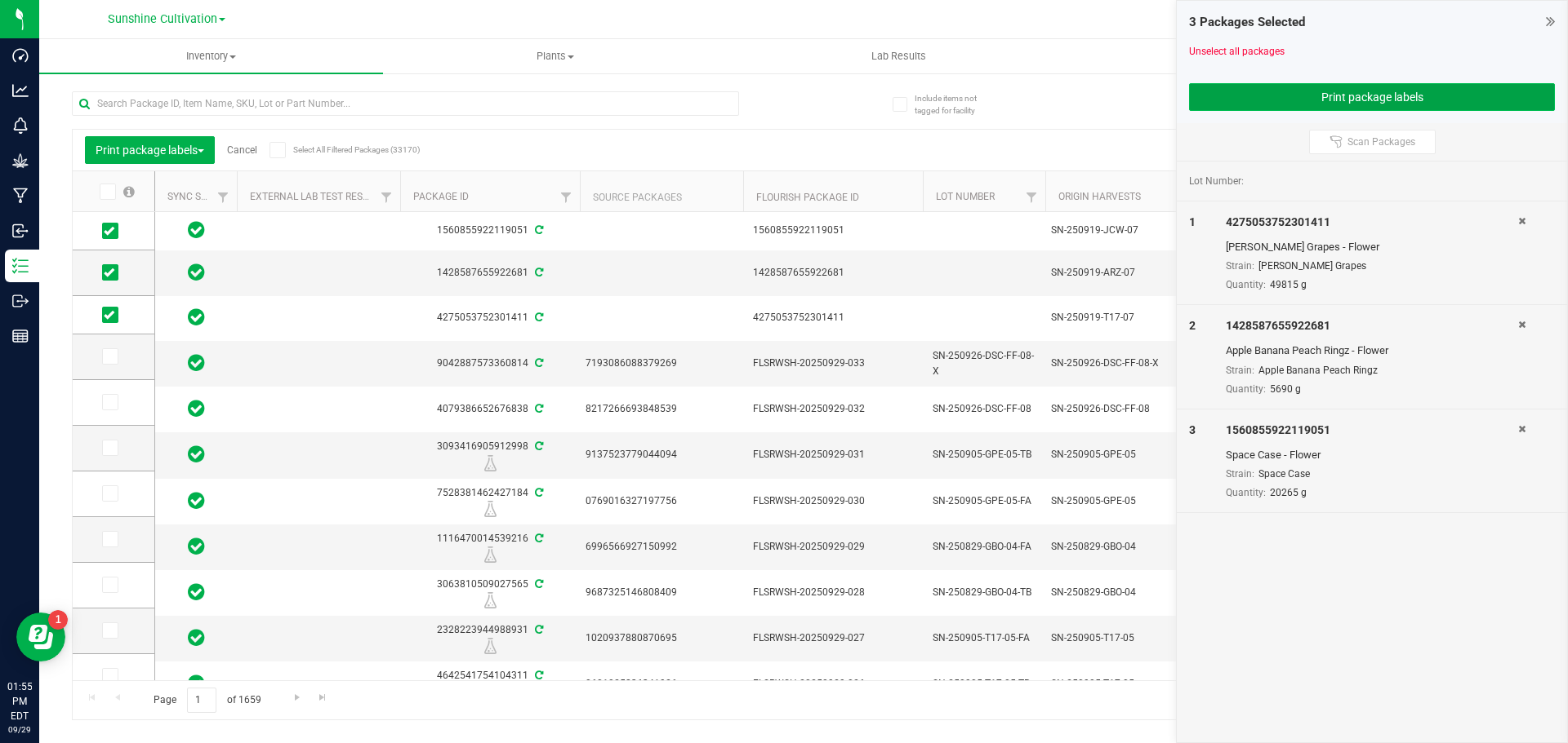
click at [1261, 95] on button "Print package labels" at bounding box center [1371, 97] width 366 height 28
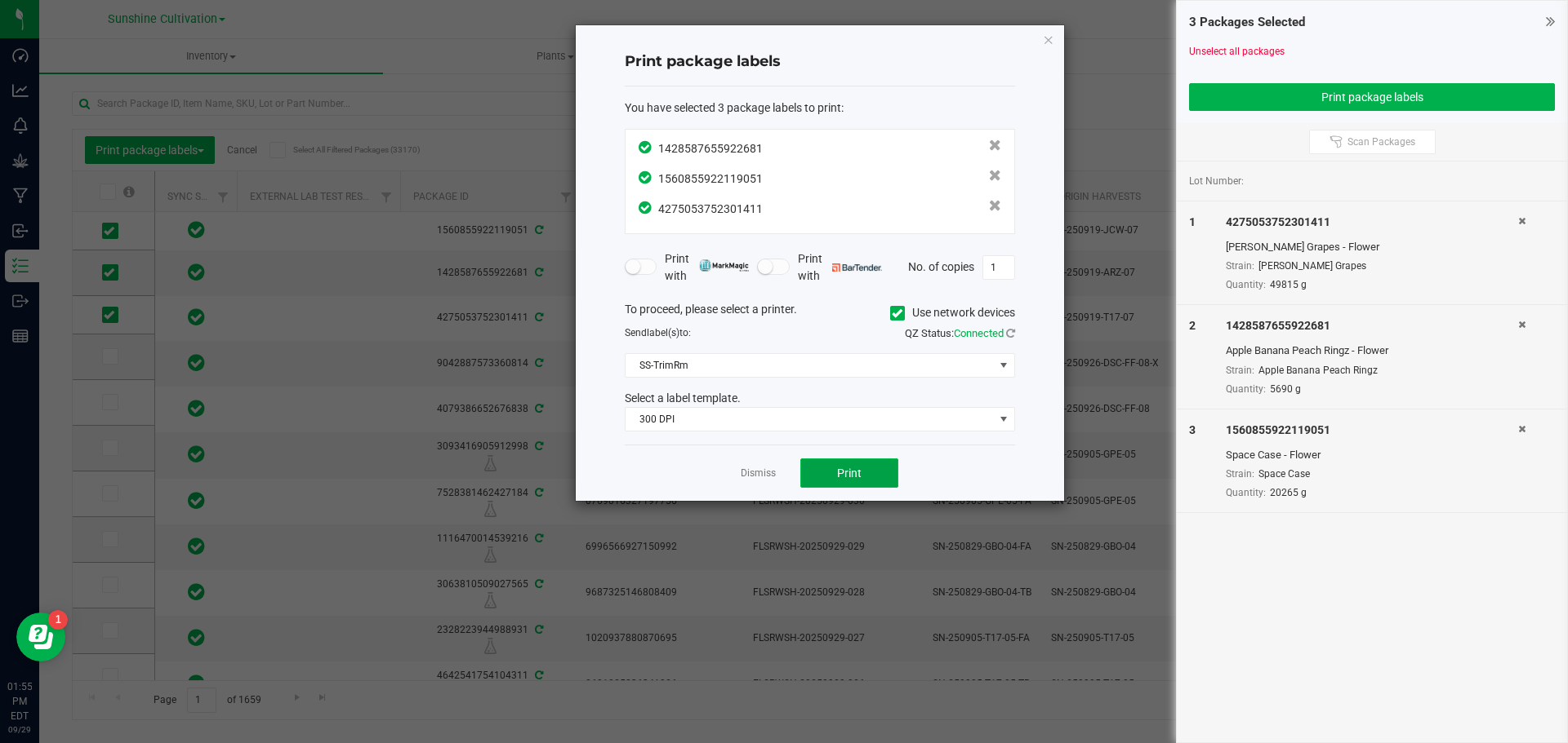
click at [863, 474] on button "Print" at bounding box center [849, 474] width 98 height 30
click at [1046, 47] on icon "button" at bounding box center [1048, 39] width 11 height 20
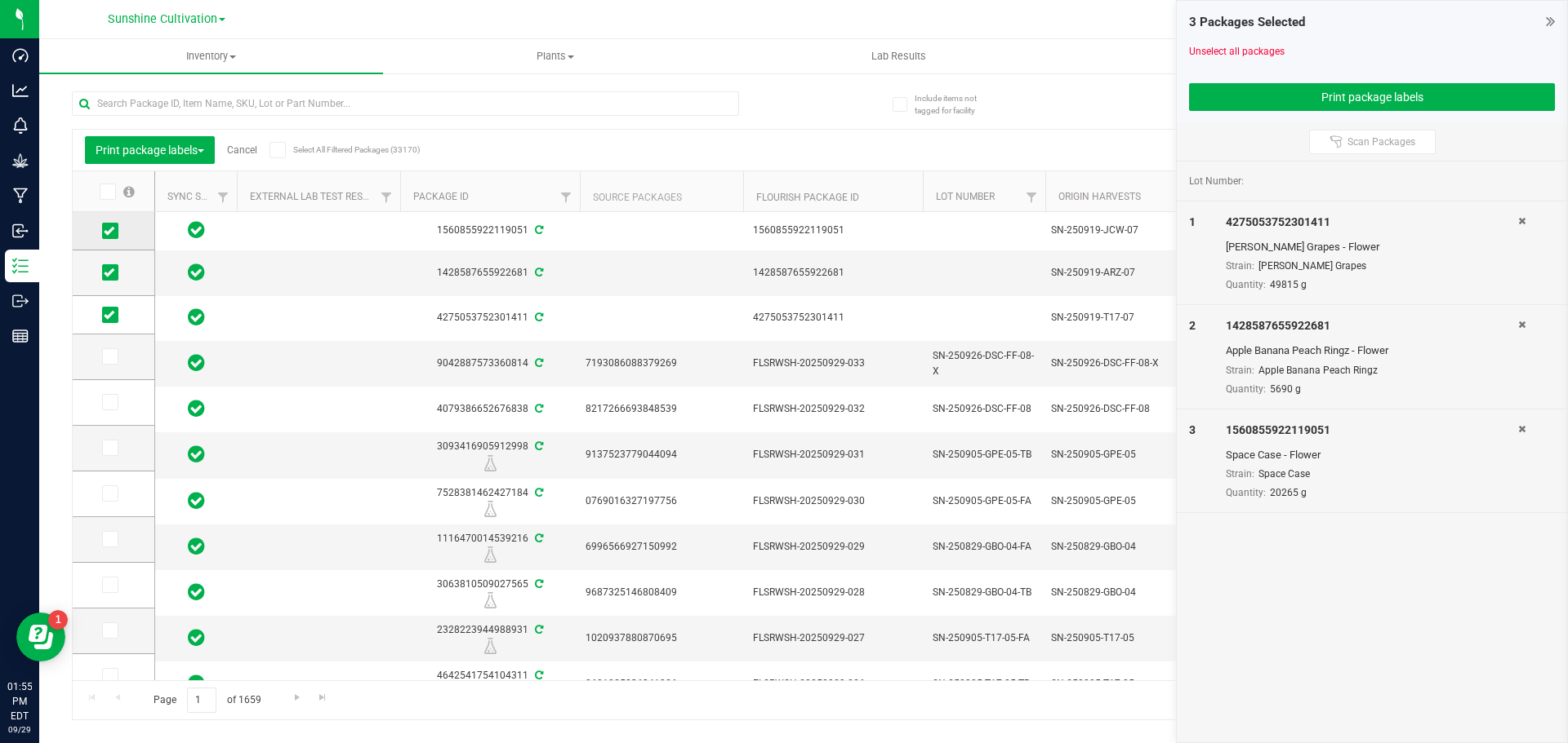
click at [109, 223] on span at bounding box center [111, 231] width 17 height 17
click at [0, 0] on input "checkbox" at bounding box center [0, 0] width 0 height 0
click at [109, 273] on icon at bounding box center [108, 273] width 10 height 0
click at [0, 0] on input "checkbox" at bounding box center [0, 0] width 0 height 0
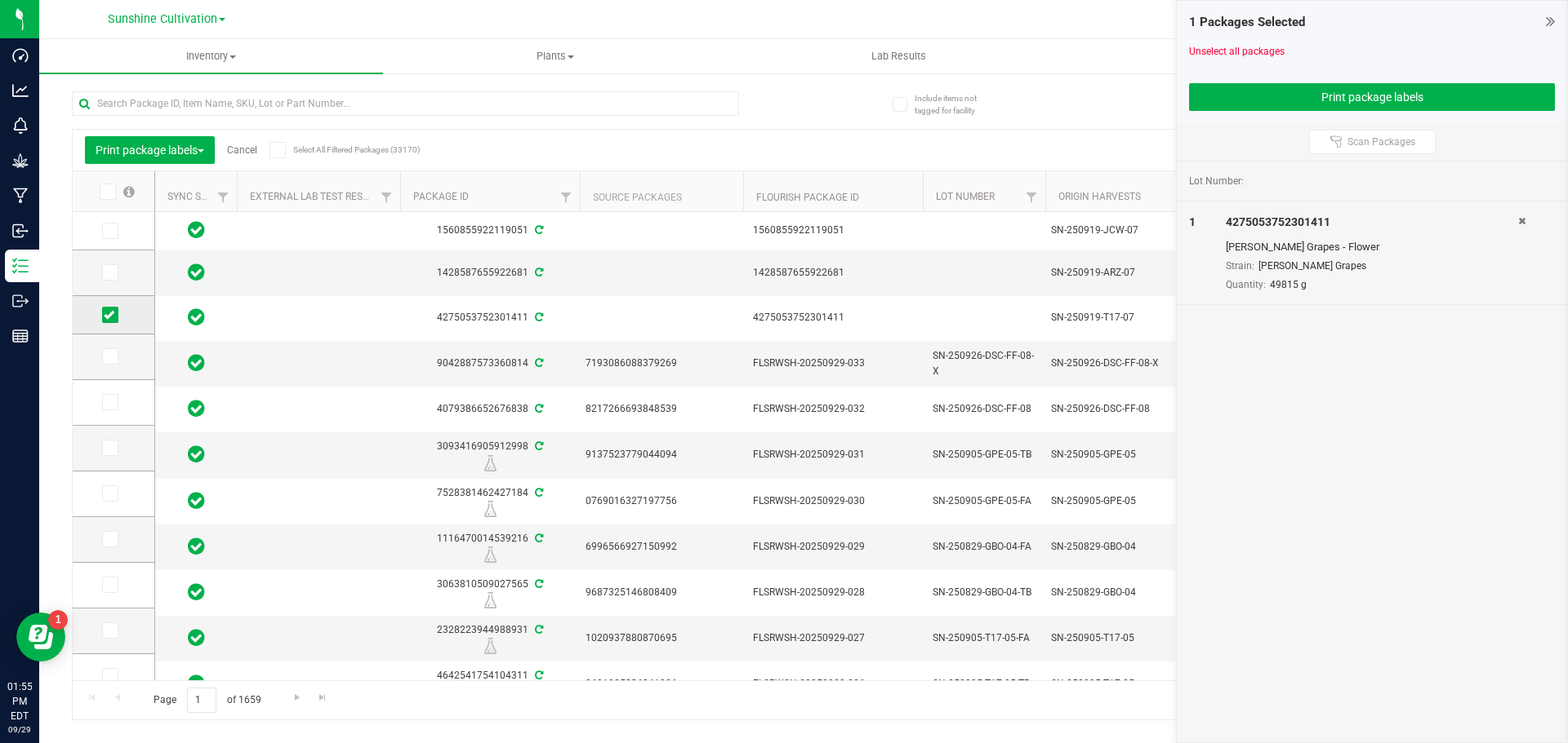
click at [102, 317] on span at bounding box center [111, 316] width 17 height 17
click at [0, 0] on input "checkbox" at bounding box center [0, 0] width 0 height 0
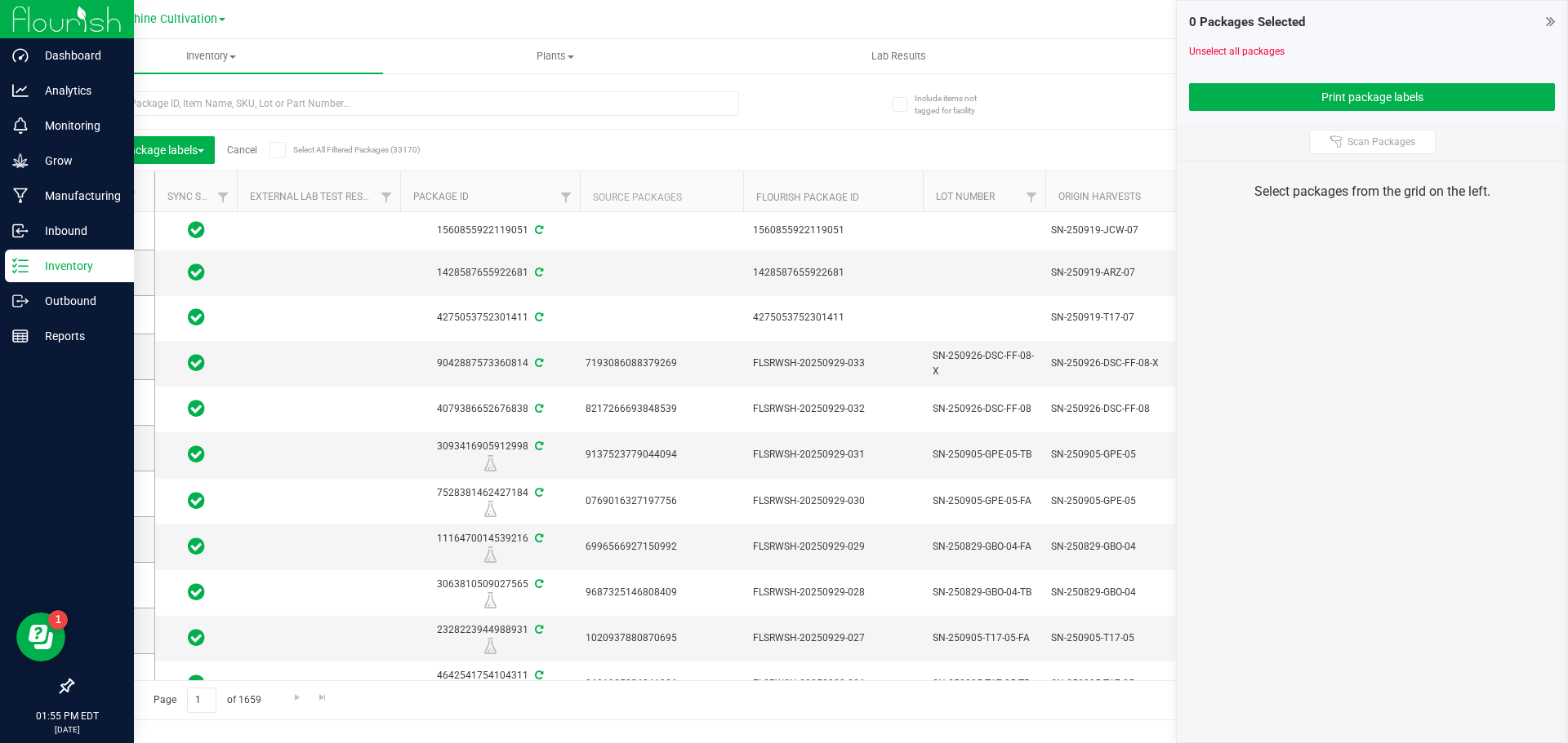
click at [74, 274] on p "Inventory" at bounding box center [77, 265] width 98 height 20
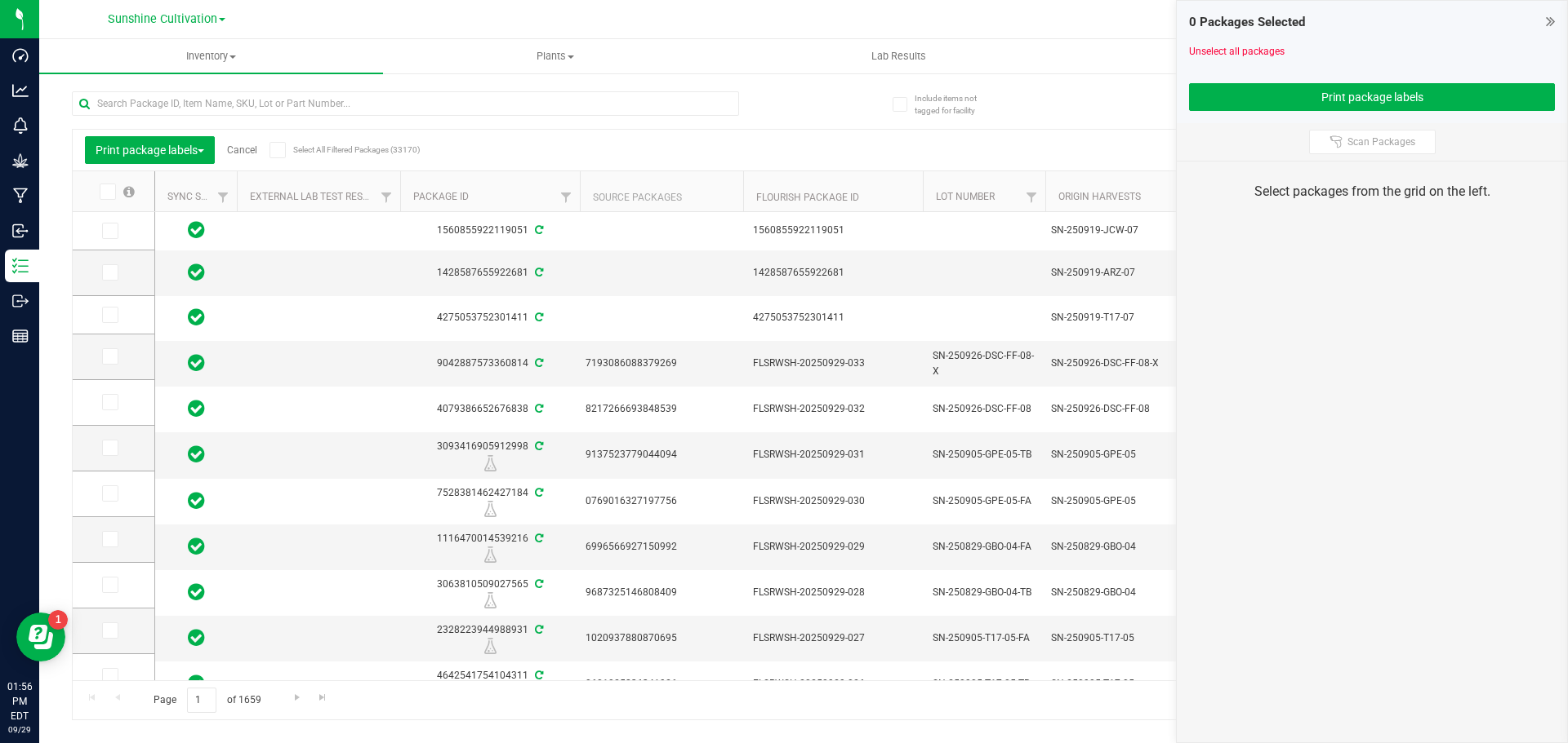
click at [1553, 17] on icon at bounding box center [1550, 21] width 9 height 17
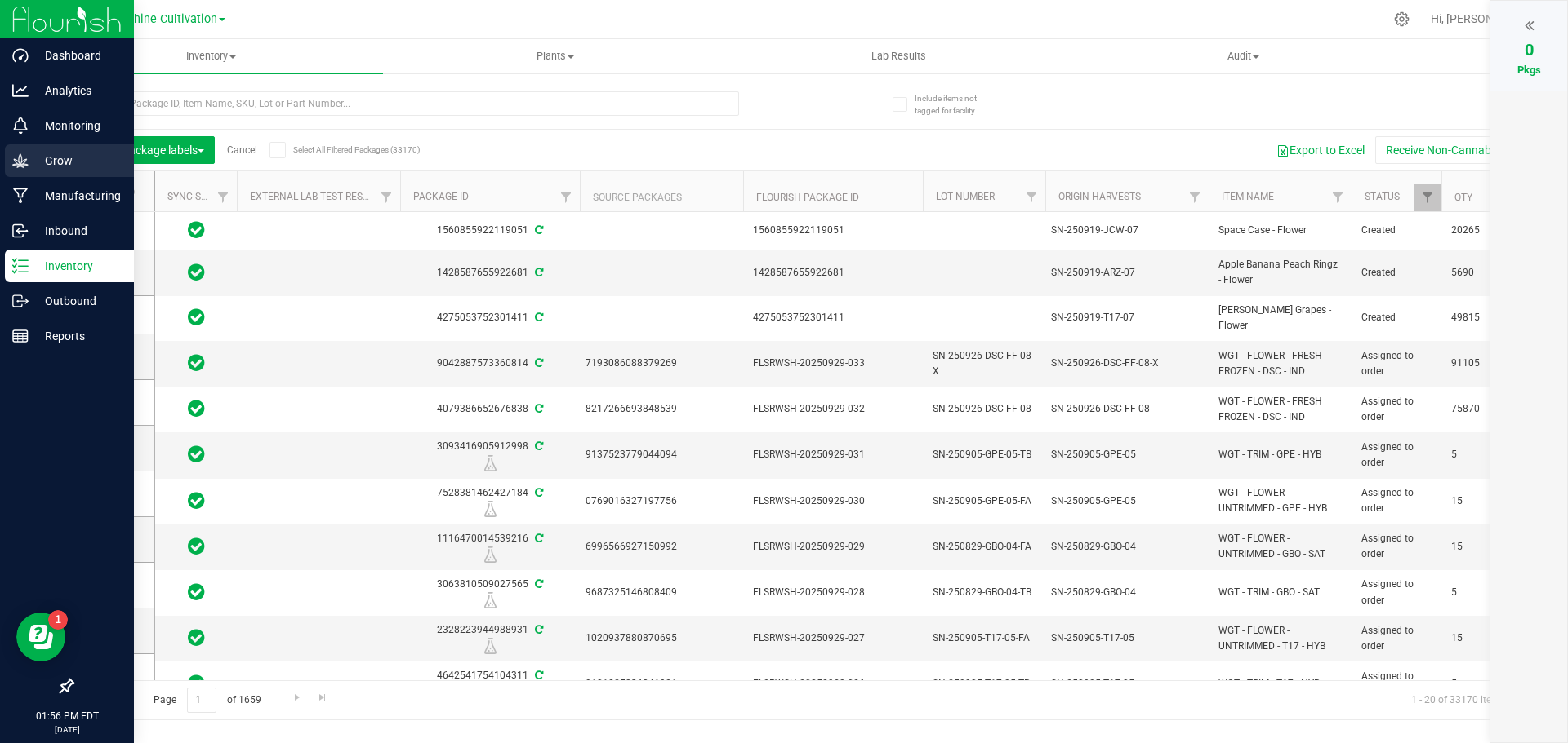
click at [9, 155] on div "Grow" at bounding box center [69, 160] width 129 height 33
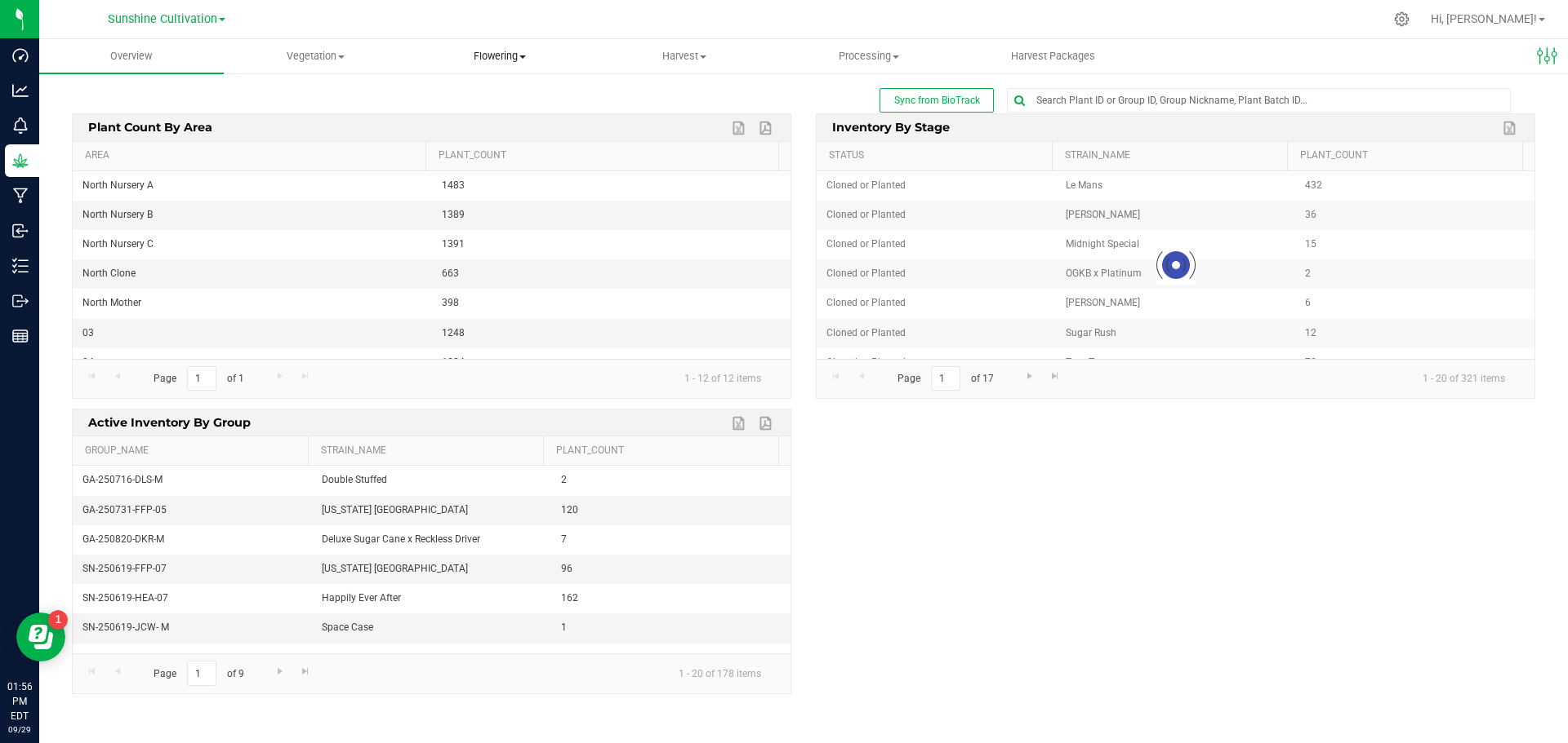
click at [535, 66] on uib-tab-heading "Flowering Create harvest Flowering groups Flowering plants Apply to plants Plan…" at bounding box center [500, 56] width 183 height 33
click at [505, 115] on span "Flowering groups" at bounding box center [475, 117] width 135 height 14
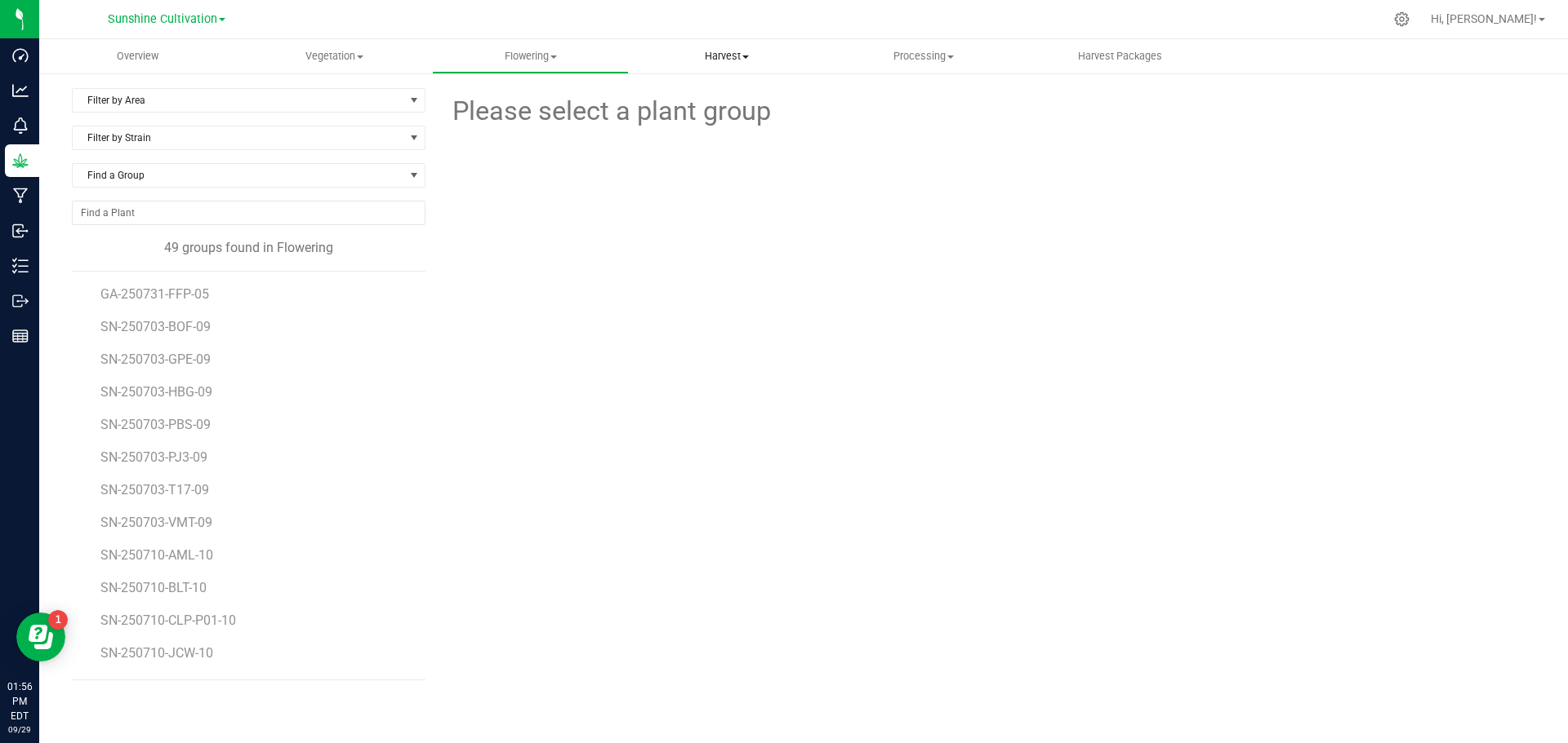
click at [732, 56] on span "Harvest" at bounding box center [727, 57] width 195 height 15
click at [190, 293] on span "GA-250731-FFP-05" at bounding box center [157, 294] width 115 height 16
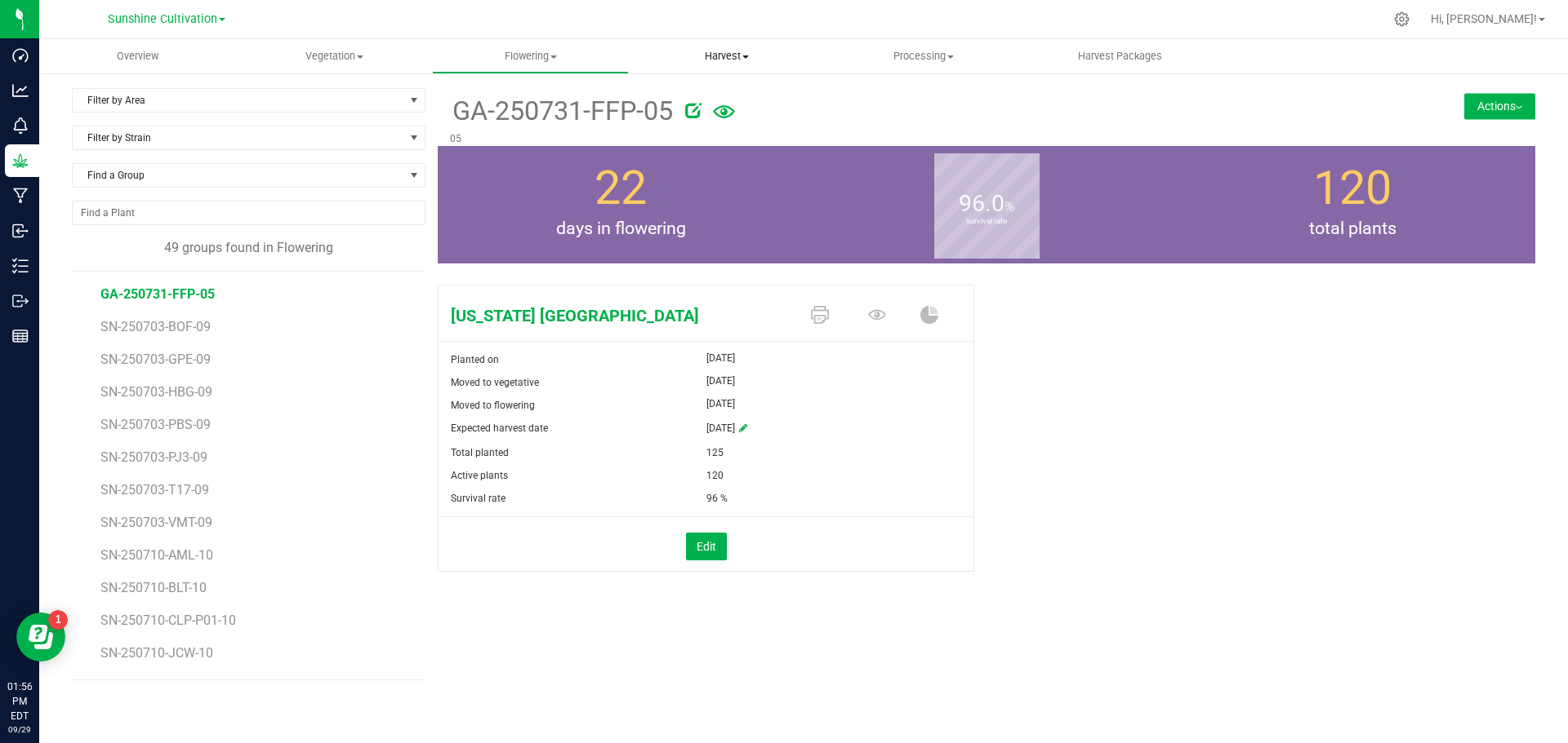
click at [766, 56] on span "Harvest" at bounding box center [727, 57] width 197 height 15
click at [728, 67] on uib-tab-heading "Harvest Harvests Harvested plants" at bounding box center [727, 56] width 197 height 34
click at [725, 61] on span "Harvest" at bounding box center [727, 57] width 197 height 15
click at [704, 89] on li "Harvests" at bounding box center [727, 99] width 197 height 20
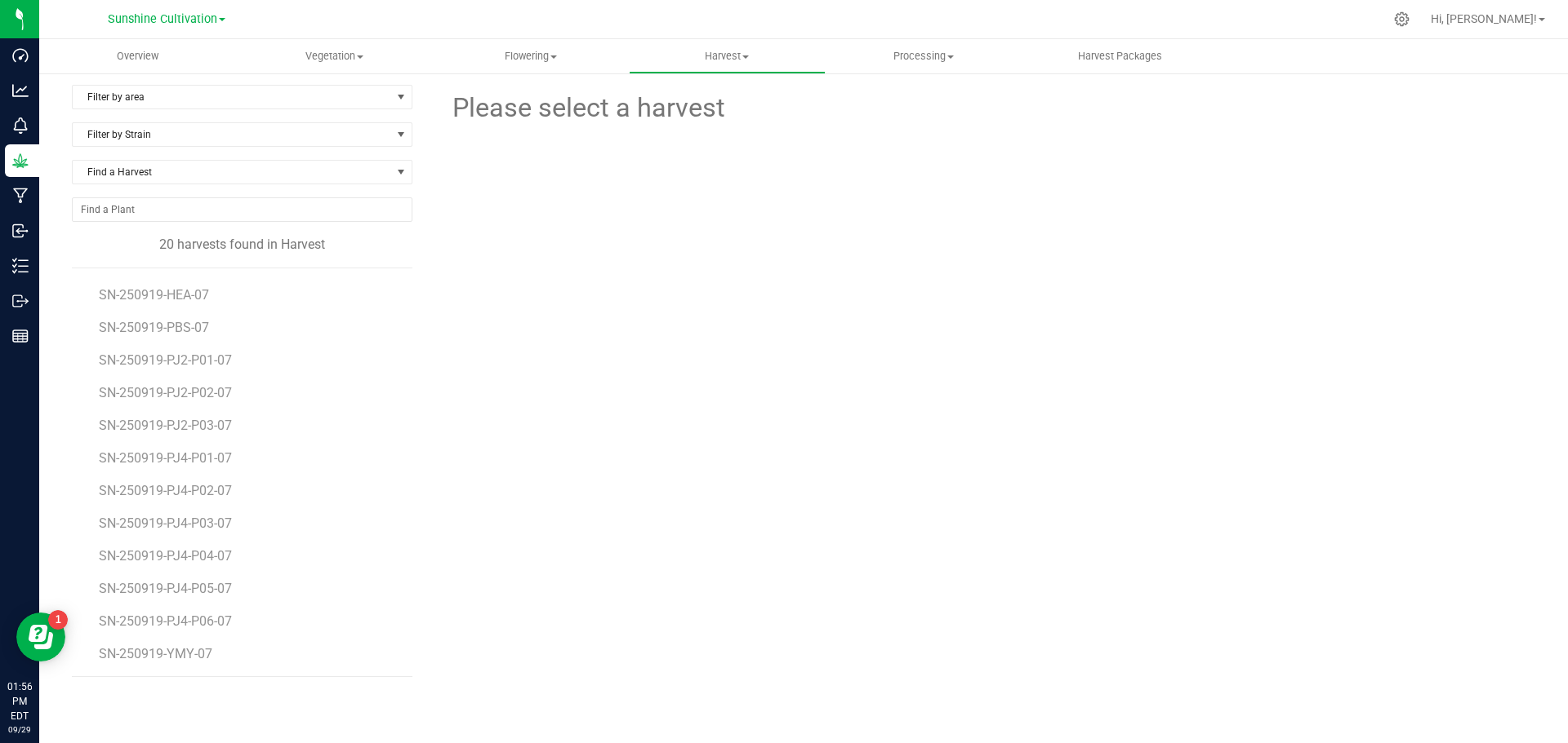
scroll to position [13, 0]
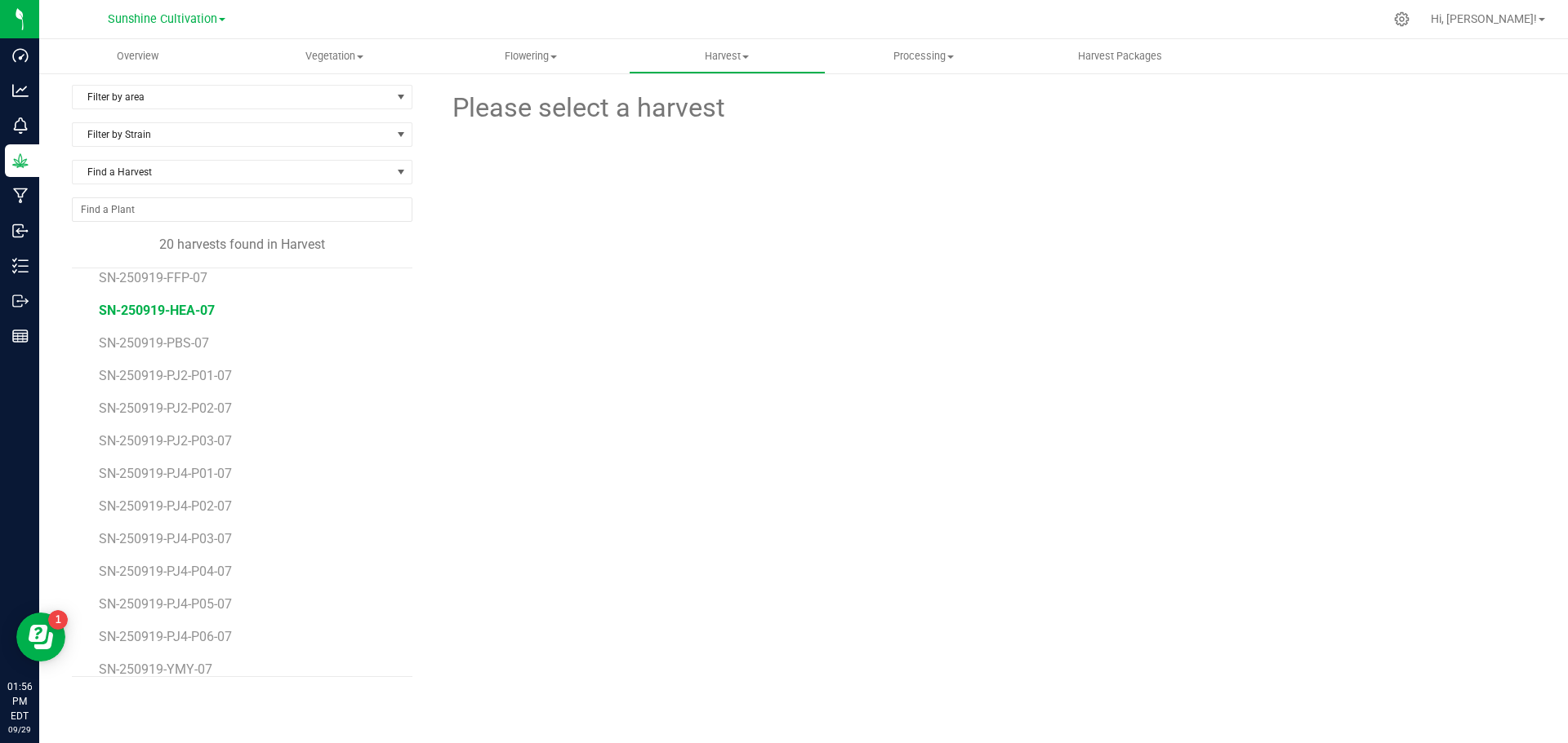
click at [180, 308] on span "SN-250919-HEA-07" at bounding box center [157, 310] width 116 height 16
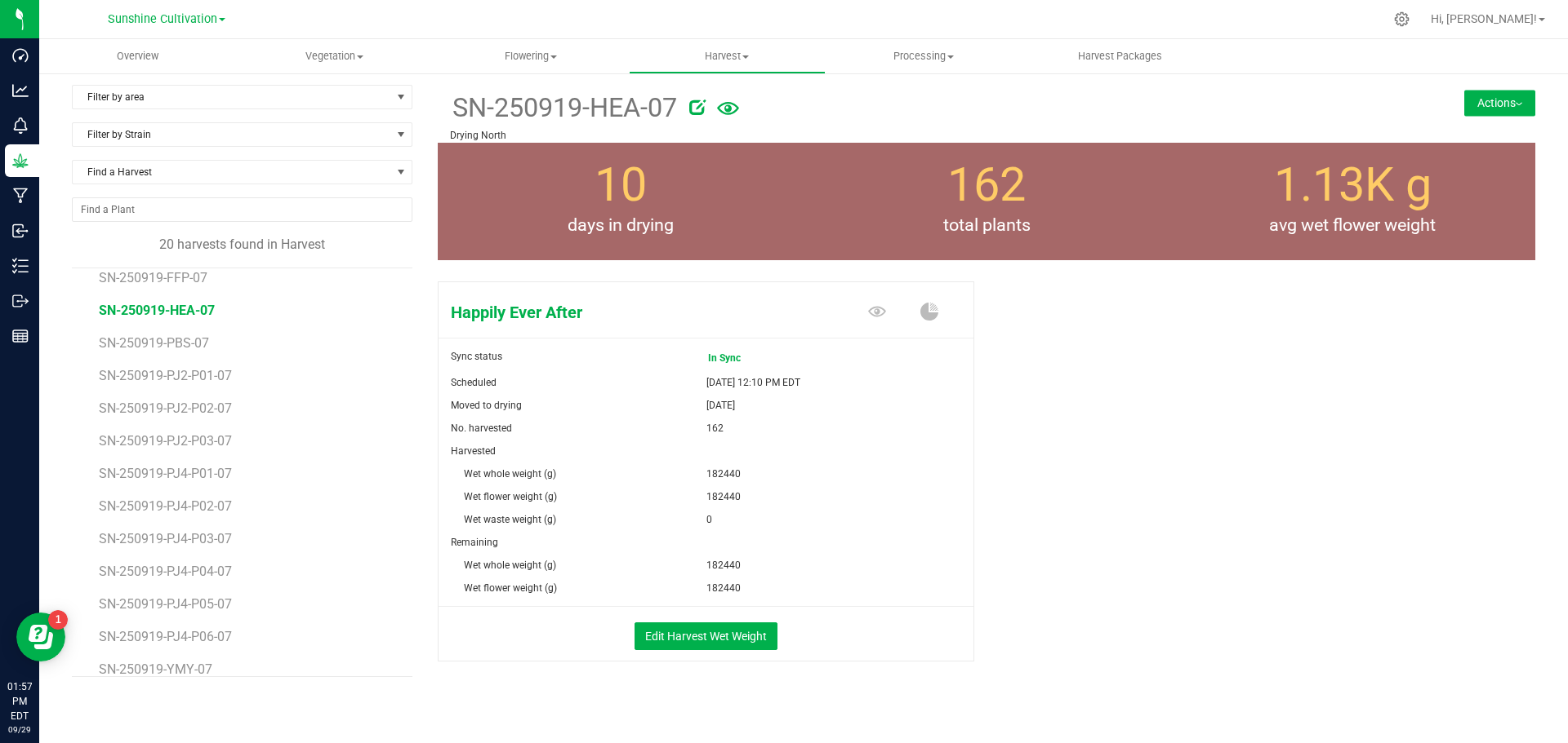
click at [1481, 90] on button "Actions" at bounding box center [1499, 102] width 71 height 26
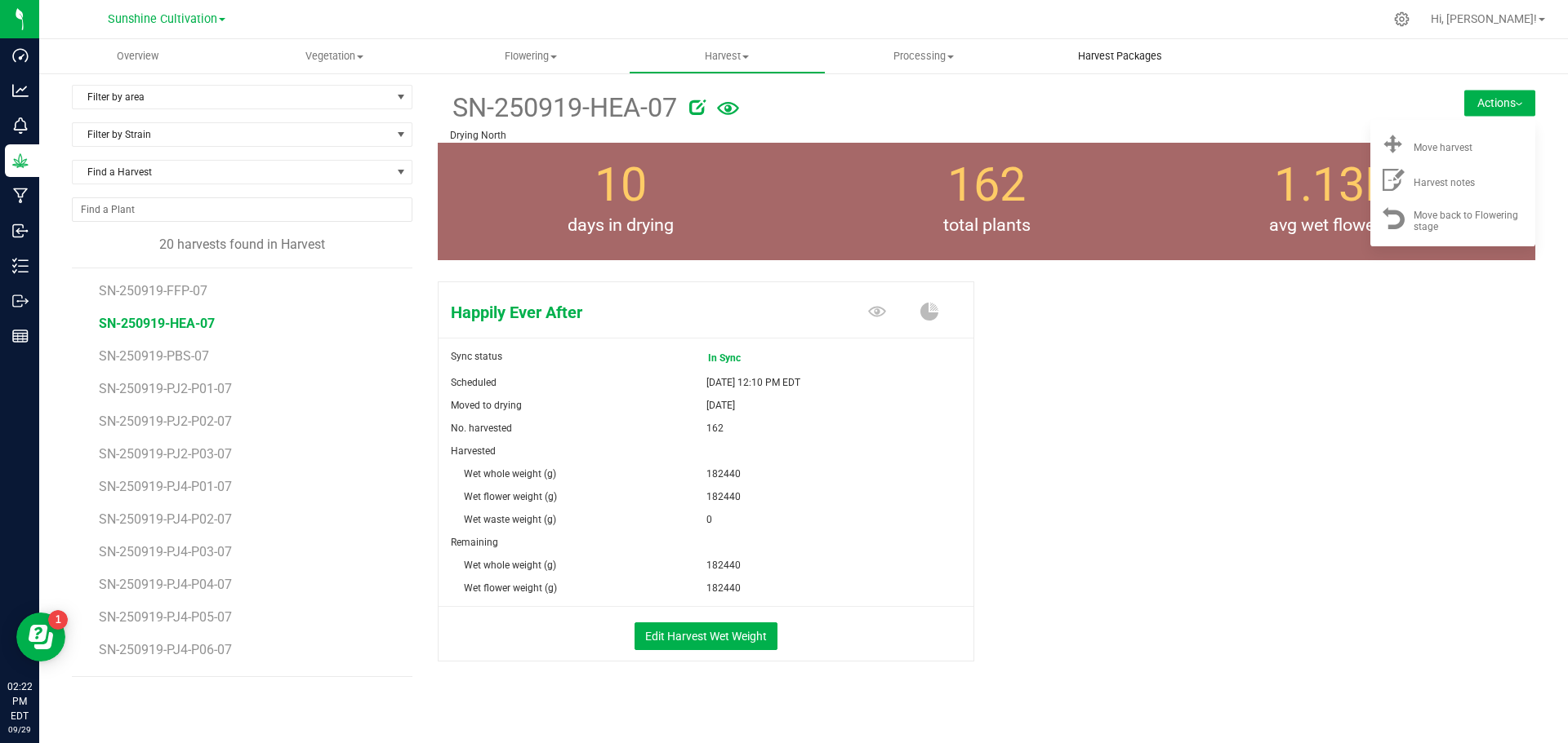
click at [1142, 64] on uib-tab-heading "Harvest Packages" at bounding box center [1119, 56] width 195 height 33
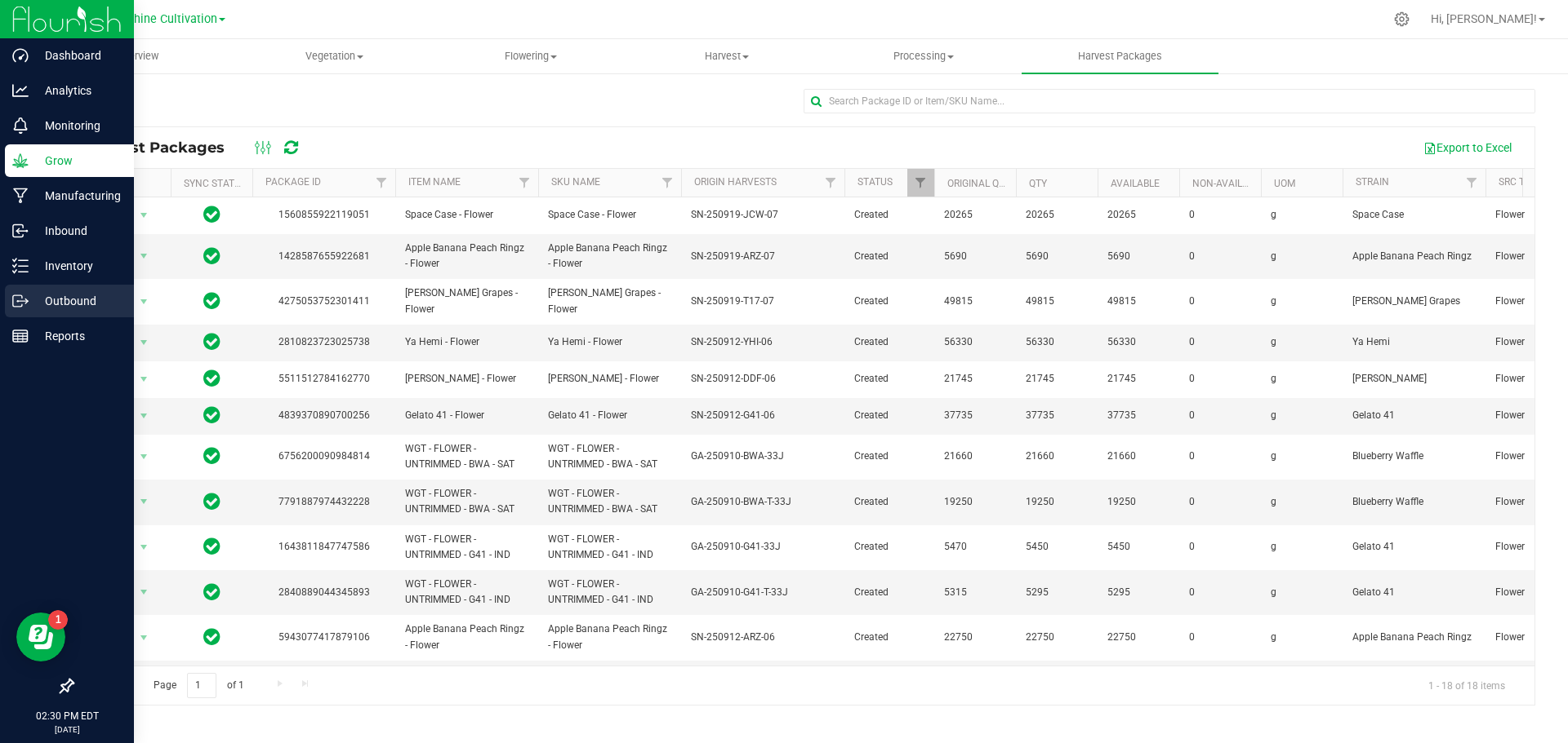
click at [51, 299] on p "Outbound" at bounding box center [77, 301] width 98 height 20
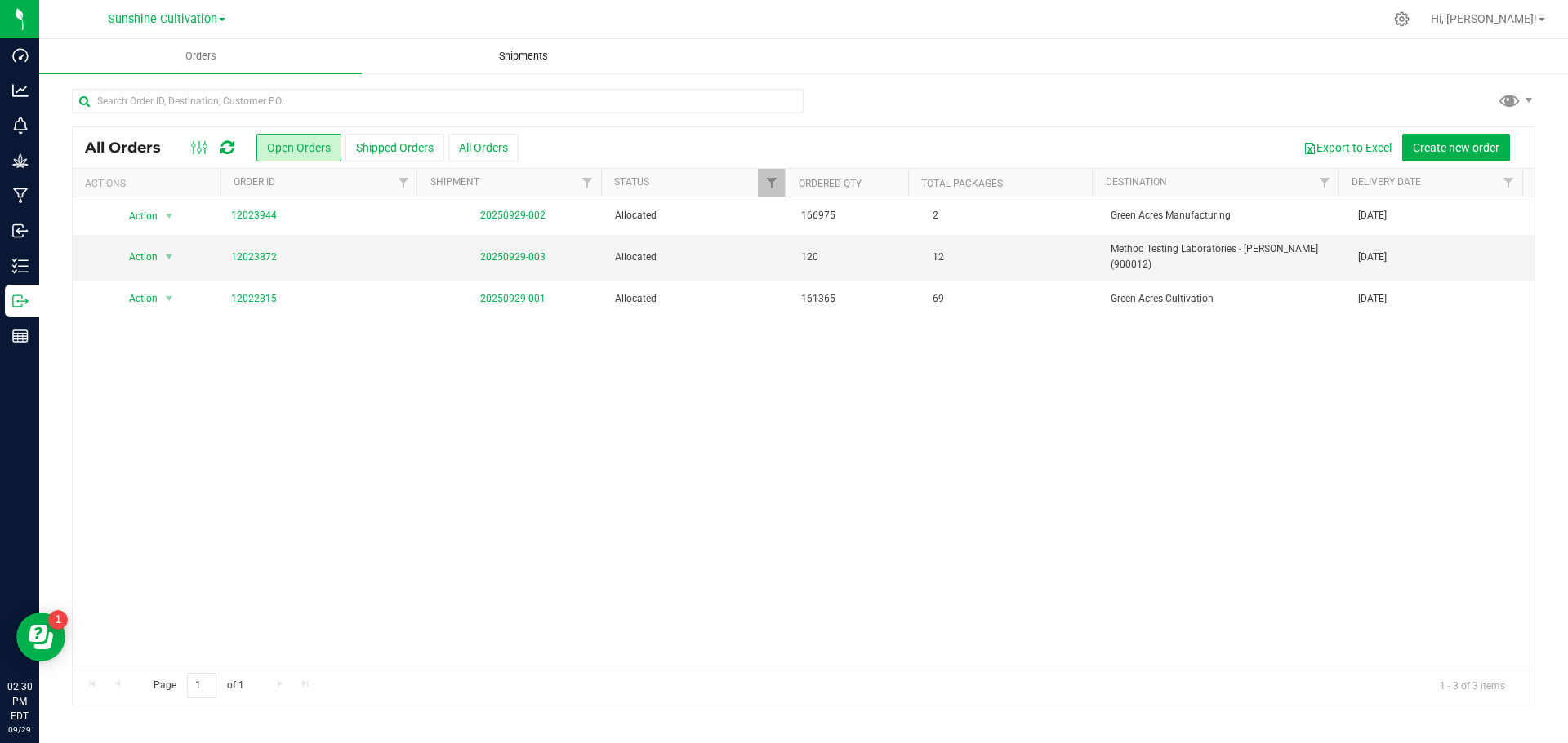
click at [515, 55] on span "Shipments" at bounding box center [524, 57] width 93 height 15
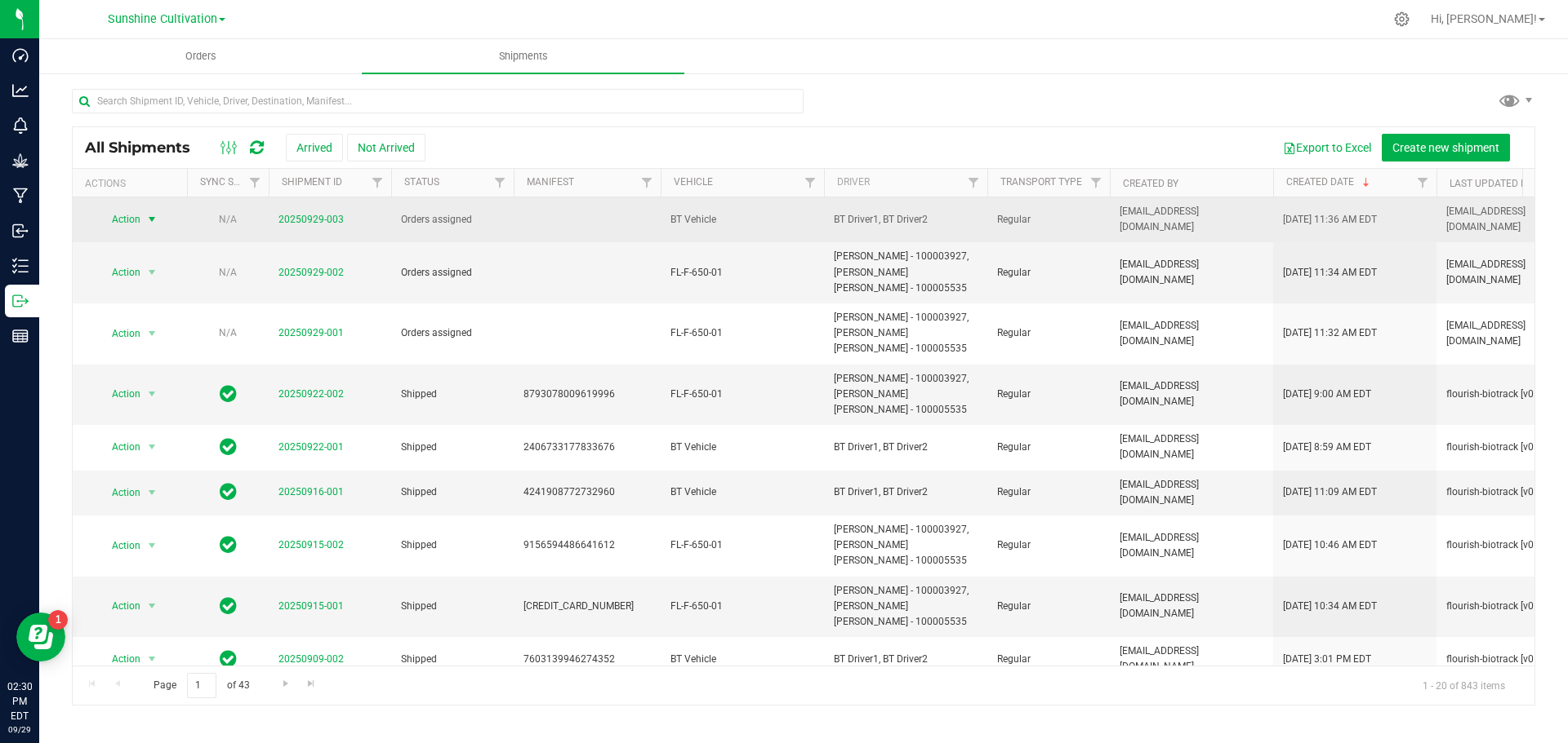
click at [147, 216] on span "select" at bounding box center [152, 220] width 13 height 13
click at [408, 215] on span "Orders assigned" at bounding box center [452, 220] width 102 height 16
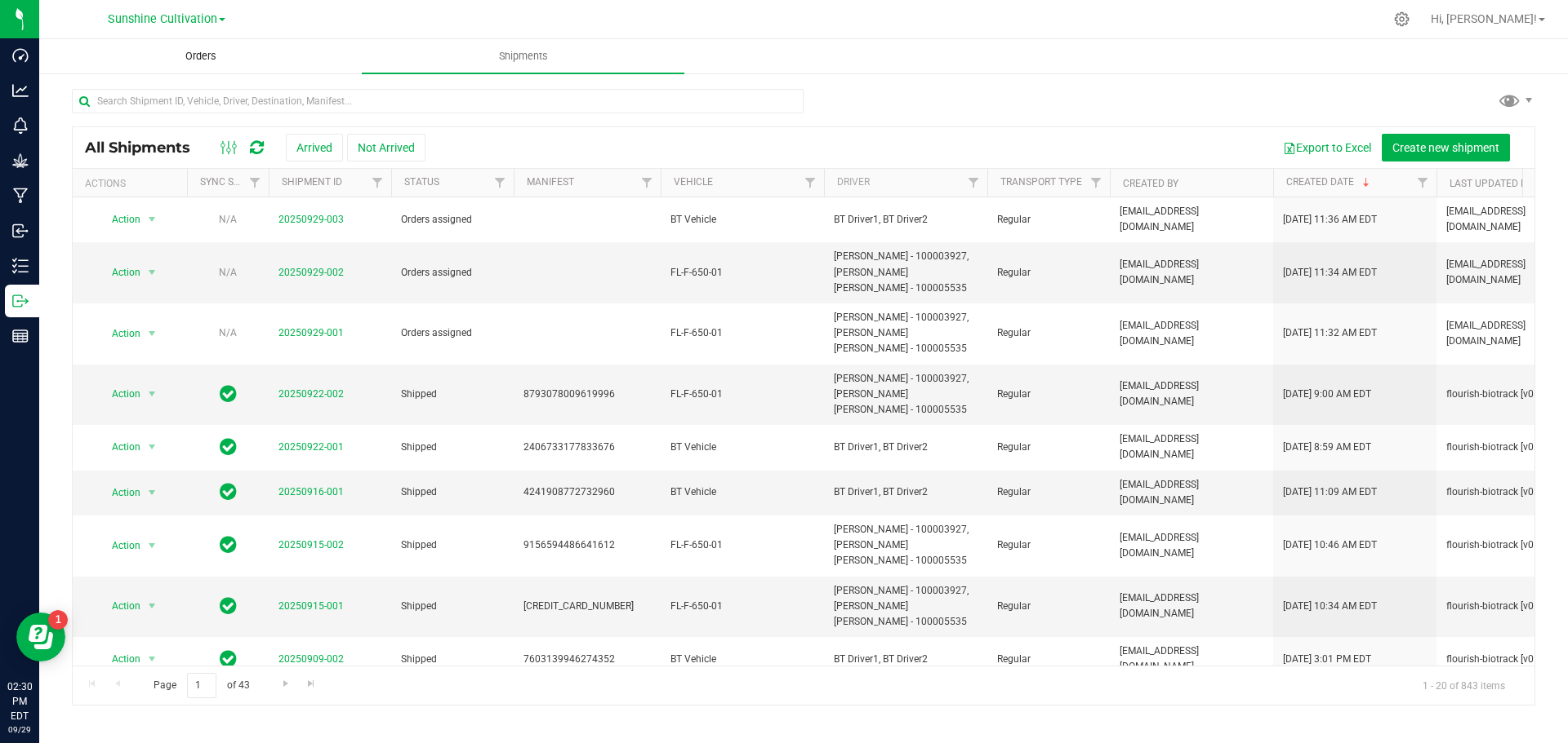
click at [203, 57] on span "Orders" at bounding box center [200, 57] width 75 height 15
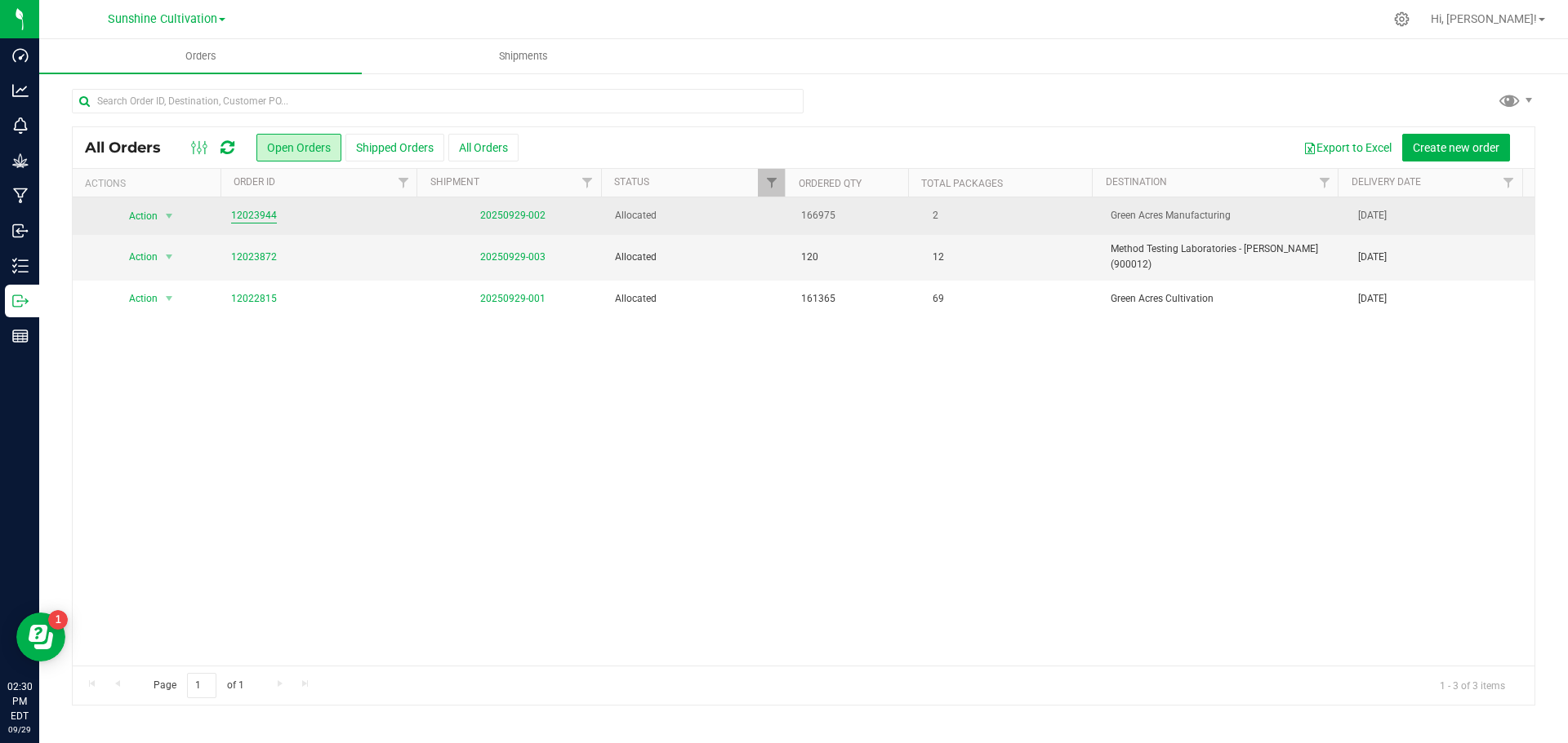
click at [238, 215] on link "12023944" at bounding box center [253, 215] width 46 height 16
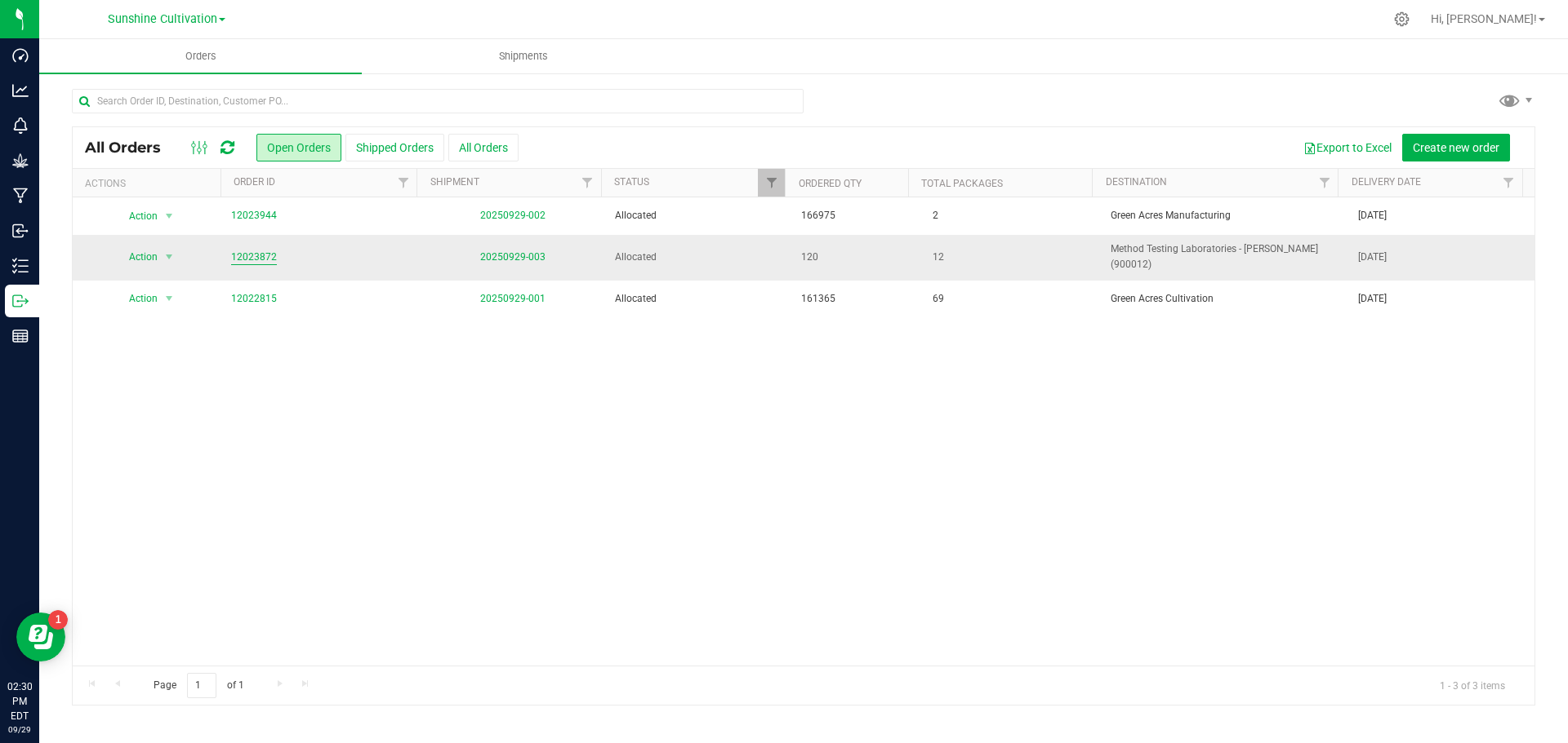
click at [269, 253] on link "12023872" at bounding box center [253, 257] width 46 height 16
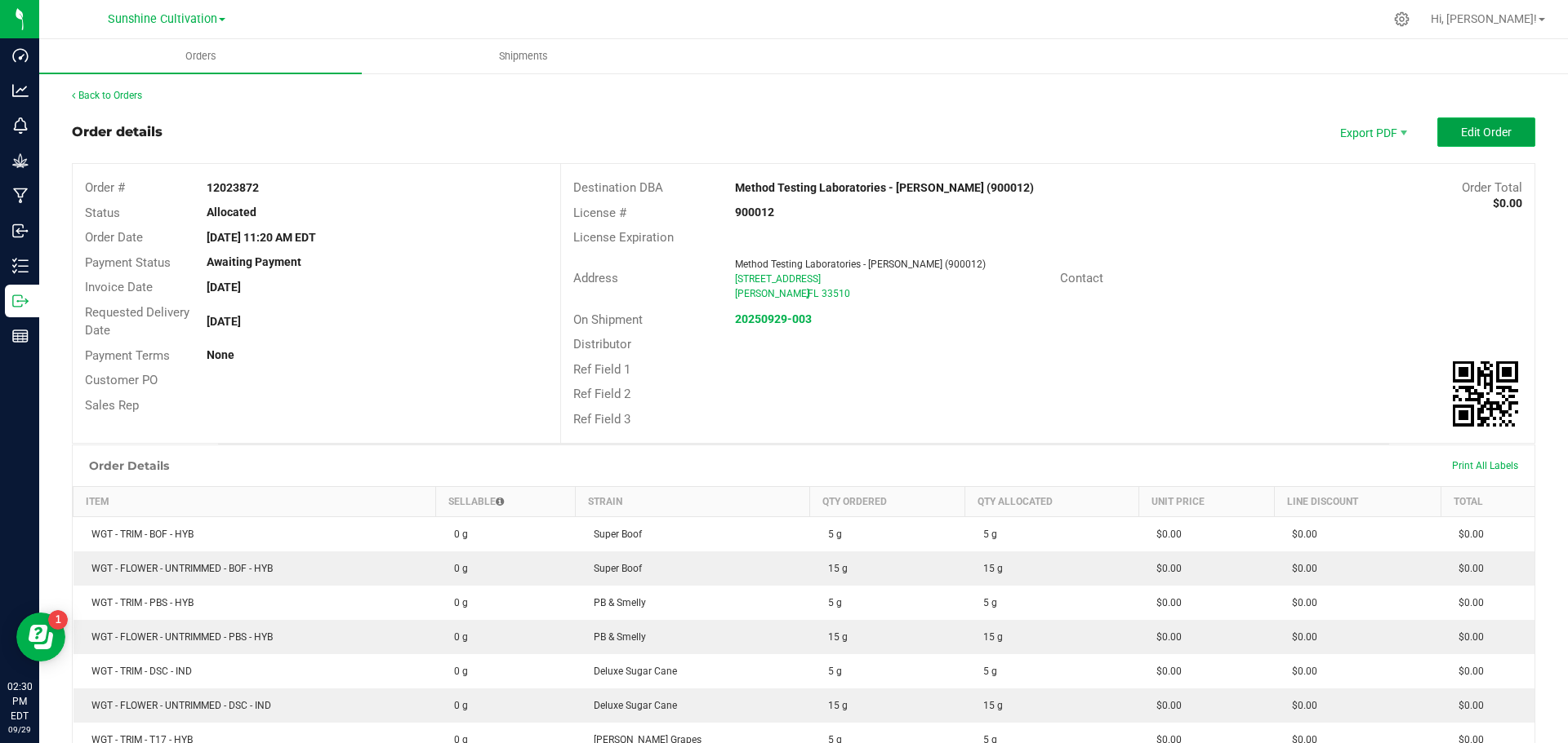
click at [1461, 137] on span "Edit Order" at bounding box center [1486, 132] width 50 height 13
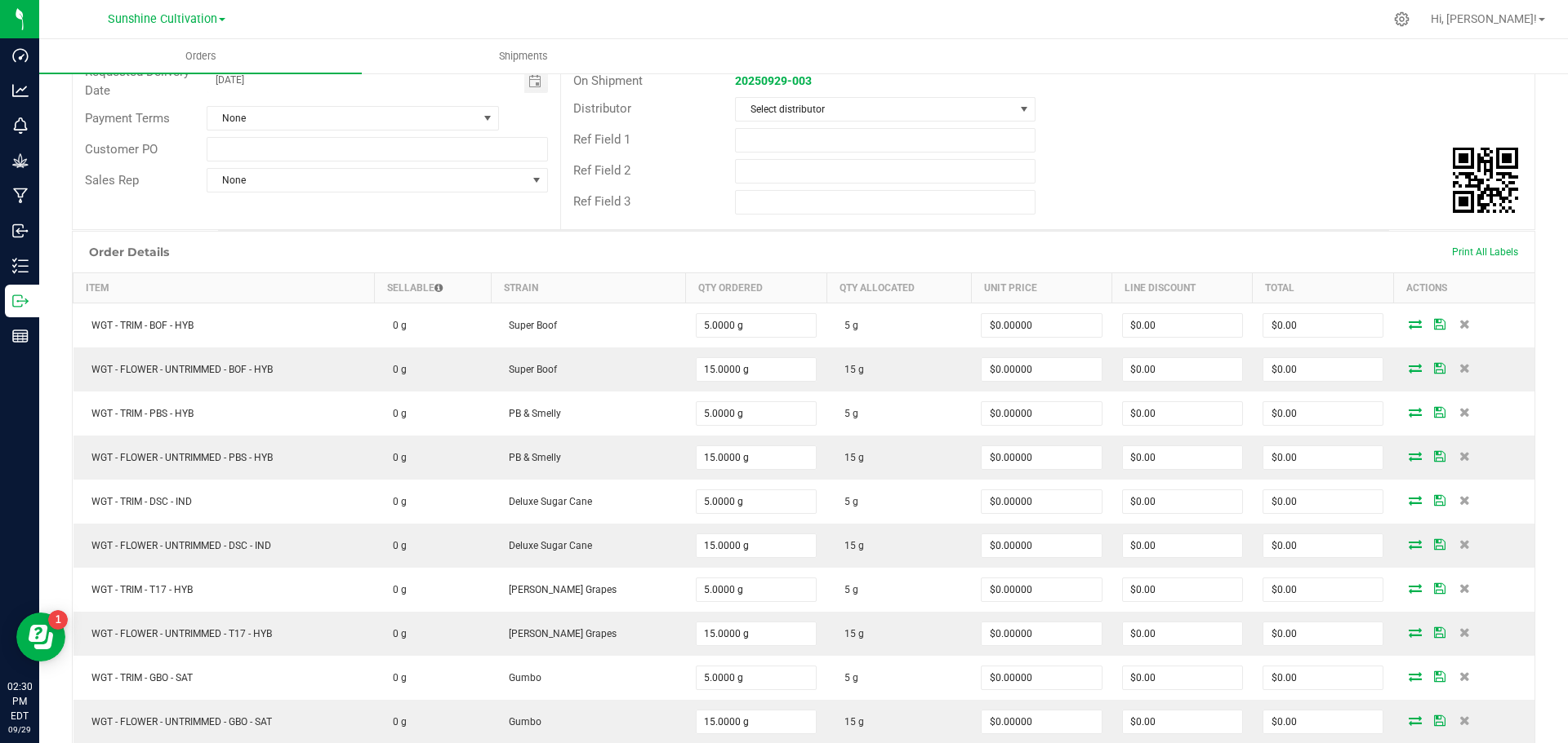
scroll to position [665, 0]
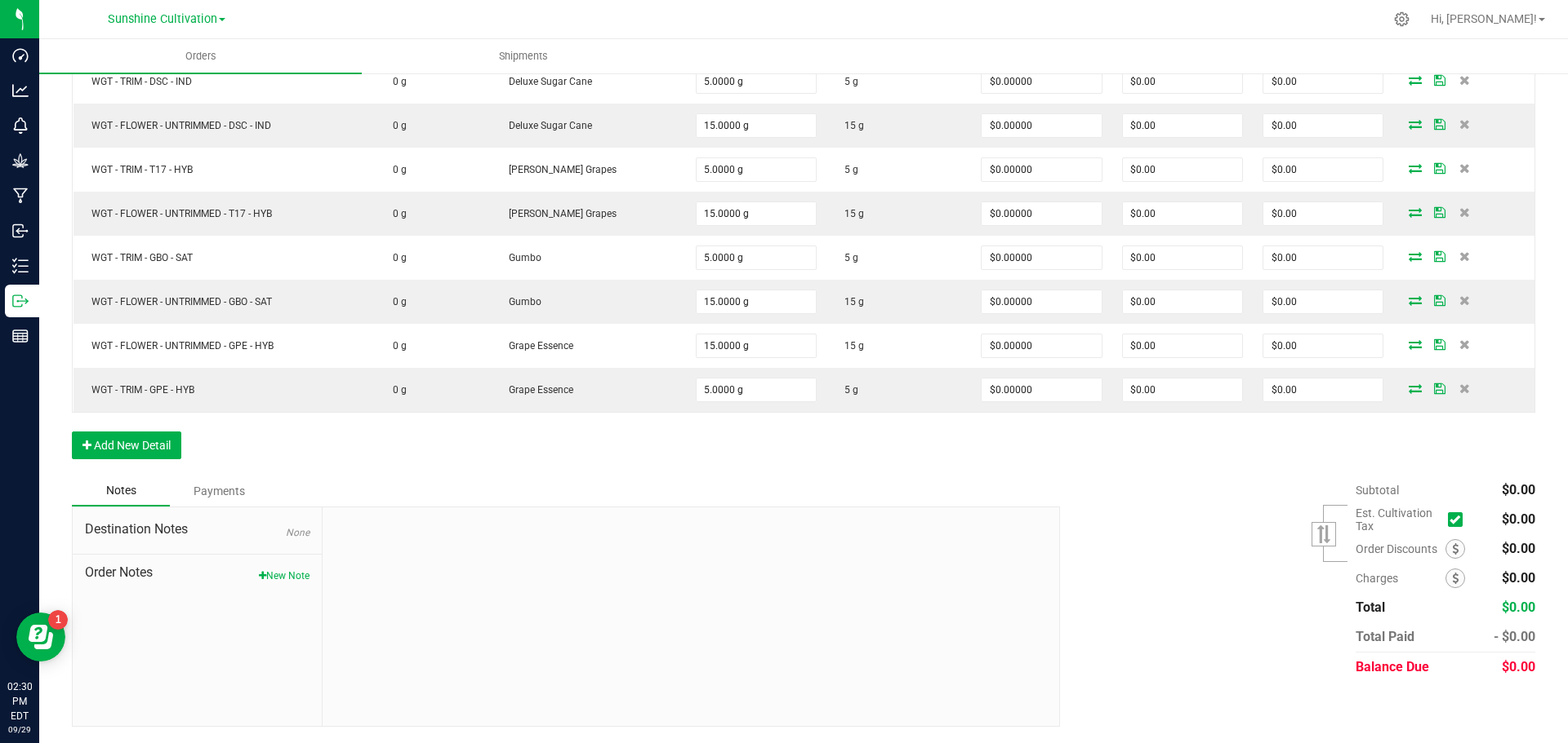
click at [314, 481] on div "Notes Payments" at bounding box center [559, 491] width 975 height 31
click at [162, 447] on button "Add New Detail" at bounding box center [126, 446] width 109 height 28
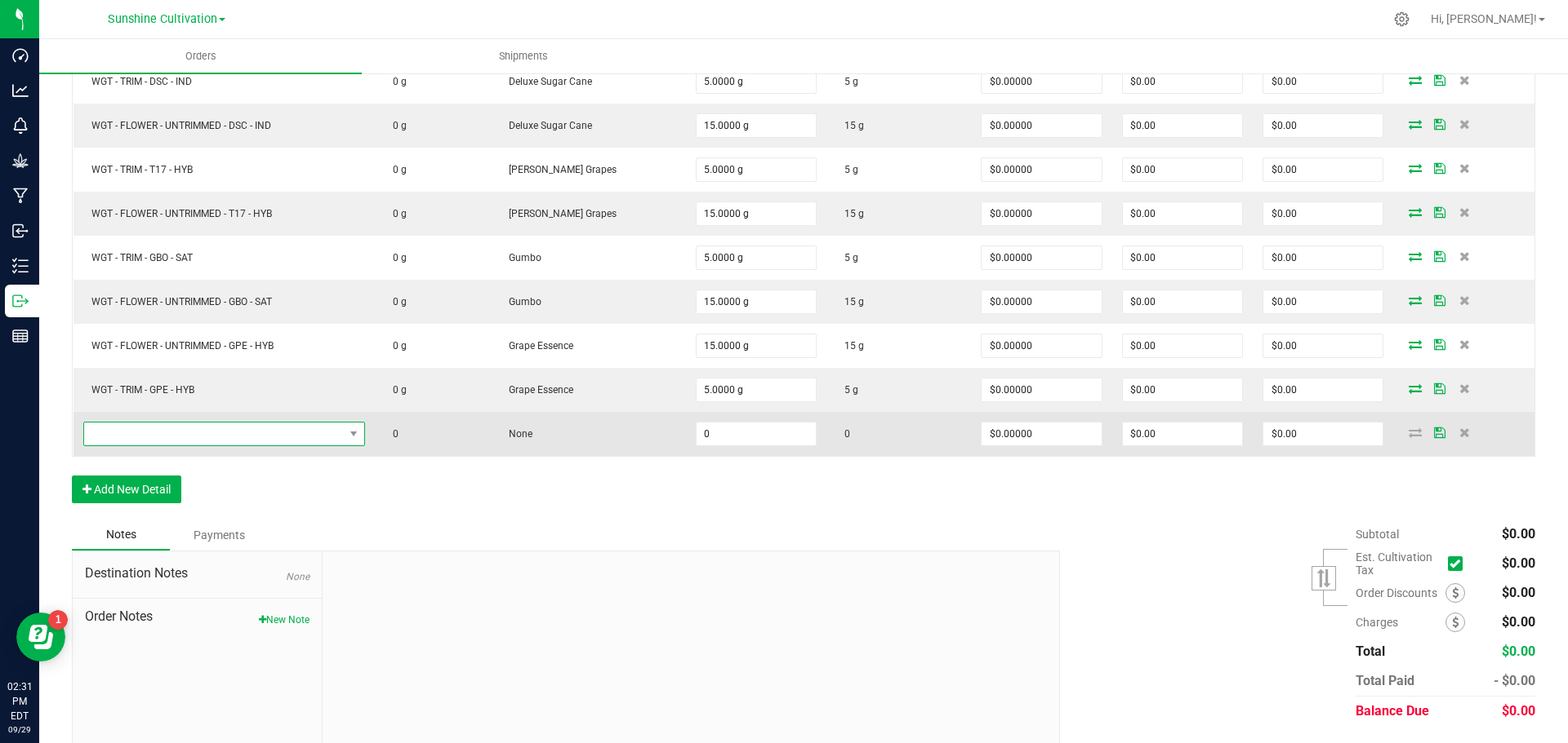
click at [156, 422] on span "NO DATA FOUND" at bounding box center [224, 434] width 281 height 24
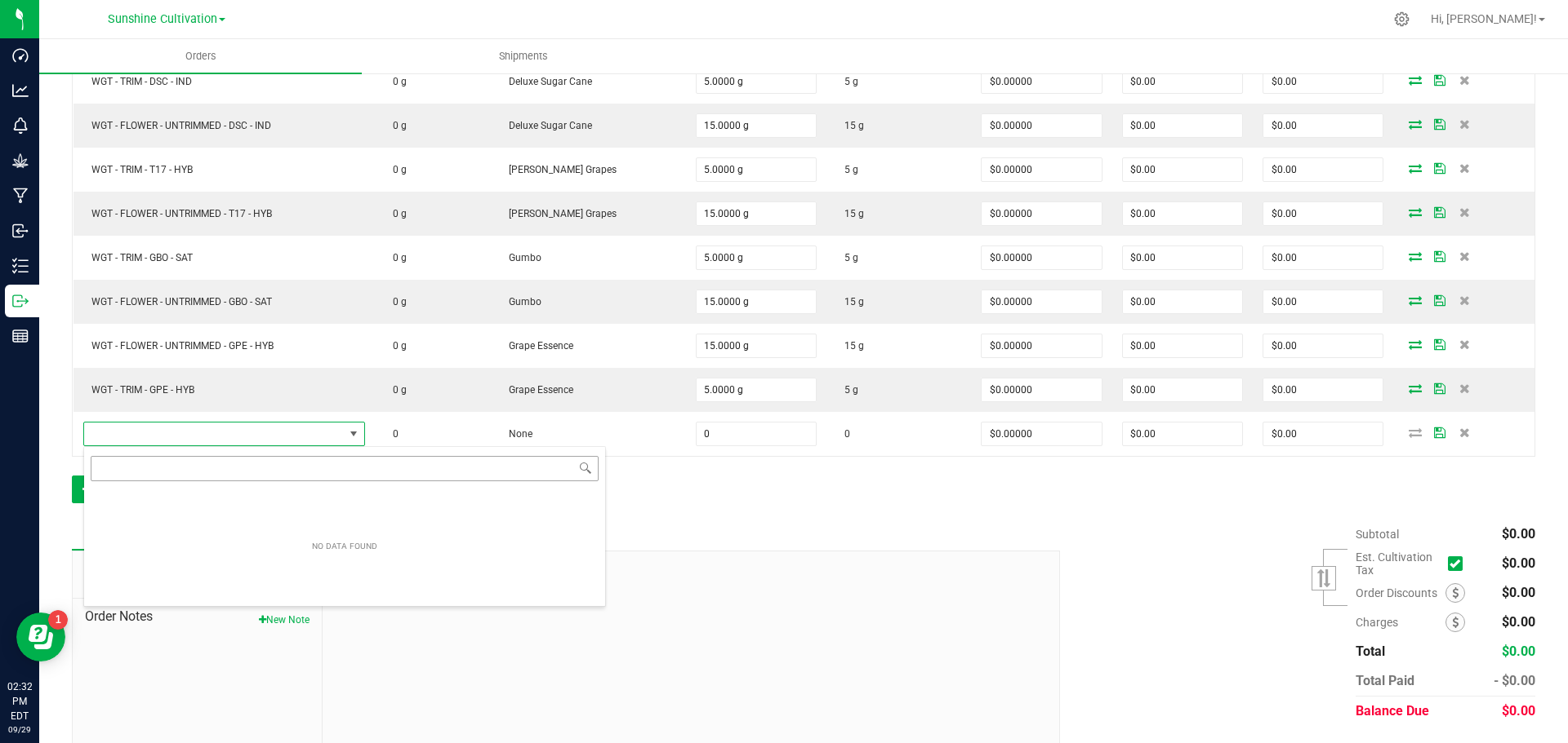
type input "WGT - FLOWER - UNTRIMMED - BWA - SAT"
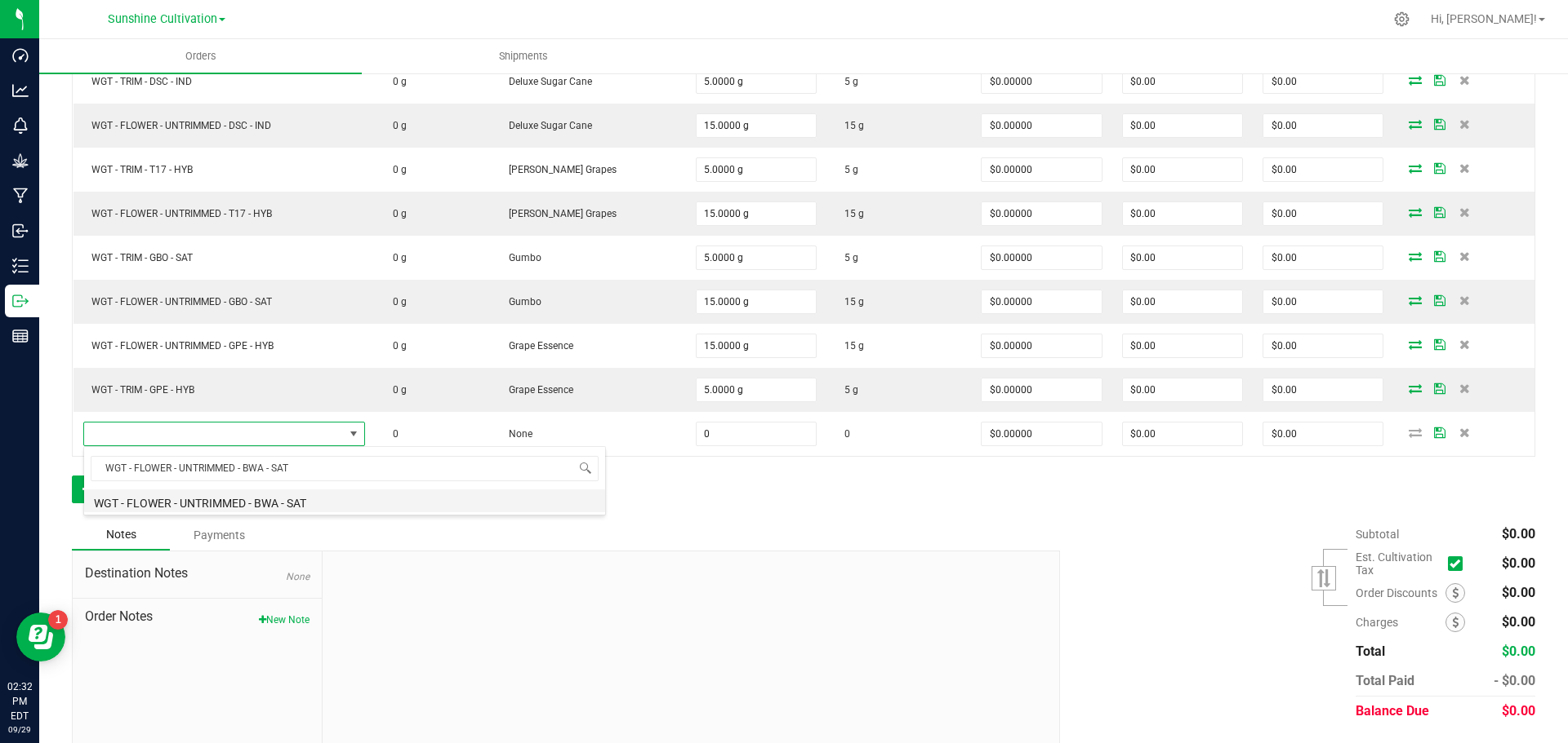
click at [352, 505] on li "WGT - FLOWER - UNTRIMMED - BWA - SAT" at bounding box center [344, 501] width 521 height 23
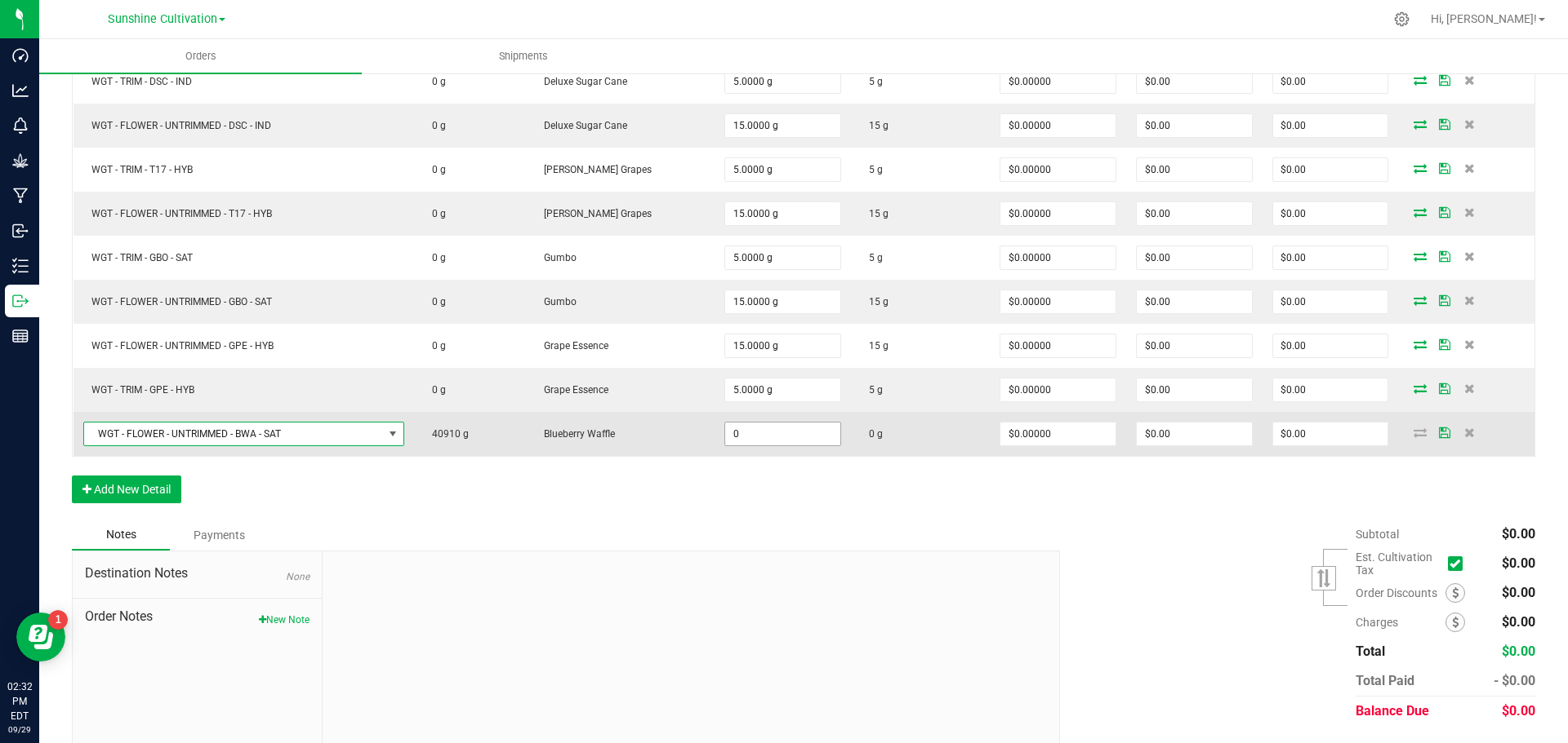
click at [729, 441] on input "0" at bounding box center [783, 434] width 116 height 23
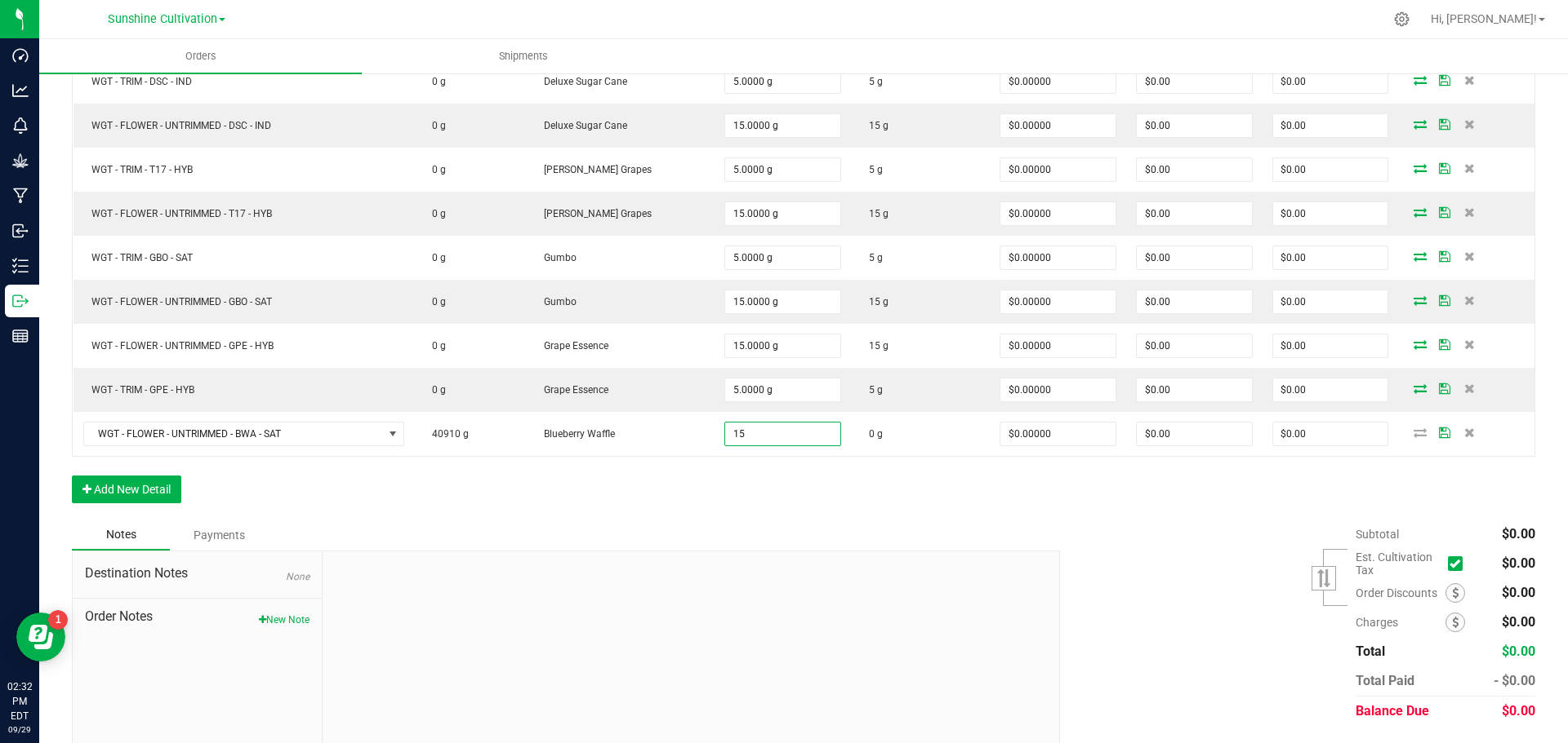
type input "15.0000 g"
click at [736, 499] on div "Order Details Print All Labels Item Sellable Strain Qty Ordered Qty Allocated U…" at bounding box center [803, 166] width 1464 height 709
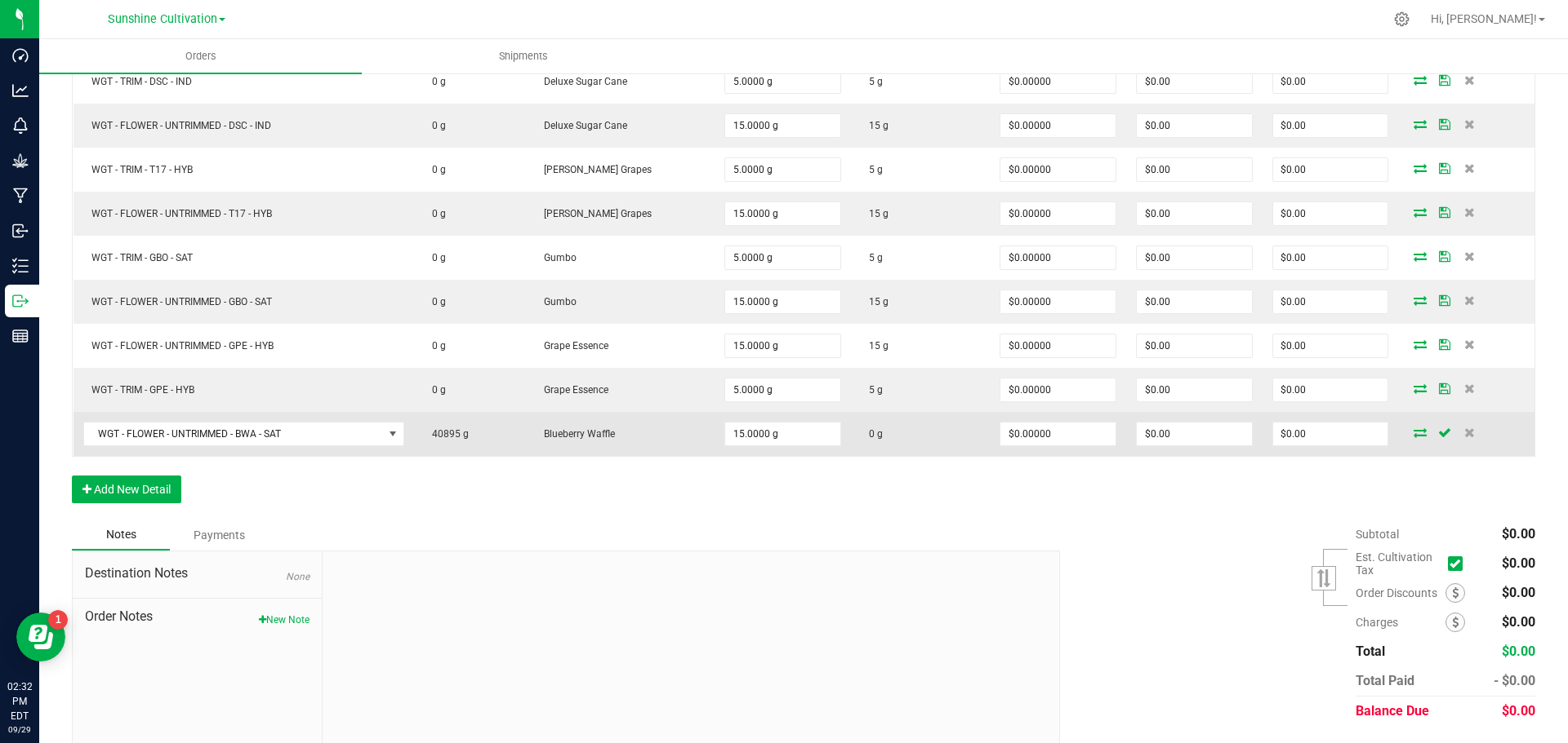
click at [1413, 436] on icon at bounding box center [1420, 432] width 13 height 10
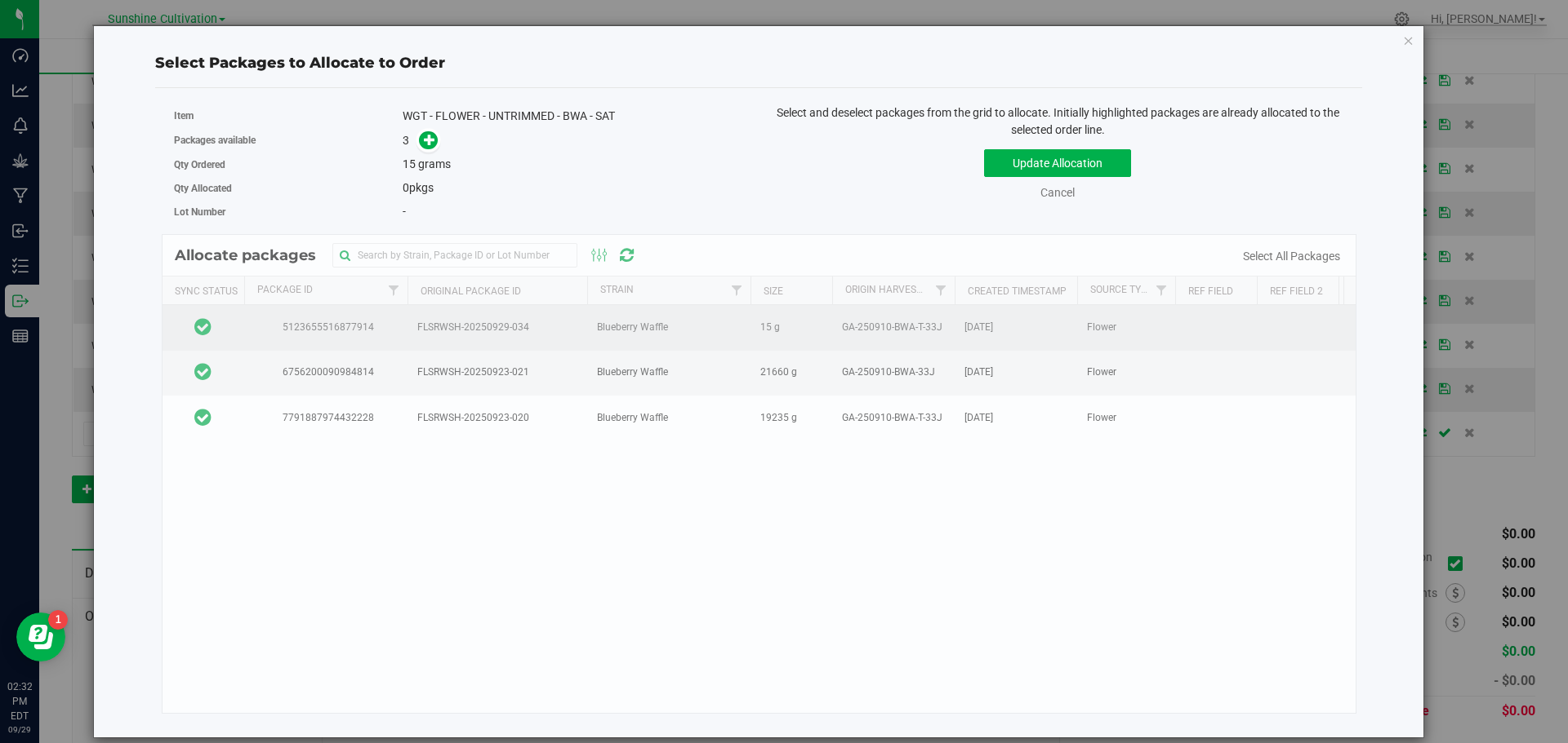
click at [198, 327] on icon at bounding box center [203, 326] width 17 height 20
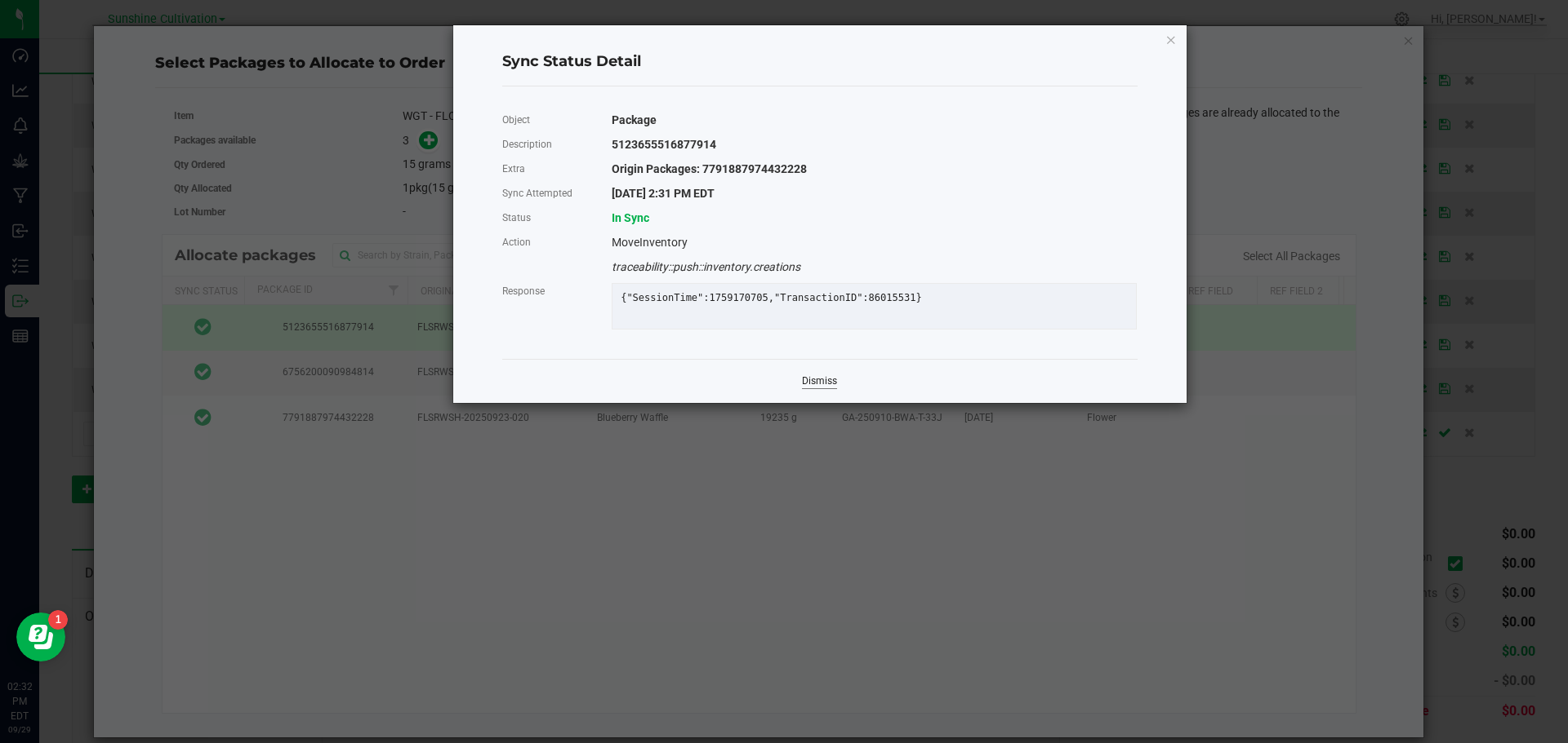
click at [814, 388] on link "Dismiss" at bounding box center [820, 381] width 35 height 14
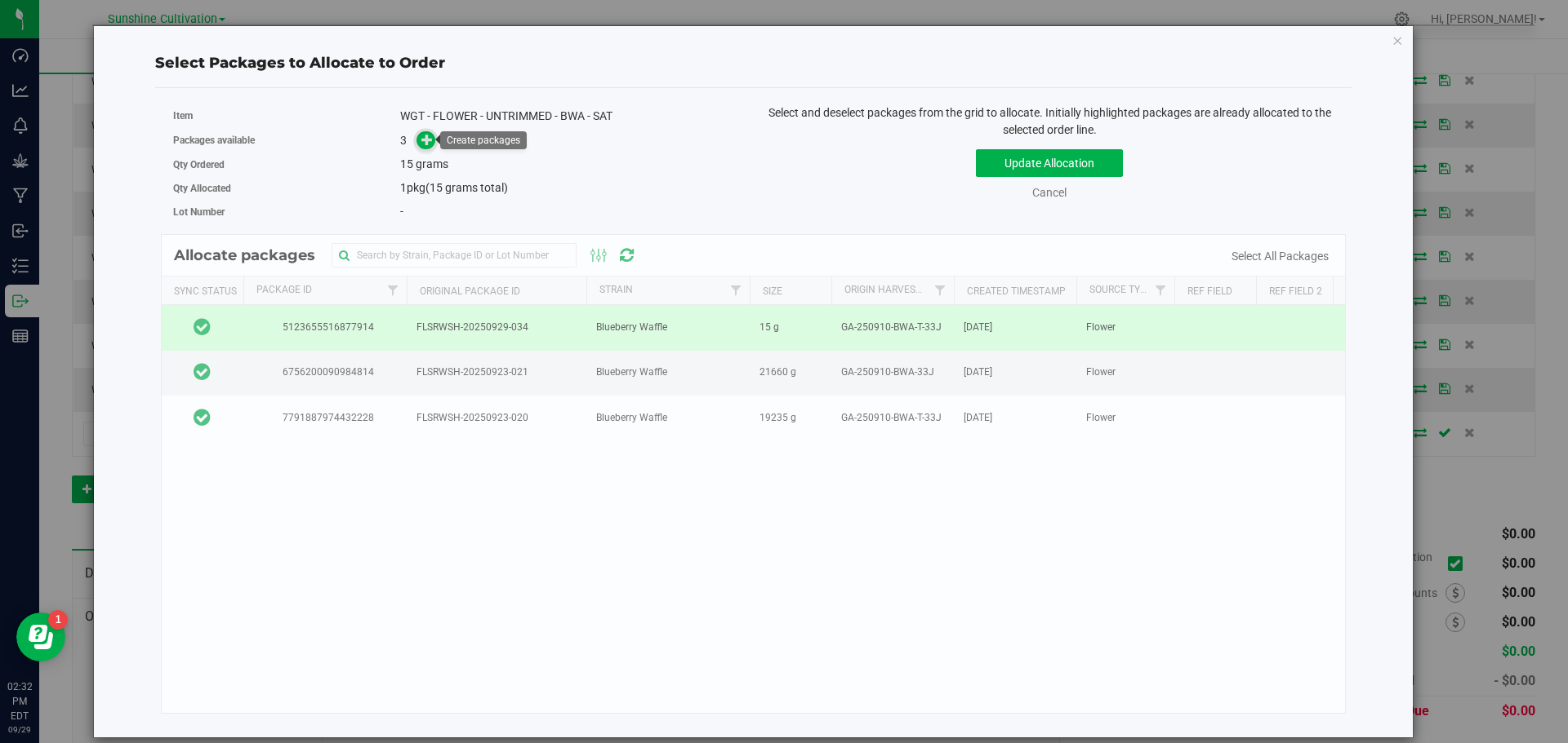
click at [425, 139] on icon at bounding box center [427, 140] width 11 height 11
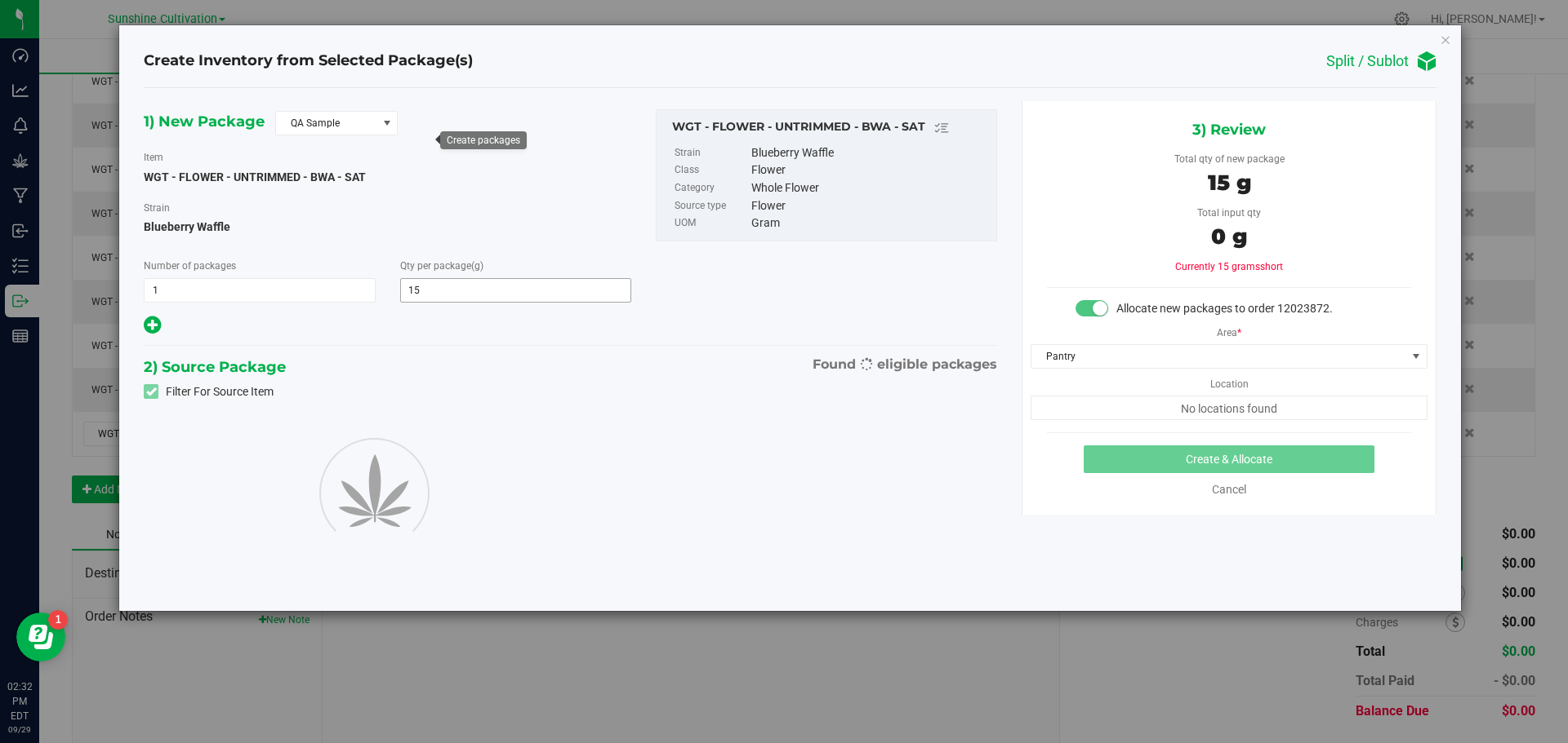
type input "15.0000"
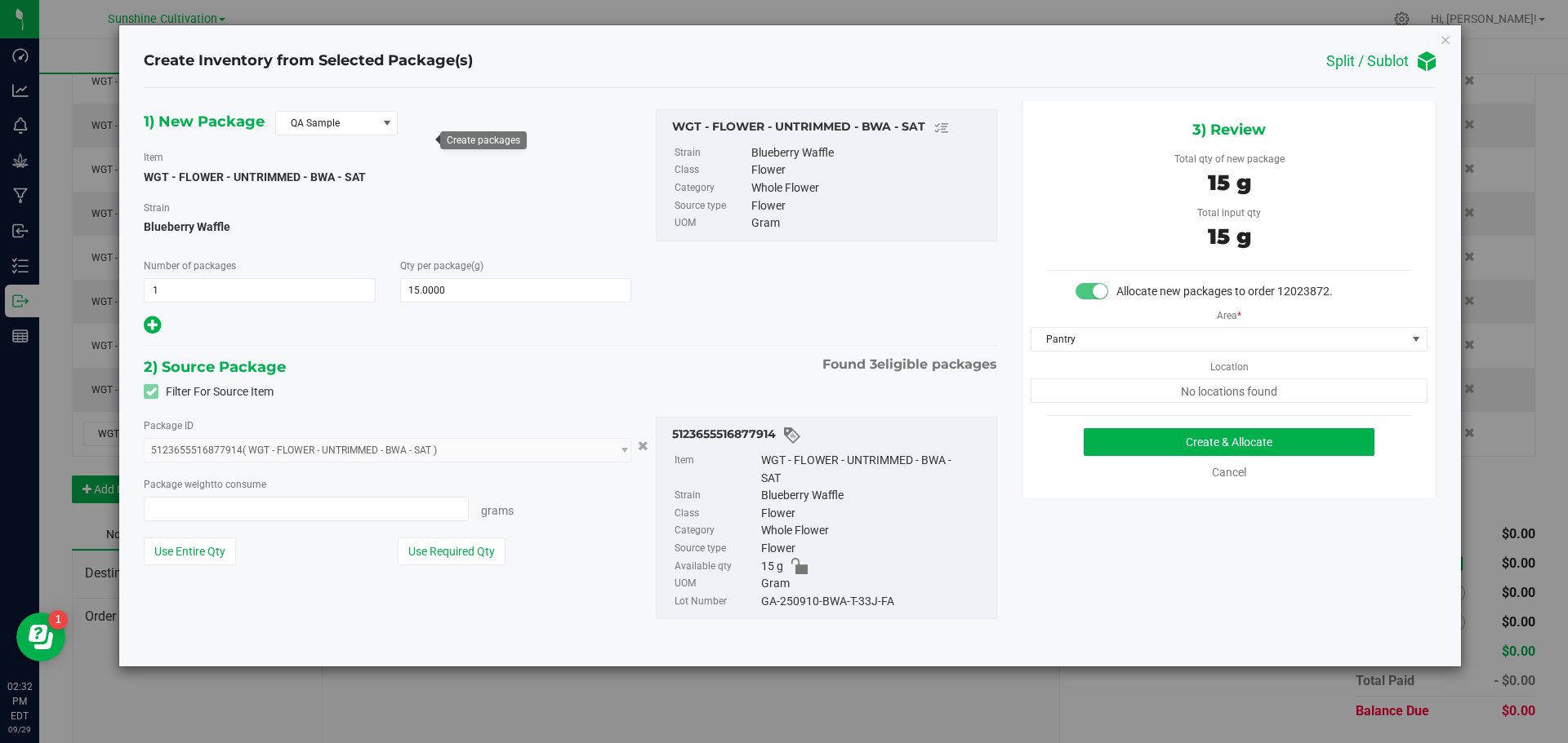
type input "15.0000 g"
click at [378, 127] on span at bounding box center [387, 123] width 20 height 23
click at [346, 197] on li "R&D Sample" at bounding box center [336, 196] width 121 height 23
click at [1208, 439] on button "Create & Allocate" at bounding box center [1229, 442] width 291 height 28
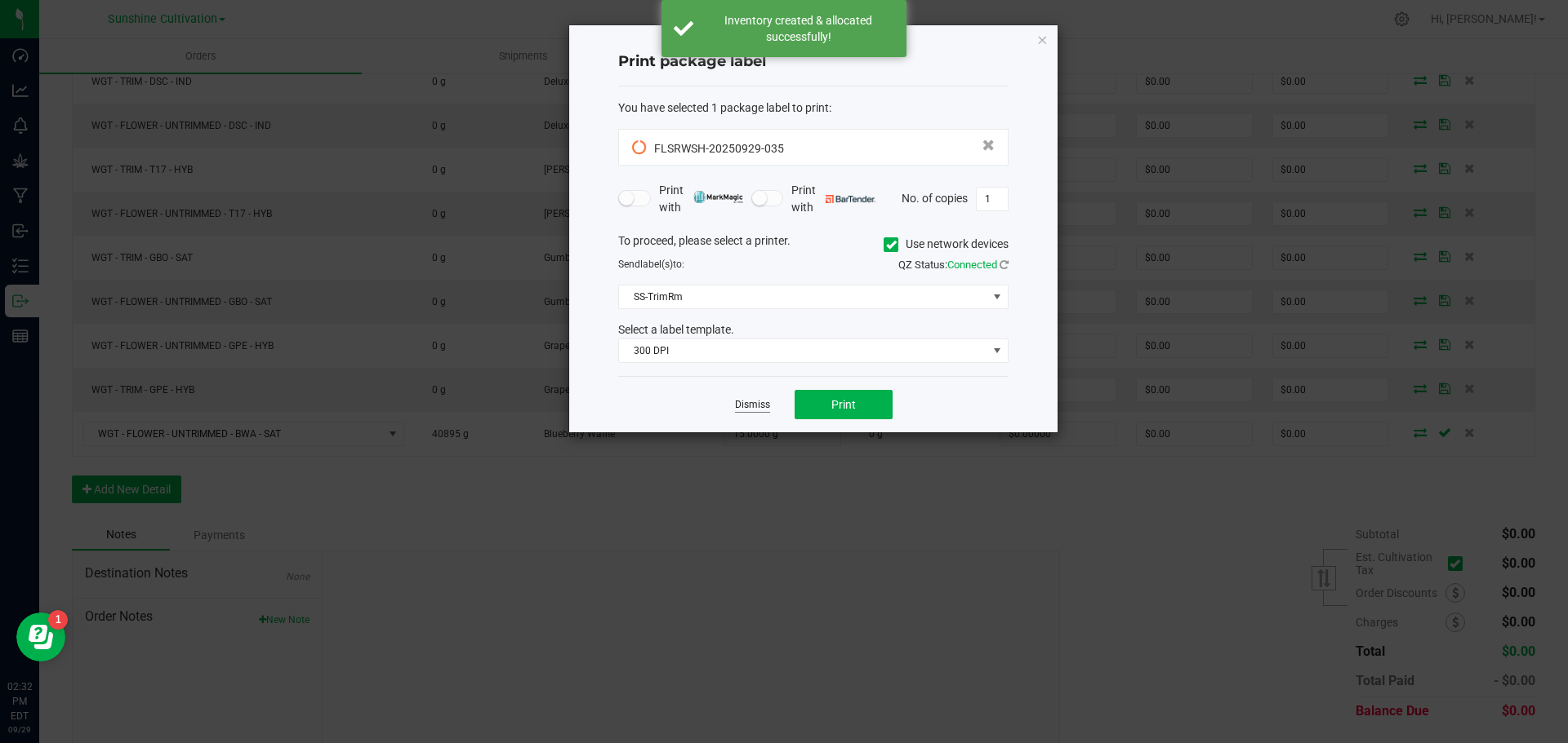
click at [758, 407] on link "Dismiss" at bounding box center [753, 405] width 35 height 14
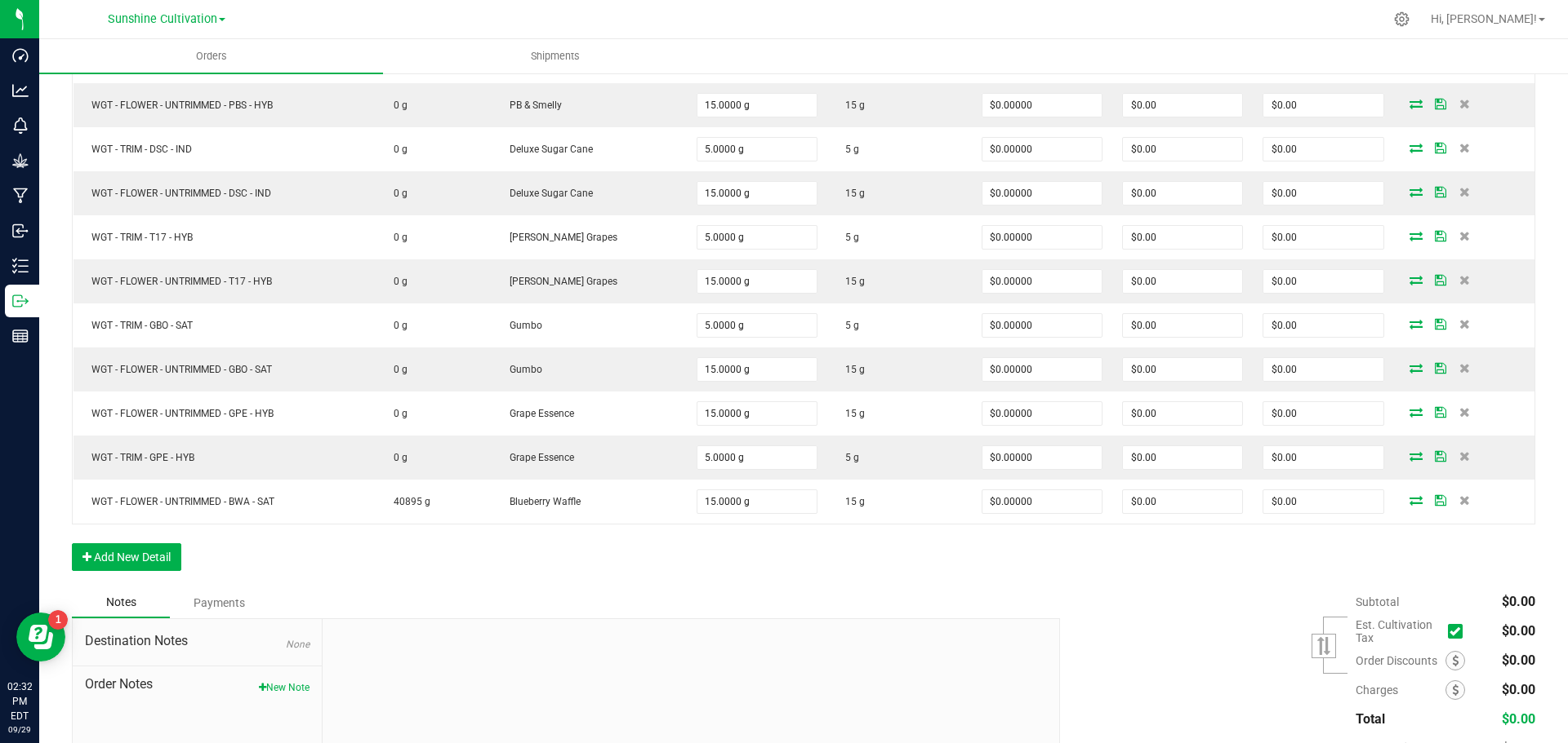
scroll to position [709, 0]
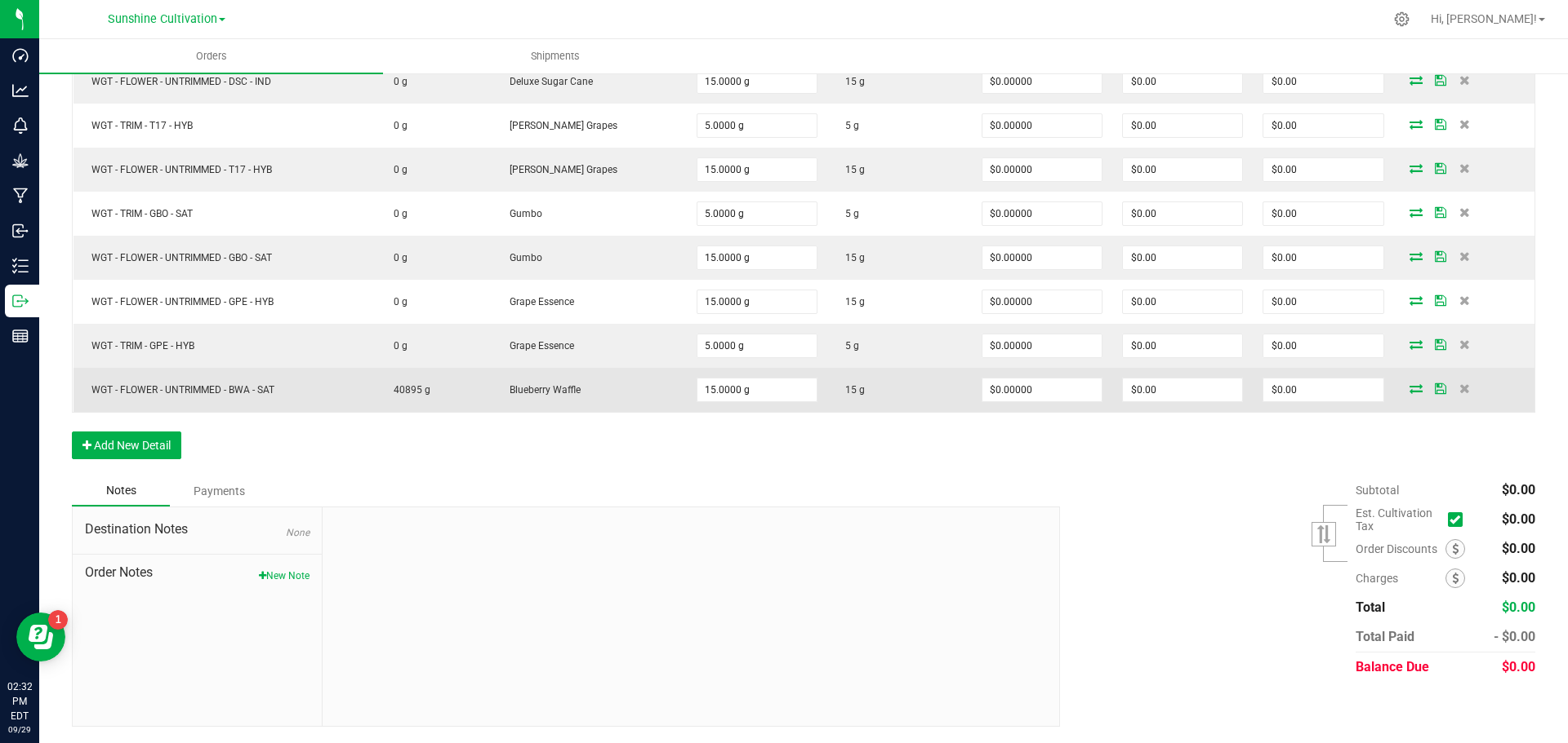
click at [247, 389] on span "WGT - FLOWER - UNTRIMMED - BWA - SAT" at bounding box center [178, 390] width 191 height 11
click at [250, 389] on span "WGT - FLOWER - UNTRIMMED - BWA - SAT" at bounding box center [178, 390] width 191 height 11
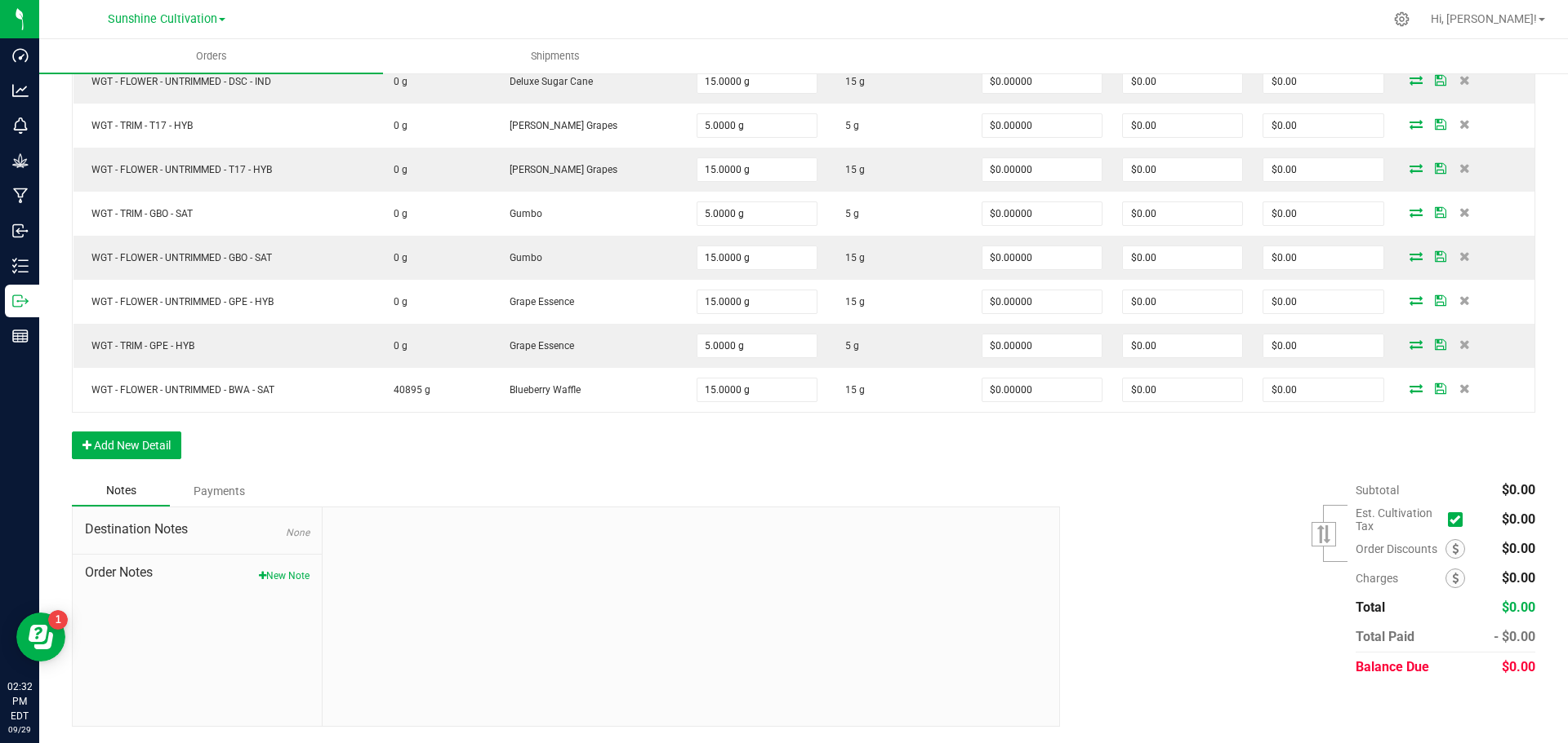
click at [300, 426] on div "Order Details Print All Labels Item Sellable Strain Qty Ordered Qty Allocated U…" at bounding box center [803, 121] width 1464 height 709
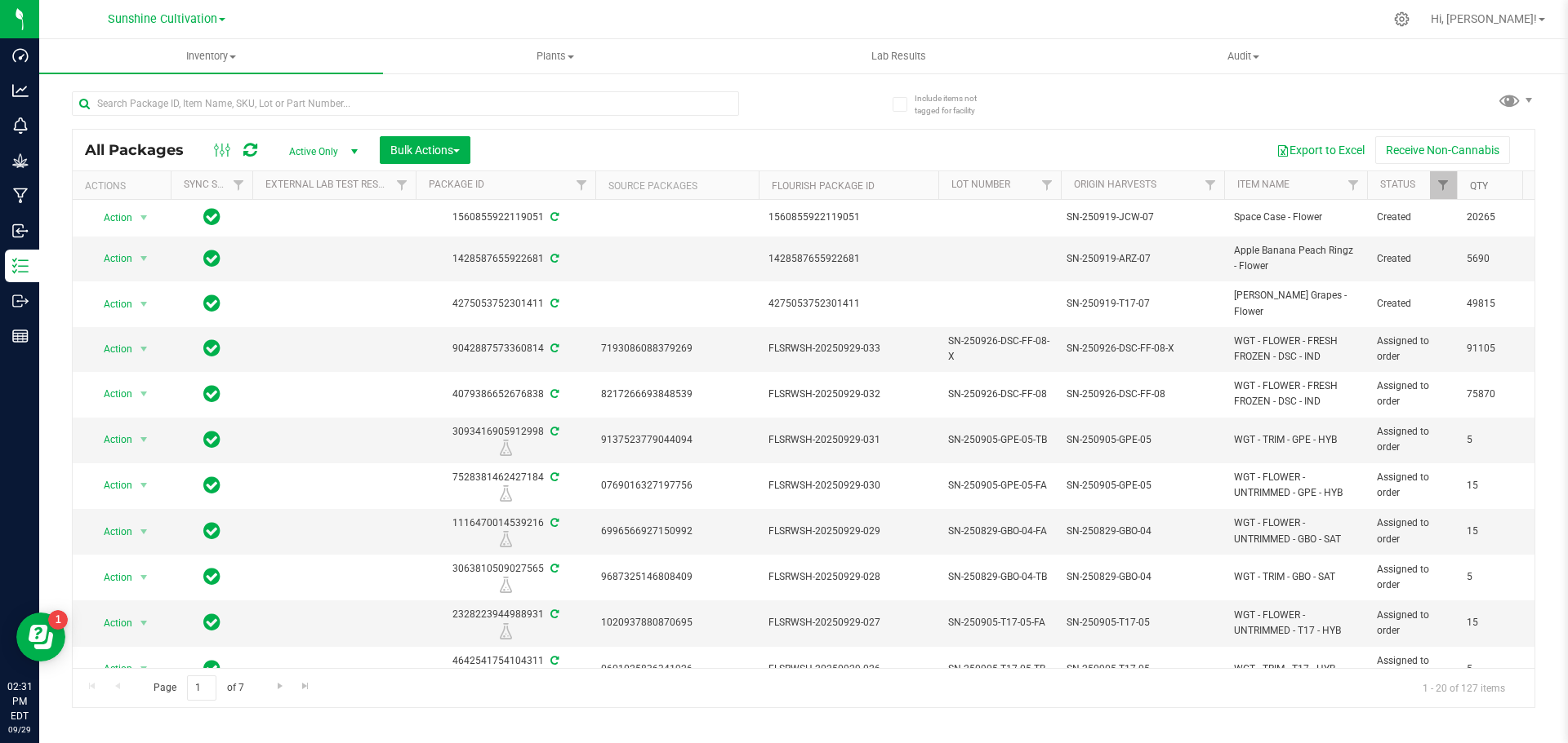
click at [1483, 188] on link "Qty" at bounding box center [1479, 186] width 18 height 11
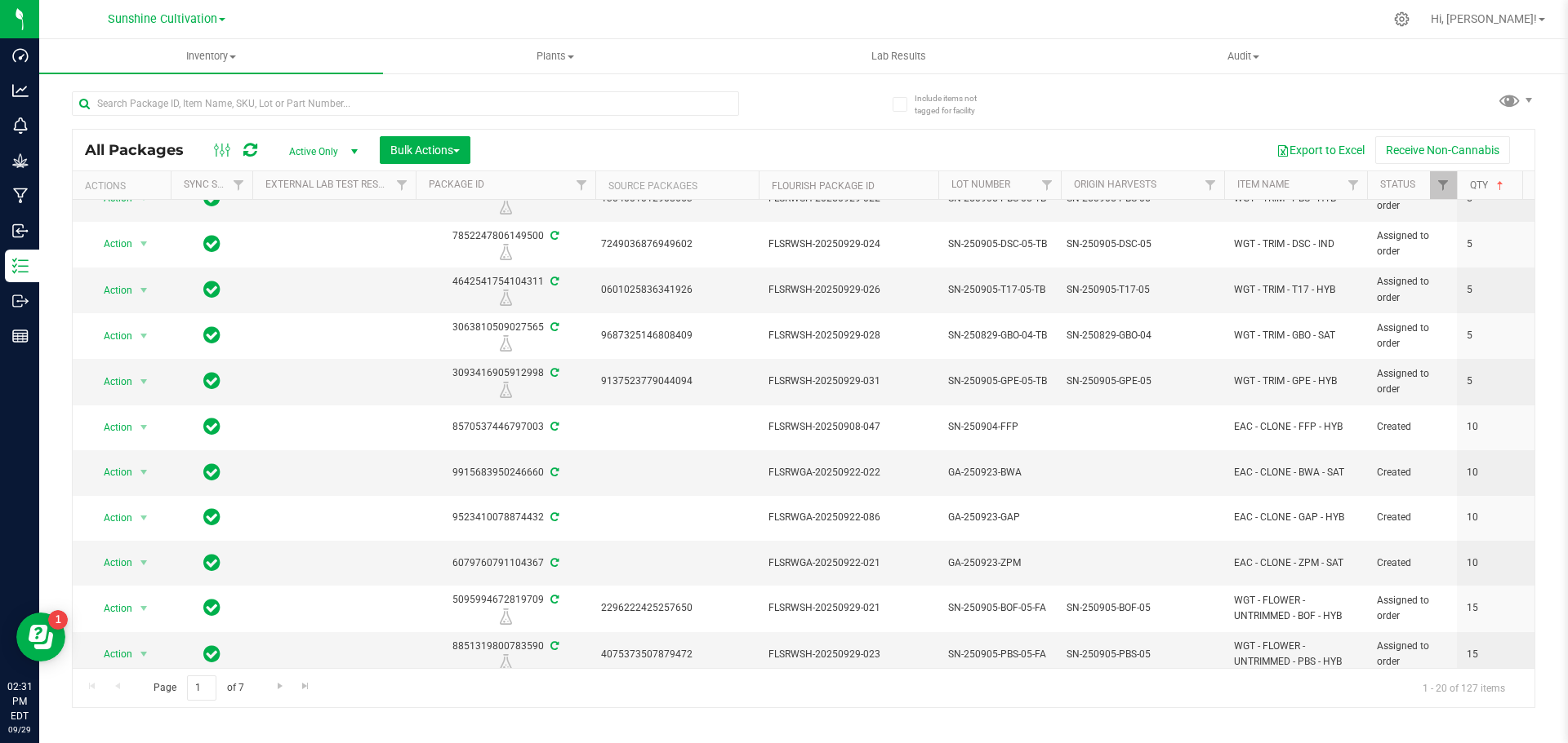
scroll to position [468, 0]
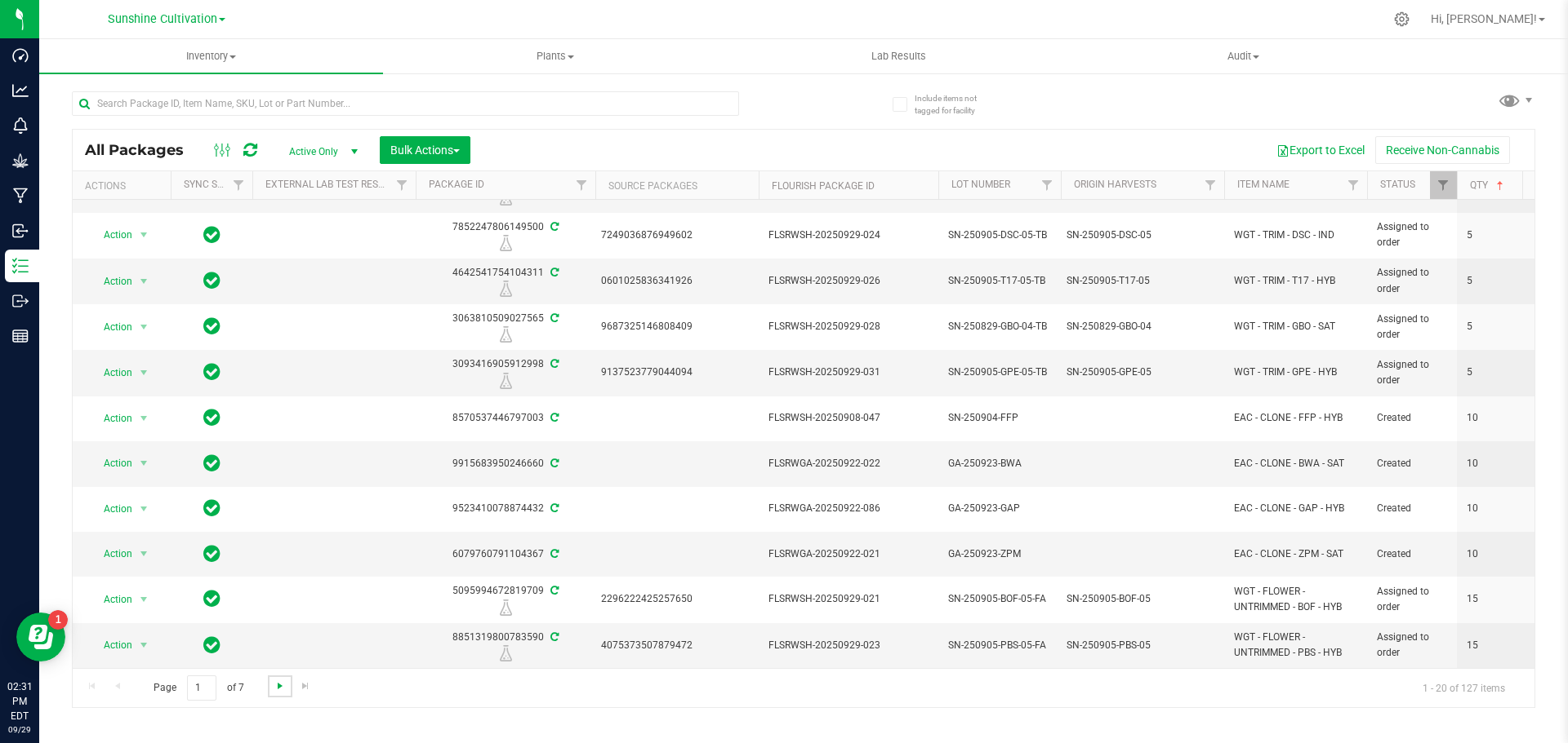
click at [274, 686] on span "Go to the next page" at bounding box center [280, 686] width 13 height 13
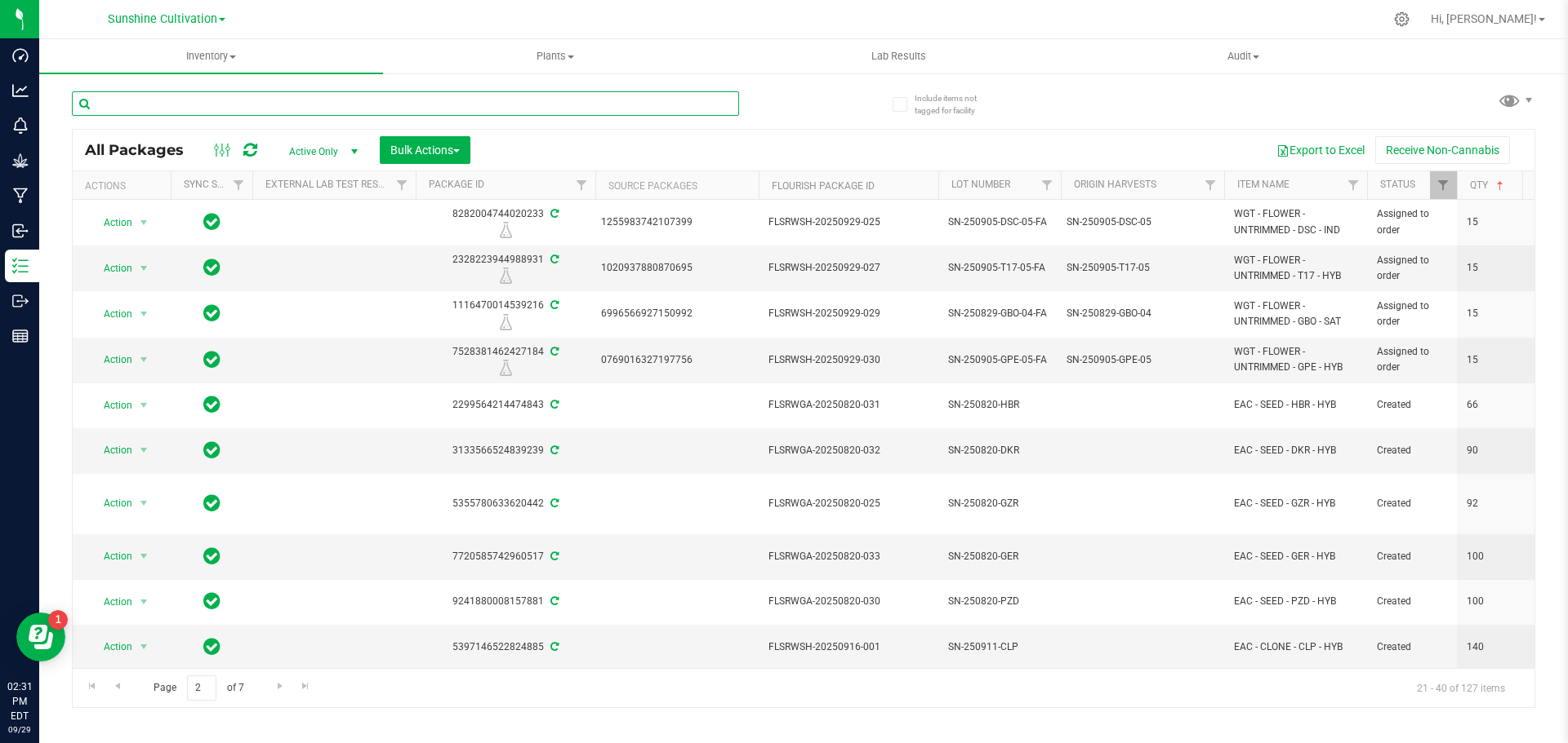
click at [267, 101] on input "text" at bounding box center [405, 103] width 667 height 24
type input "BWA"
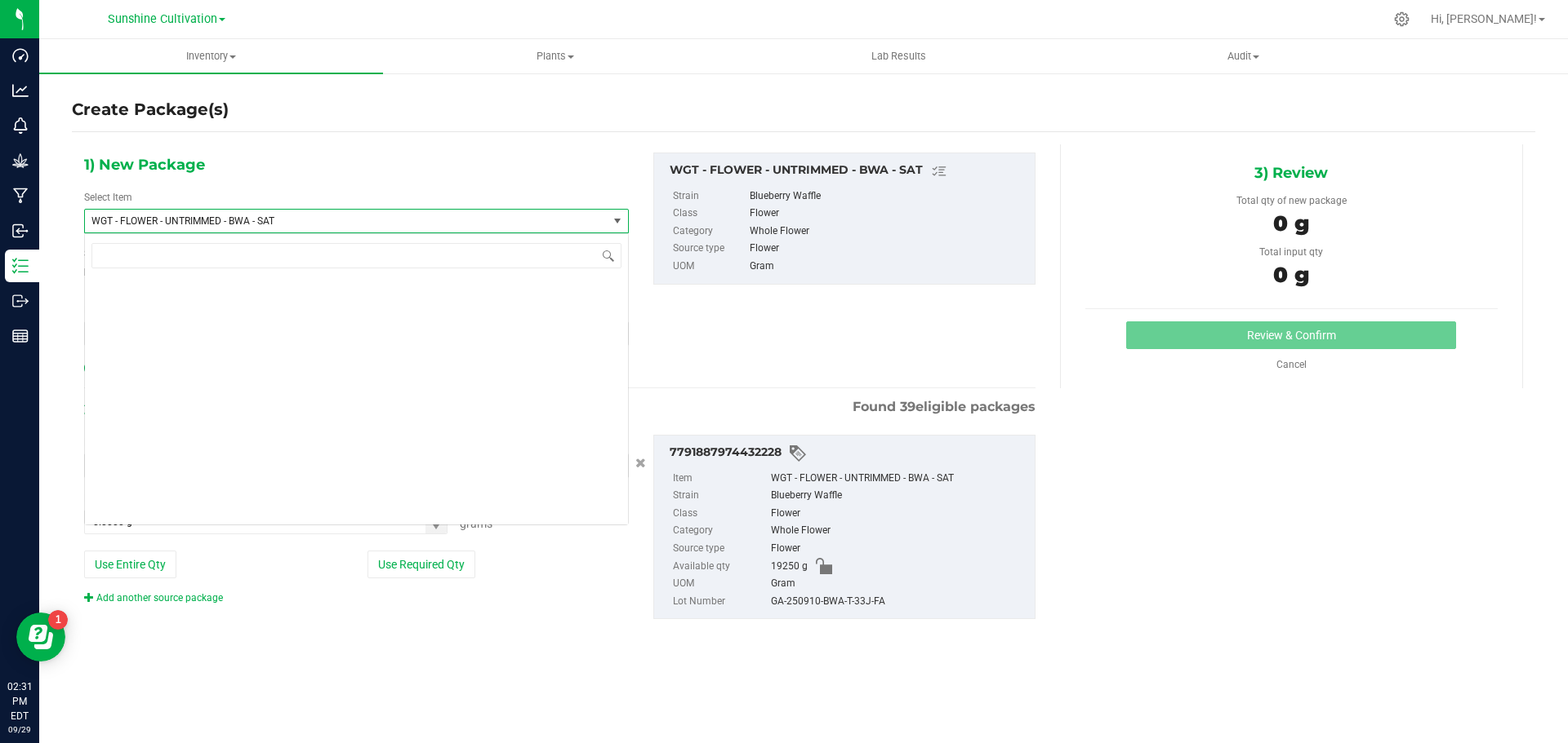
scroll to position [352853, 0]
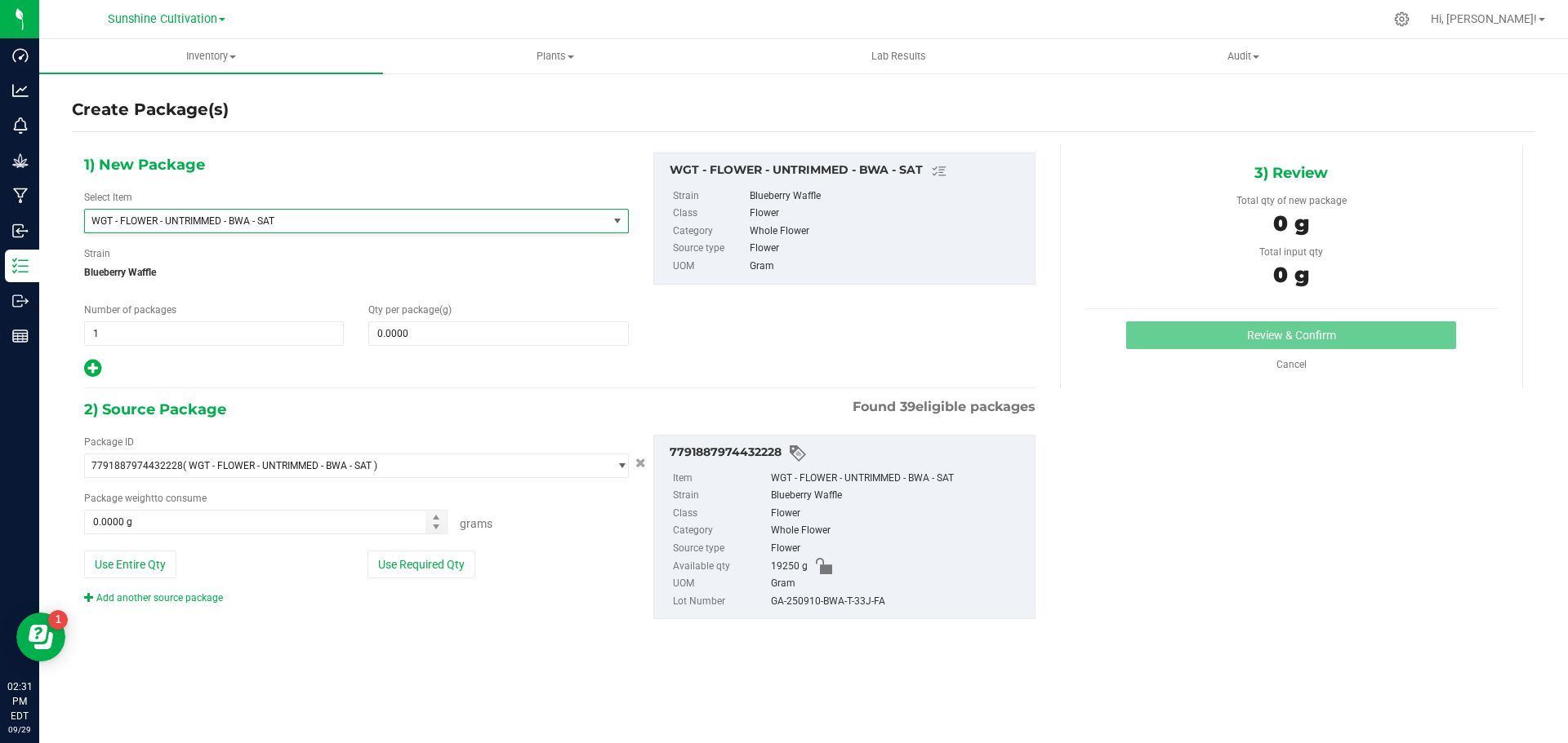
click at [757, 344] on div "1) New Package Select Item WGT - FLOWER - UNTRIMMED - BWA - SAT WGT - FLOWER - …" at bounding box center [559, 266] width 975 height 227
click at [413, 332] on span at bounding box center [498, 333] width 260 height 24
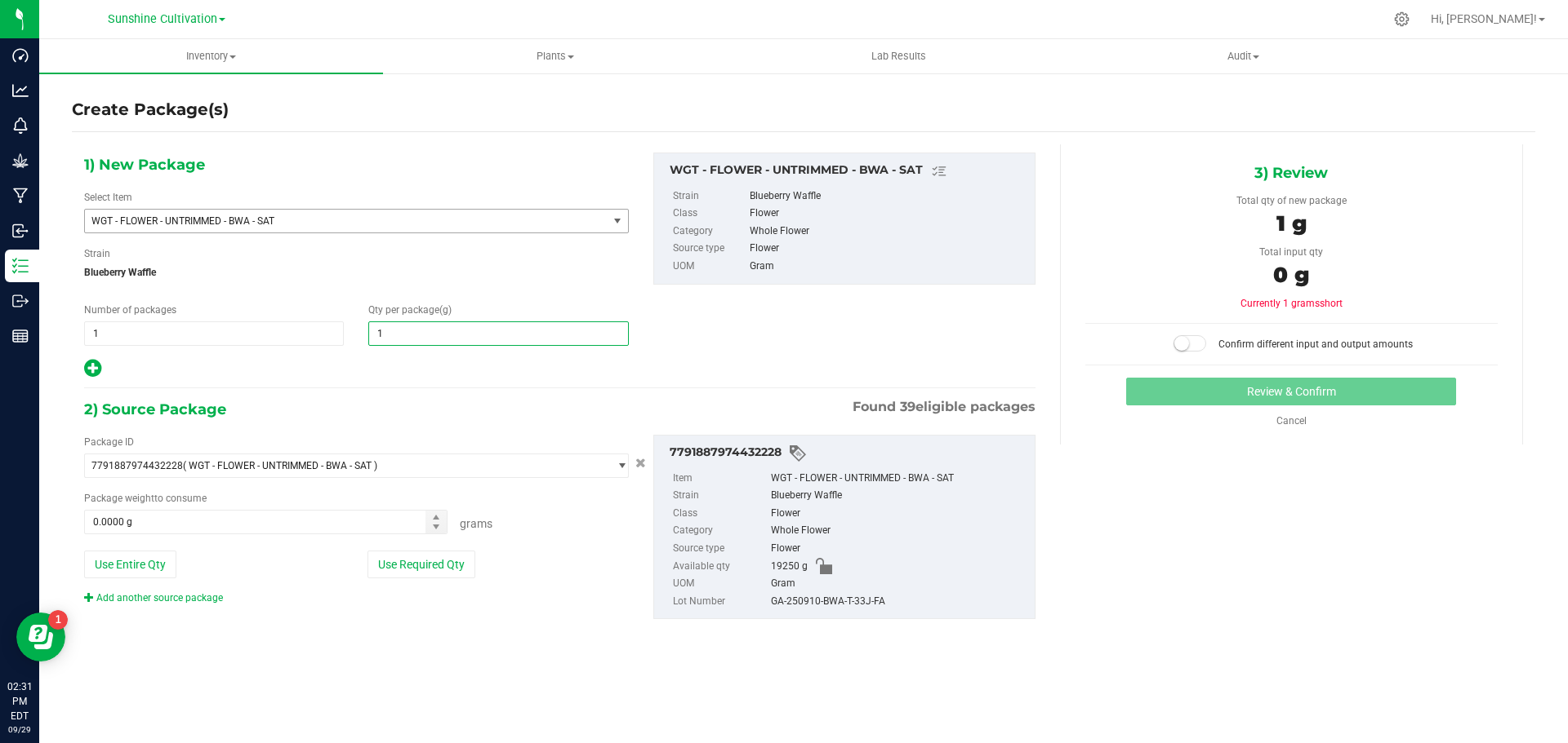
type input "15"
type input "15.0000"
click at [203, 507] on div "Package weight to consume 0.0000 g 0 Grams" at bounding box center [356, 513] width 545 height 43
click at [202, 528] on span at bounding box center [266, 522] width 363 height 24
type input "15"
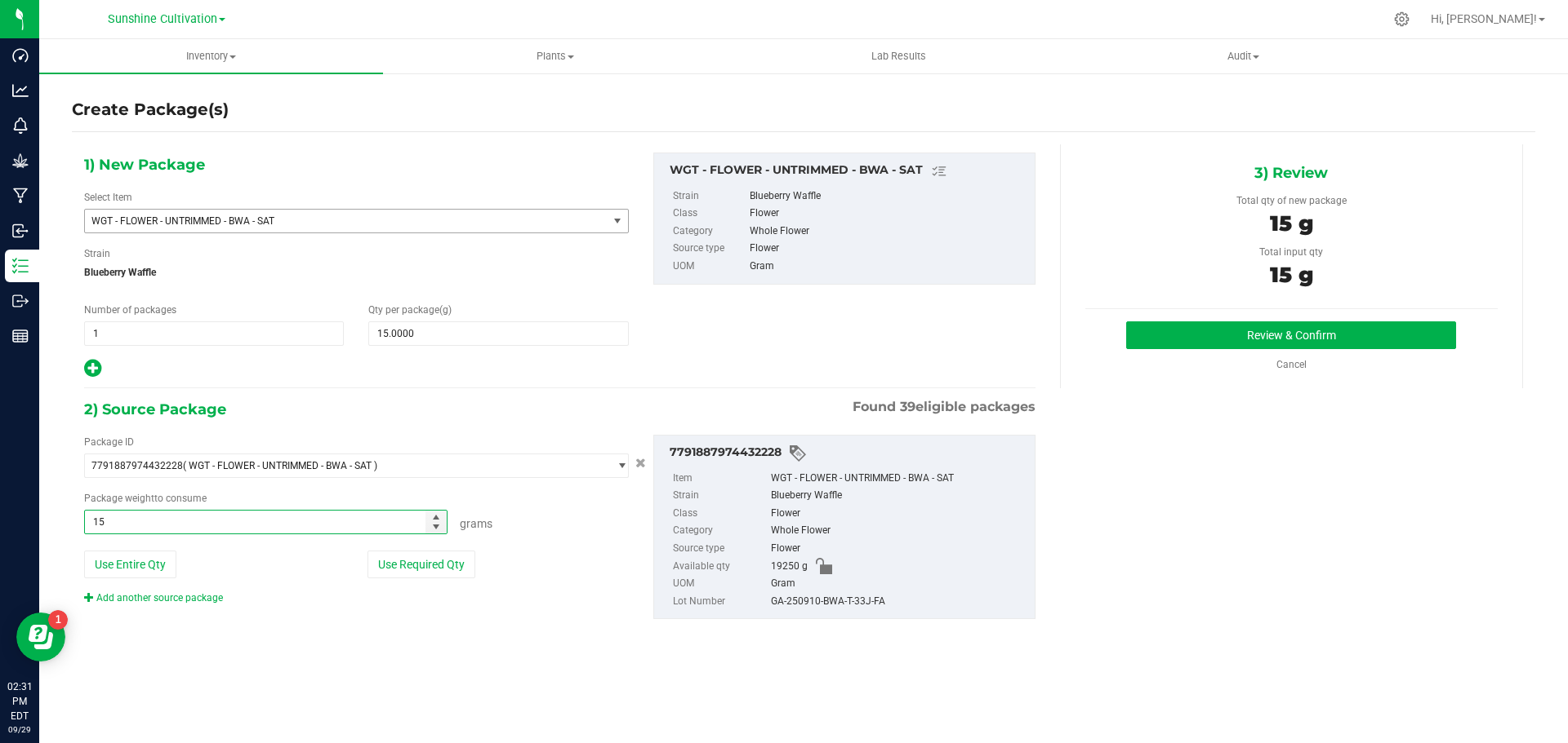
type input "15.0000 g"
drag, startPoint x: 768, startPoint y: 596, endPoint x: 870, endPoint y: 601, distance: 102.1
click at [895, 602] on li "Lot Number GA-250910-BWA-T-33J-FA" at bounding box center [849, 601] width 353 height 18
copy li "GA-250910-BWA-T-33J-FA"
click at [1310, 340] on button "Review & Confirm" at bounding box center [1291, 335] width 330 height 28
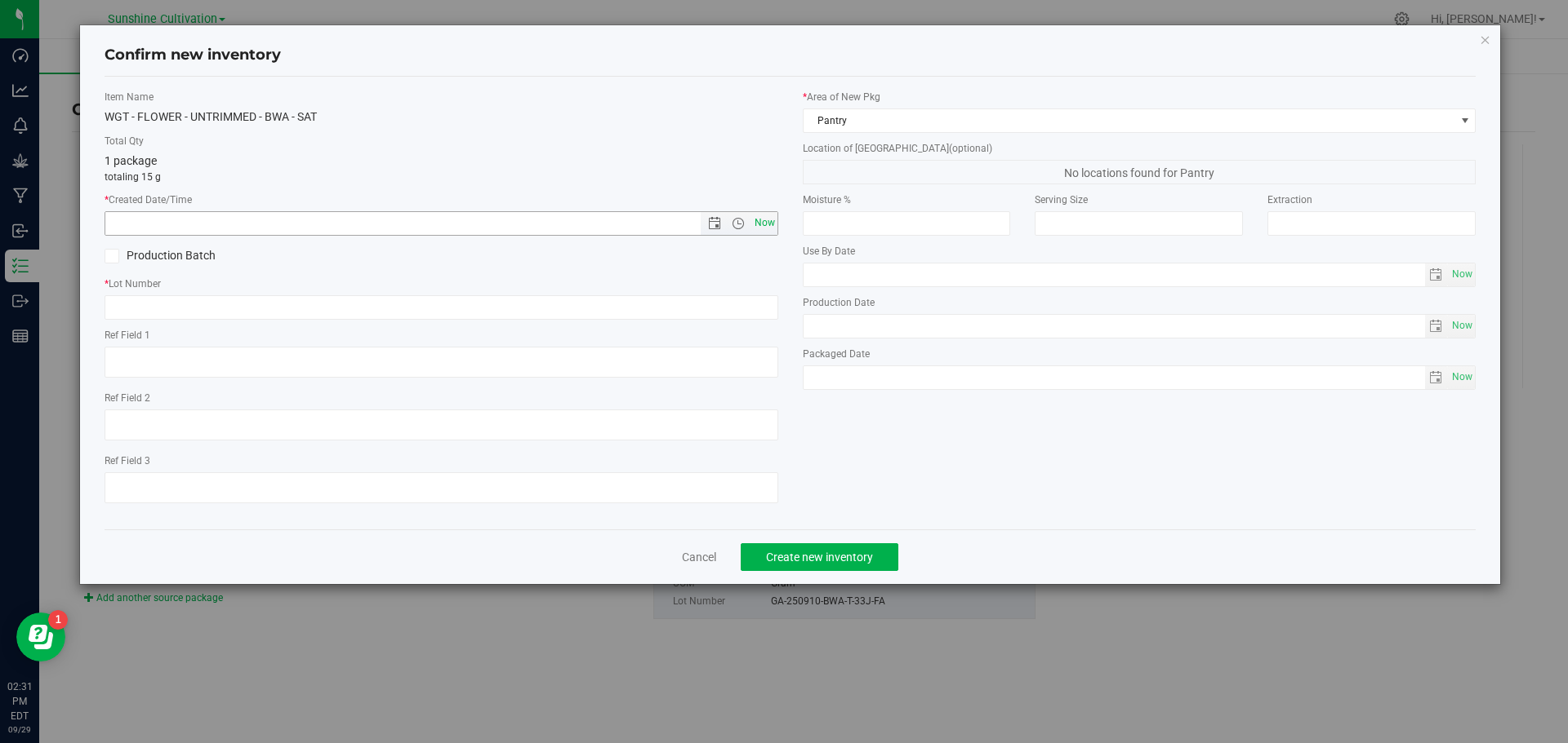
click at [766, 223] on span "Now" at bounding box center [764, 223] width 28 height 23
type input "[DATE] 2:31 PM"
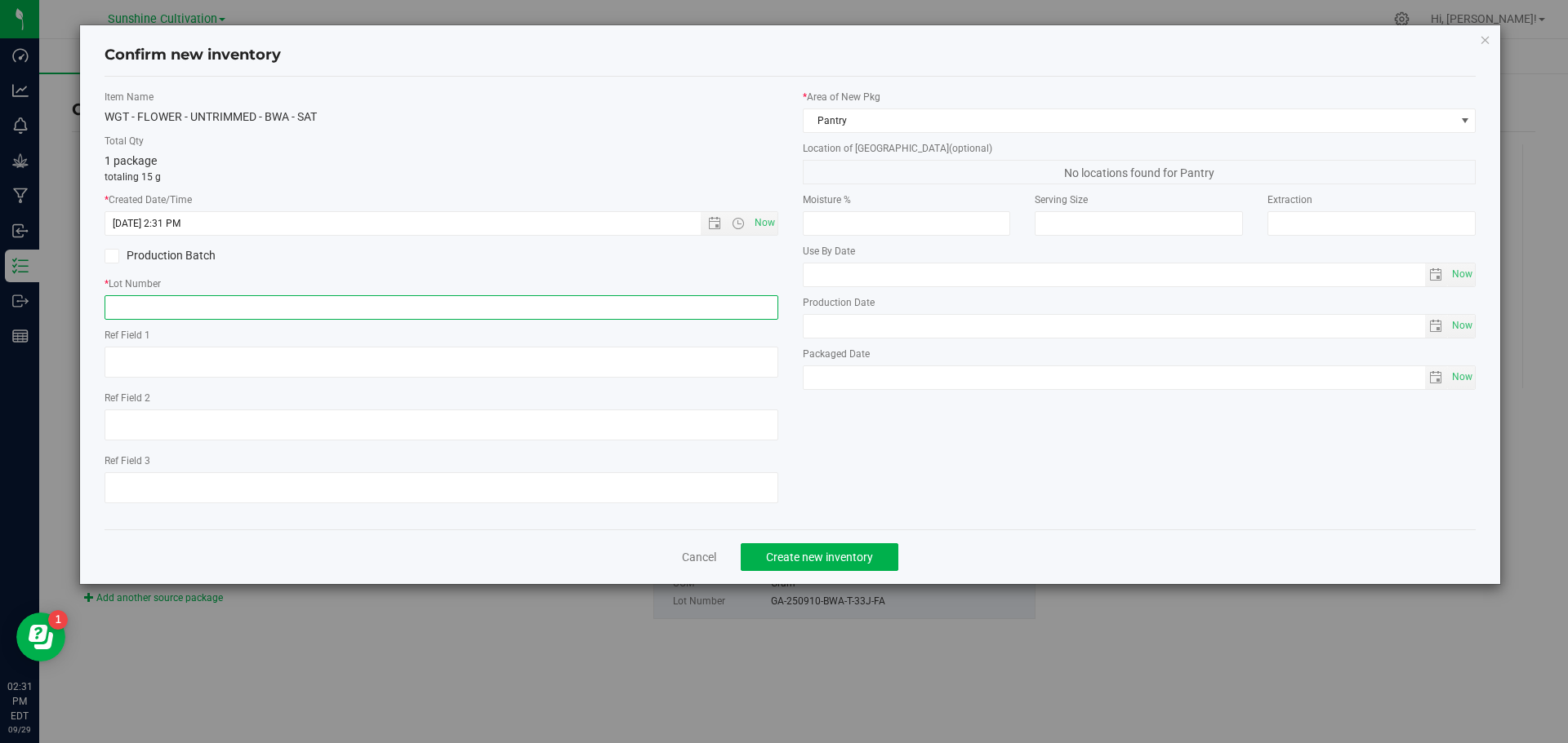
click at [580, 303] on input "text" at bounding box center [441, 307] width 674 height 24
paste input "GA-250910-BWA-T-33J-FA"
type input "GA-250910-BWA-T-33J-FA"
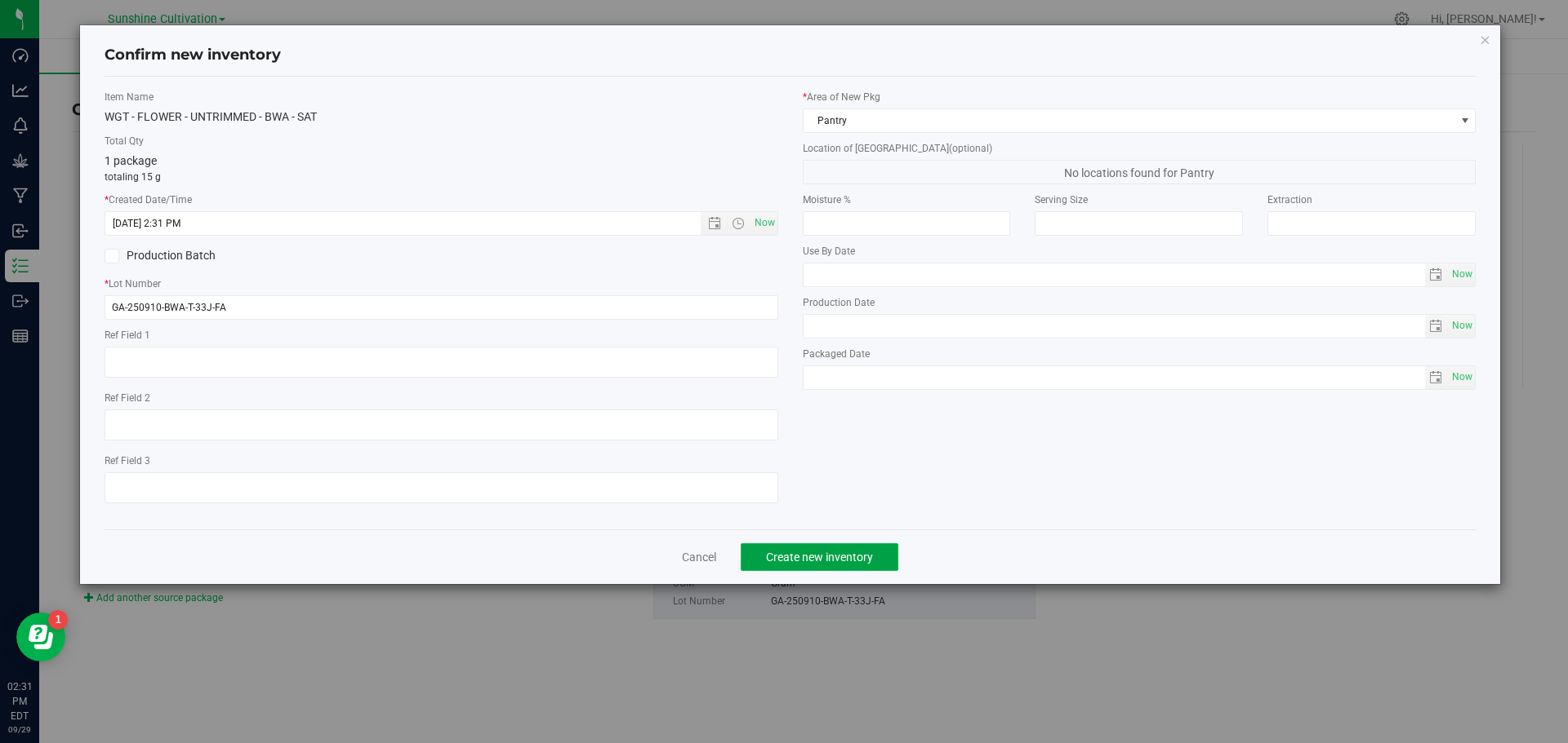
click at [839, 554] on span "Create new inventory" at bounding box center [819, 558] width 107 height 13
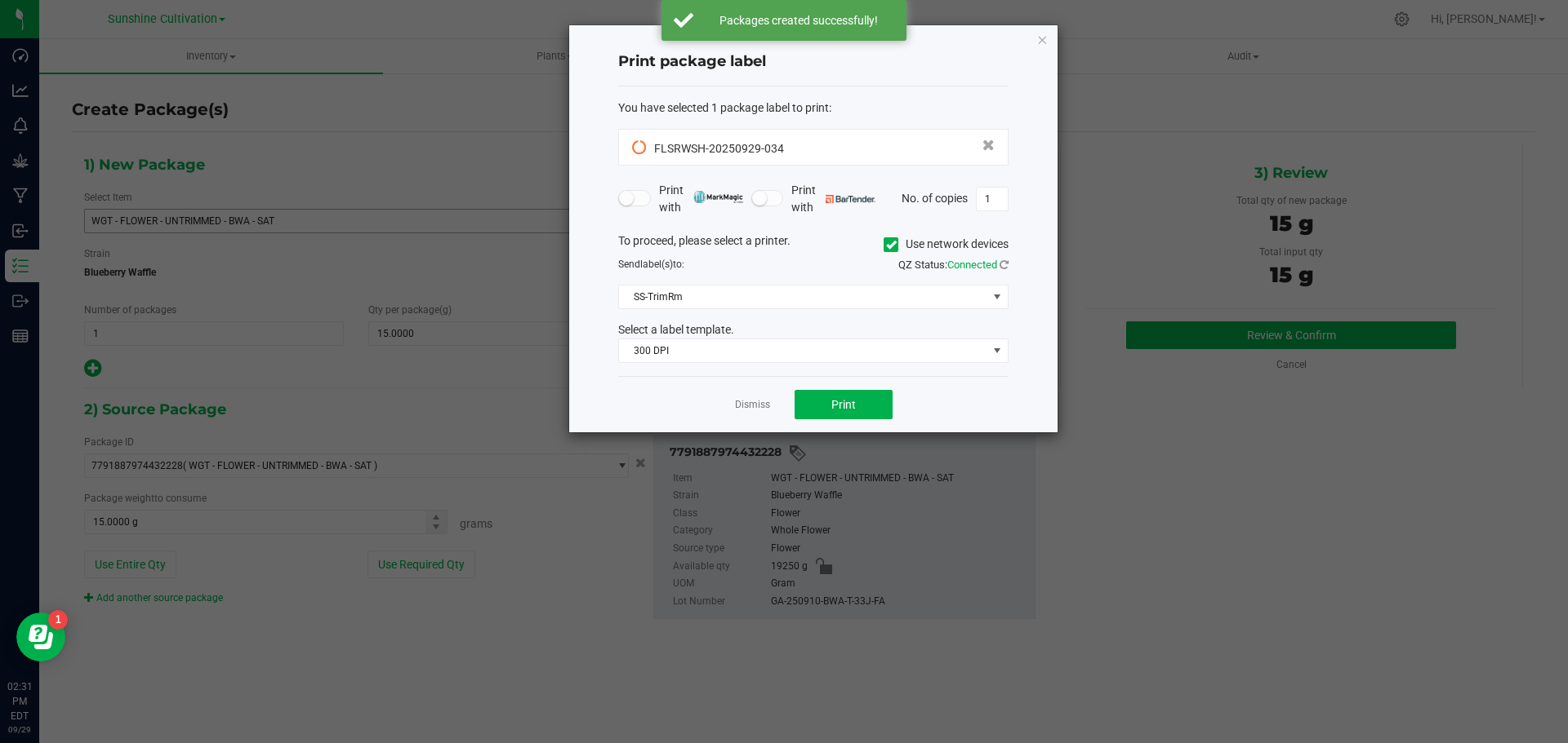
click at [750, 395] on div "Dismiss Print" at bounding box center [812, 404] width 390 height 56
click at [752, 406] on link "Dismiss" at bounding box center [753, 405] width 35 height 14
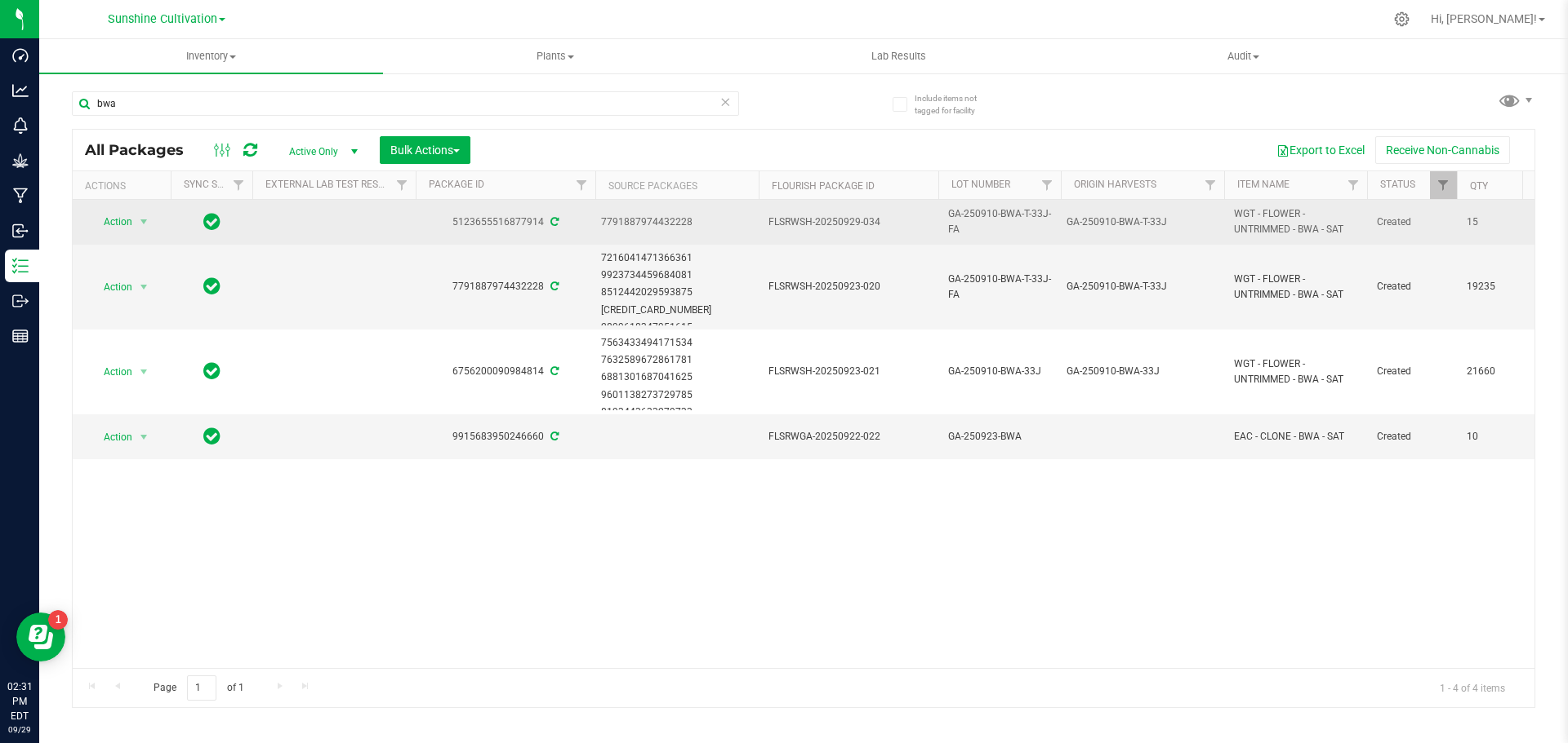
drag, startPoint x: 1233, startPoint y: 214, endPoint x: 1345, endPoint y: 226, distance: 112.6
click at [1356, 223] on td "WGT - FLOWER - UNTRIMMED - BWA - SAT" at bounding box center [1295, 223] width 143 height 45
copy span "WGT - FLOWER - UNTRIMMED - BWA - SAT"
